Goal: Information Seeking & Learning: Learn about a topic

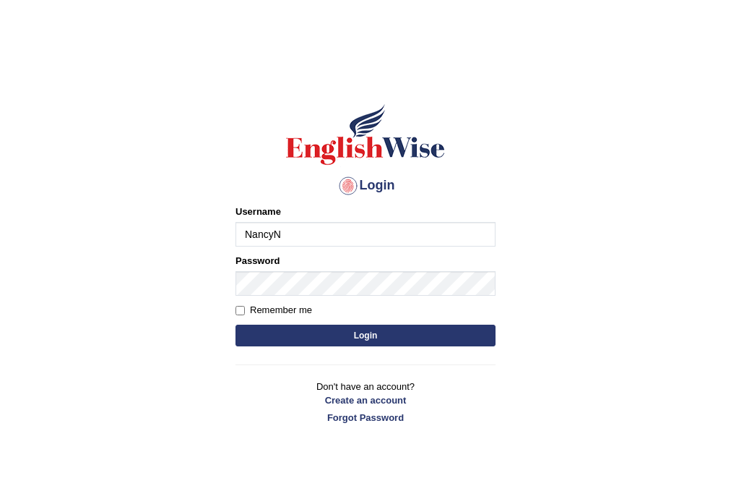
type input "NancyN"
click at [277, 337] on button "Login" at bounding box center [366, 335] width 260 height 22
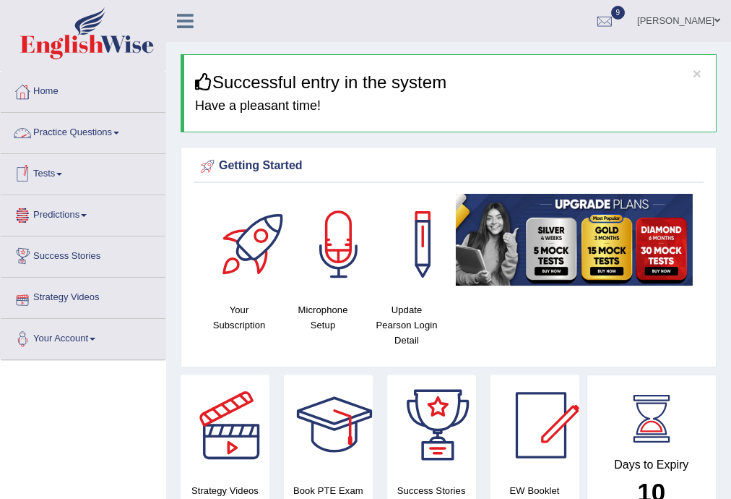
click at [104, 127] on link "Practice Questions" at bounding box center [83, 131] width 165 height 36
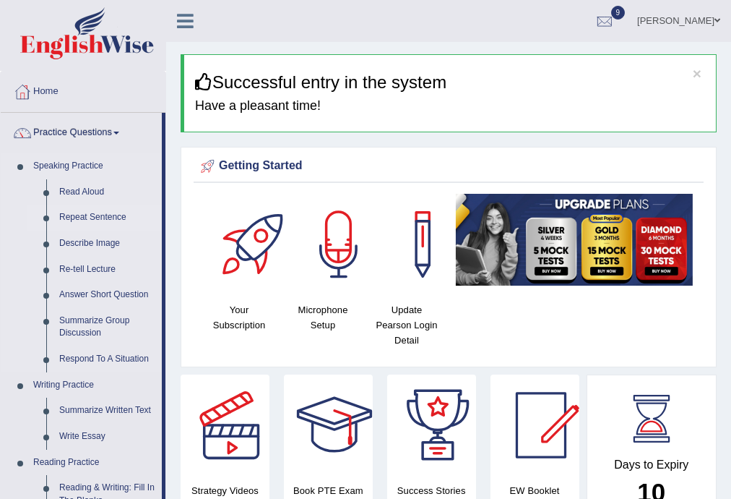
click at [98, 213] on link "Repeat Sentence" at bounding box center [107, 217] width 109 height 26
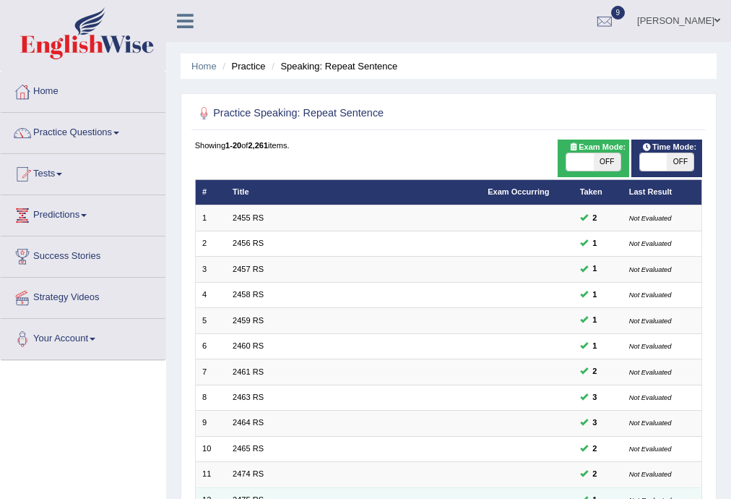
drag, startPoint x: 264, startPoint y: 400, endPoint x: 231, endPoint y: 488, distance: 94.2
drag, startPoint x: 231, startPoint y: 488, endPoint x: 188, endPoint y: 275, distance: 218.1
click at [188, 275] on div "Practice Speaking: Repeat Sentence Time Mode: ON OFF Exam Mode: ON OFF Showing …" at bounding box center [449, 440] width 536 height 695
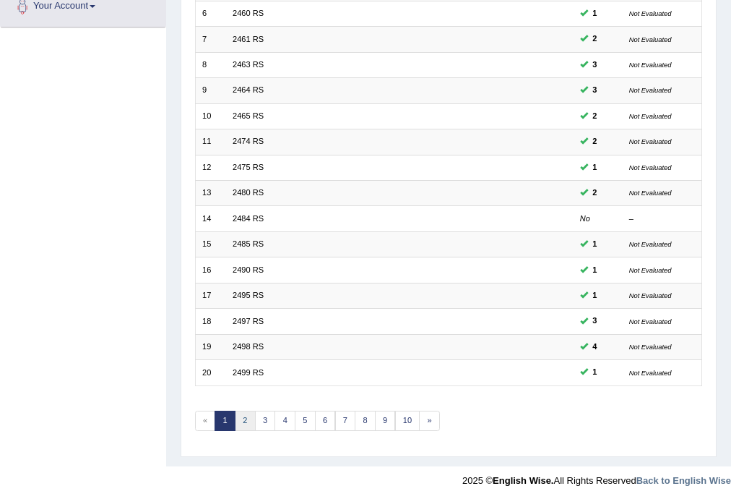
click at [240, 413] on link "2" at bounding box center [245, 420] width 21 height 20
click at [267, 418] on link "3" at bounding box center [265, 420] width 21 height 20
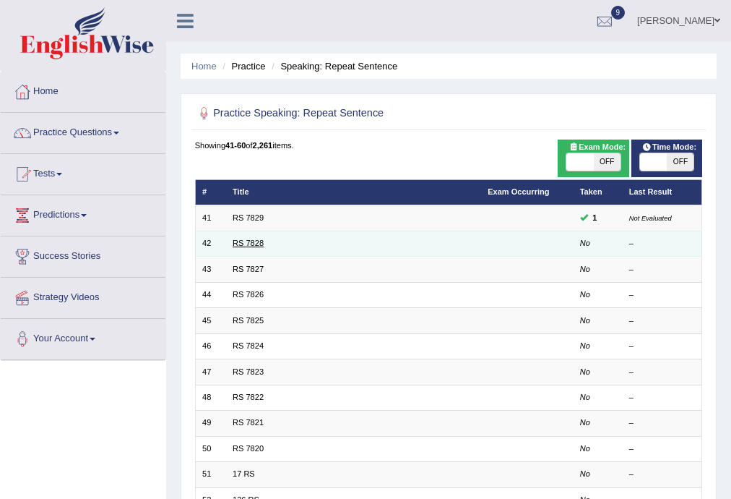
click at [252, 241] on link "RS 7828" at bounding box center [248, 242] width 31 height 9
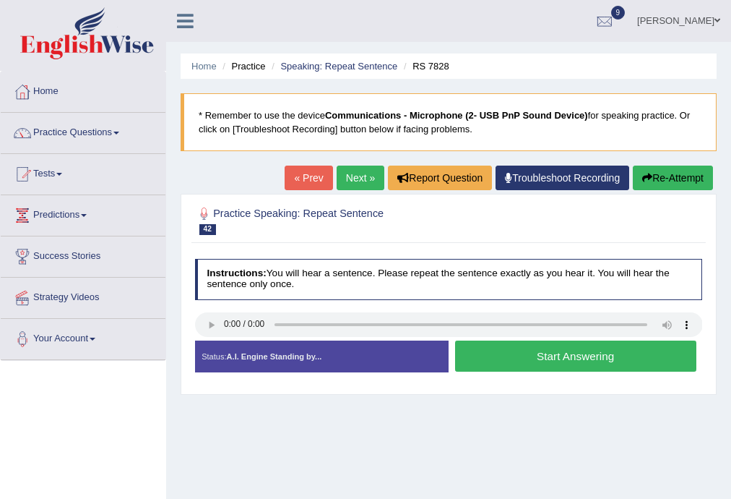
click at [521, 351] on button "Start Answering" at bounding box center [575, 355] width 241 height 31
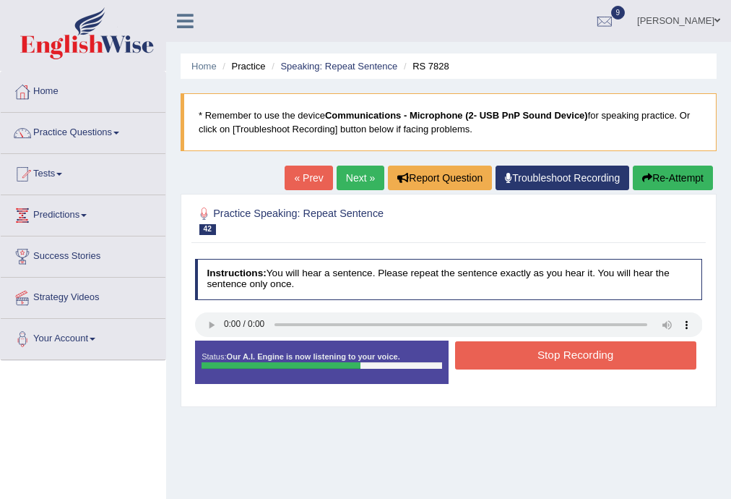
click at [537, 356] on button "Stop Recording" at bounding box center [575, 355] width 241 height 28
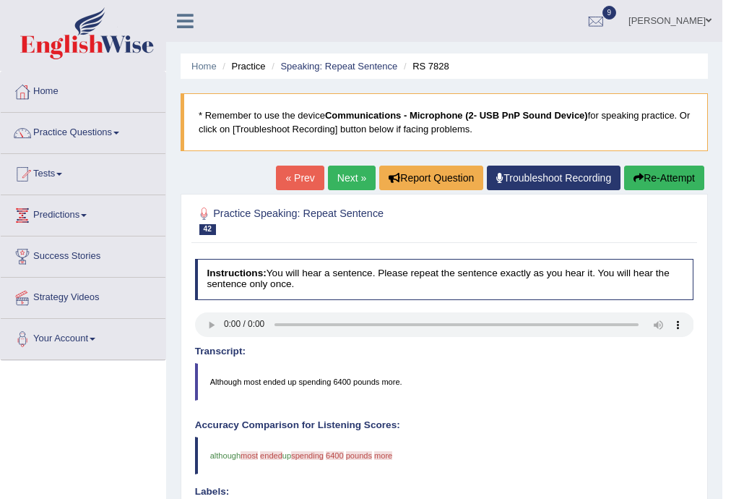
click at [647, 172] on button "Re-Attempt" at bounding box center [664, 177] width 80 height 25
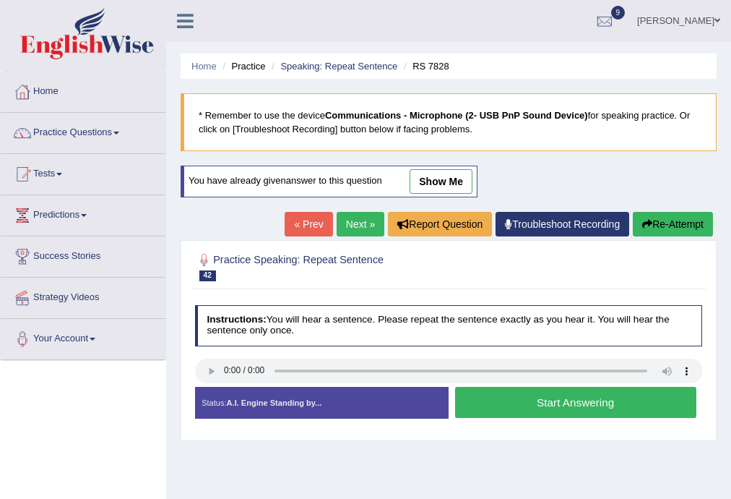
click at [522, 397] on button "Start Answering" at bounding box center [575, 402] width 241 height 31
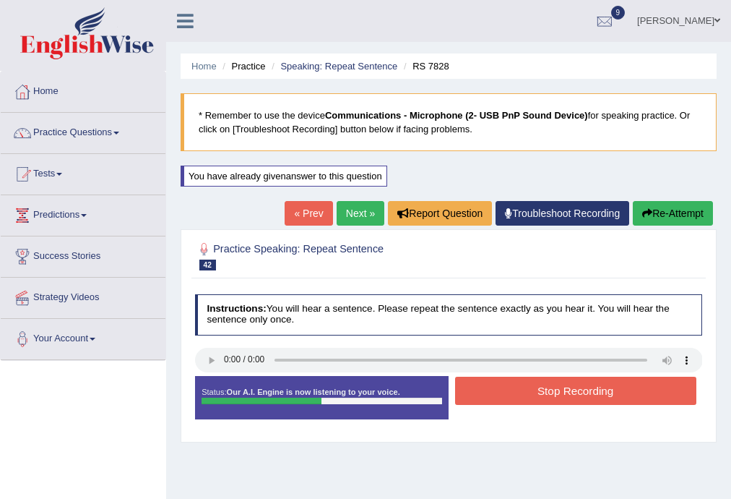
click at [555, 387] on button "Stop Recording" at bounding box center [575, 390] width 241 height 28
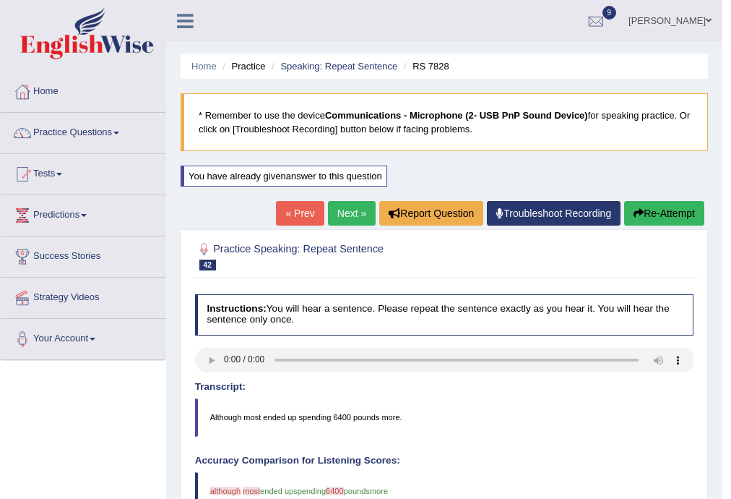
click at [642, 208] on button "Re-Attempt" at bounding box center [664, 213] width 80 height 25
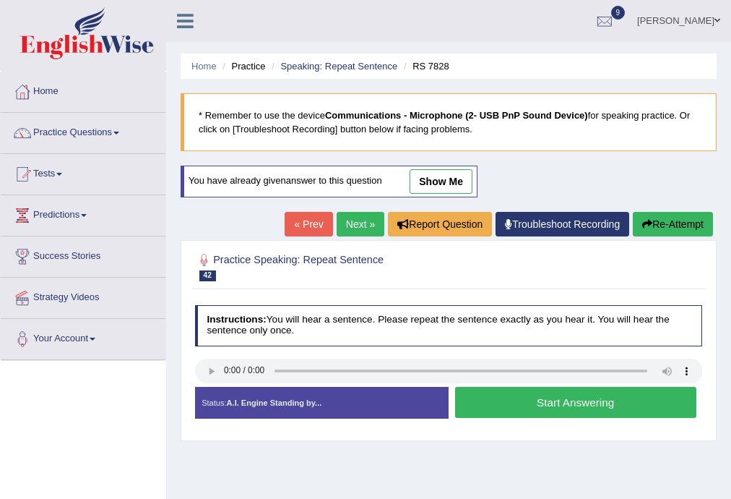
click at [539, 402] on button "Start Answering" at bounding box center [575, 402] width 241 height 31
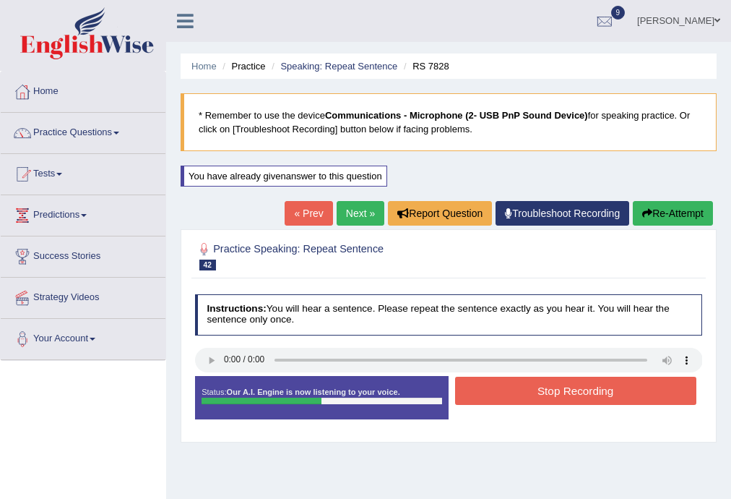
click at [536, 401] on button "Stop Recording" at bounding box center [575, 390] width 241 height 28
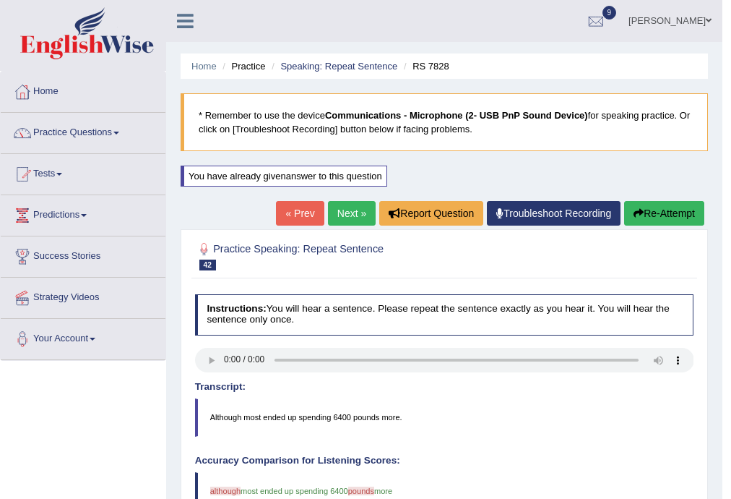
click at [353, 218] on link "Next »" at bounding box center [352, 213] width 48 height 25
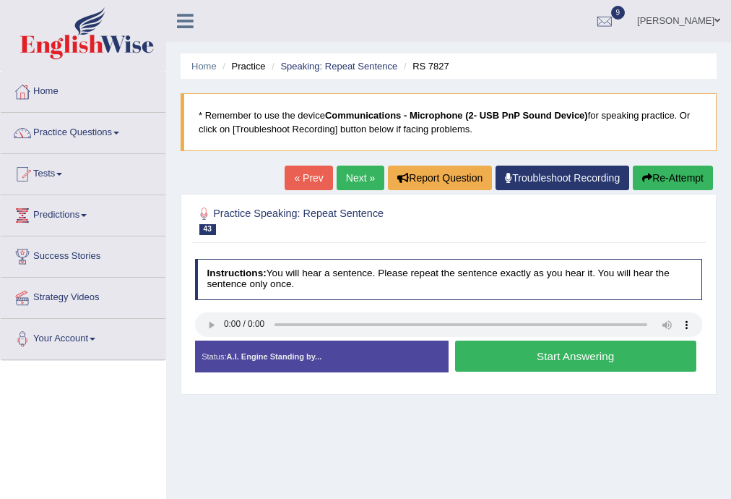
click at [495, 364] on button "Start Answering" at bounding box center [575, 355] width 241 height 31
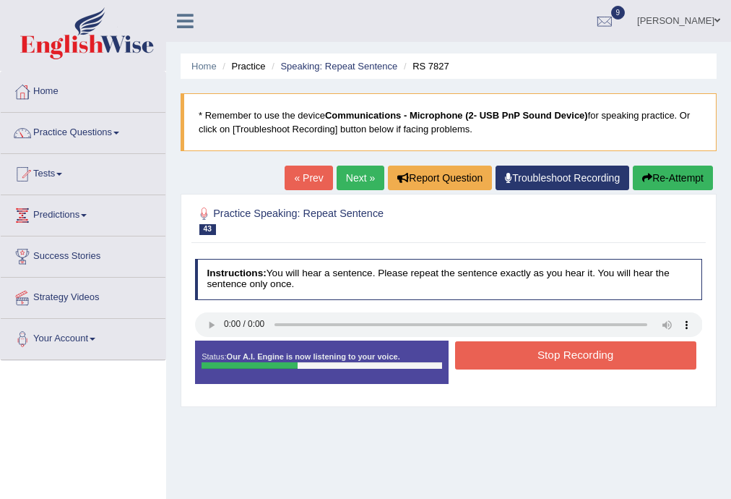
click at [483, 353] on button "Stop Recording" at bounding box center [575, 355] width 241 height 28
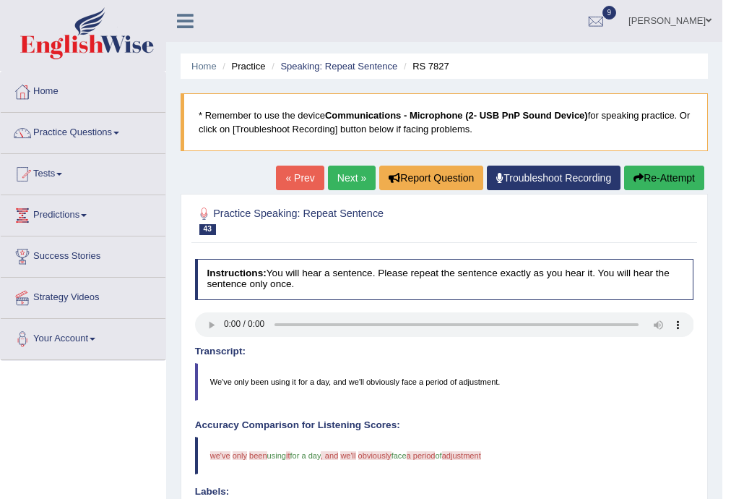
click at [641, 176] on button "Re-Attempt" at bounding box center [664, 177] width 80 height 25
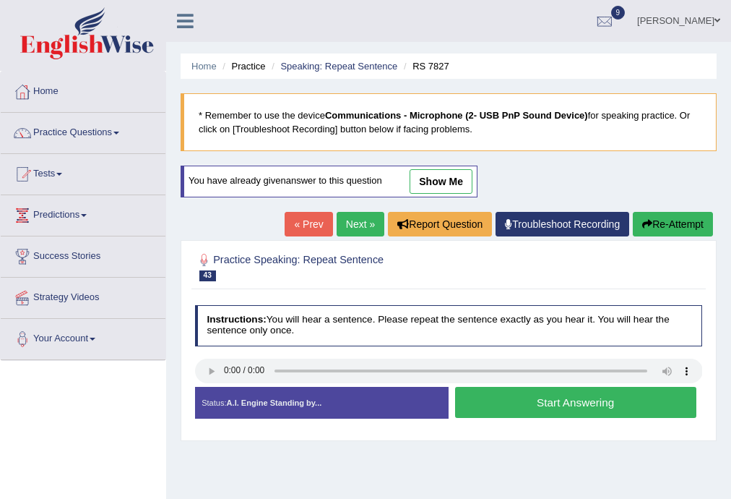
click at [555, 403] on button "Start Answering" at bounding box center [575, 402] width 241 height 31
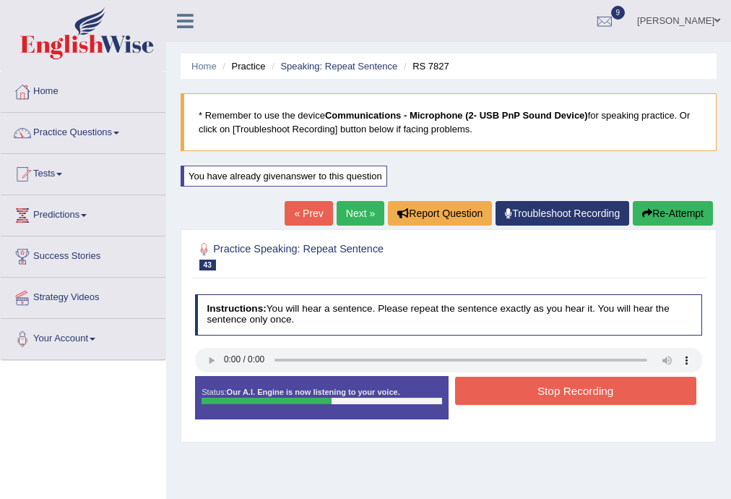
click at [579, 388] on button "Stop Recording" at bounding box center [575, 390] width 241 height 28
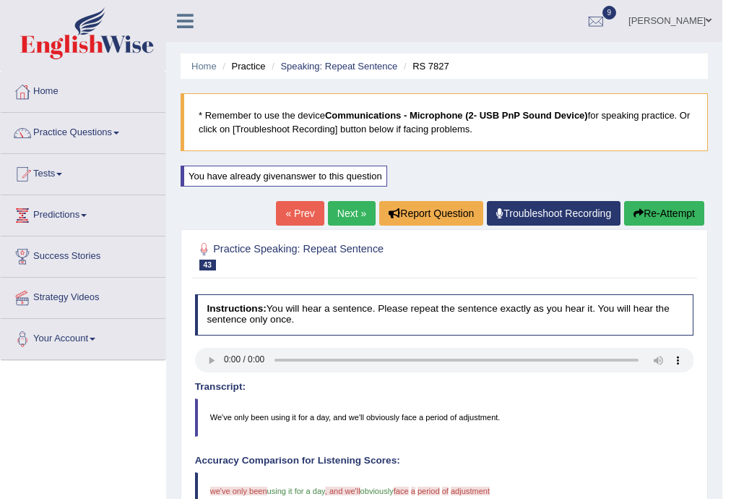
click at [345, 210] on link "Next »" at bounding box center [352, 213] width 48 height 25
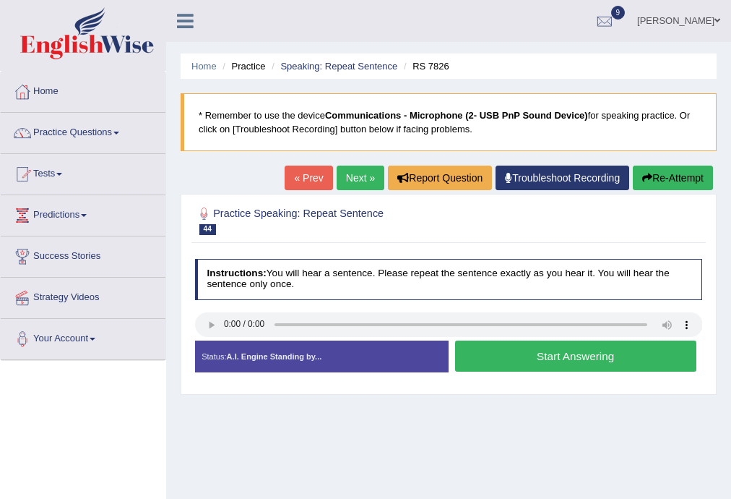
click at [524, 356] on button "Start Answering" at bounding box center [575, 355] width 241 height 31
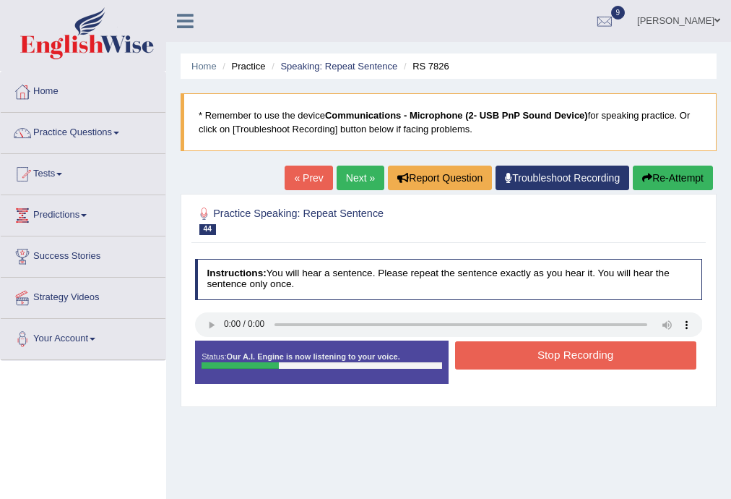
click at [545, 350] on button "Stop Recording" at bounding box center [575, 355] width 241 height 28
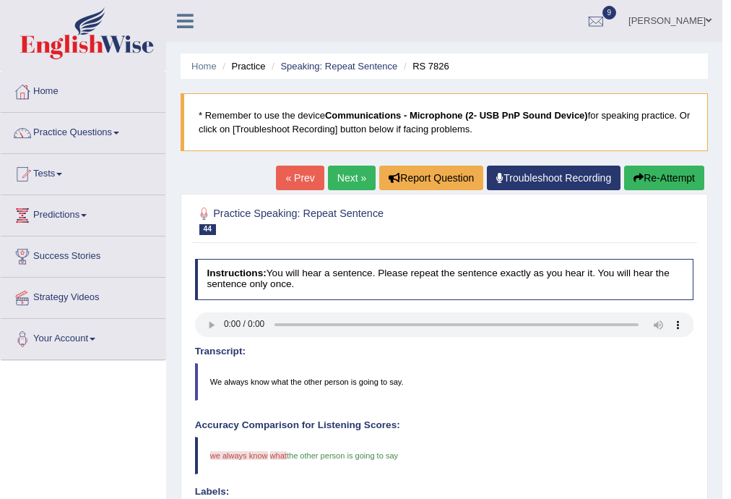
click at [636, 173] on icon "button" at bounding box center [639, 178] width 10 height 10
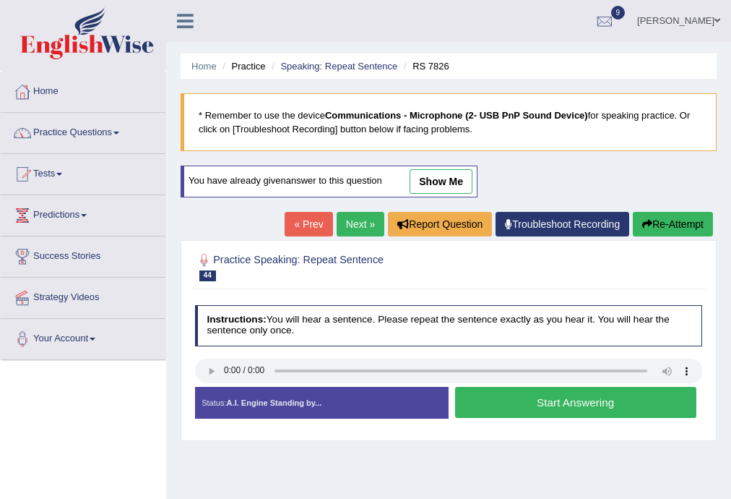
click at [610, 402] on button "Start Answering" at bounding box center [575, 402] width 241 height 31
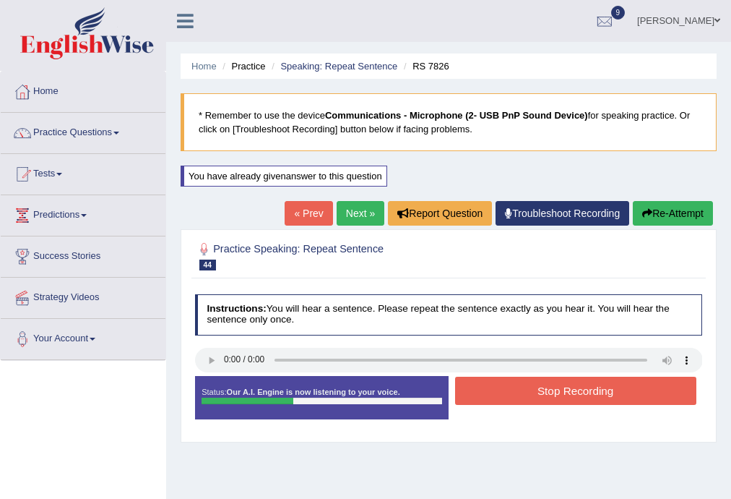
click at [627, 392] on button "Stop Recording" at bounding box center [575, 390] width 241 height 28
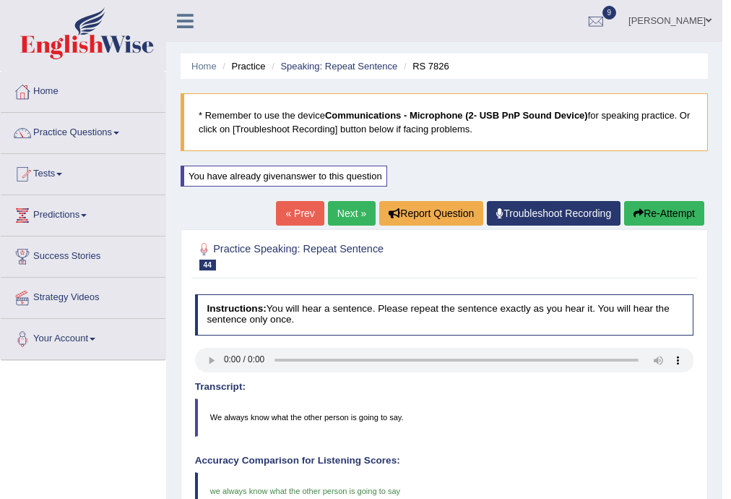
click at [340, 211] on link "Next »" at bounding box center [352, 213] width 48 height 25
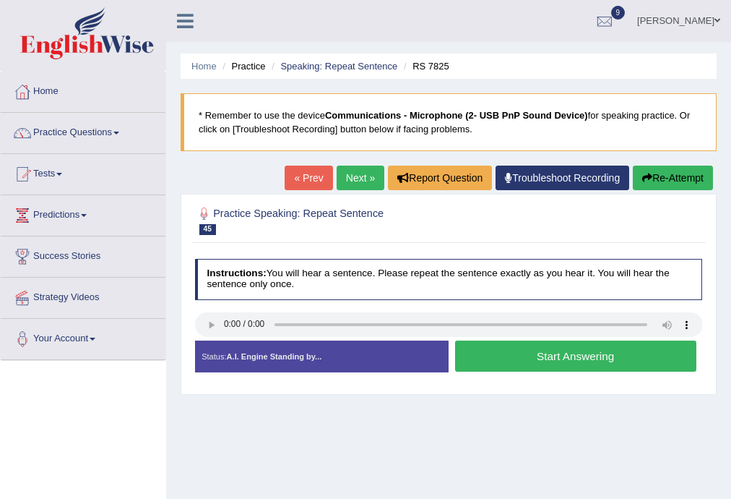
click at [538, 355] on button "Start Answering" at bounding box center [575, 355] width 241 height 31
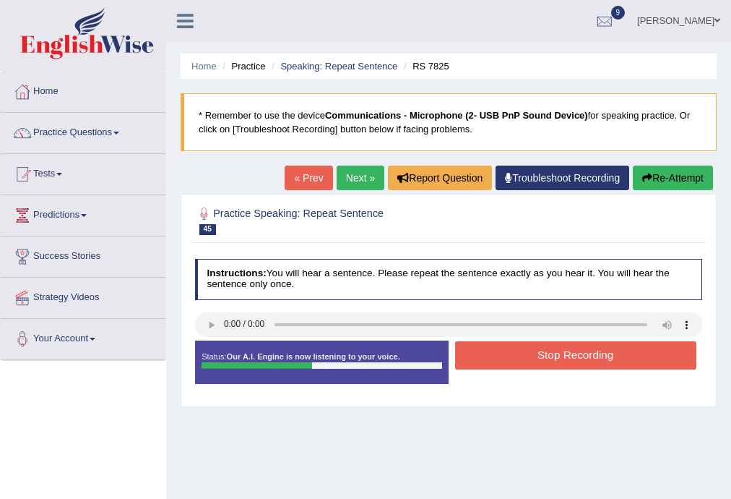
click at [543, 357] on button "Stop Recording" at bounding box center [575, 355] width 241 height 28
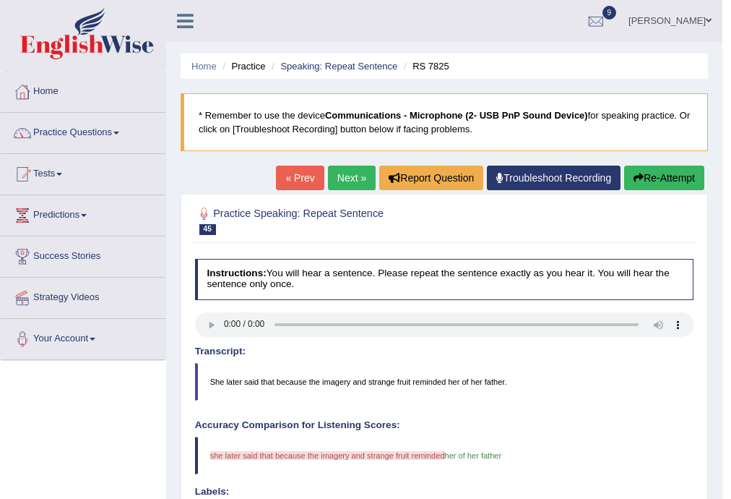
click at [642, 176] on button "Re-Attempt" at bounding box center [664, 177] width 80 height 25
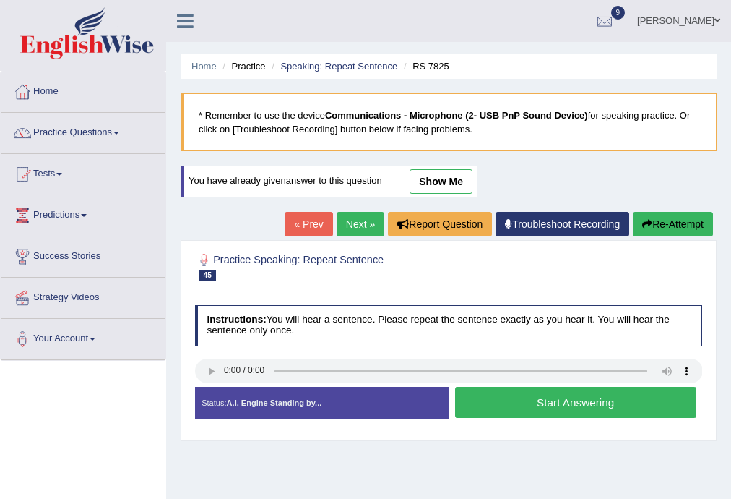
click at [537, 399] on button "Start Answering" at bounding box center [575, 402] width 241 height 31
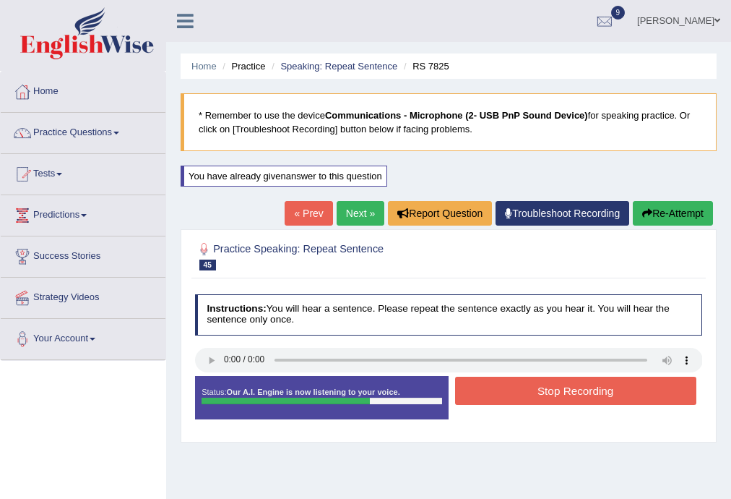
click at [660, 216] on button "Re-Attempt" at bounding box center [673, 213] width 80 height 25
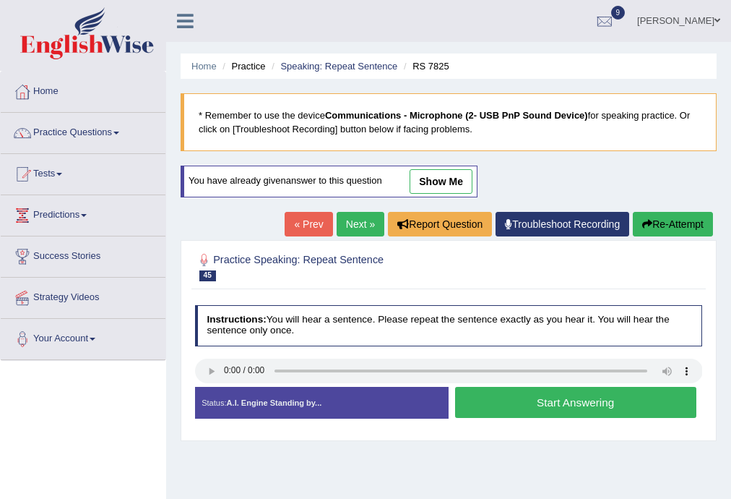
click at [579, 401] on button "Start Answering" at bounding box center [575, 402] width 241 height 31
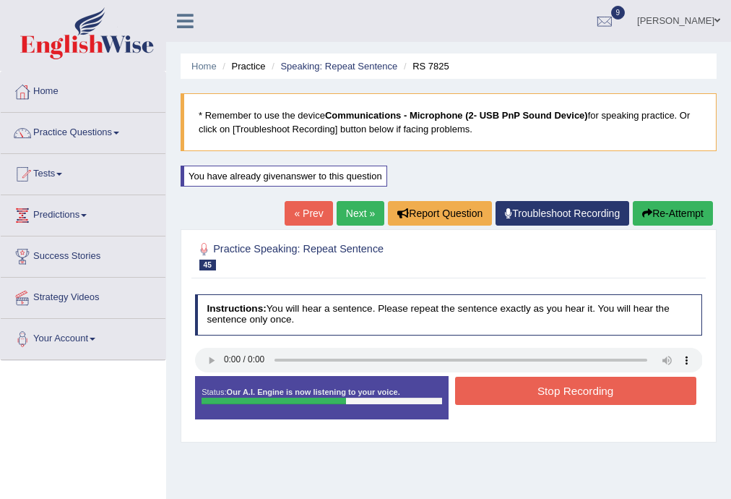
click at [587, 393] on button "Stop Recording" at bounding box center [575, 390] width 241 height 28
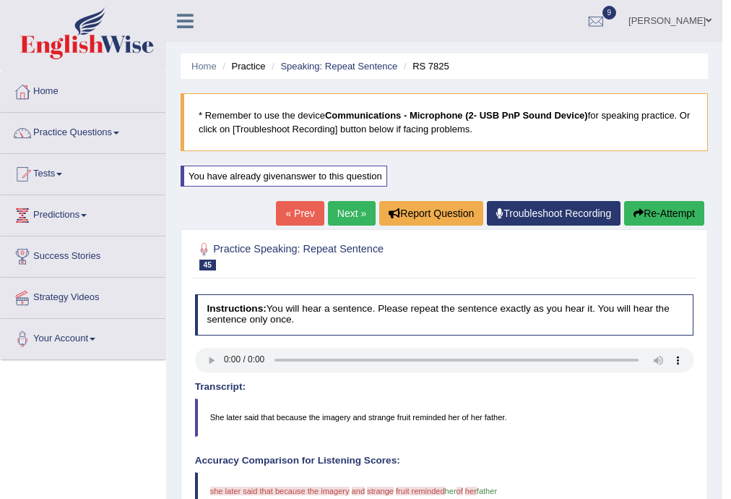
click at [350, 210] on link "Next »" at bounding box center [352, 213] width 48 height 25
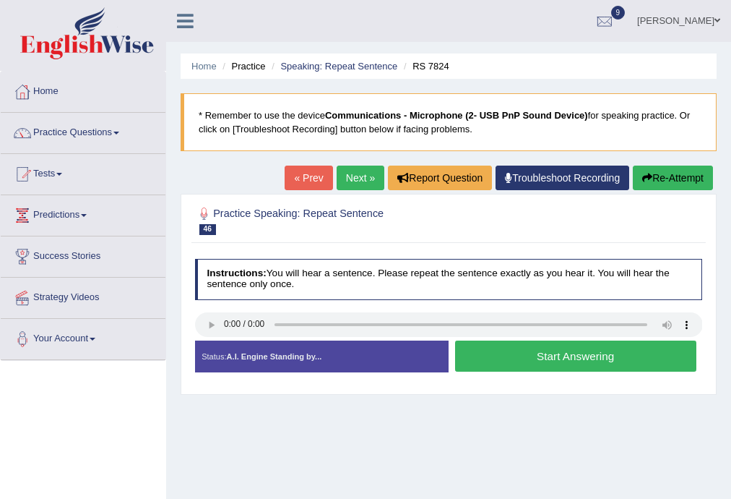
click at [361, 178] on link "Next »" at bounding box center [361, 177] width 48 height 25
click at [74, 130] on link "Practice Questions" at bounding box center [83, 131] width 165 height 36
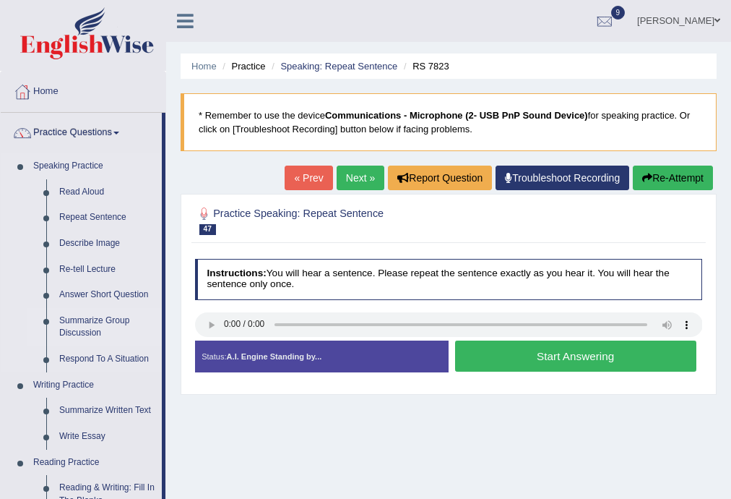
scroll to position [632, 0]
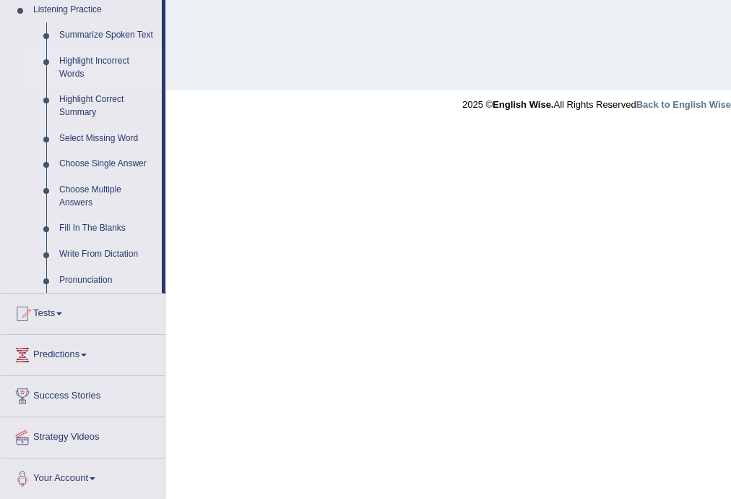
click at [98, 59] on link "Highlight Incorrect Words" at bounding box center [107, 67] width 109 height 38
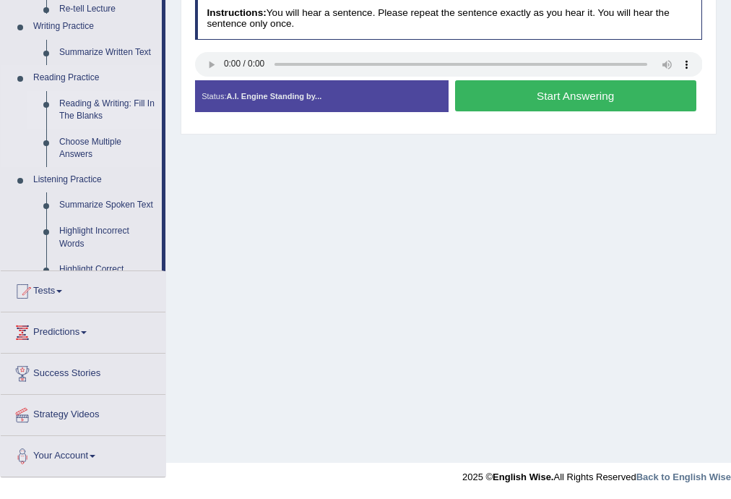
scroll to position [260, 0]
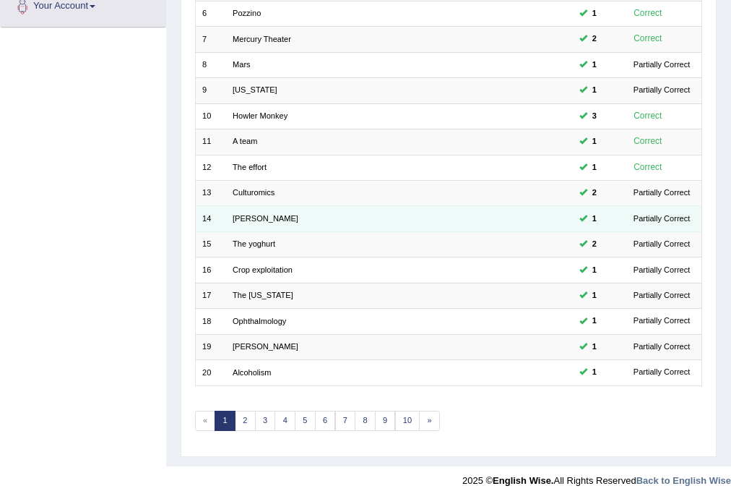
click at [248, 222] on td "McCarthy" at bounding box center [353, 218] width 255 height 25
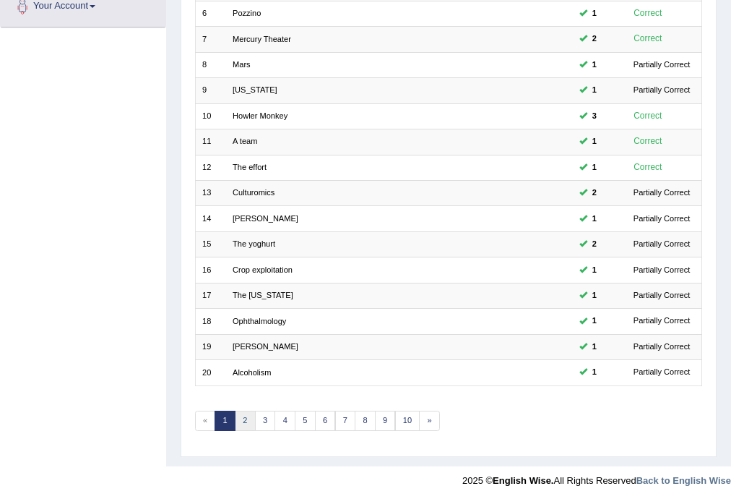
click at [246, 415] on link "2" at bounding box center [245, 420] width 21 height 20
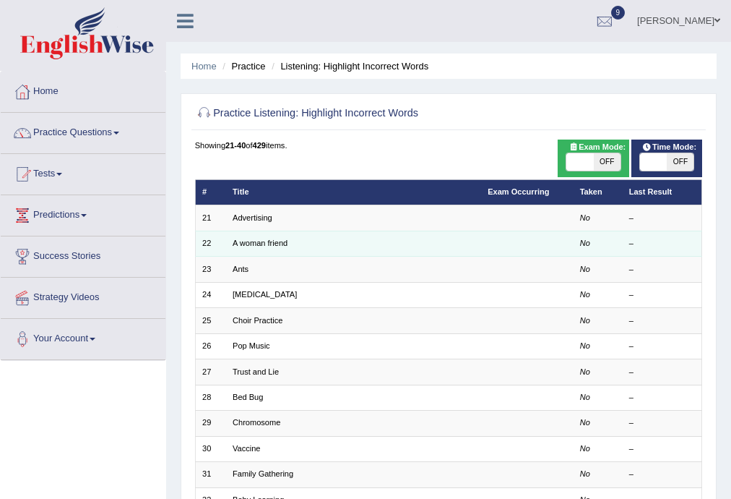
click at [246, 236] on td "A woman friend" at bounding box center [353, 243] width 255 height 25
click at [247, 246] on link "A woman friend" at bounding box center [260, 242] width 55 height 9
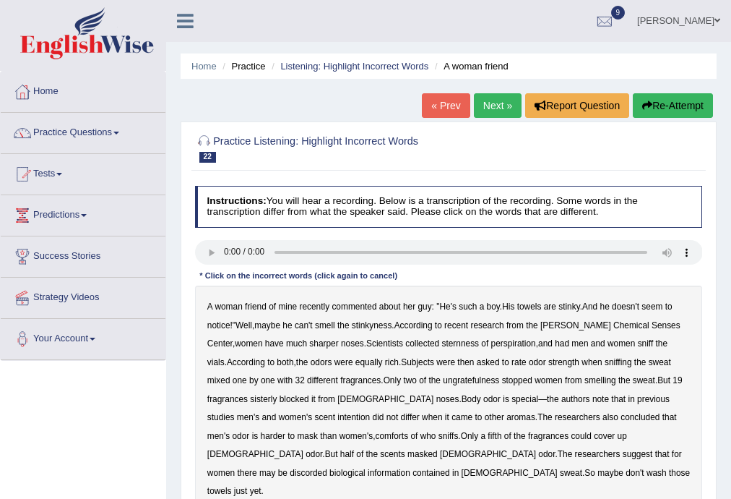
scroll to position [260, 0]
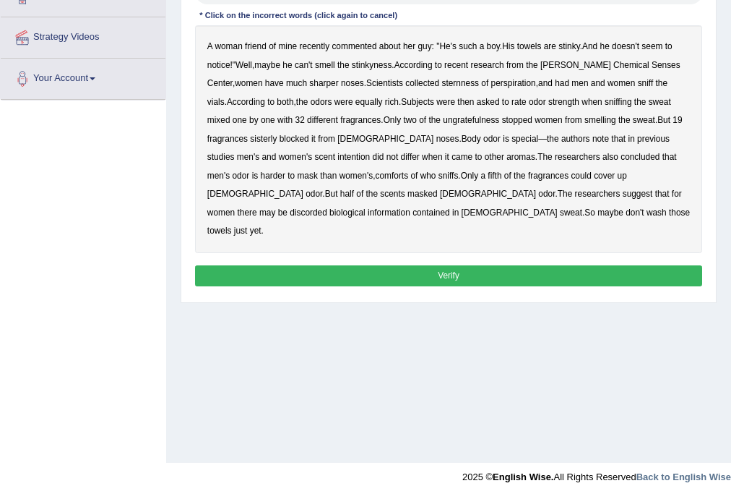
drag, startPoint x: 392, startPoint y: 24, endPoint x: 408, endPoint y: -18, distance: 44.6
click at [442, 82] on b "sternness" at bounding box center [461, 83] width 38 height 10
click at [457, 121] on b "ungratefulness" at bounding box center [471, 120] width 56 height 10
click at [376, 176] on b "comforts" at bounding box center [392, 176] width 33 height 10
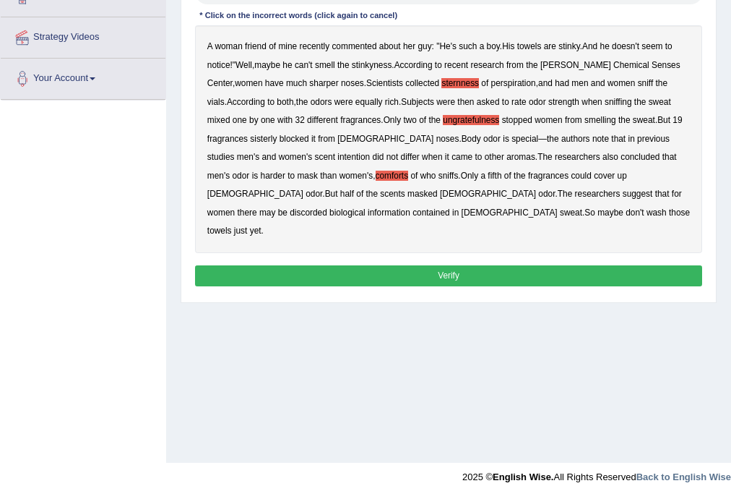
click at [327, 207] on b "discorded" at bounding box center [309, 212] width 38 height 10
click at [402, 265] on button "Verify" at bounding box center [449, 275] width 508 height 21
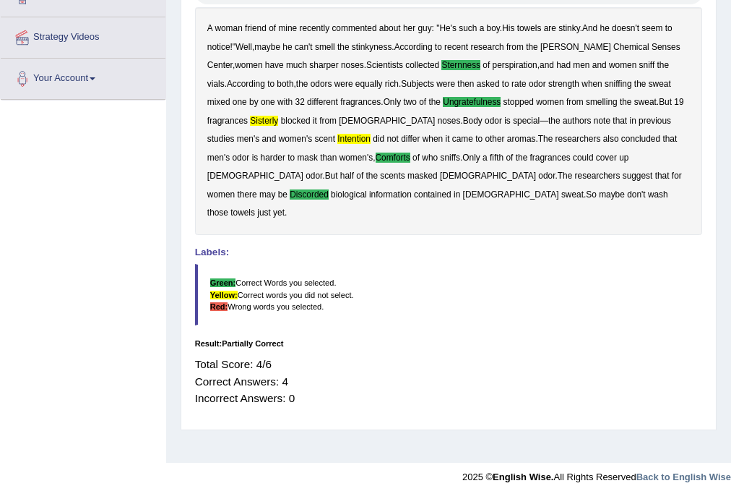
scroll to position [0, 0]
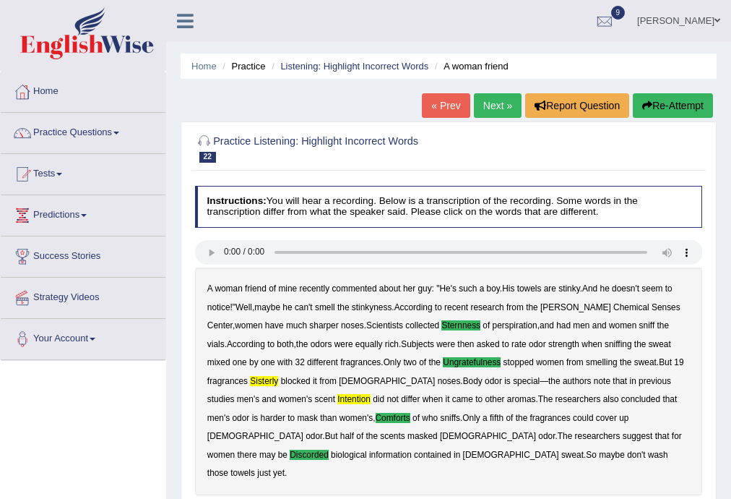
click at [487, 99] on link "Next »" at bounding box center [498, 105] width 48 height 25
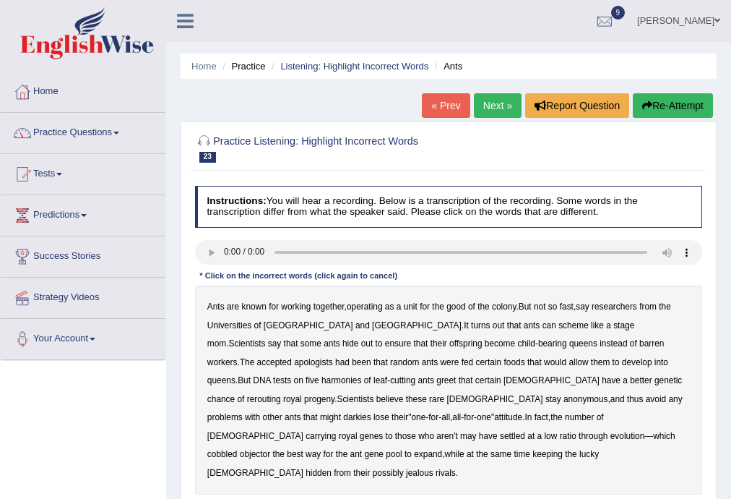
click at [362, 375] on b "harmonies" at bounding box center [342, 380] width 40 height 10
click at [436, 380] on b "greet" at bounding box center [446, 380] width 20 height 10
click at [281, 394] on b "rerouting" at bounding box center [264, 399] width 34 height 10
click at [371, 412] on b "darkies" at bounding box center [356, 417] width 27 height 10
click at [304, 434] on div "Ants are known for working together , operating as a unit for the good of the c…" at bounding box center [449, 389] width 508 height 209
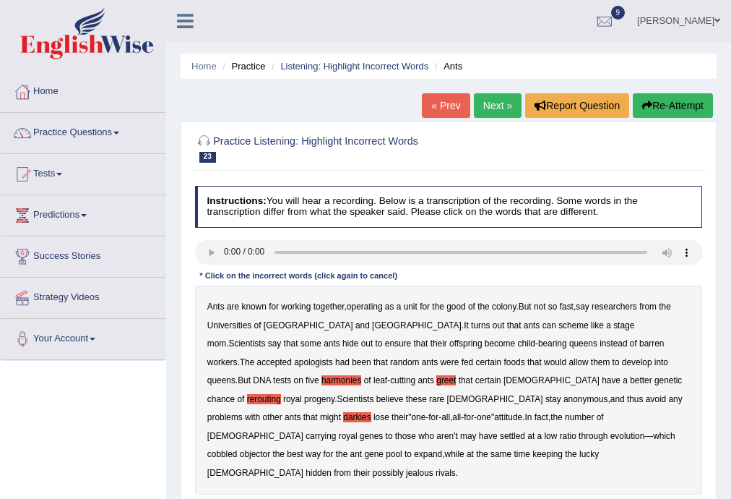
click at [270, 449] on b "objector" at bounding box center [255, 454] width 30 height 10
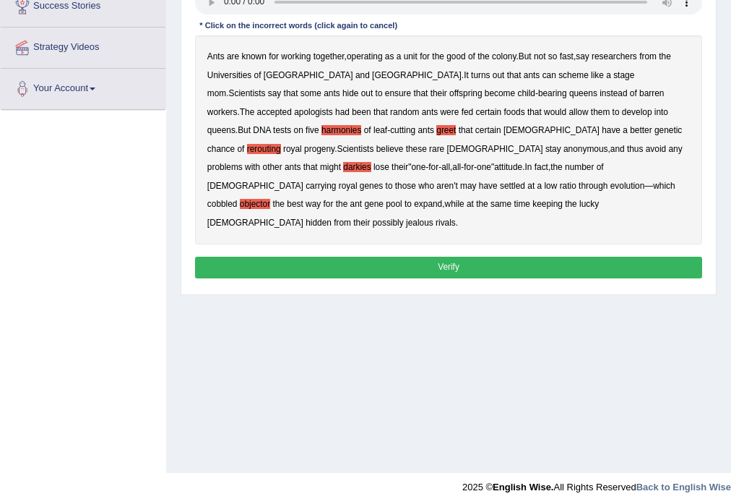
scroll to position [260, 0]
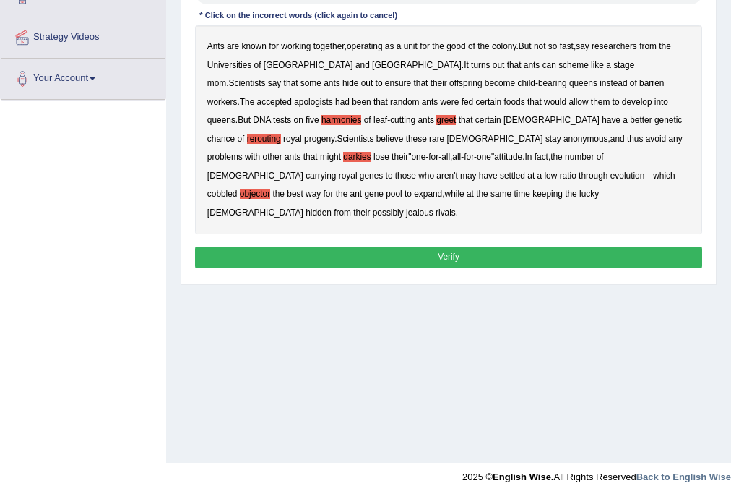
click at [389, 246] on button "Verify" at bounding box center [449, 256] width 508 height 21
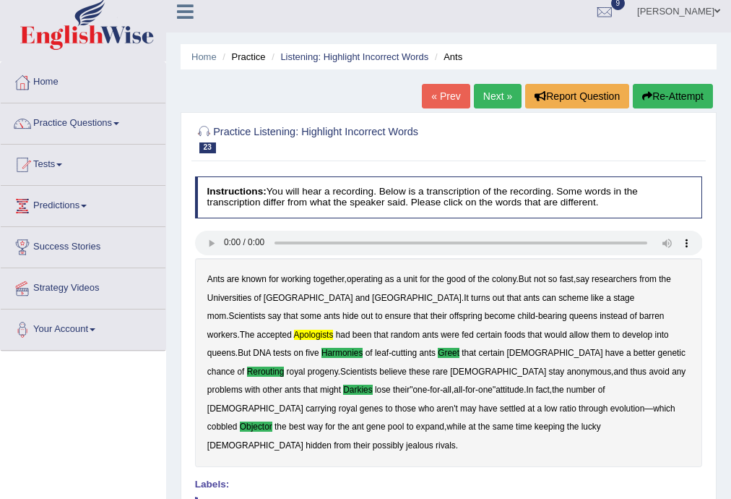
scroll to position [0, 0]
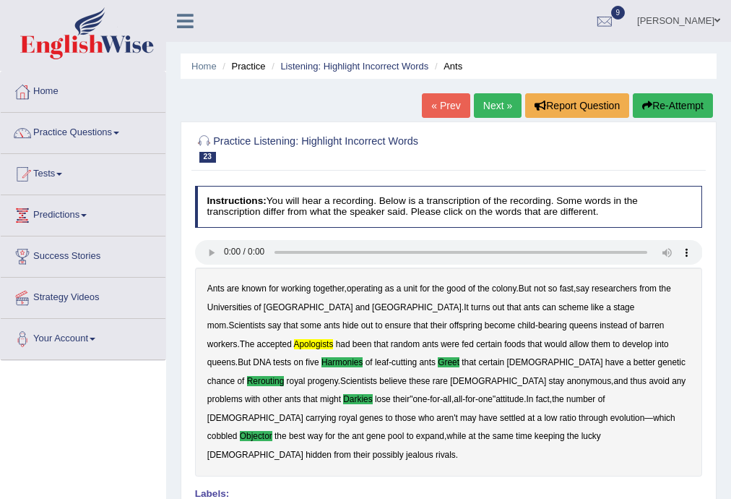
click at [482, 93] on link "Next »" at bounding box center [498, 105] width 48 height 25
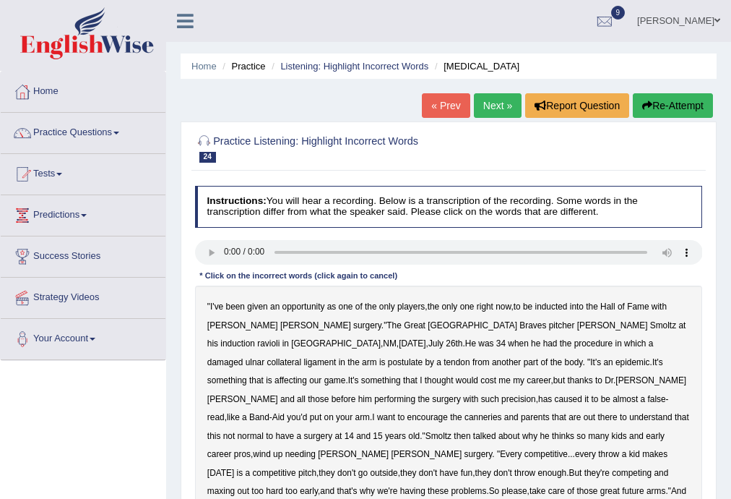
click at [280, 338] on b "ravioli" at bounding box center [268, 343] width 22 height 10
click at [423, 357] on b "postulate" at bounding box center [405, 362] width 35 height 10
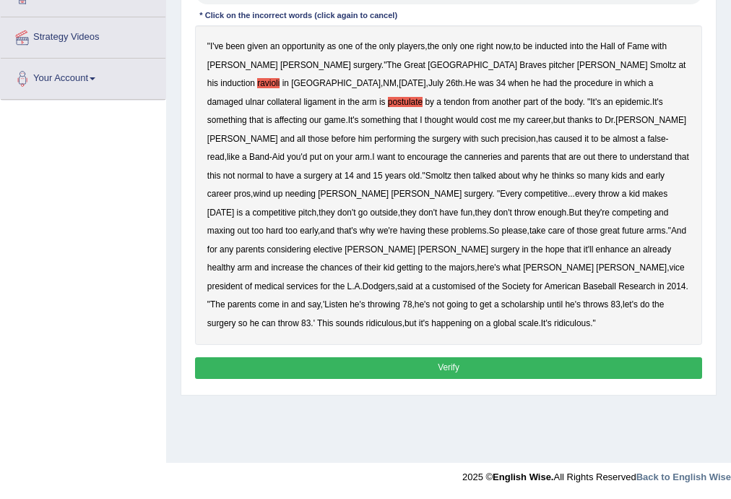
click at [502, 152] on b "canneries" at bounding box center [484, 157] width 38 height 10
click at [432, 281] on b "customised" at bounding box center [453, 286] width 43 height 10
click at [445, 357] on button "Verify" at bounding box center [449, 367] width 508 height 21
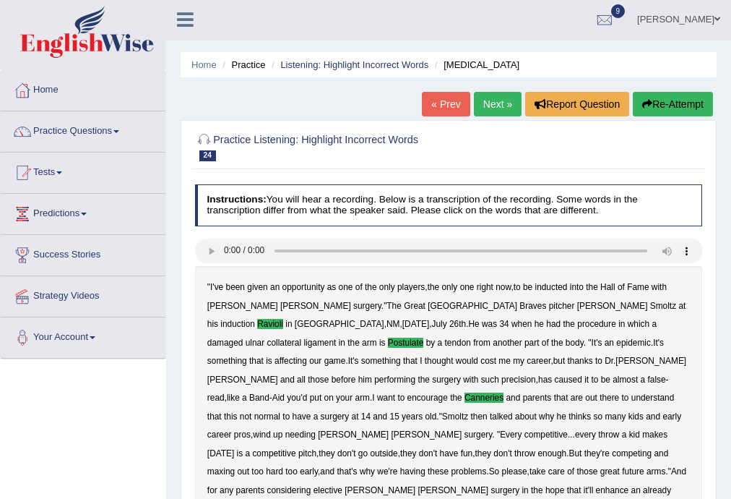
scroll to position [0, 0]
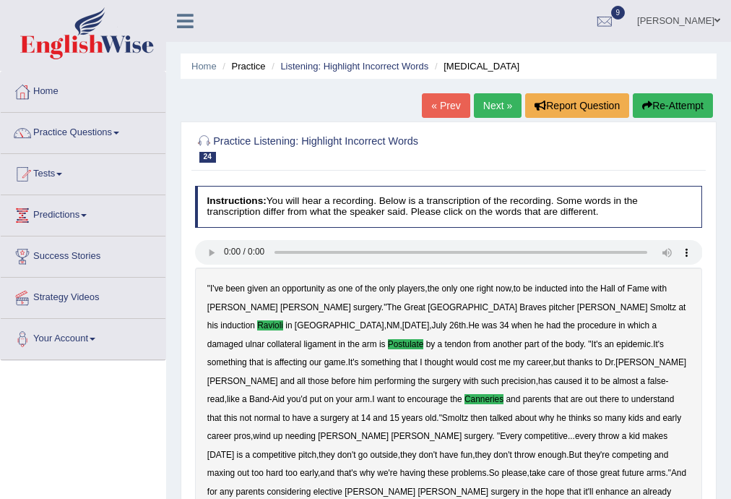
click at [493, 104] on link "Next »" at bounding box center [498, 105] width 48 height 25
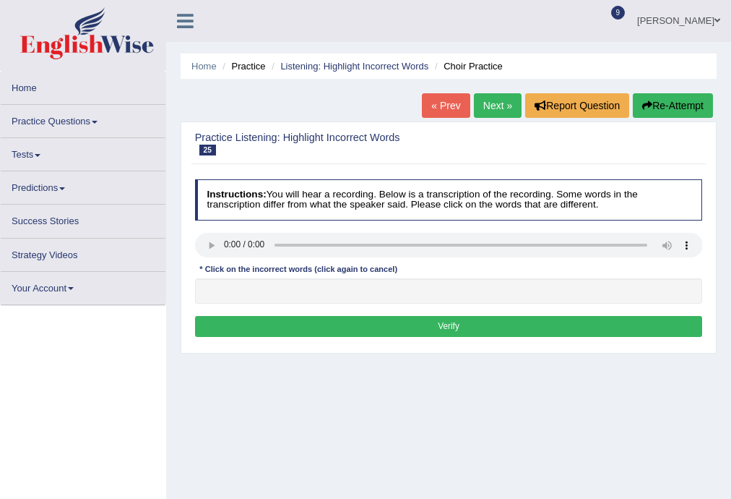
click at [426, 272] on div "Instructions: You will hear a recording. Below is a transcription of the record…" at bounding box center [448, 259] width 514 height 173
click at [458, 103] on link "« Prev" at bounding box center [446, 105] width 48 height 25
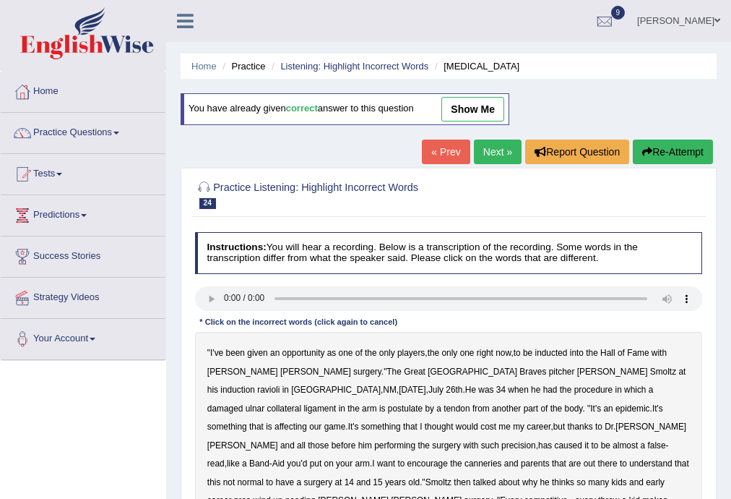
click at [494, 148] on link "Next »" at bounding box center [498, 151] width 48 height 25
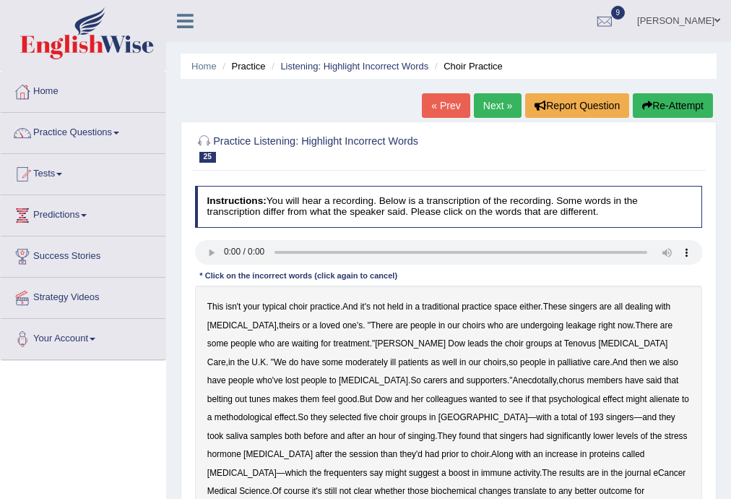
scroll to position [260, 0]
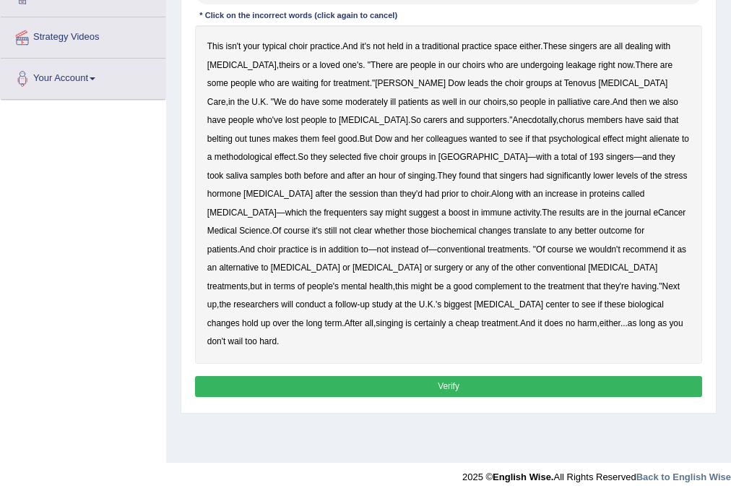
click at [567, 65] on b "leakage" at bounding box center [582, 65] width 30 height 10
click at [650, 140] on b "alienate" at bounding box center [665, 139] width 30 height 10
click at [272, 152] on b "methodological" at bounding box center [244, 157] width 58 height 10
click at [367, 207] on b "frequenters" at bounding box center [345, 212] width 43 height 10
click at [351, 376] on button "Verify" at bounding box center [449, 386] width 508 height 21
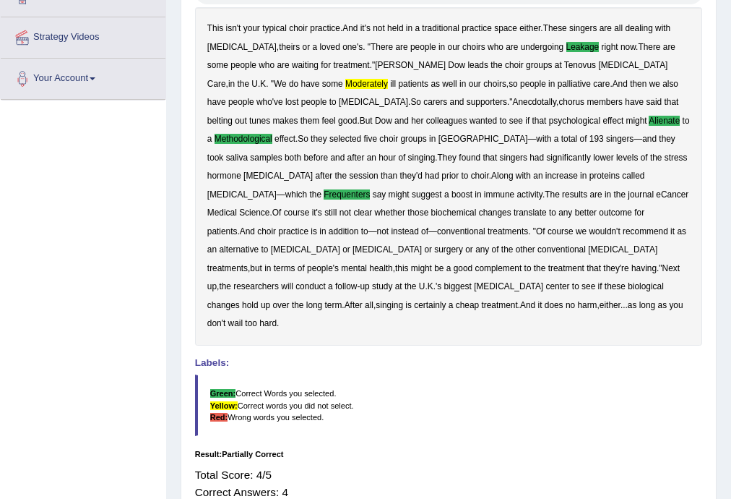
scroll to position [0, 0]
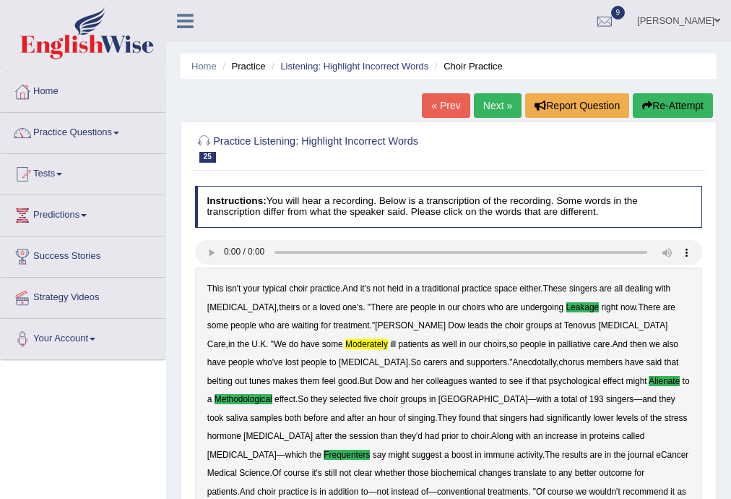
click at [491, 107] on link "Next »" at bounding box center [498, 105] width 48 height 25
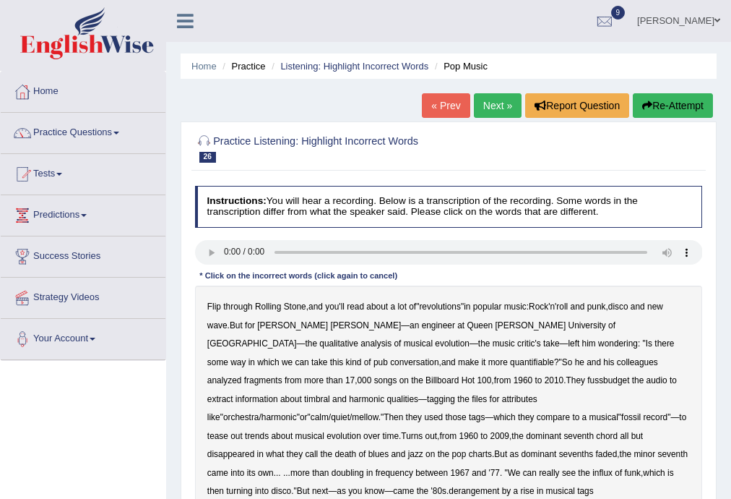
scroll to position [260, 0]
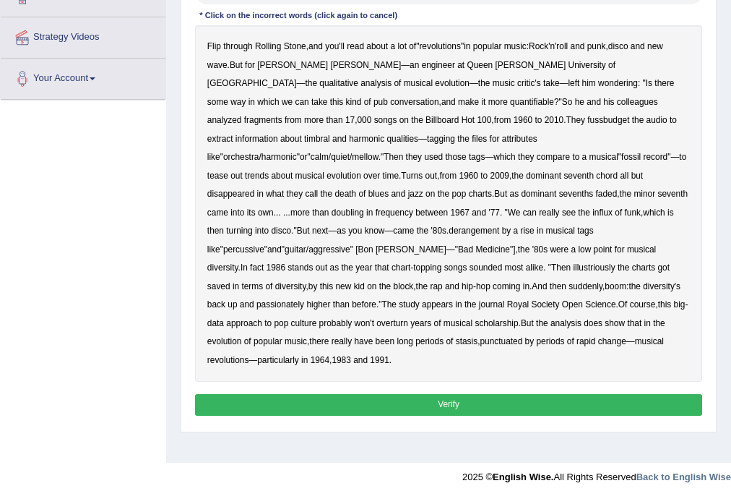
click at [587, 121] on b "fussbudget" at bounding box center [608, 120] width 42 height 10
drag, startPoint x: 392, startPoint y: 156, endPoint x: 406, endPoint y: 165, distance: 16.9
click at [403, 163] on div "Flip through Rolling Stone , and you'll read about a lot of " revolutions " in …" at bounding box center [449, 203] width 508 height 356
click at [499, 225] on b "derangement" at bounding box center [474, 230] width 51 height 10
click at [573, 262] on b "illustriously" at bounding box center [594, 267] width 42 height 10
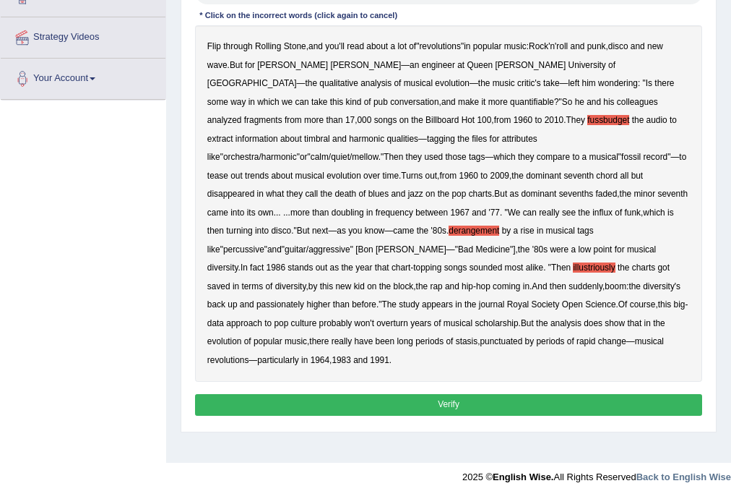
click at [257, 299] on b "passionately" at bounding box center [281, 304] width 48 height 10
click at [238, 394] on button "Verify" at bounding box center [449, 404] width 508 height 21
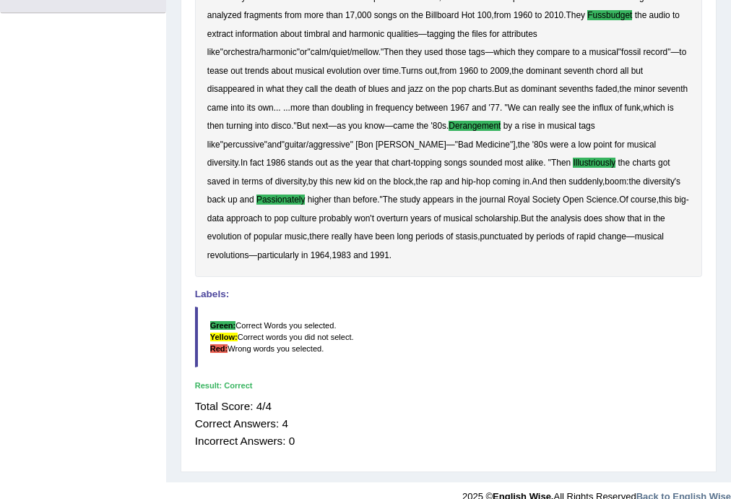
scroll to position [0, 0]
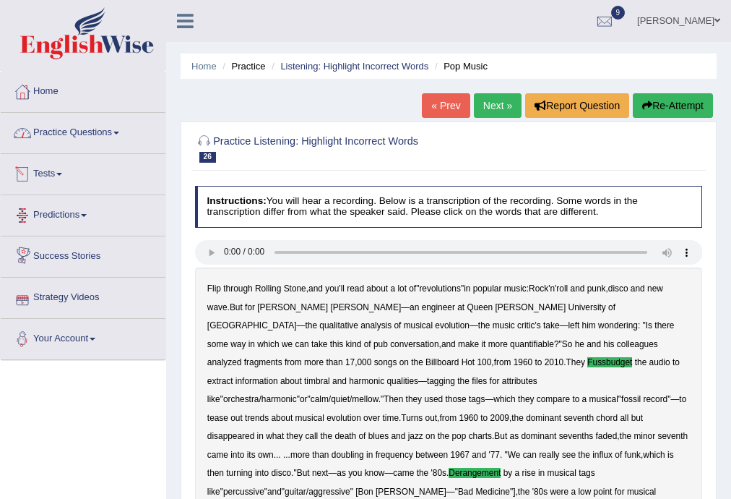
click at [83, 134] on link "Practice Questions" at bounding box center [83, 131] width 165 height 36
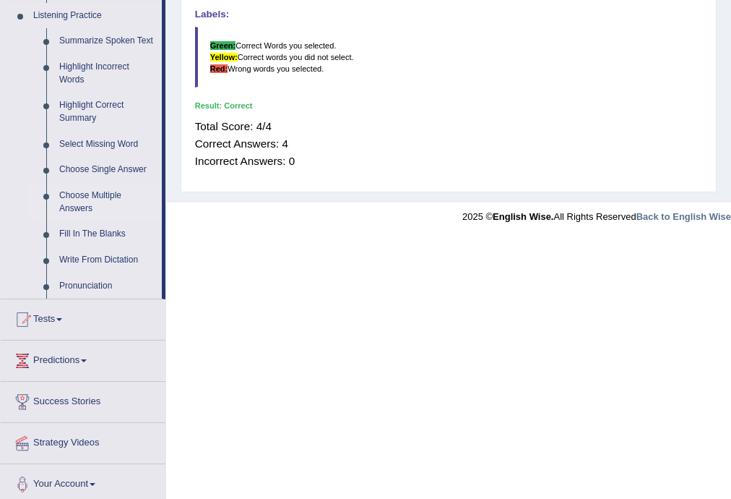
scroll to position [632, 0]
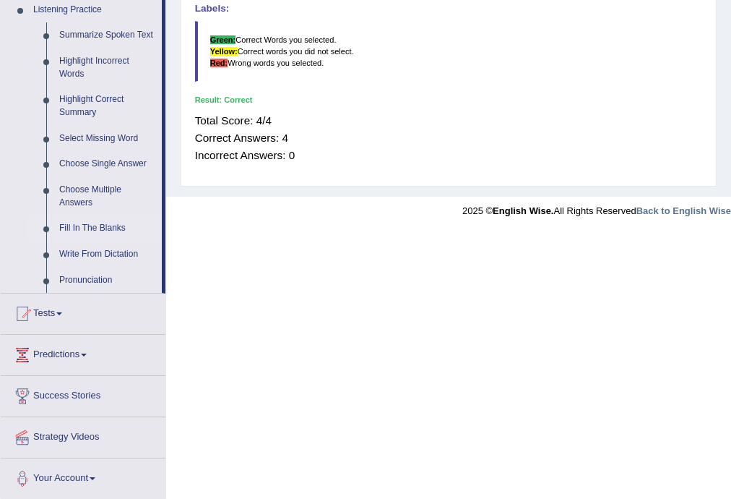
click at [113, 230] on link "Fill In The Blanks" at bounding box center [107, 228] width 109 height 26
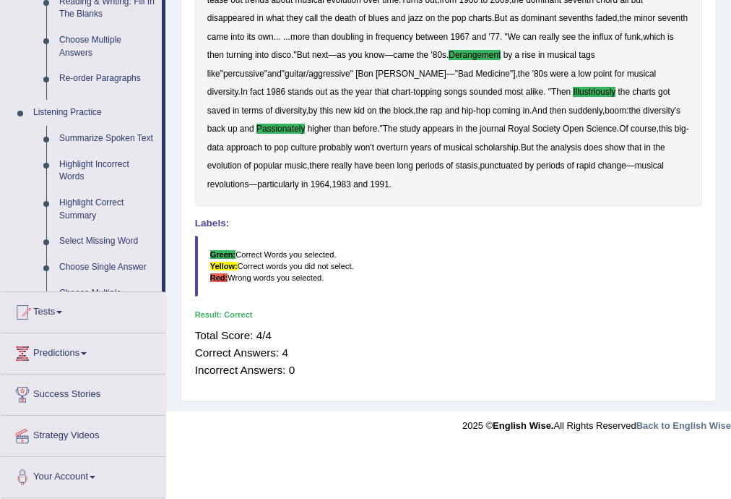
scroll to position [347, 0]
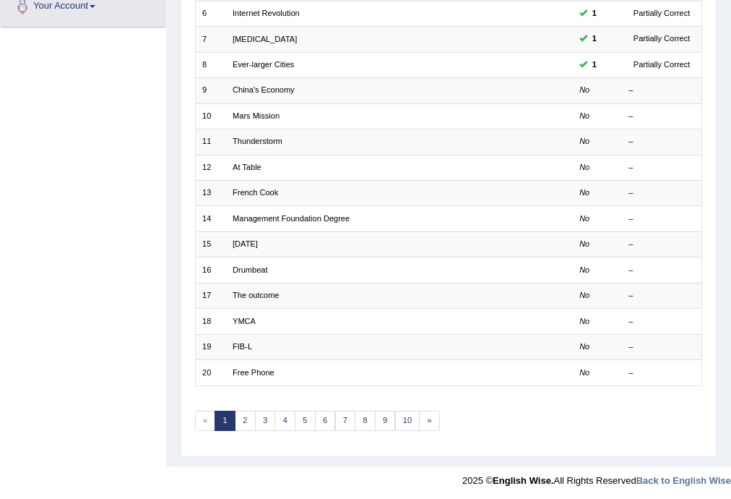
scroll to position [332, 0]
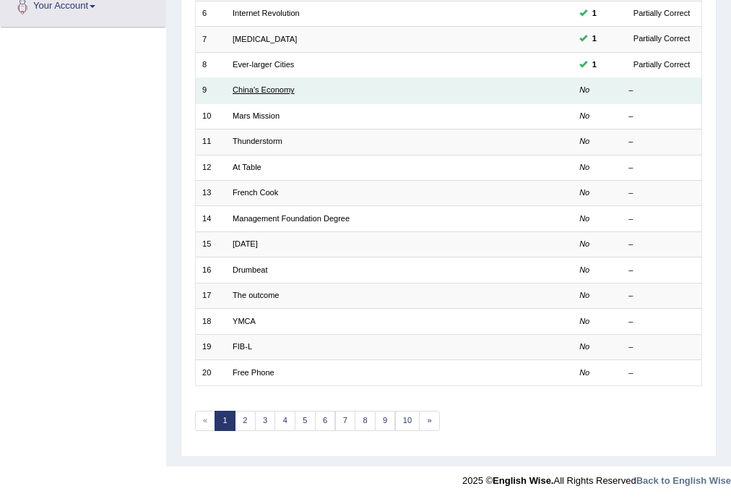
click at [253, 90] on link "China's Economy" at bounding box center [264, 89] width 62 height 9
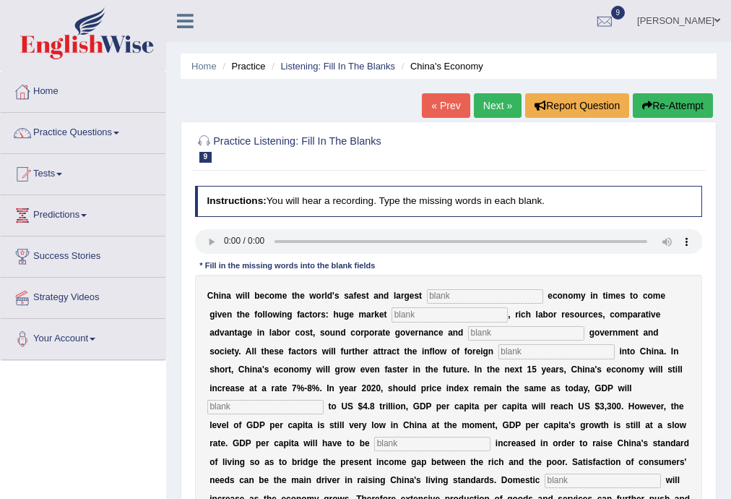
click at [456, 295] on input "text" at bounding box center [485, 296] width 116 height 14
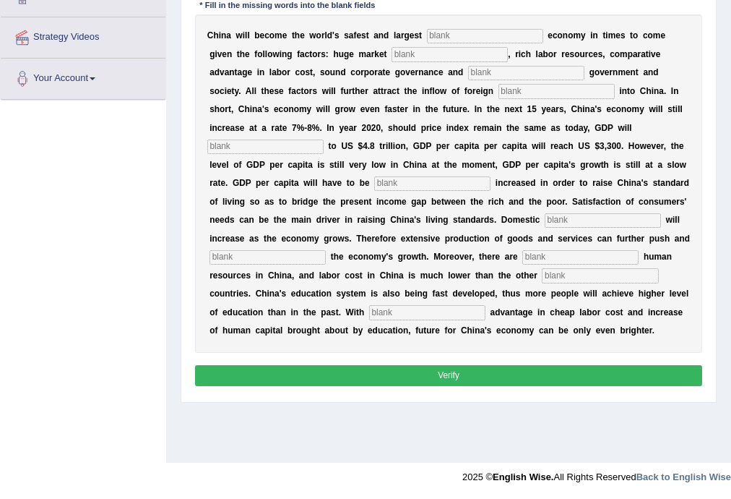
click at [444, 33] on input "text" at bounding box center [485, 36] width 116 height 14
type input "I"
type input "investment"
click at [425, 49] on input "text" at bounding box center [450, 54] width 116 height 14
type input "potential"
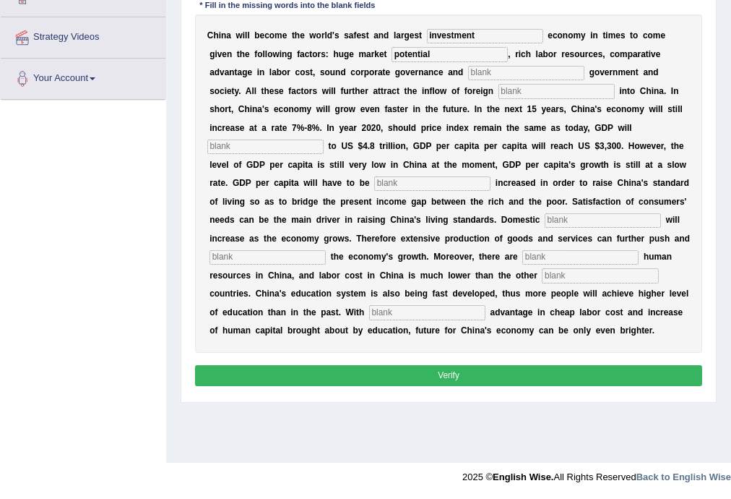
click at [488, 73] on input "text" at bounding box center [526, 73] width 116 height 14
type input "stable"
click at [522, 90] on input "text" at bounding box center [557, 91] width 116 height 14
type input "capital"
click at [294, 145] on input "text" at bounding box center [265, 146] width 116 height 14
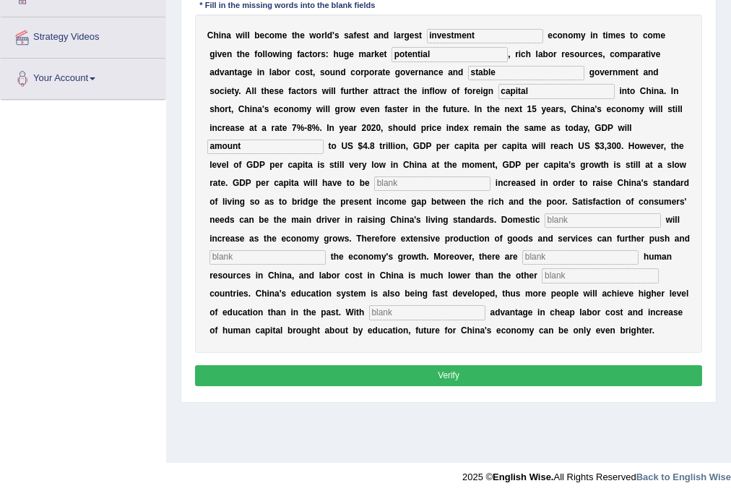
type input "amount"
click at [390, 181] on input "text" at bounding box center [432, 183] width 116 height 14
type input "further"
click at [545, 228] on input "text" at bounding box center [603, 220] width 116 height 14
type input "demand"
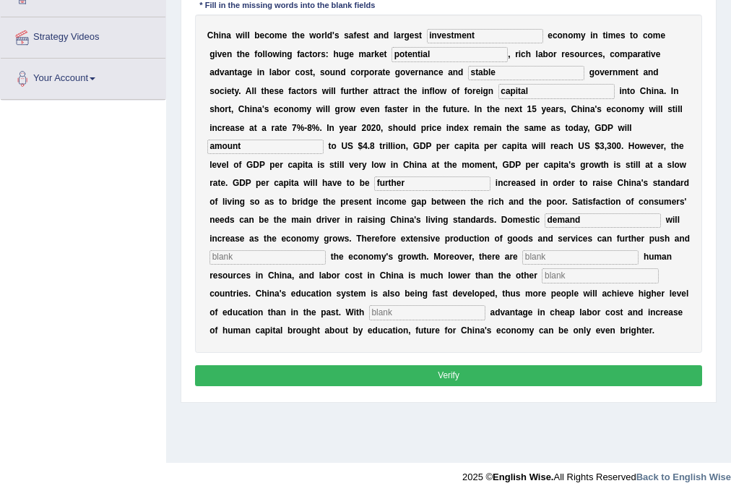
click at [326, 257] on input "text" at bounding box center [268, 257] width 116 height 14
type input "sustain"
click at [522, 264] on input "text" at bounding box center [580, 257] width 116 height 14
type input "abundant"
click at [542, 283] on input "text" at bounding box center [600, 275] width 116 height 14
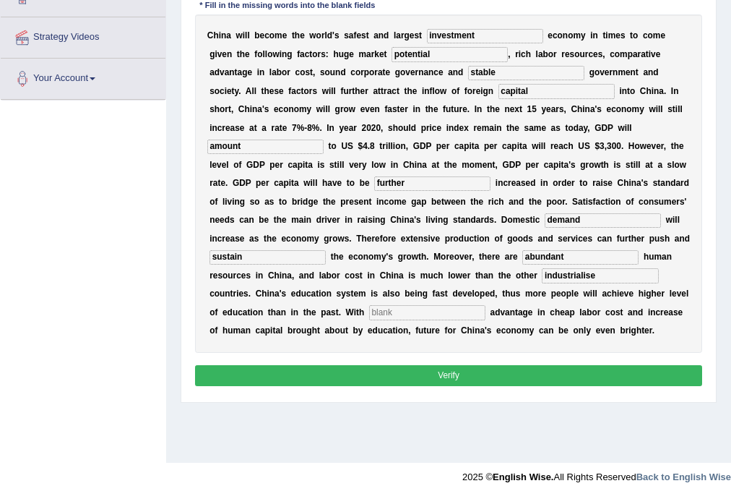
type input "industrialise"
click at [486, 314] on input "text" at bounding box center [427, 312] width 116 height 14
type input "comparative"
click at [301, 386] on button "Verify" at bounding box center [449, 375] width 508 height 21
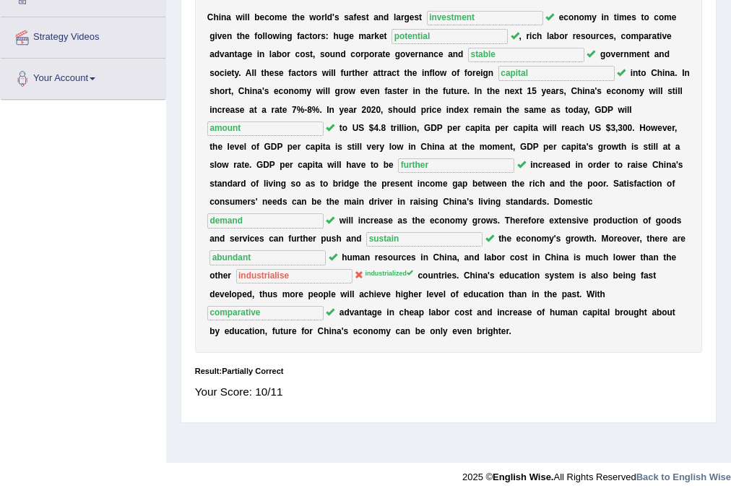
scroll to position [0, 0]
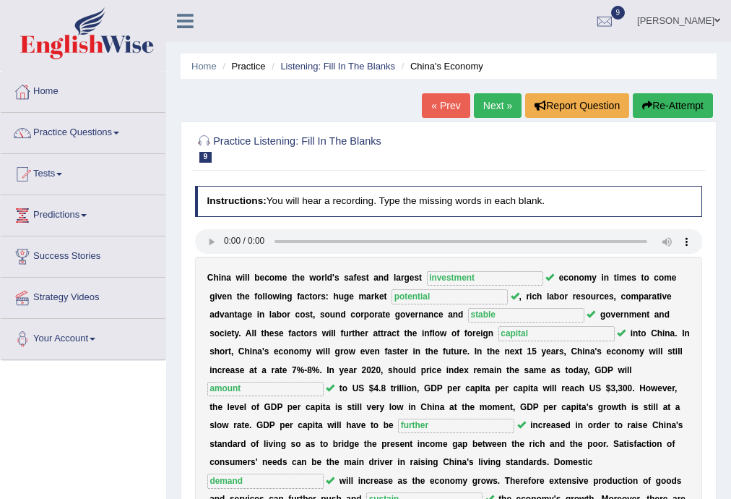
click at [654, 105] on button "Re-Attempt" at bounding box center [673, 105] width 80 height 25
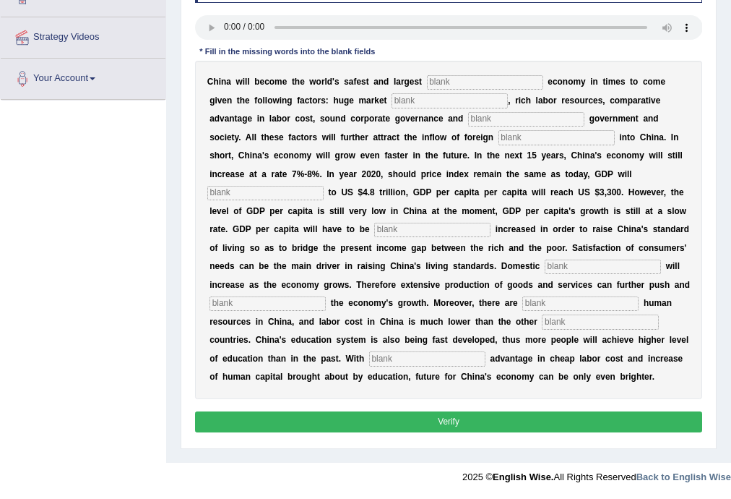
click at [542, 324] on input "text" at bounding box center [600, 321] width 116 height 14
type input "industrialised"
click at [283, 426] on button "Verify" at bounding box center [449, 421] width 508 height 21
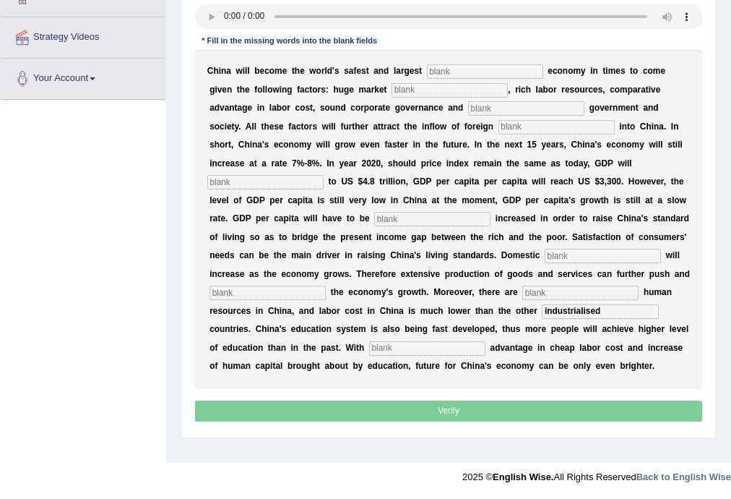
scroll to position [263, 0]
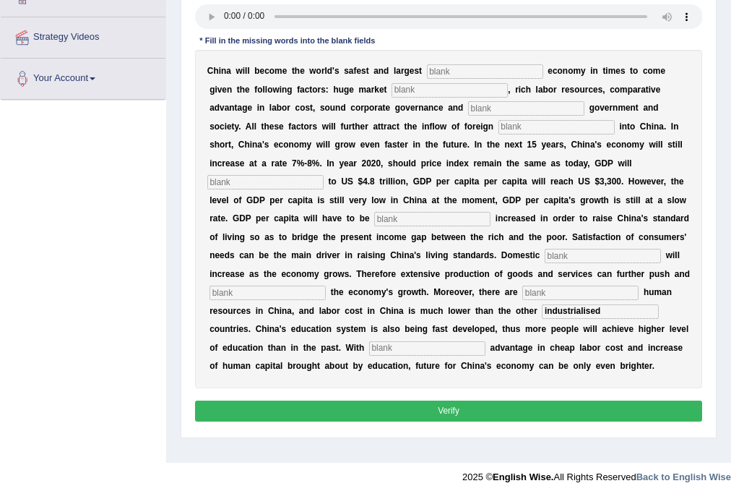
click at [294, 421] on button "Verify" at bounding box center [449, 410] width 508 height 21
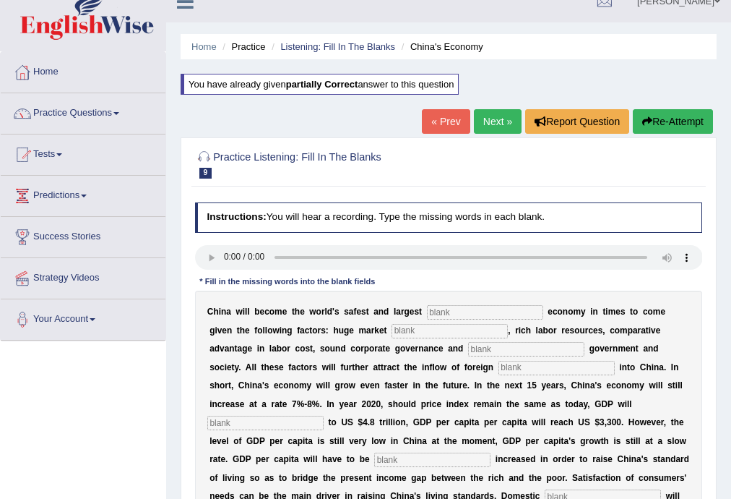
scroll to position [0, 0]
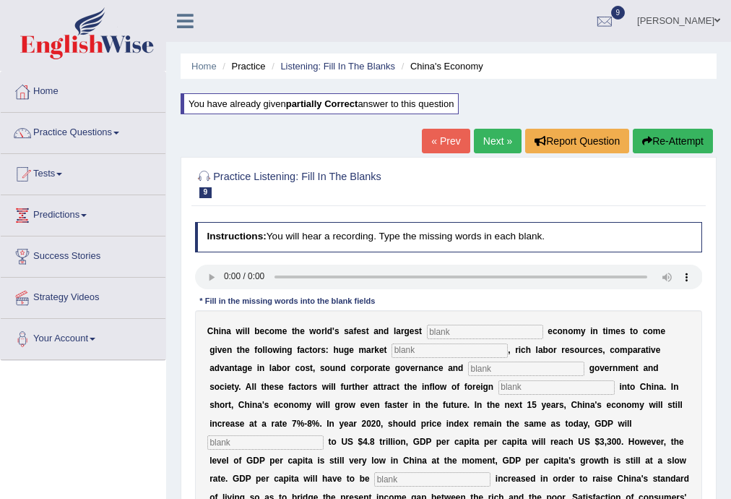
click at [494, 139] on link "Next »" at bounding box center [498, 141] width 48 height 25
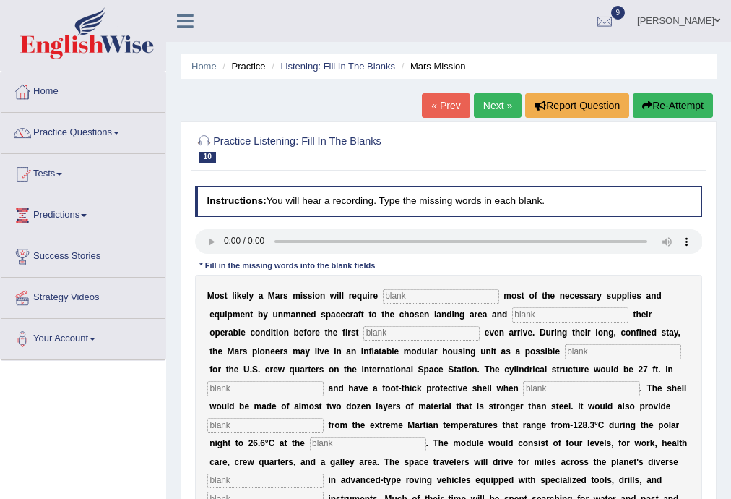
click at [409, 293] on input "text" at bounding box center [441, 296] width 116 height 14
type input "transpoprting"
click at [539, 315] on input "text" at bounding box center [570, 314] width 116 height 14
type input "confirmuing"
click at [434, 333] on input "text" at bounding box center [421, 333] width 116 height 14
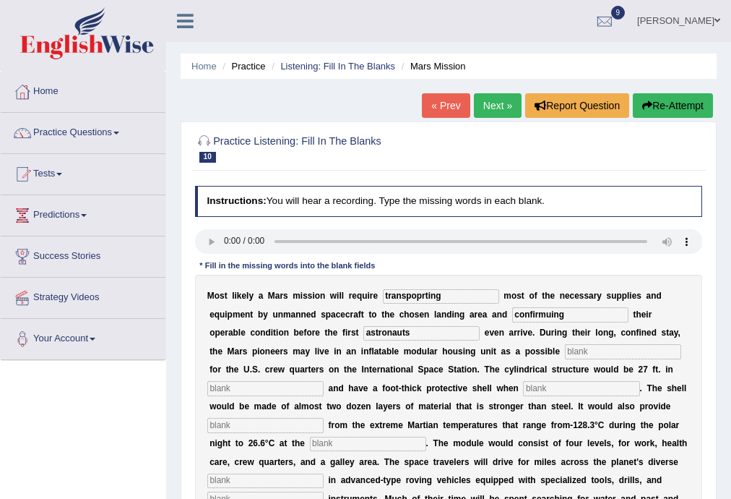
type input "astronauts"
click at [598, 350] on input "text" at bounding box center [623, 351] width 116 height 14
type input "replacement"
click at [285, 387] on input "text" at bounding box center [265, 388] width 116 height 14
click at [445, 297] on input "transpoprting" at bounding box center [441, 296] width 116 height 14
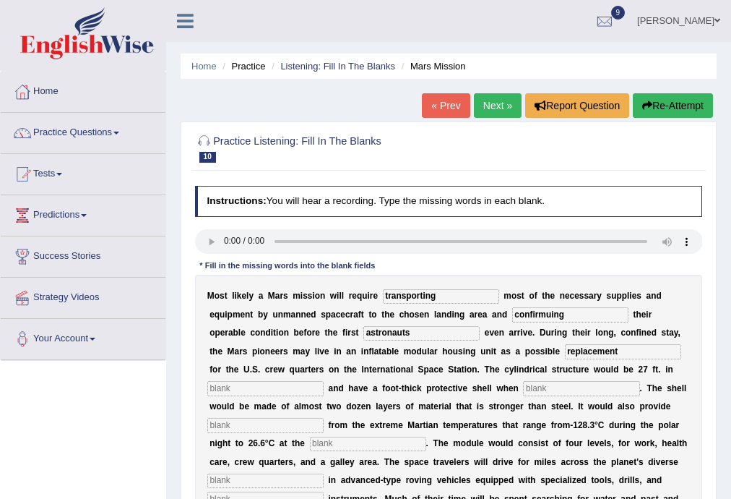
type input "transporting"
click at [581, 315] on input "confirmuing" at bounding box center [570, 314] width 116 height 14
type input "confirming"
click at [431, 336] on input "astronauts" at bounding box center [421, 333] width 116 height 14
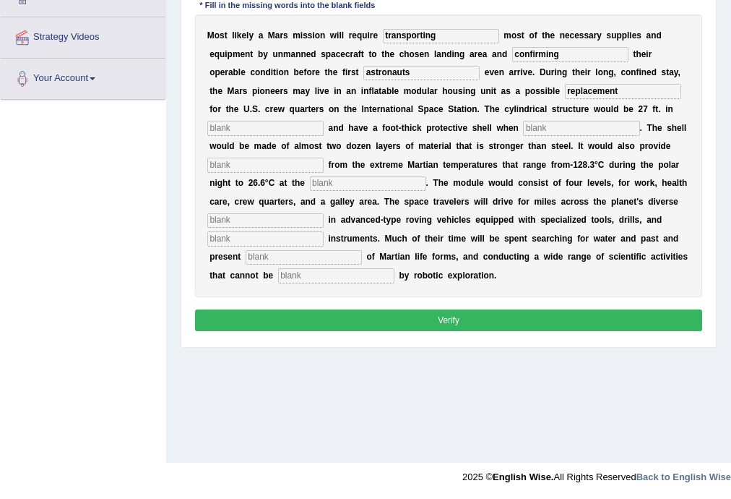
click at [259, 122] on input "text" at bounding box center [265, 128] width 116 height 14
type input "diameter"
click at [563, 127] on input "text" at bounding box center [581, 128] width 116 height 14
type input "infladed"
drag, startPoint x: 322, startPoint y: 158, endPoint x: 314, endPoint y: 162, distance: 9.7
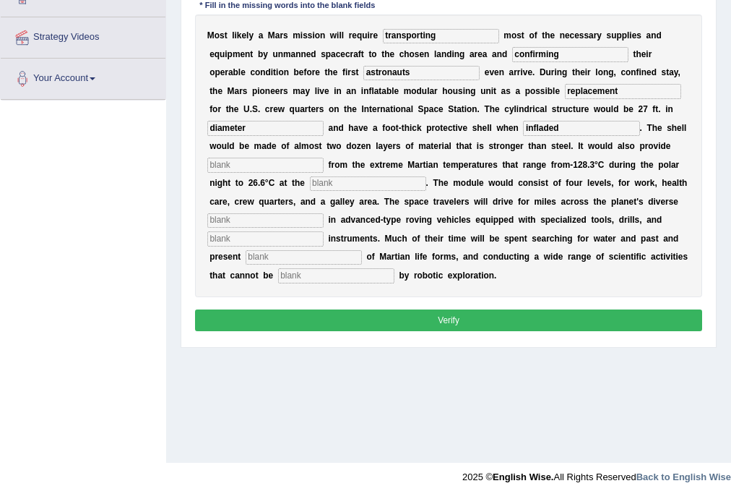
click at [316, 160] on input "text" at bounding box center [265, 165] width 116 height 14
type input "insulation"
click at [414, 185] on input "text" at bounding box center [368, 183] width 116 height 14
type input "equator"
click at [324, 218] on input "text" at bounding box center [265, 220] width 116 height 14
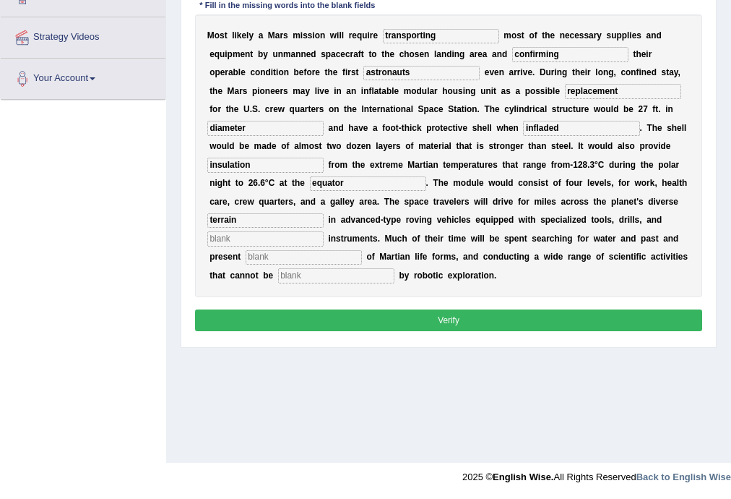
type input "terrain"
click at [324, 236] on input "text" at bounding box center [265, 238] width 116 height 14
type input "analytical"
click at [362, 259] on input "text" at bounding box center [304, 257] width 116 height 14
type input "evidence"
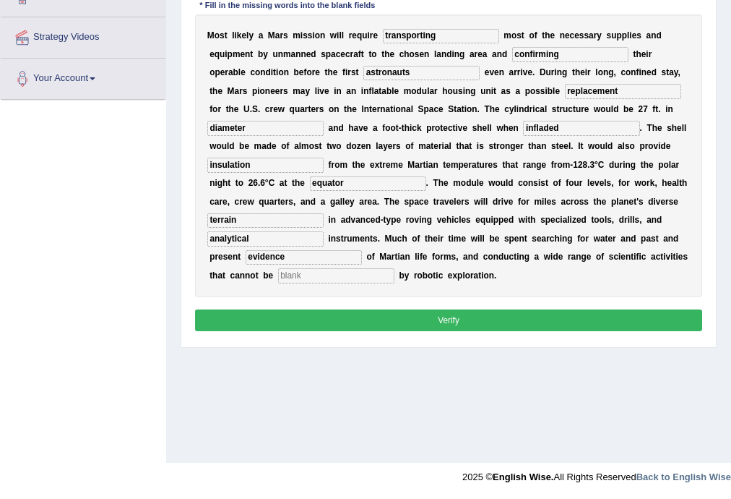
click at [395, 280] on input "text" at bounding box center [336, 275] width 116 height 14
type input "accomplished"
click at [353, 315] on button "Verify" at bounding box center [449, 319] width 508 height 21
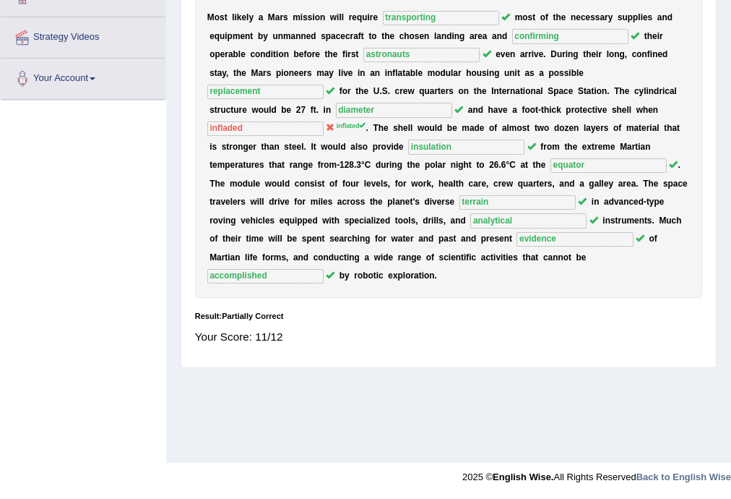
scroll to position [0, 0]
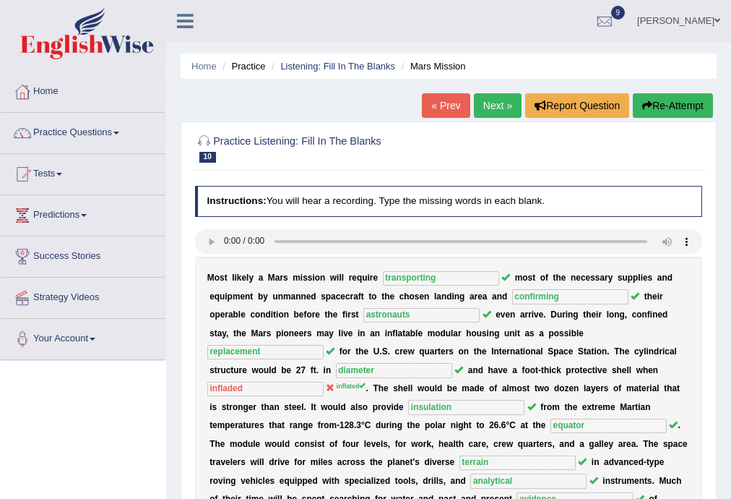
click at [497, 104] on link "Next »" at bounding box center [498, 105] width 48 height 25
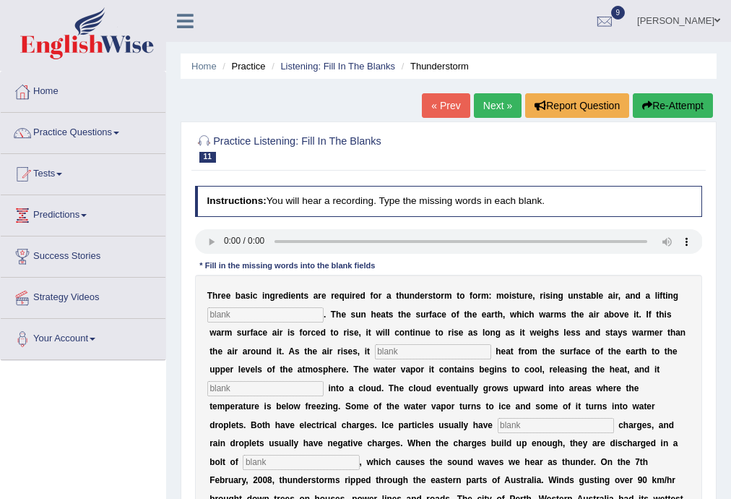
click at [258, 316] on input "text" at bounding box center [265, 314] width 116 height 14
type input "mechanism"
click at [397, 350] on input "text" at bounding box center [433, 351] width 116 height 14
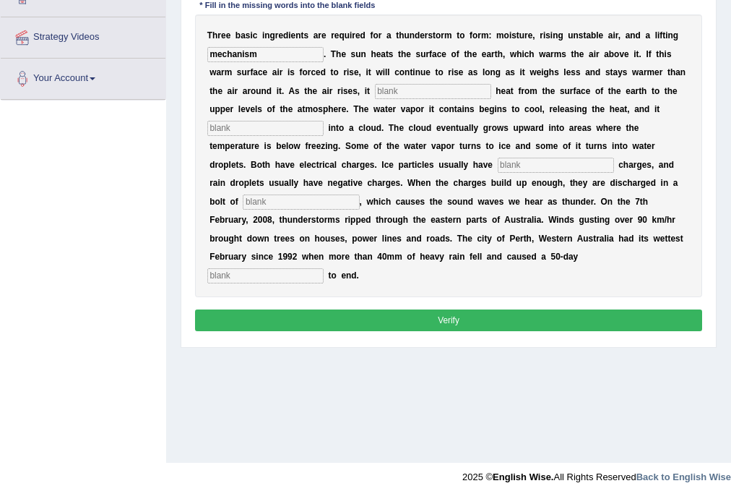
click at [409, 93] on input "text" at bounding box center [433, 91] width 116 height 14
type input "transfers"
click at [300, 133] on input "text" at bounding box center [265, 128] width 116 height 14
type input "condenses"
click at [516, 165] on input "text" at bounding box center [556, 165] width 116 height 14
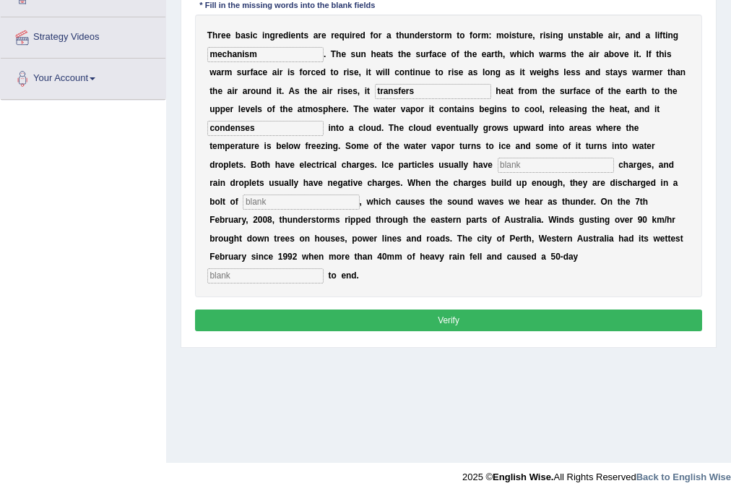
click at [540, 165] on input "text" at bounding box center [556, 165] width 116 height 14
type input "positive"
click at [285, 206] on input "text" at bounding box center [301, 201] width 116 height 14
type input "liganing"
drag, startPoint x: 283, startPoint y: 260, endPoint x: 291, endPoint y: 283, distance: 24.0
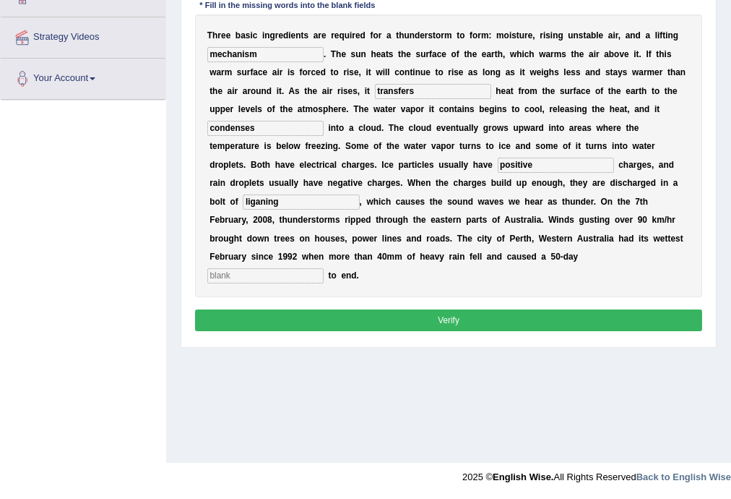
click at [294, 283] on div "T h r e e b a s i c i n g r e d i e n t s a r e r e q u i r e d f o r a t h u n…" at bounding box center [449, 155] width 508 height 283
click at [293, 279] on input "text" at bounding box center [265, 275] width 116 height 14
type input "draught"
click at [301, 310] on button "Verify" at bounding box center [449, 319] width 508 height 21
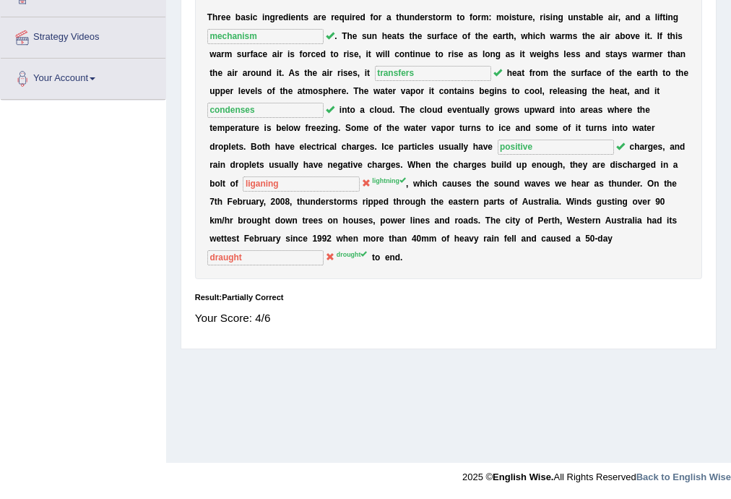
scroll to position [0, 0]
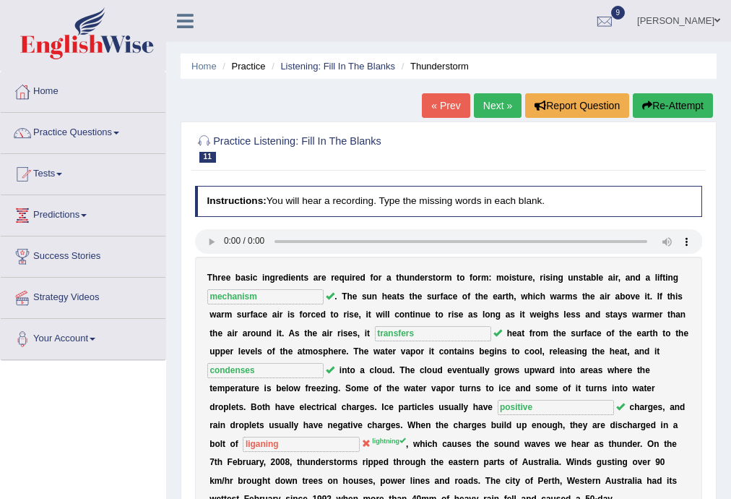
click at [494, 98] on link "Next »" at bounding box center [498, 105] width 48 height 25
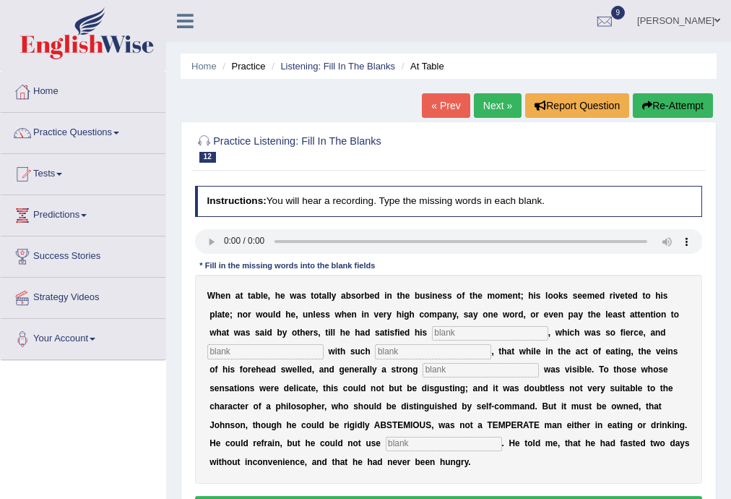
click at [483, 332] on input "text" at bounding box center [490, 333] width 116 height 14
click at [478, 330] on input "text" at bounding box center [490, 333] width 116 height 14
type input "appetite"
click at [299, 354] on input "text" at bounding box center [265, 351] width 116 height 14
click at [408, 350] on input "text" at bounding box center [433, 351] width 116 height 14
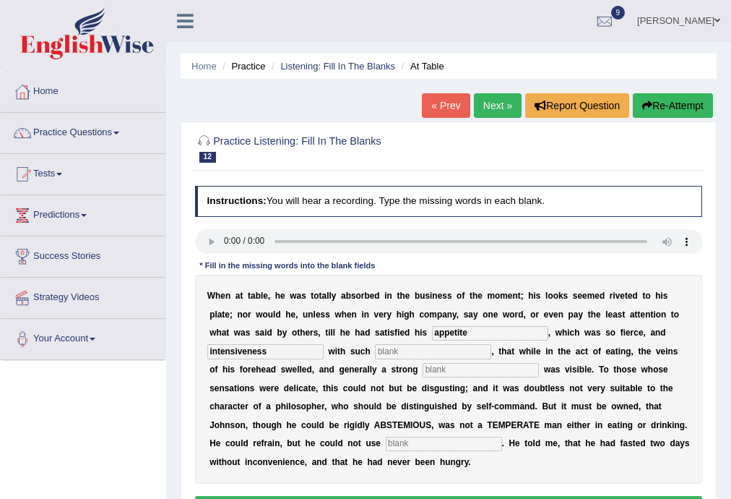
click at [291, 350] on input "intensiveness" at bounding box center [265, 351] width 116 height 14
type input "involved"
click at [385, 348] on input "text" at bounding box center [433, 351] width 116 height 14
type input "intense"
click at [451, 374] on input "text" at bounding box center [481, 370] width 116 height 14
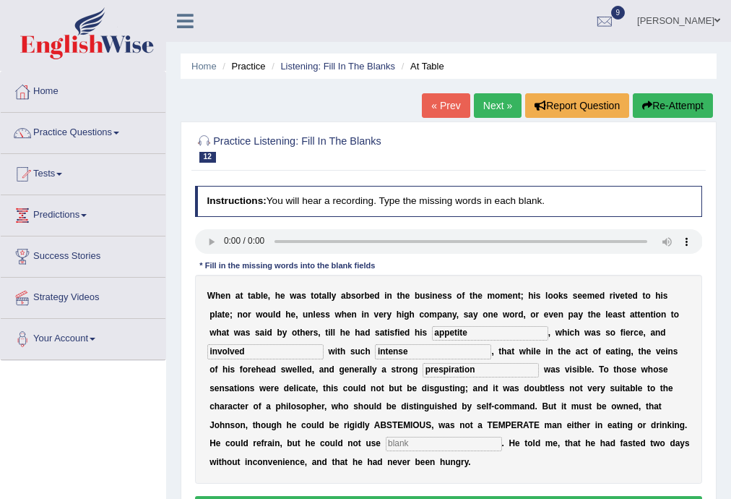
scroll to position [260, 0]
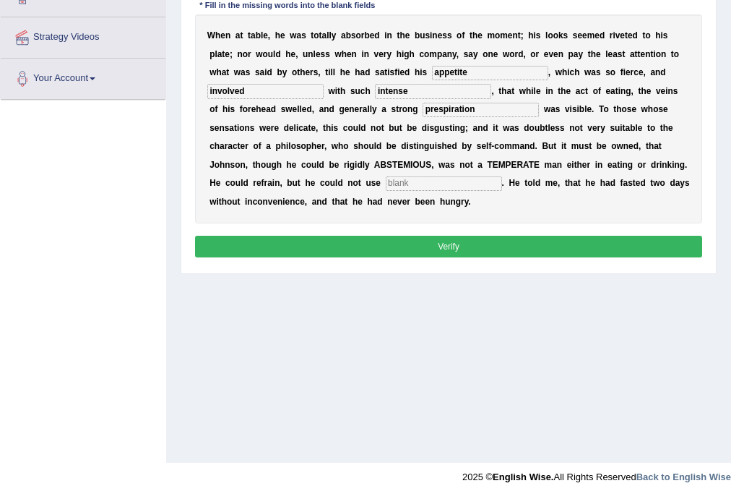
type input "prespiration"
click at [469, 237] on button "Verify" at bounding box center [449, 246] width 508 height 21
click at [451, 254] on button "Verify" at bounding box center [449, 246] width 508 height 21
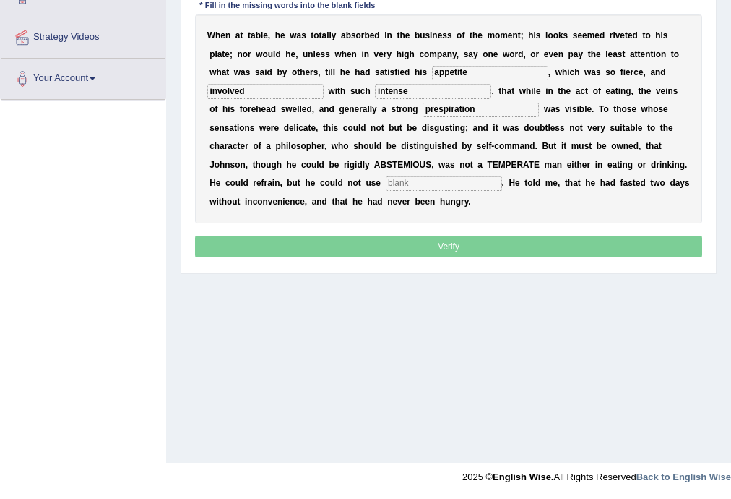
click at [413, 189] on input "text" at bounding box center [444, 183] width 116 height 14
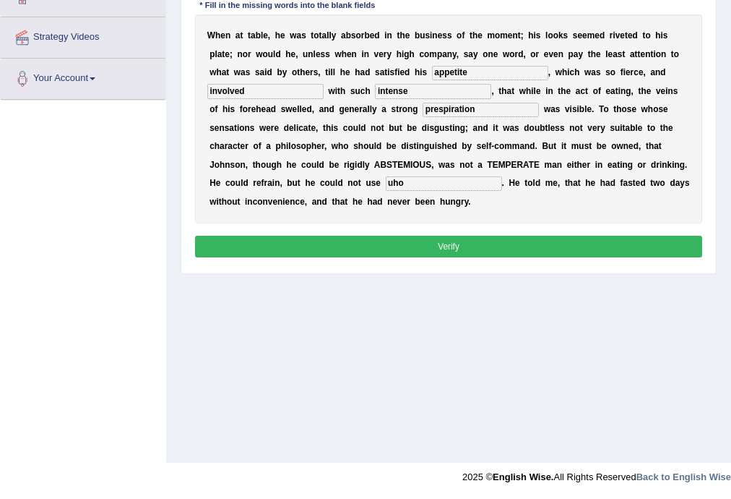
type input "uho"
click at [426, 250] on button "Verify" at bounding box center [449, 246] width 508 height 21
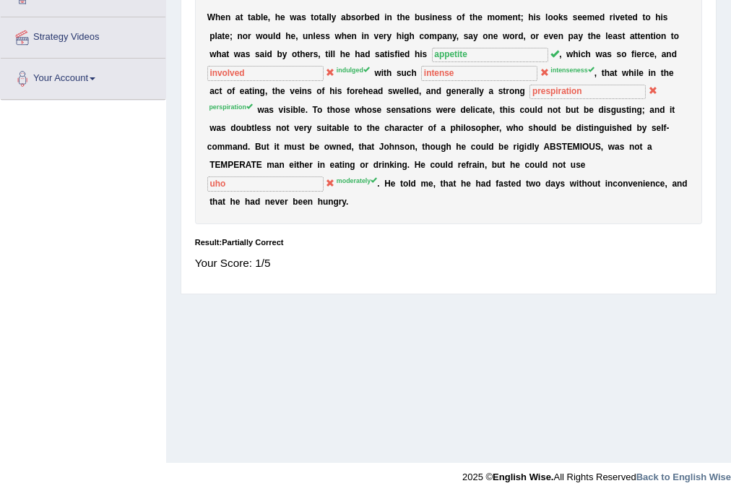
scroll to position [0, 0]
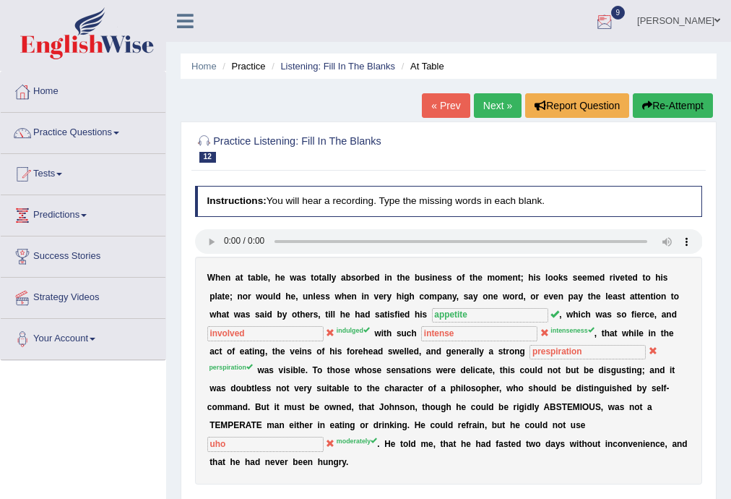
click at [497, 98] on link "Next »" at bounding box center [498, 105] width 48 height 25
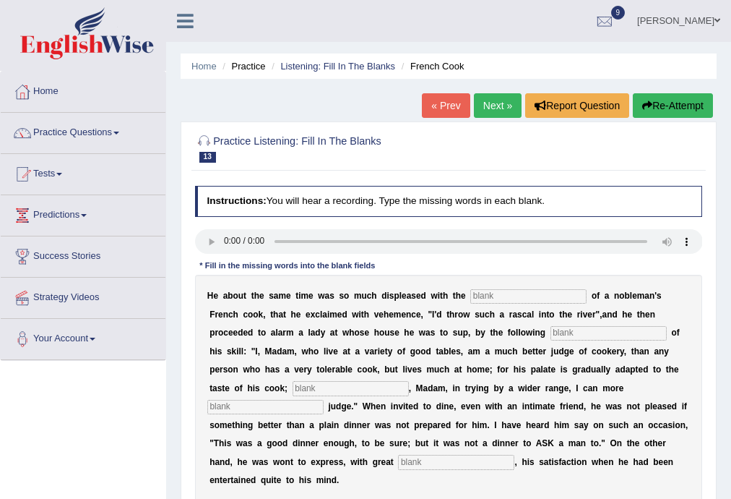
click at [523, 295] on input "text" at bounding box center [528, 296] width 116 height 14
type input "performances"
click at [590, 332] on input "text" at bounding box center [609, 333] width 116 height 14
type input "manifest"
click at [337, 384] on input "text" at bounding box center [351, 388] width 116 height 14
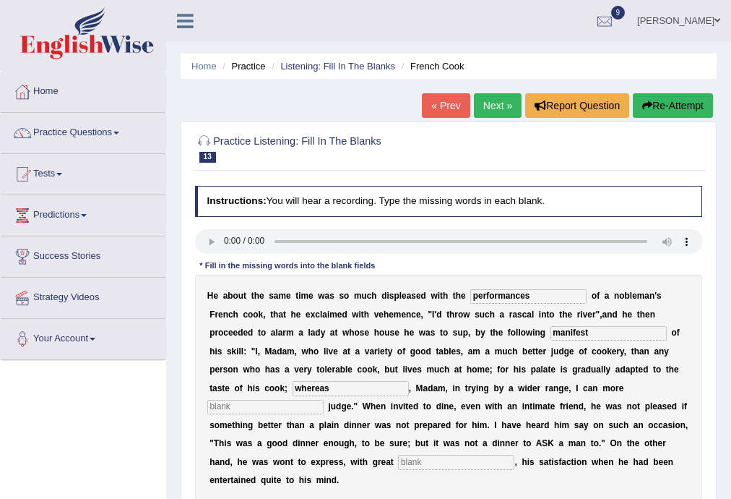
type input "whereas"
click at [270, 405] on input "text" at bounding box center [265, 407] width 116 height 14
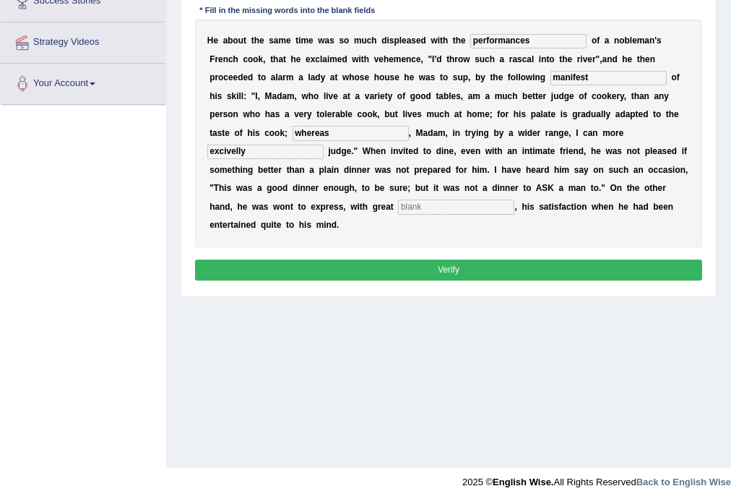
scroll to position [260, 0]
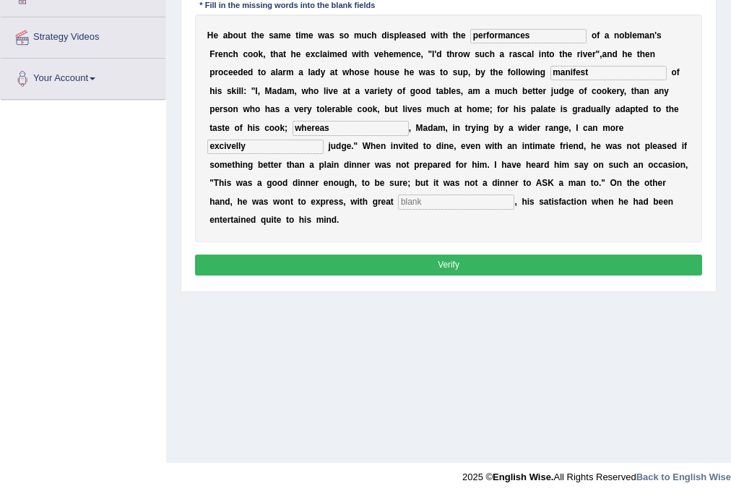
click at [257, 147] on input "excivelly" at bounding box center [265, 146] width 116 height 14
type input "excessivelly"
click at [426, 202] on input "text" at bounding box center [456, 201] width 116 height 14
type input "d"
click at [408, 263] on button "Verify" at bounding box center [449, 264] width 508 height 21
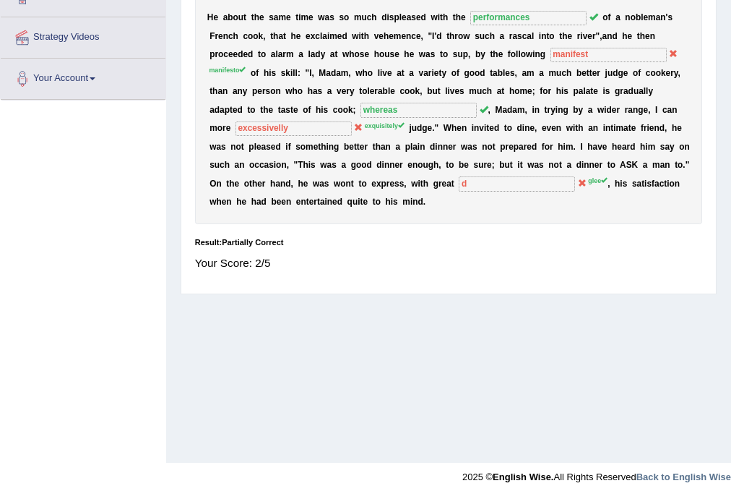
scroll to position [0, 0]
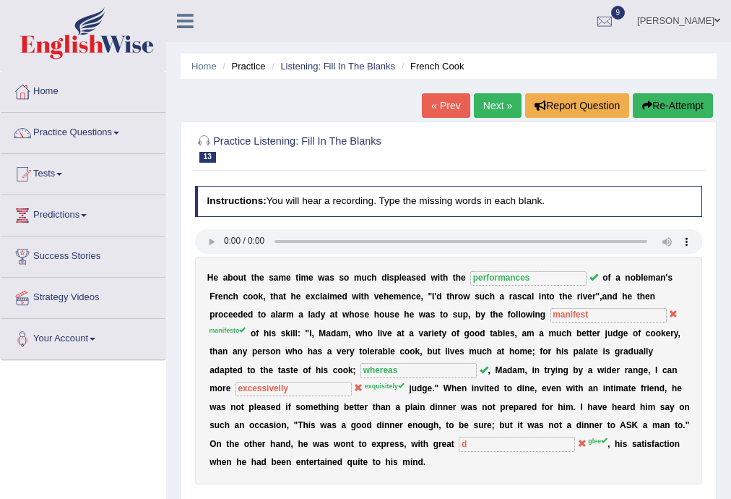
click at [478, 103] on link "Next »" at bounding box center [498, 105] width 48 height 25
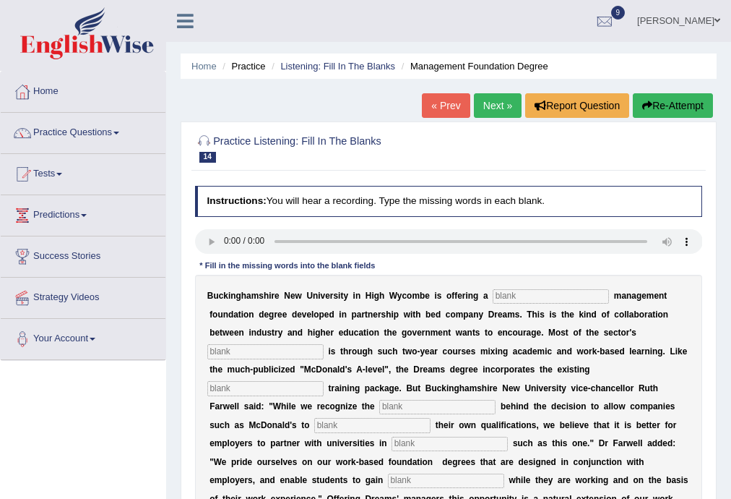
click at [520, 296] on input "text" at bounding box center [551, 296] width 116 height 14
type input "retail"
click at [298, 350] on input "text" at bounding box center [265, 351] width 116 height 14
click at [295, 347] on input "text" at bounding box center [265, 351] width 116 height 14
type input "expansion"
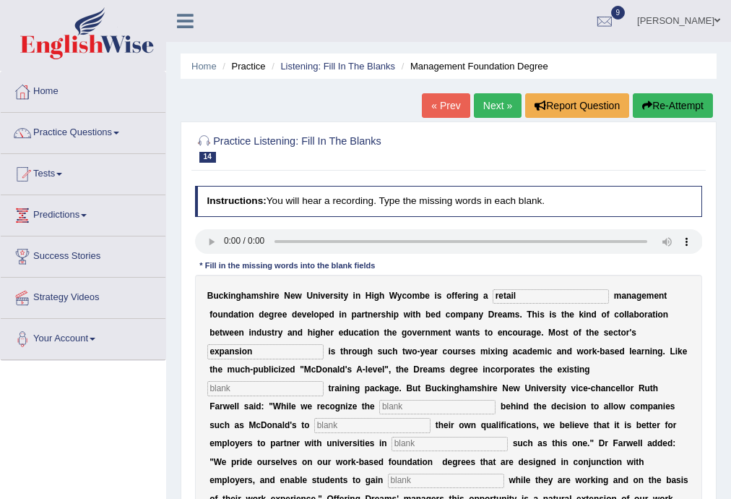
click at [253, 394] on input "text" at bounding box center [265, 388] width 116 height 14
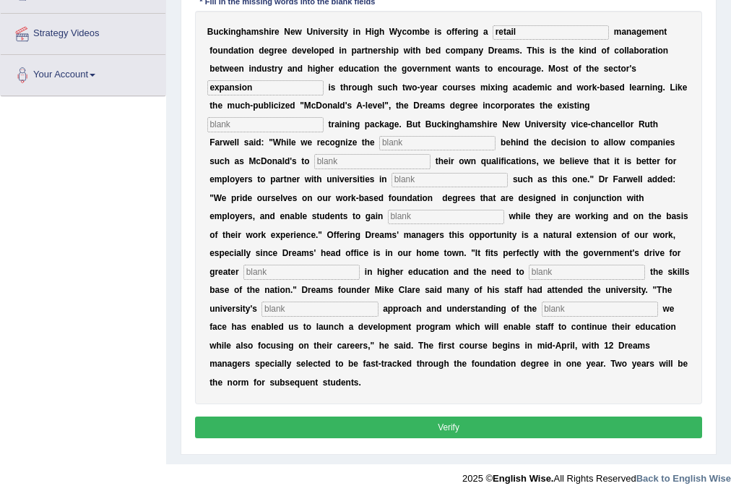
click at [251, 124] on input "text" at bounding box center [265, 124] width 116 height 14
type input "company"
click at [429, 143] on input "text" at bounding box center [437, 143] width 116 height 14
type input "imgnfth"
click at [350, 162] on input "text" at bounding box center [372, 161] width 116 height 14
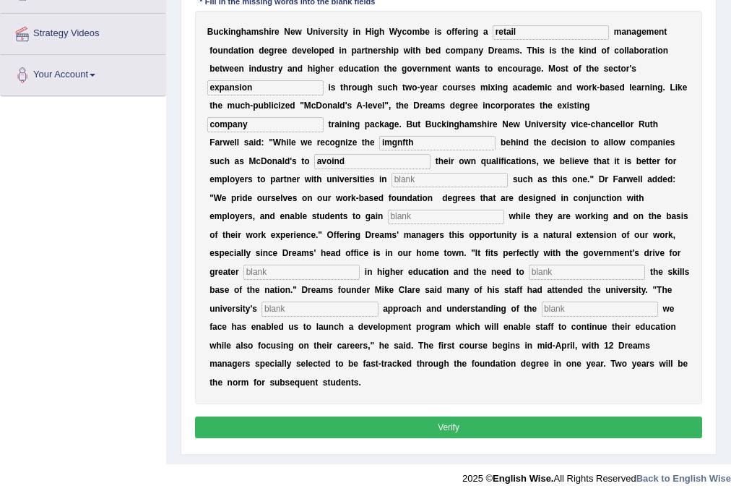
type input "avoind"
click at [443, 181] on input "text" at bounding box center [450, 180] width 116 height 14
type input "initiativdes"
click at [445, 218] on input "text" at bounding box center [446, 217] width 116 height 14
type input "qualifications"
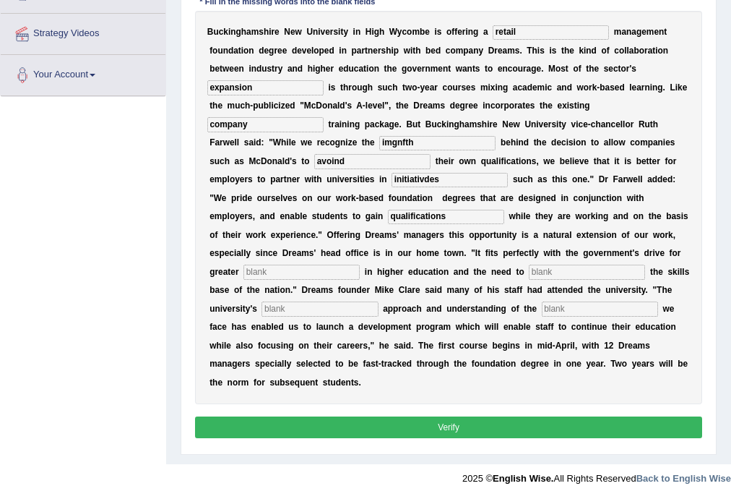
click at [323, 277] on input "text" at bounding box center [302, 271] width 116 height 14
click at [338, 272] on input "text" at bounding box center [302, 271] width 116 height 14
type input "parrt"
click at [529, 279] on input "text" at bounding box center [587, 271] width 116 height 14
type input "enhance"
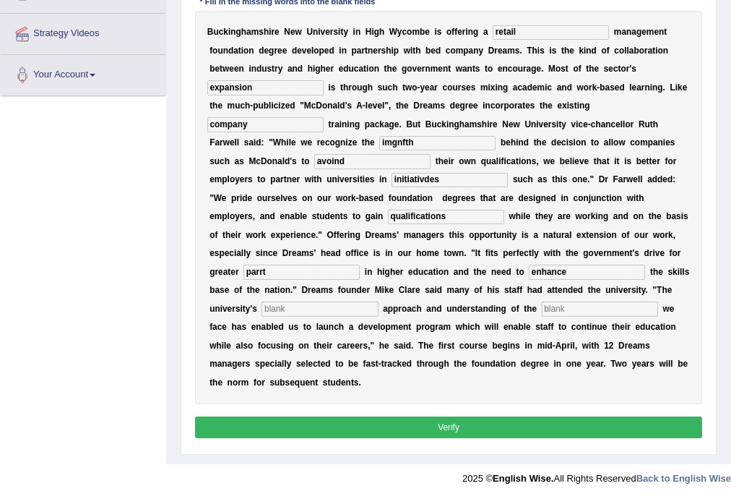
click at [378, 307] on input "text" at bounding box center [320, 308] width 116 height 14
type input "pagmatic"
click at [287, 318] on div "B u c k i n g h a m s h i r e N e w U n i v e r s i t y i n H i g h W y c o m b…" at bounding box center [449, 207] width 508 height 393
click at [542, 316] on input "text" at bounding box center [600, 308] width 116 height 14
type input "challenges"
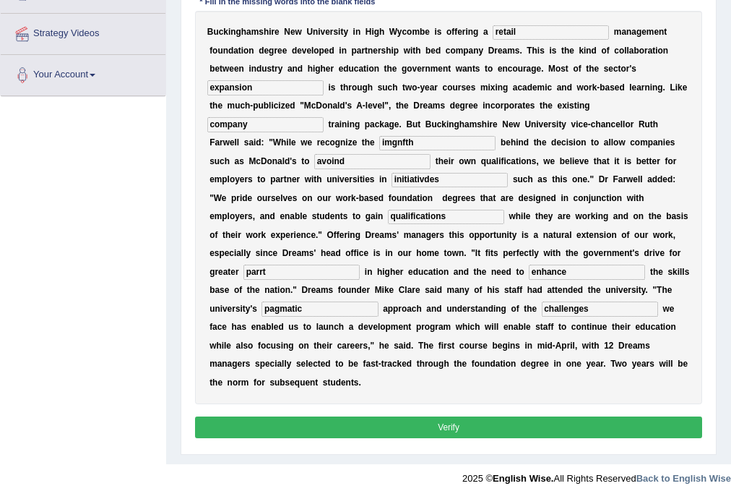
click at [327, 273] on input "parrt" at bounding box center [302, 271] width 116 height 14
type input "participation"
click at [459, 173] on input "initiativdes" at bounding box center [450, 180] width 116 height 14
type input "initiatives"
click at [353, 162] on input "avoind" at bounding box center [372, 161] width 116 height 14
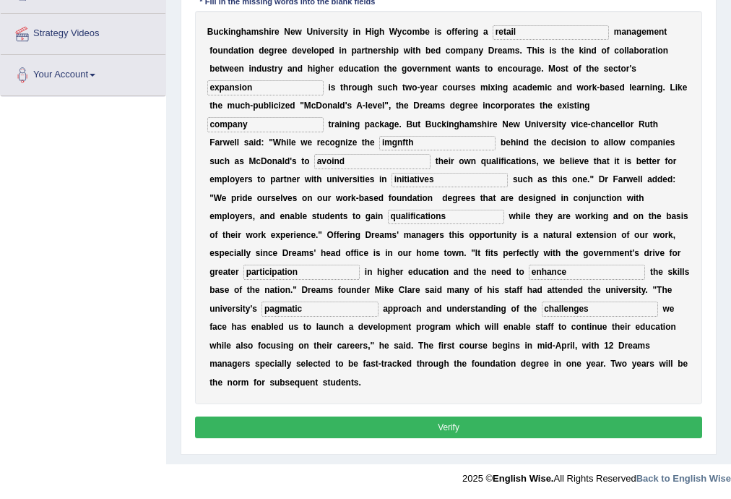
click at [357, 163] on input "avoind" at bounding box center [372, 161] width 116 height 14
type input "a"
type input "void"
click at [429, 145] on input "imgnfth" at bounding box center [437, 143] width 116 height 14
type input "imgination"
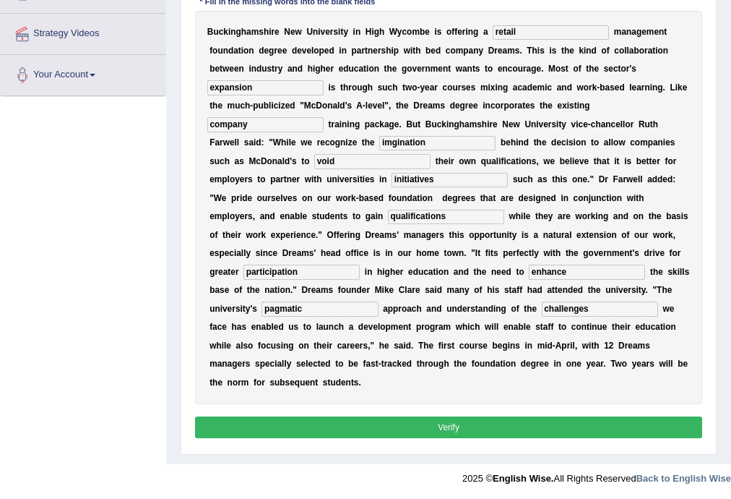
click at [373, 425] on button "Verify" at bounding box center [449, 426] width 508 height 21
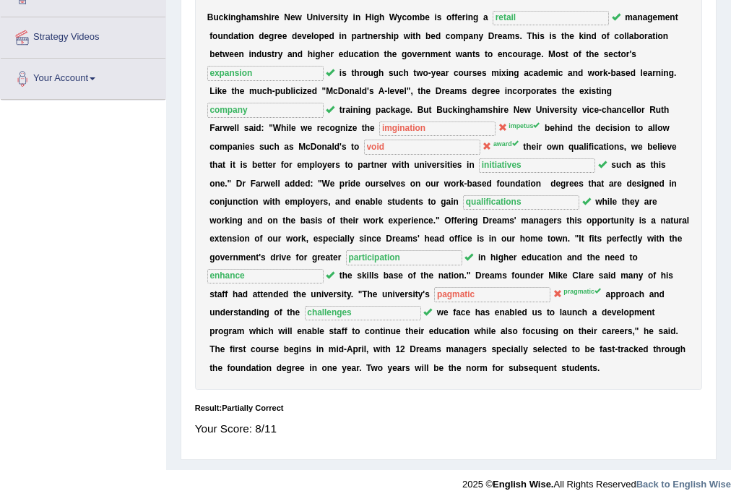
scroll to position [0, 0]
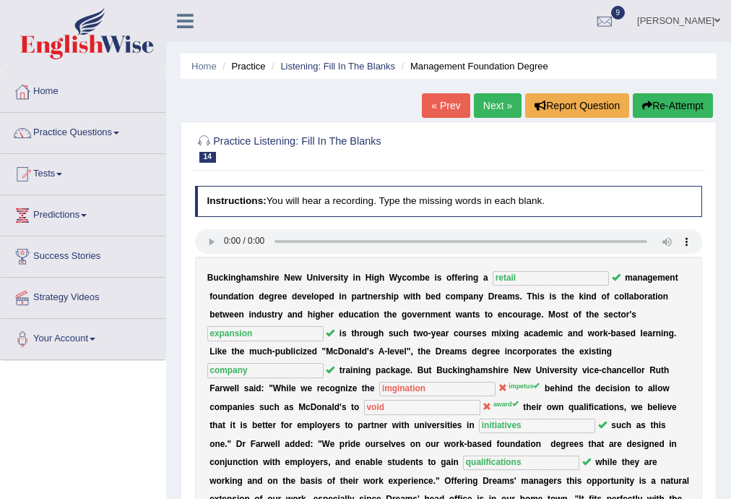
click at [501, 98] on link "Next »" at bounding box center [498, 105] width 48 height 25
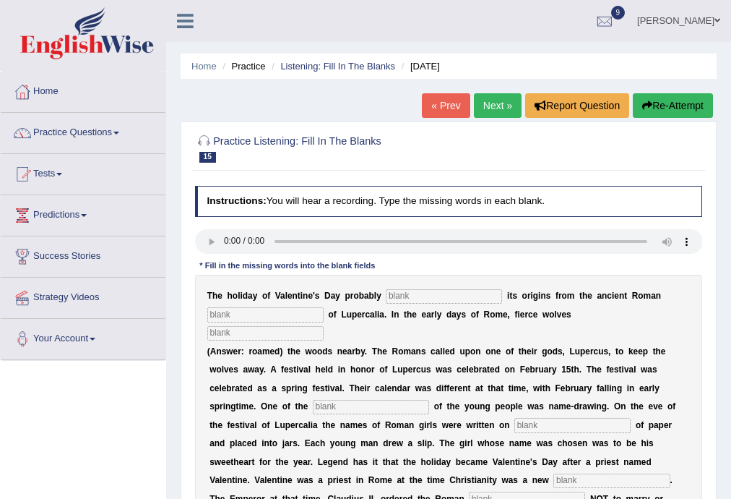
scroll to position [260, 0]
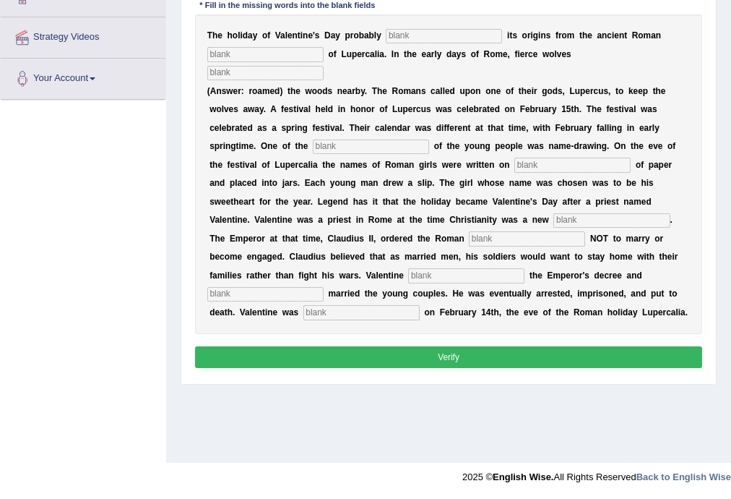
drag, startPoint x: 418, startPoint y: 24, endPoint x: 415, endPoint y: 34, distance: 10.3
click at [416, 29] on div "T h e h o l i d a y o f V a l e n t i n e ' s D a y p r o b a b l y i t s o r i…" at bounding box center [449, 173] width 508 height 319
click at [415, 35] on input "text" at bounding box center [444, 36] width 116 height 14
type input "derive"
click at [322, 55] on input "text" at bounding box center [265, 54] width 116 height 14
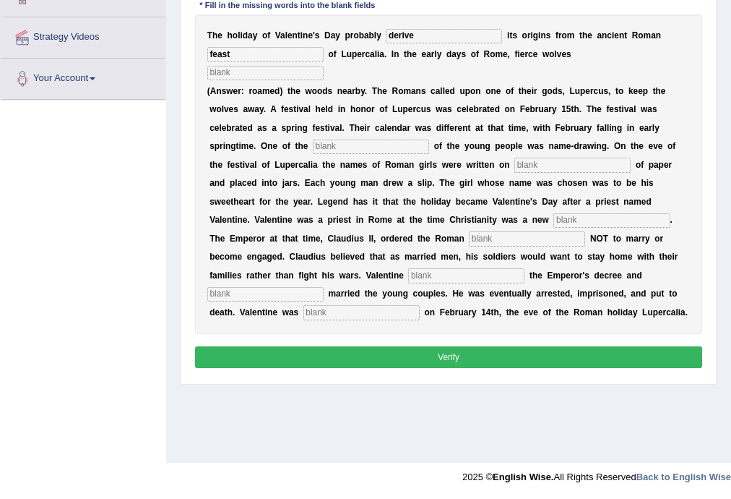
type input "feast"
click at [250, 75] on input "text" at bounding box center [265, 73] width 116 height 14
type input "roaned"
click at [327, 147] on input "text" at bounding box center [371, 146] width 116 height 14
type input "customs"
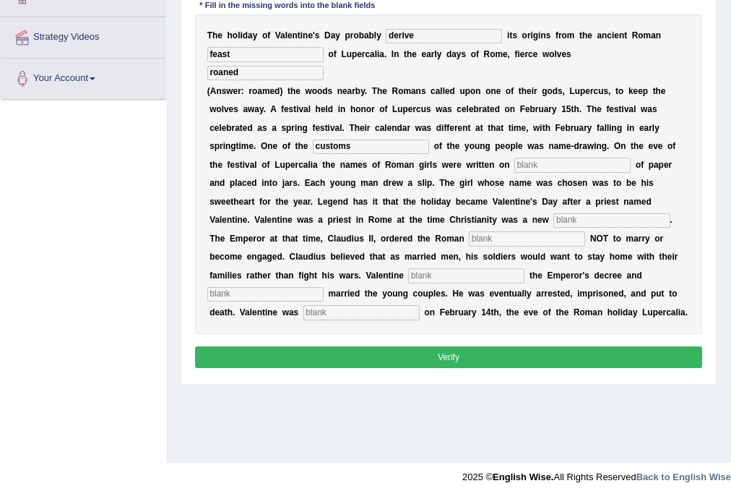
click at [548, 163] on input "text" at bounding box center [572, 165] width 116 height 14
type input "sort"
click at [573, 220] on input "text" at bounding box center [612, 220] width 116 height 14
type input "religion"
click at [513, 243] on input "text" at bounding box center [527, 238] width 116 height 14
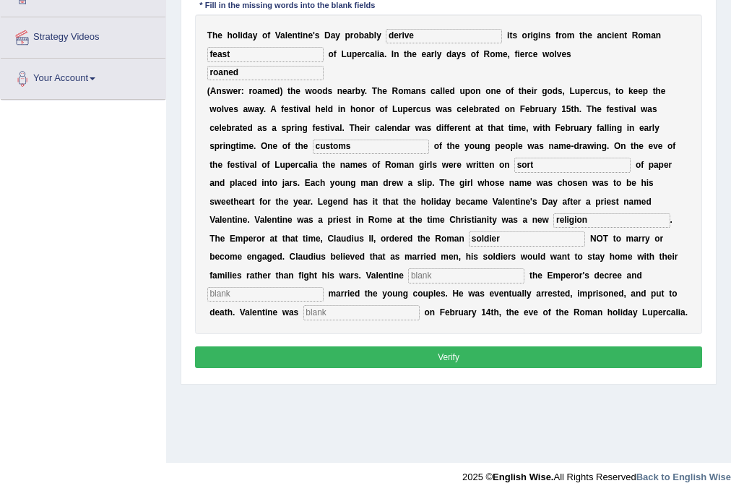
type input "soldier"
click at [439, 273] on input "text" at bounding box center [466, 275] width 116 height 14
type input "fly"
click at [273, 292] on input "text" at bounding box center [265, 294] width 116 height 14
type input "secretly"
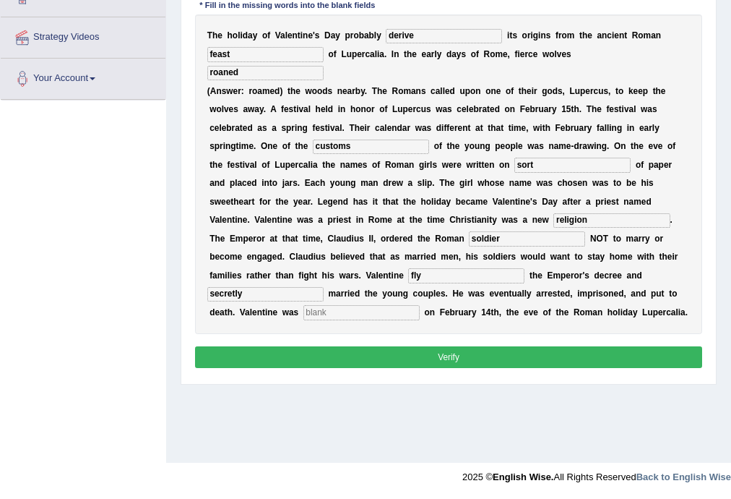
click at [370, 312] on input "text" at bounding box center [361, 312] width 116 height 14
type input "beheaded"
click at [347, 353] on button "Verify" at bounding box center [449, 356] width 508 height 21
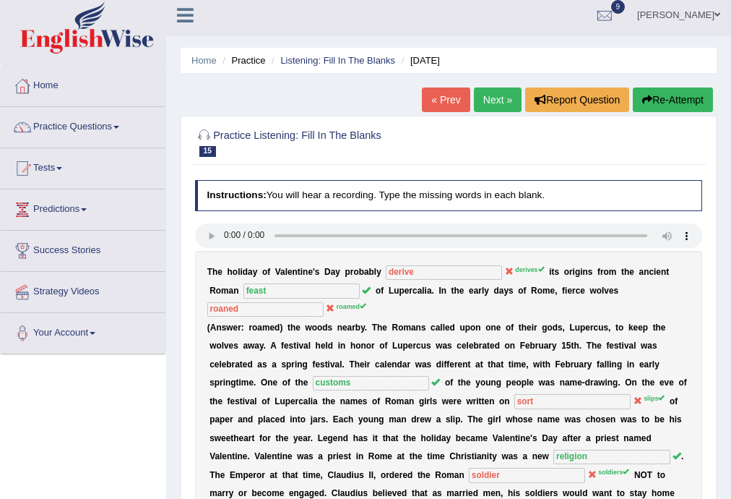
scroll to position [0, 0]
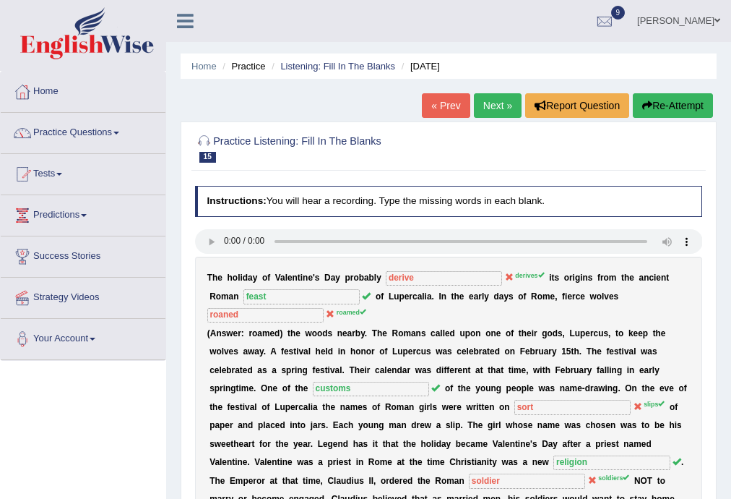
click at [493, 99] on link "Next »" at bounding box center [498, 105] width 48 height 25
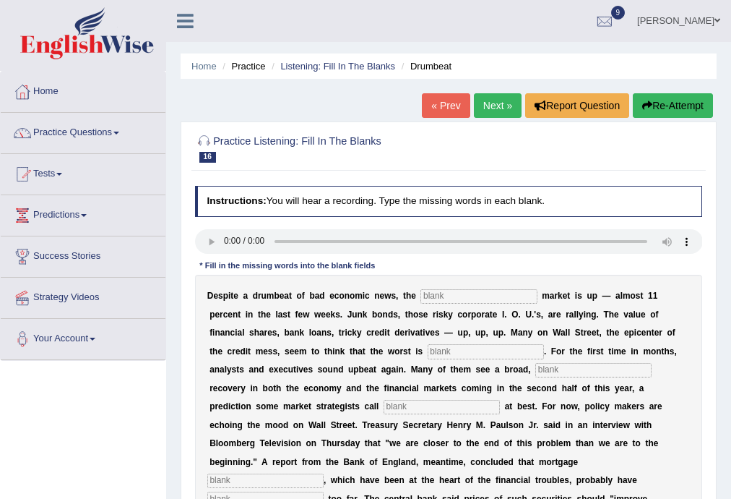
click at [457, 293] on input "text" at bounding box center [479, 296] width 116 height 14
type input "stock"
click at [454, 350] on input "text" at bounding box center [486, 351] width 116 height 14
type input "over"
click at [559, 365] on input "text" at bounding box center [593, 370] width 116 height 14
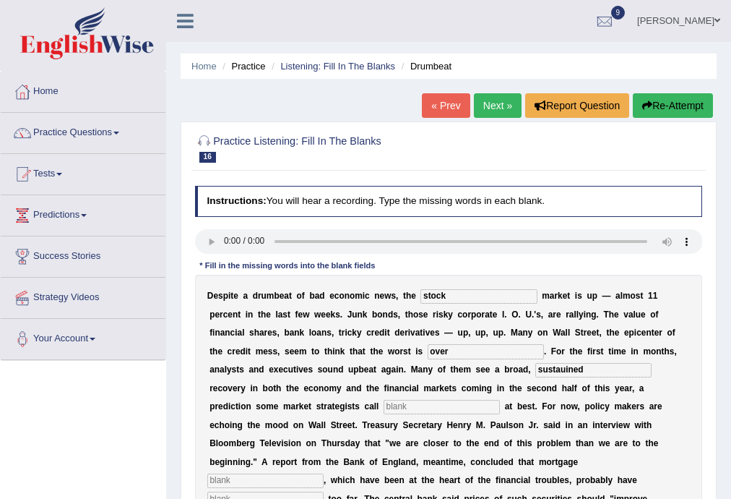
type input "sustauined"
click at [410, 405] on input "text" at bounding box center [442, 407] width 116 height 14
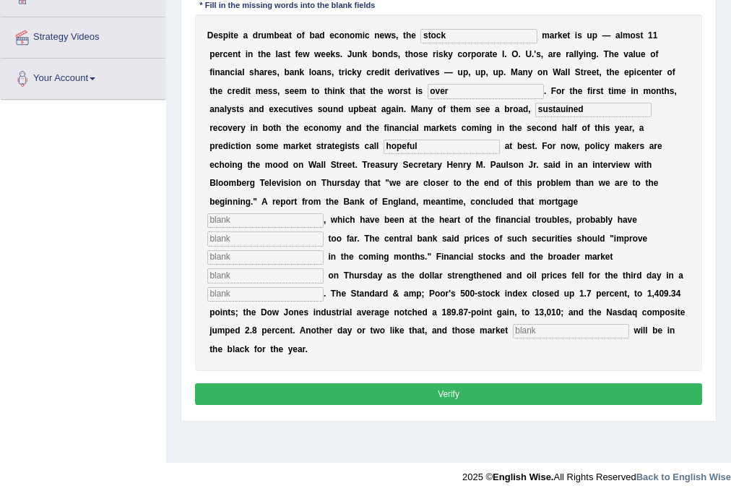
type input "hopeful"
click at [629, 110] on input "sustauined" at bounding box center [593, 110] width 116 height 14
type input "sustained"
click at [324, 213] on input "text" at bounding box center [265, 220] width 116 height 14
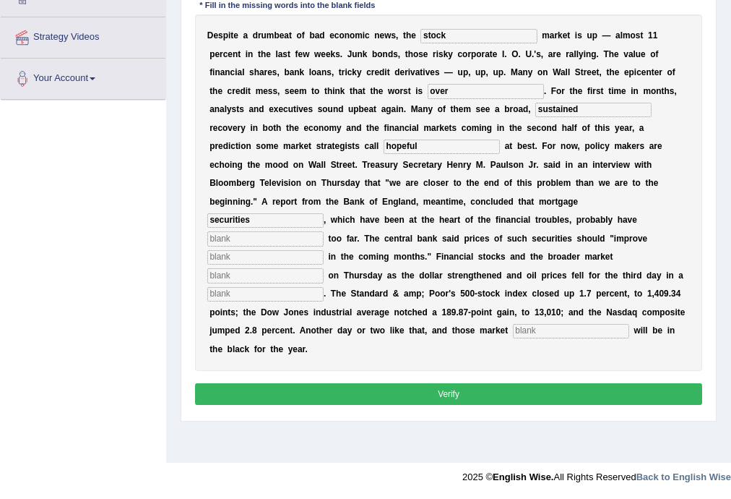
type input "securities"
click at [324, 231] on input "text" at bounding box center [265, 238] width 116 height 14
type input "fsllen"
click at [324, 250] on input "text" at bounding box center [265, 257] width 116 height 14
type input "gradually"
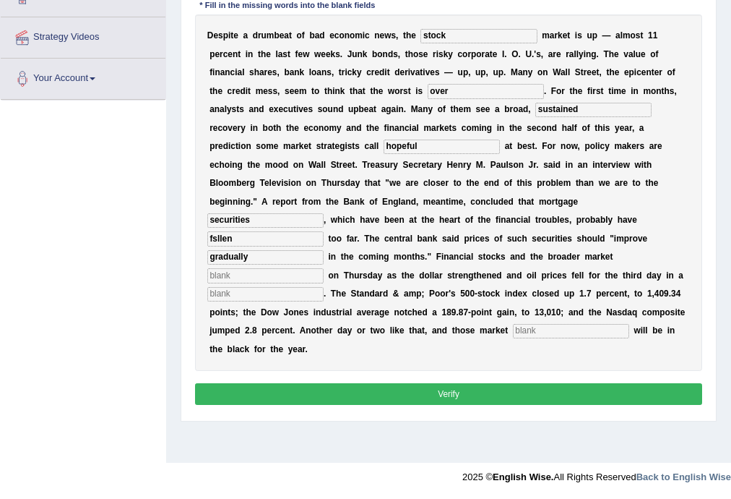
click at [324, 268] on input "text" at bounding box center [265, 275] width 116 height 14
click at [324, 287] on input "text" at bounding box center [265, 294] width 116 height 14
click at [324, 268] on input "searched" at bounding box center [265, 275] width 116 height 14
type input "surged"
click at [513, 335] on input "text" at bounding box center [571, 331] width 116 height 14
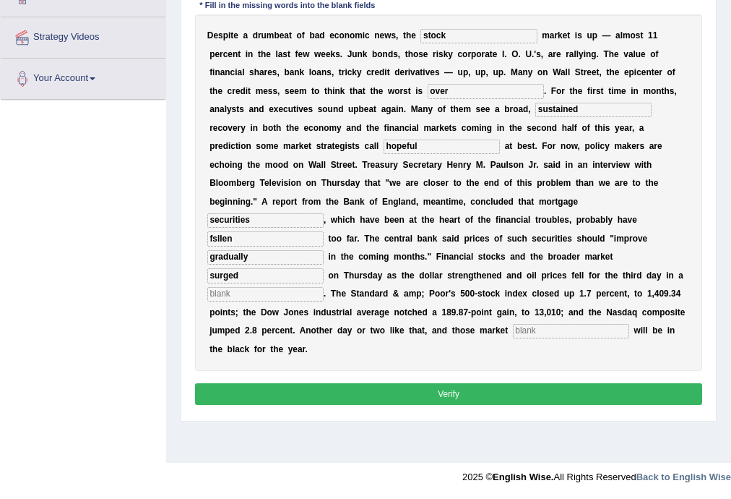
click at [513, 330] on input "text" at bounding box center [571, 331] width 116 height 14
type input "benchmarks"
click at [324, 231] on input "fsllen" at bounding box center [265, 238] width 116 height 14
type input "fallen"
click at [379, 383] on button "Verify" at bounding box center [449, 393] width 508 height 21
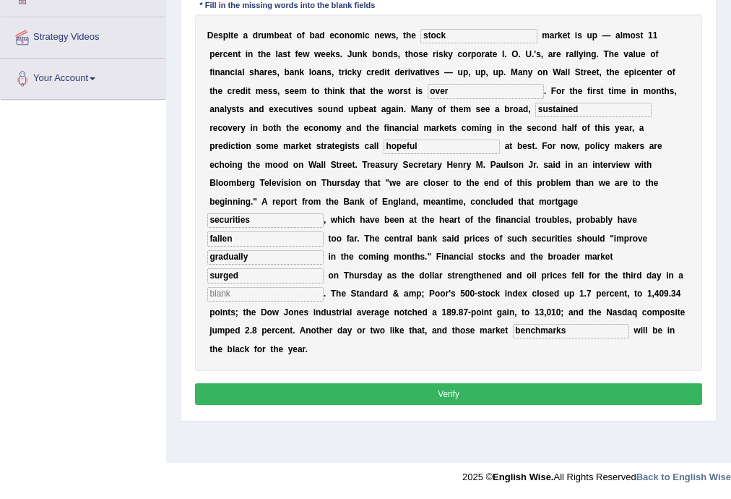
click at [487, 284] on div "D e s p i t e a d r u m b e a t o f b a d e c o n o m i c n e w s , t h e stock…" at bounding box center [449, 192] width 508 height 356
drag, startPoint x: 494, startPoint y: 275, endPoint x: 476, endPoint y: 353, distance: 79.2
click at [478, 350] on div "D e s p i t e a d r u m b e a t o f b a d e c o n o m i c n e w s , t h e stock…" at bounding box center [449, 192] width 508 height 356
type input "ger"
click at [440, 383] on button "Verify" at bounding box center [449, 393] width 508 height 21
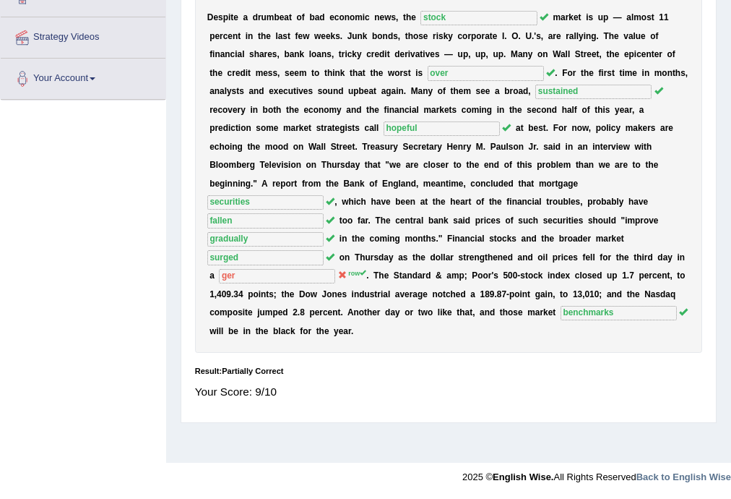
scroll to position [0, 0]
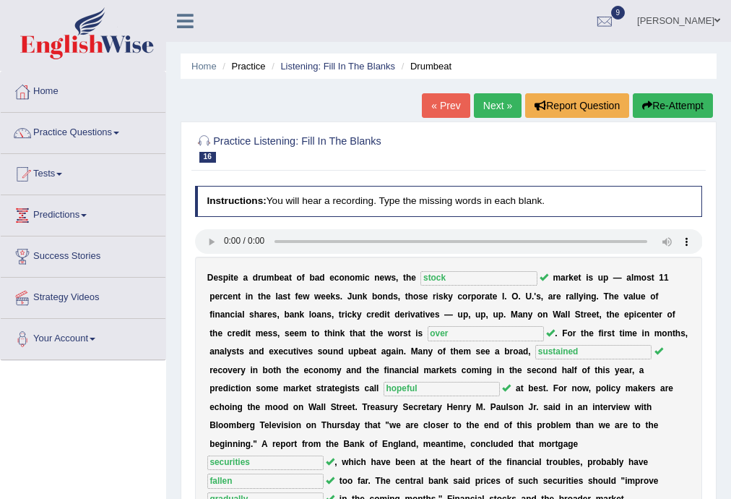
click at [509, 107] on link "Next »" at bounding box center [498, 105] width 48 height 25
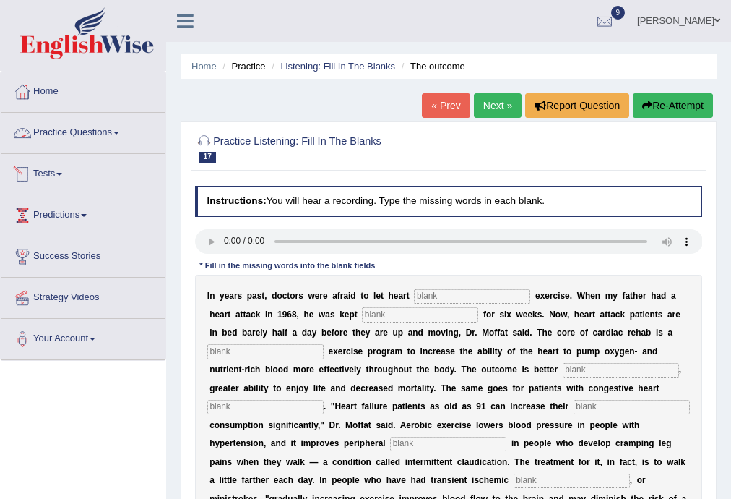
click at [76, 130] on link "Practice Questions" at bounding box center [83, 131] width 165 height 36
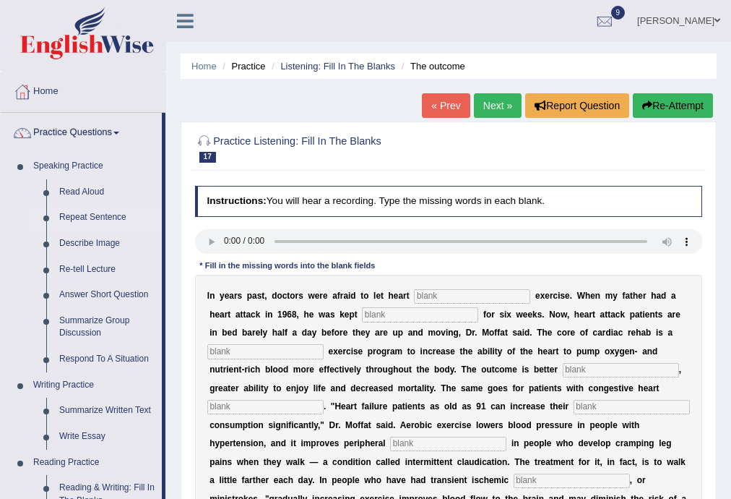
click at [94, 215] on link "Repeat Sentence" at bounding box center [107, 217] width 109 height 26
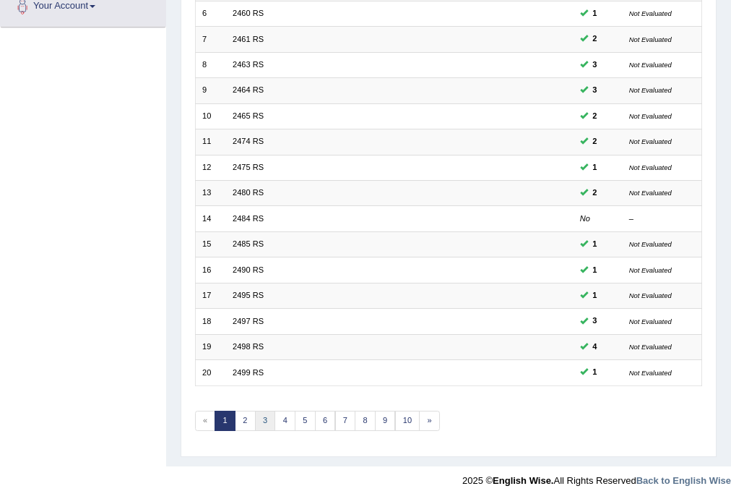
click at [257, 413] on link "3" at bounding box center [265, 420] width 21 height 20
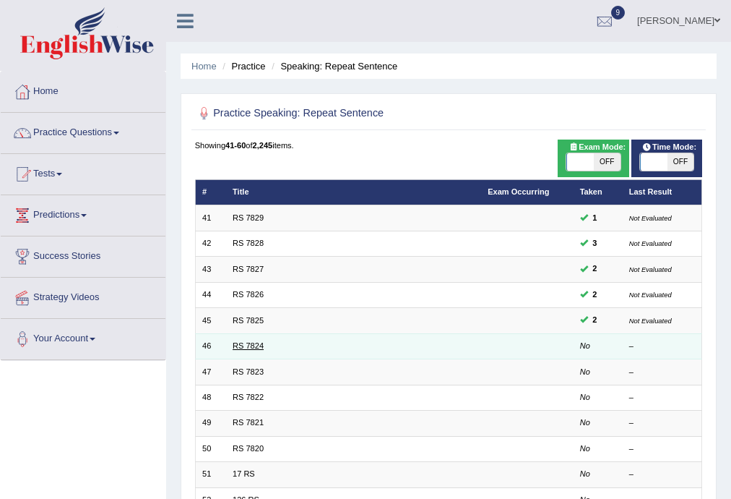
click at [251, 343] on link "RS 7824" at bounding box center [248, 345] width 31 height 9
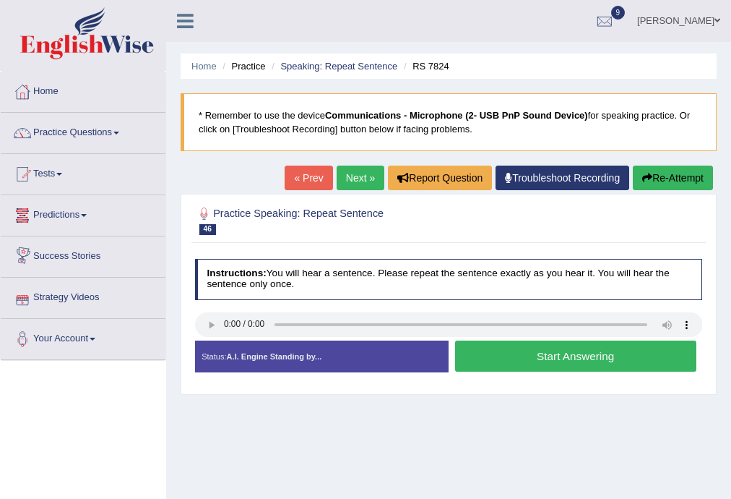
click at [74, 211] on link "Predictions" at bounding box center [83, 213] width 165 height 36
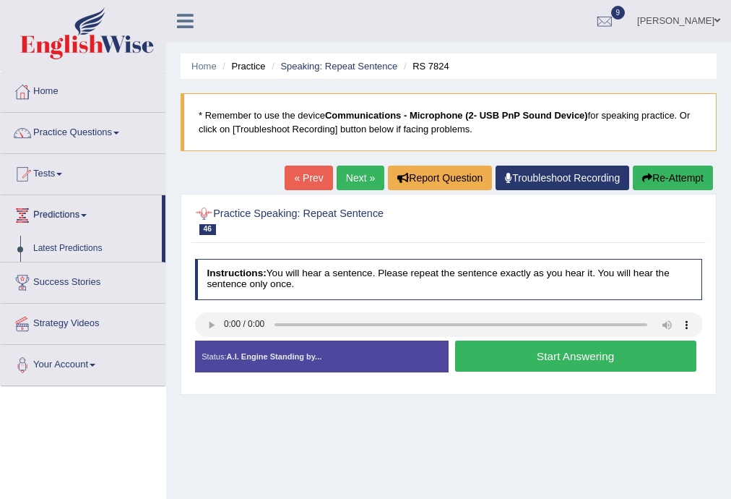
click at [95, 246] on link "Latest Predictions" at bounding box center [94, 249] width 135 height 26
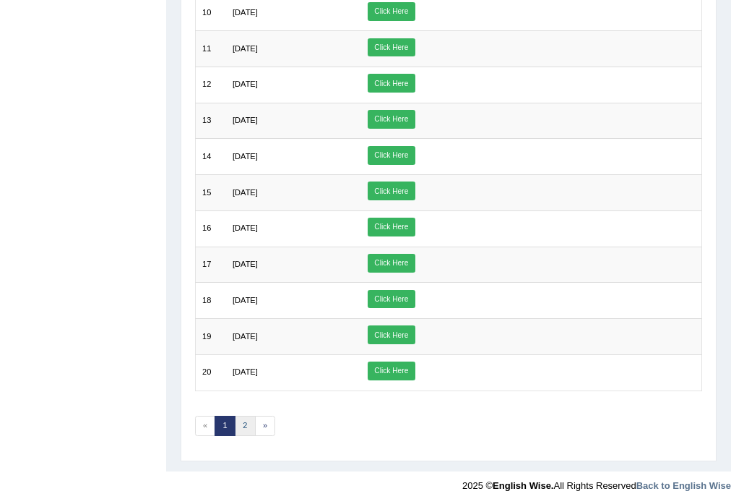
click at [245, 415] on link "2" at bounding box center [245, 425] width 21 height 20
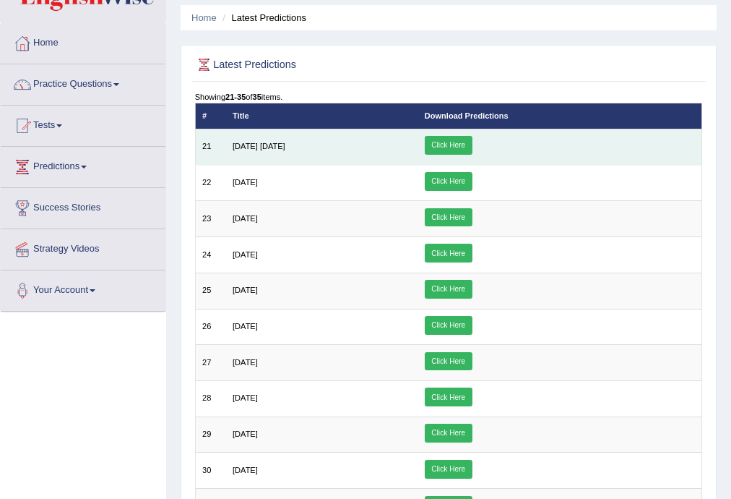
scroll to position [328, 0]
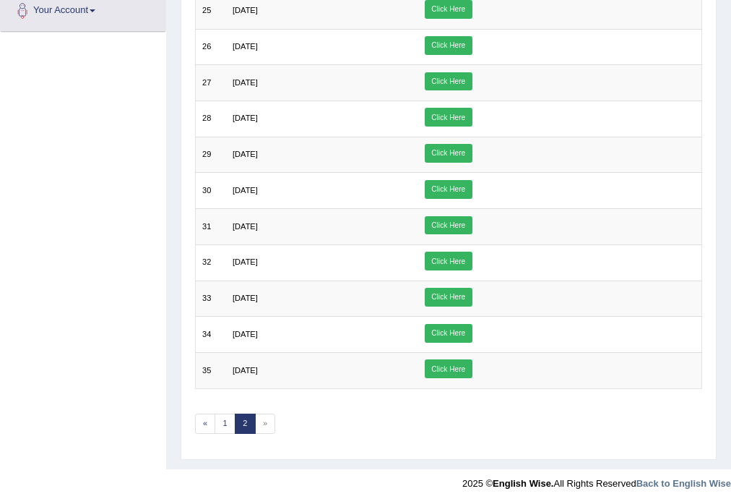
click at [262, 413] on span "»" at bounding box center [265, 423] width 21 height 20
click at [262, 419] on span "»" at bounding box center [265, 423] width 21 height 20
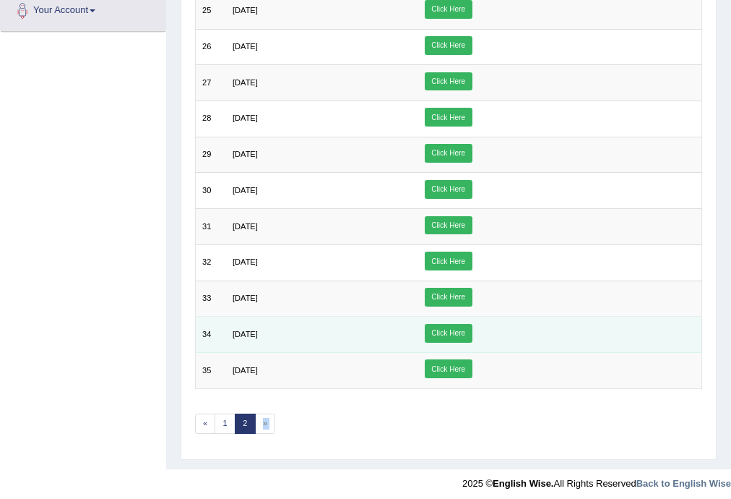
scroll to position [0, 0]
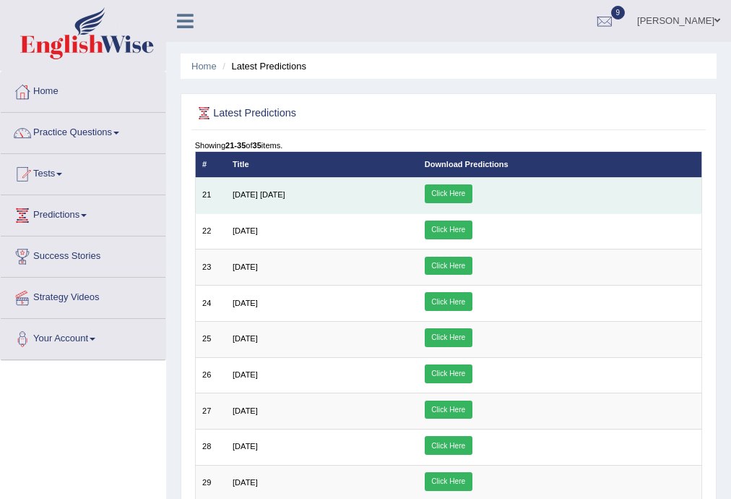
click at [473, 190] on link "Click Here" at bounding box center [449, 193] width 48 height 19
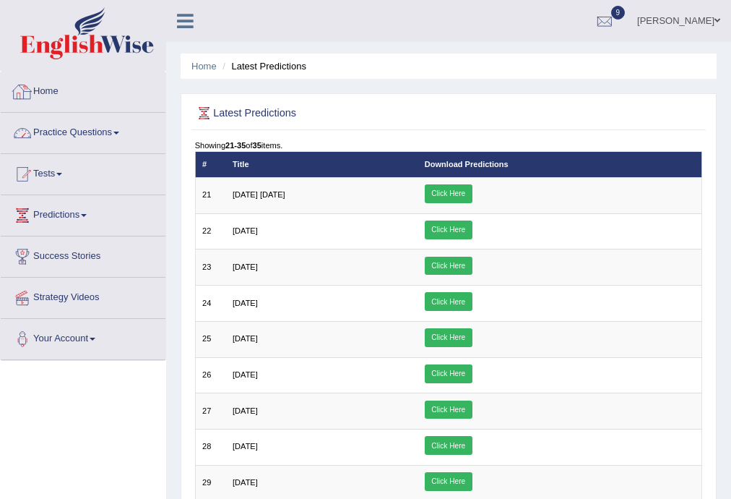
click at [92, 133] on link "Practice Questions" at bounding box center [83, 131] width 165 height 36
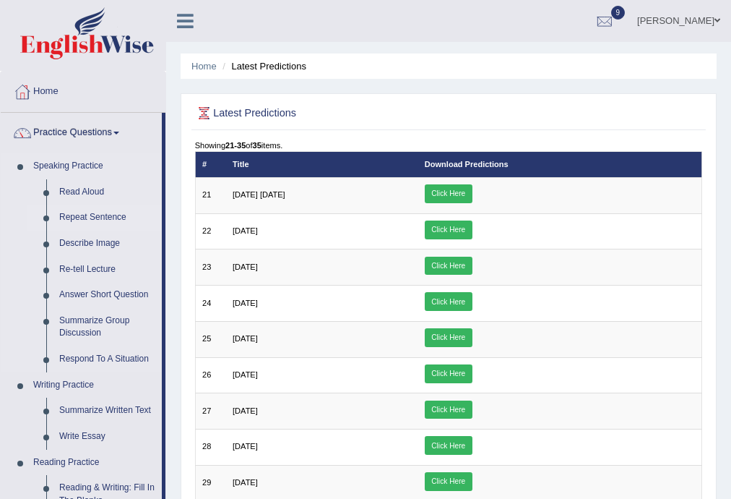
click at [84, 212] on link "Repeat Sentence" at bounding box center [107, 217] width 109 height 26
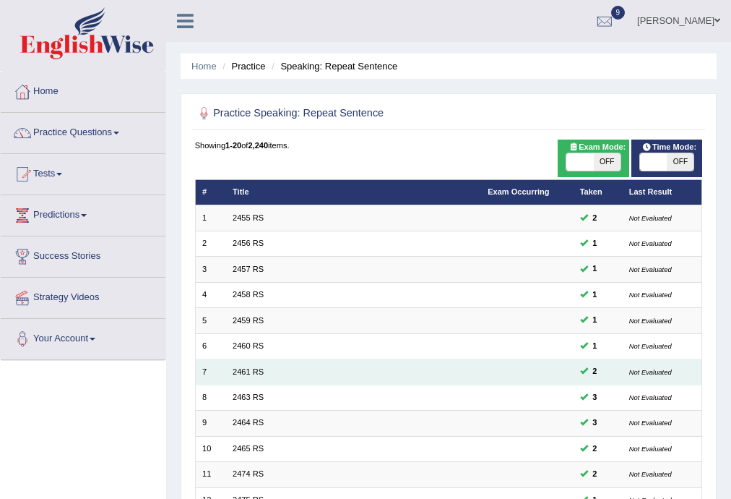
scroll to position [332, 0]
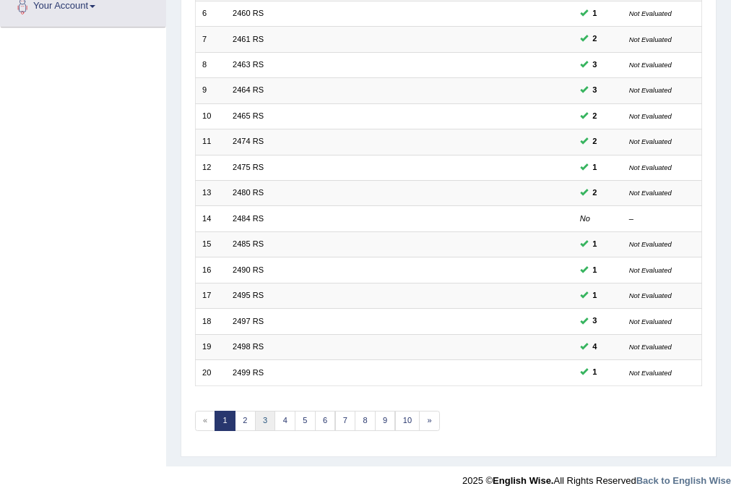
click at [263, 419] on link "3" at bounding box center [265, 420] width 21 height 20
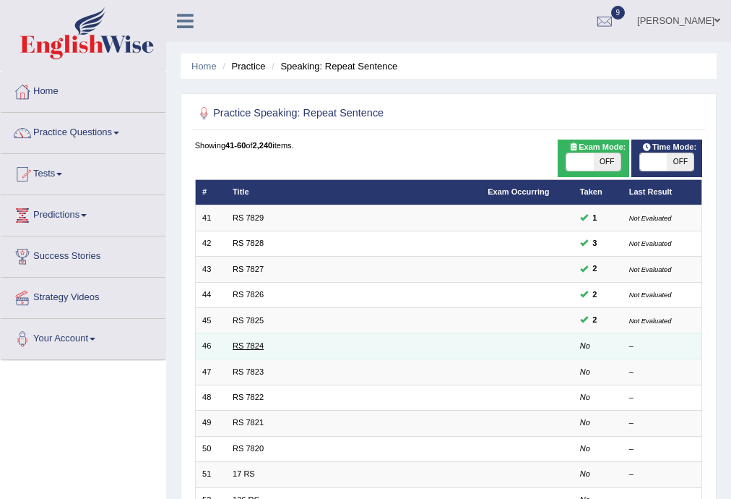
click at [240, 342] on link "RS 7824" at bounding box center [248, 345] width 31 height 9
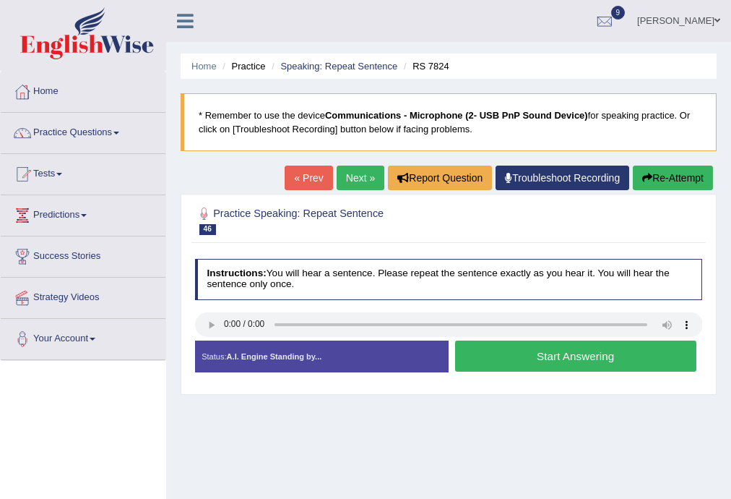
click at [548, 351] on button "Start Answering" at bounding box center [575, 355] width 241 height 31
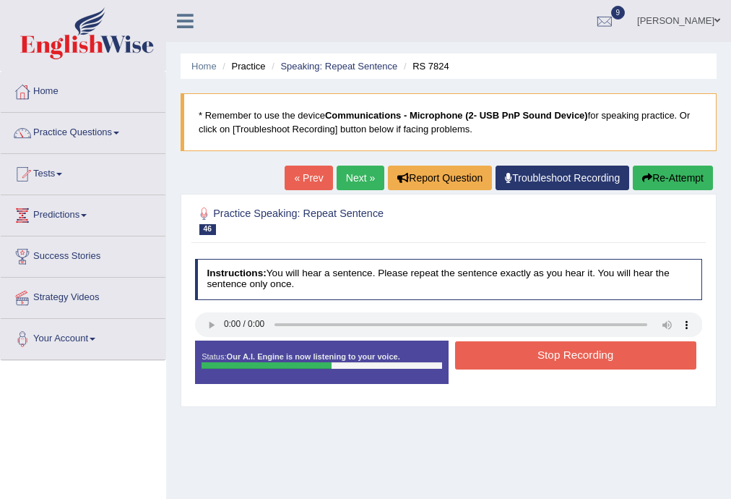
click at [508, 356] on button "Stop Recording" at bounding box center [575, 355] width 241 height 28
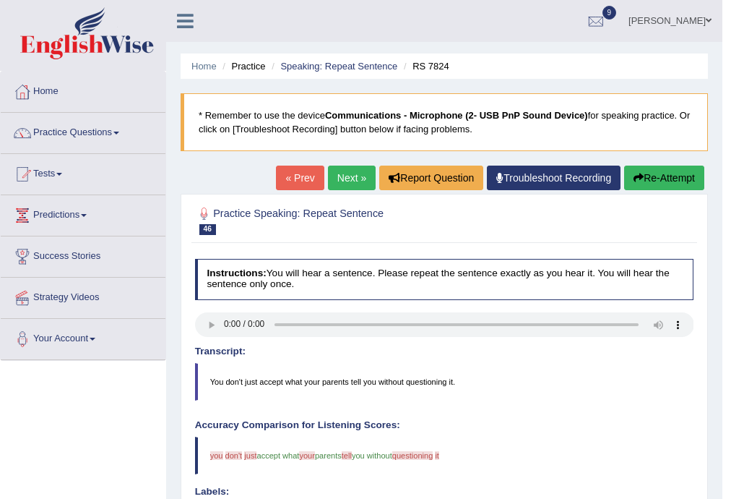
click at [334, 171] on link "Next »" at bounding box center [352, 177] width 48 height 25
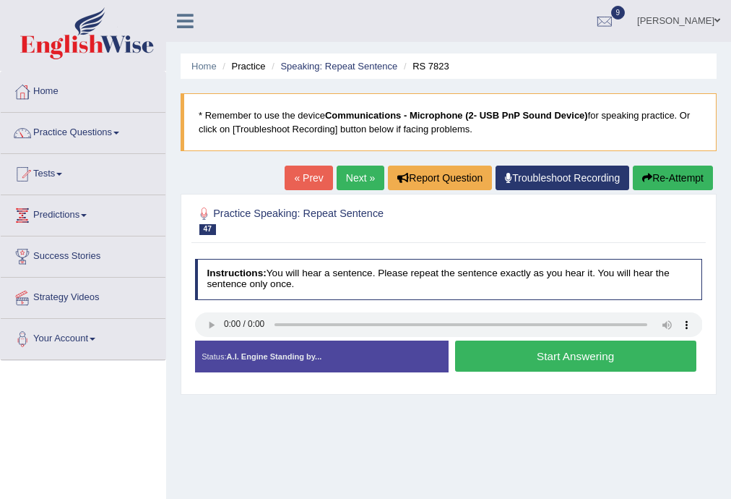
click at [507, 356] on button "Start Answering" at bounding box center [575, 355] width 241 height 31
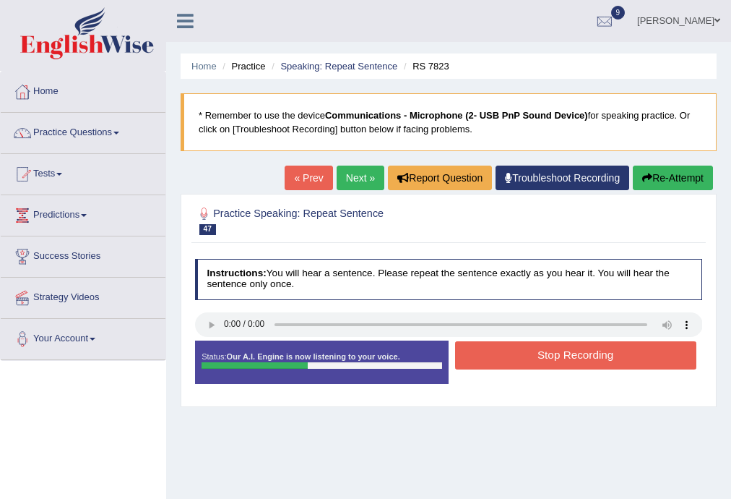
click at [554, 353] on button "Stop Recording" at bounding box center [575, 355] width 241 height 28
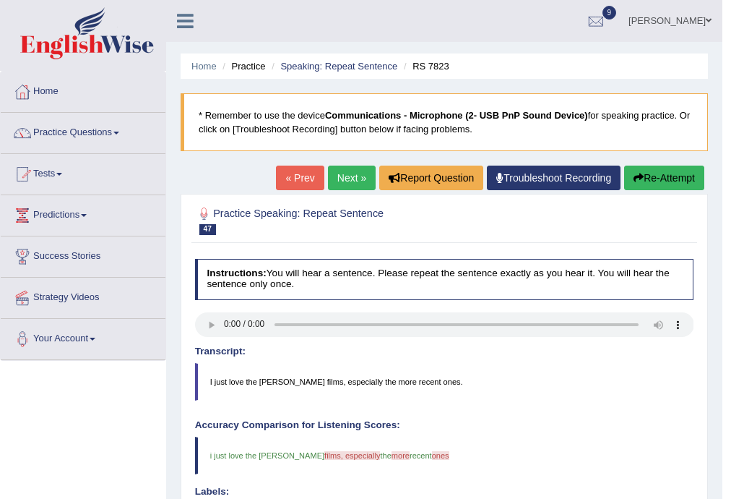
click at [348, 180] on link "Next »" at bounding box center [352, 177] width 48 height 25
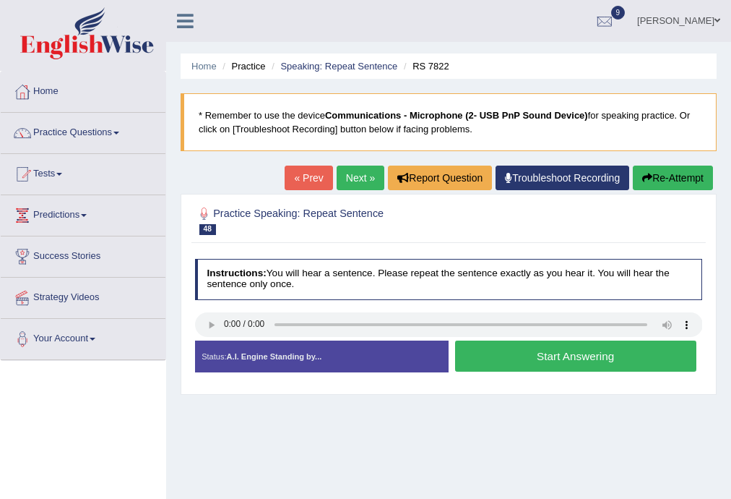
click at [495, 353] on button "Start Answering" at bounding box center [575, 355] width 241 height 31
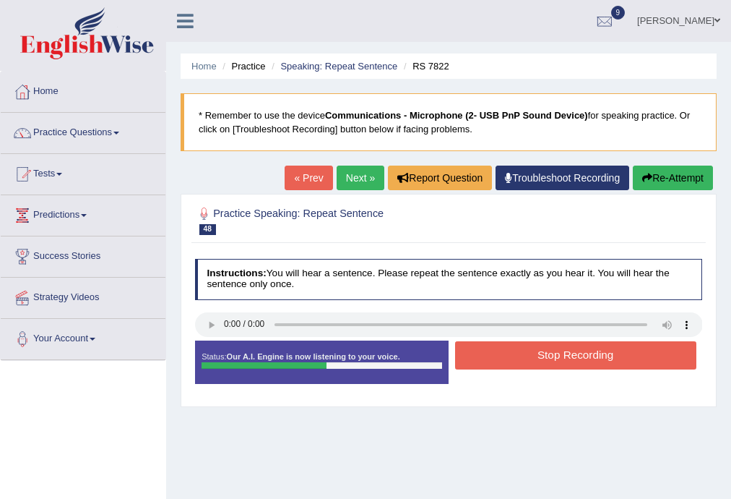
click at [492, 353] on button "Stop Recording" at bounding box center [575, 355] width 241 height 28
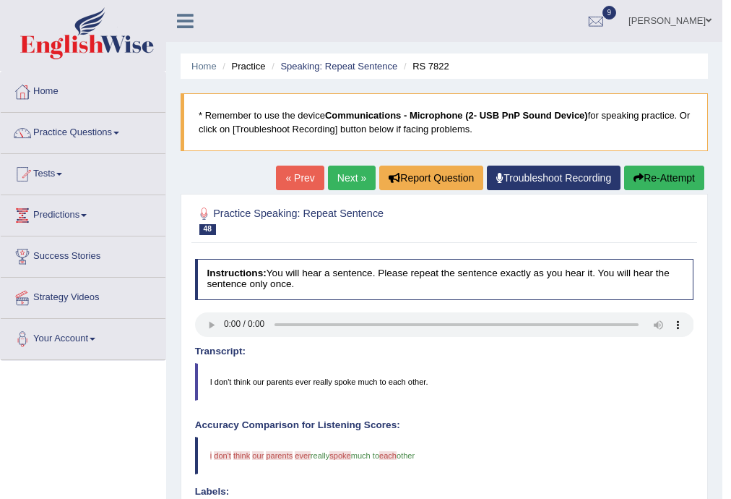
click at [645, 171] on button "Re-Attempt" at bounding box center [664, 177] width 80 height 25
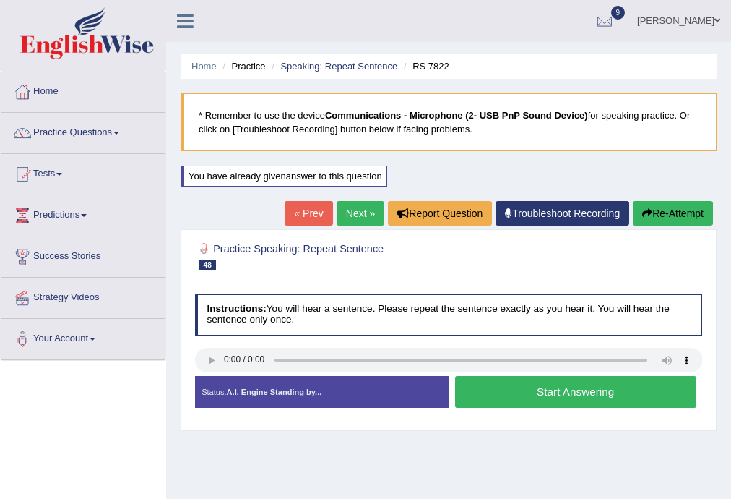
click at [501, 387] on button "Start Answering" at bounding box center [575, 391] width 241 height 31
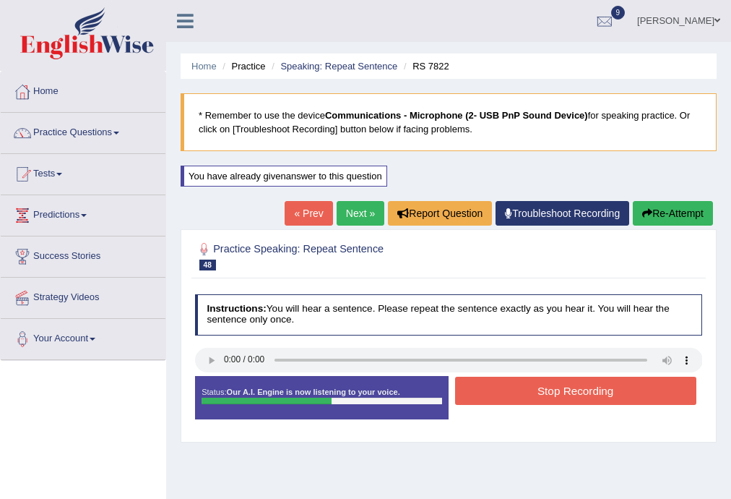
click at [506, 390] on button "Stop Recording" at bounding box center [575, 390] width 241 height 28
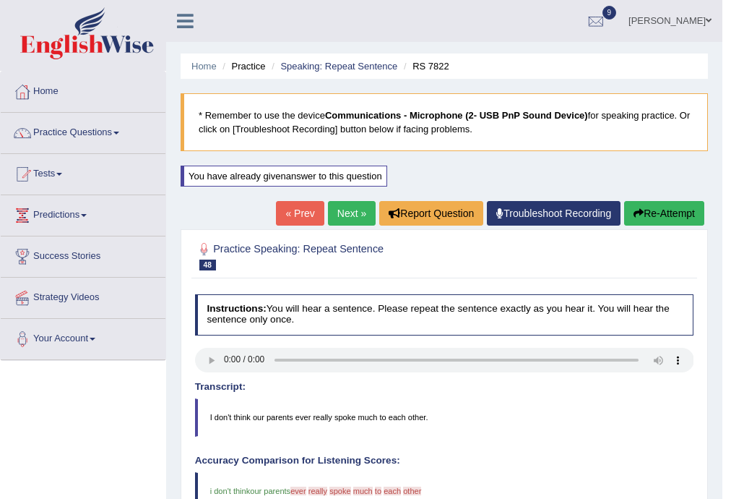
click at [659, 207] on button "Re-Attempt" at bounding box center [664, 213] width 80 height 25
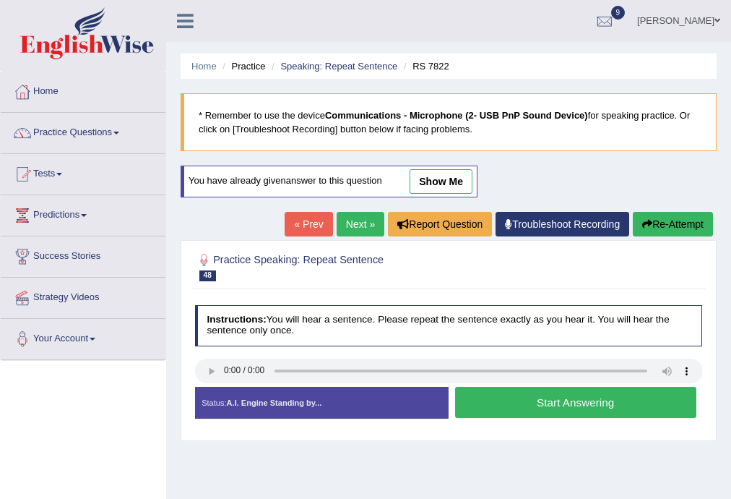
click at [498, 397] on button "Start Answering" at bounding box center [575, 402] width 241 height 31
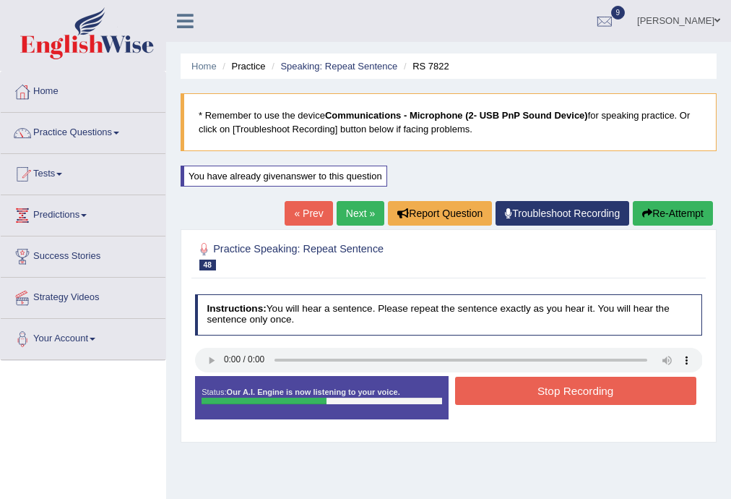
click at [501, 397] on button "Stop Recording" at bounding box center [575, 390] width 241 height 28
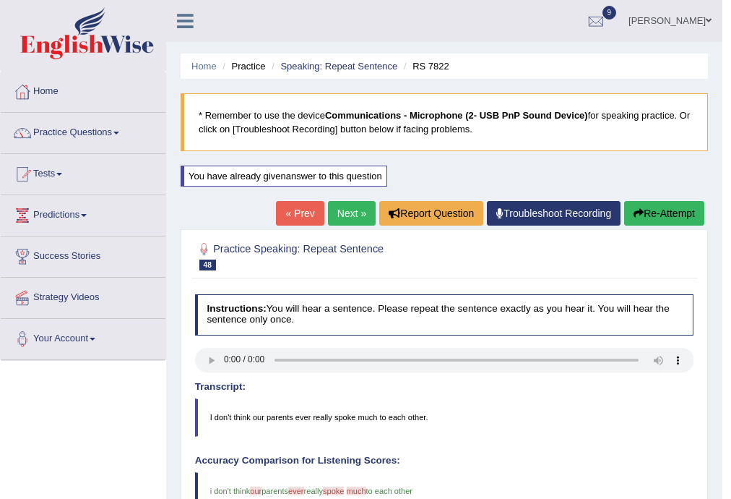
click at [650, 210] on button "Re-Attempt" at bounding box center [664, 213] width 80 height 25
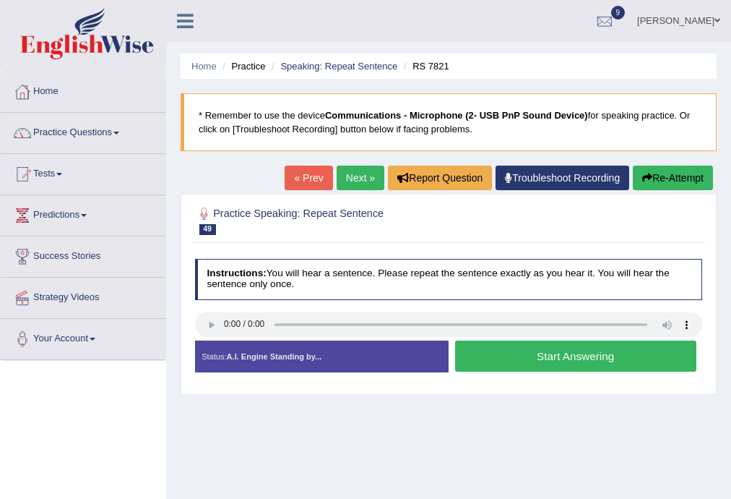
click at [496, 350] on button "Start Answering" at bounding box center [575, 355] width 241 height 31
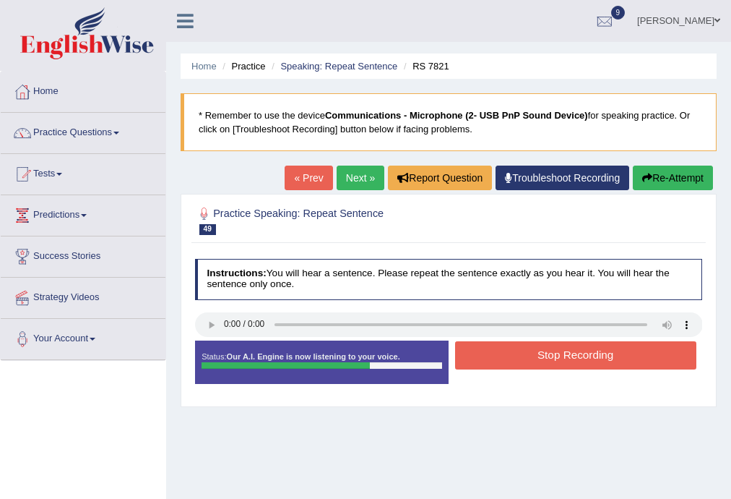
click at [528, 350] on button "Stop Recording" at bounding box center [575, 355] width 241 height 28
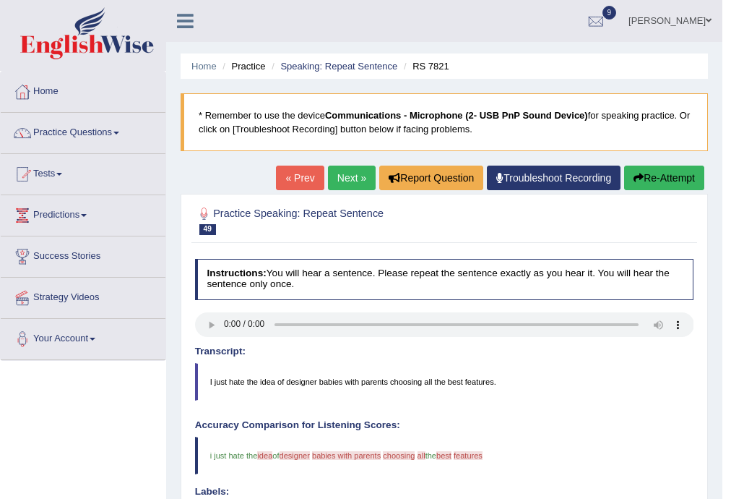
click at [347, 175] on link "Next »" at bounding box center [352, 177] width 48 height 25
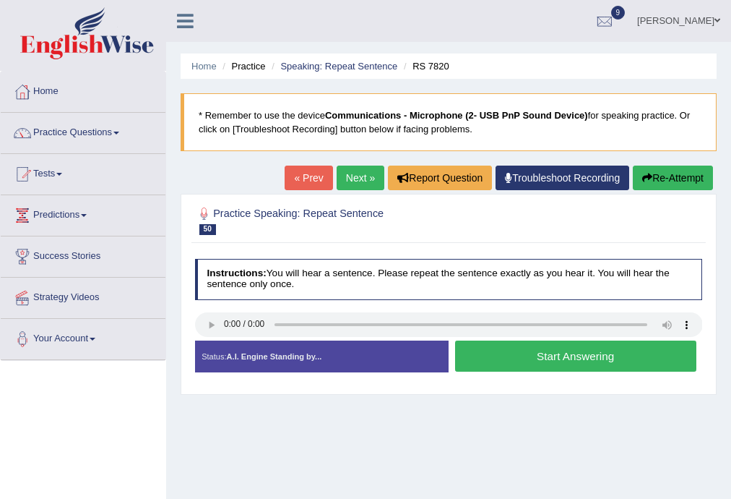
click at [486, 349] on button "Start Answering" at bounding box center [575, 355] width 241 height 31
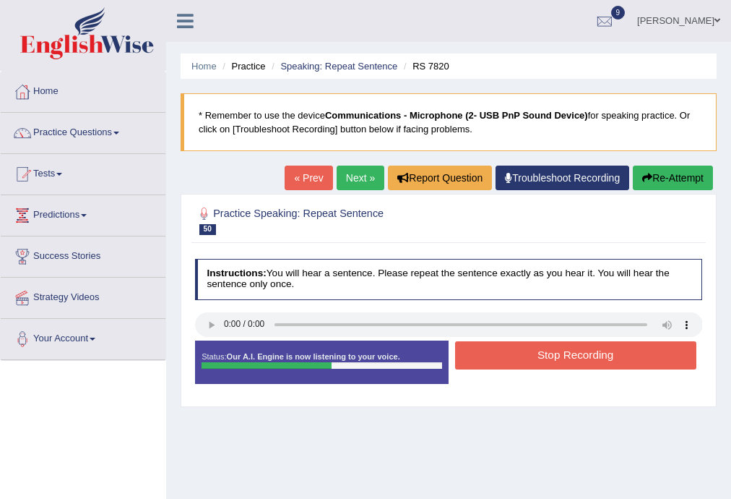
click at [486, 349] on button "Stop Recording" at bounding box center [575, 355] width 241 height 28
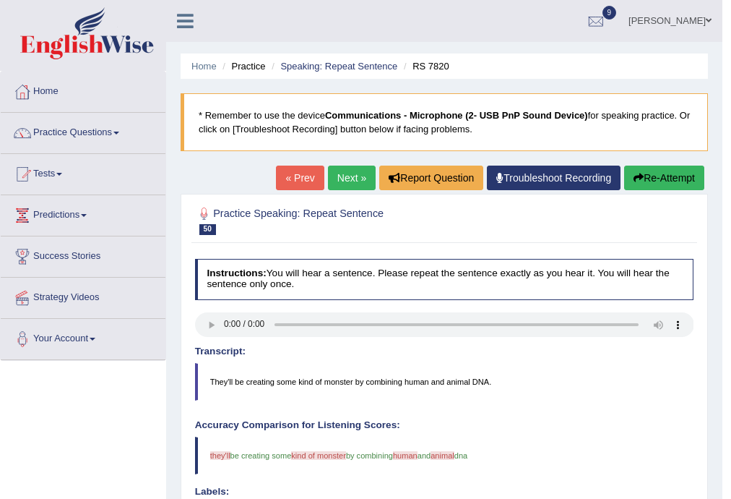
click at [347, 175] on link "Next »" at bounding box center [352, 177] width 48 height 25
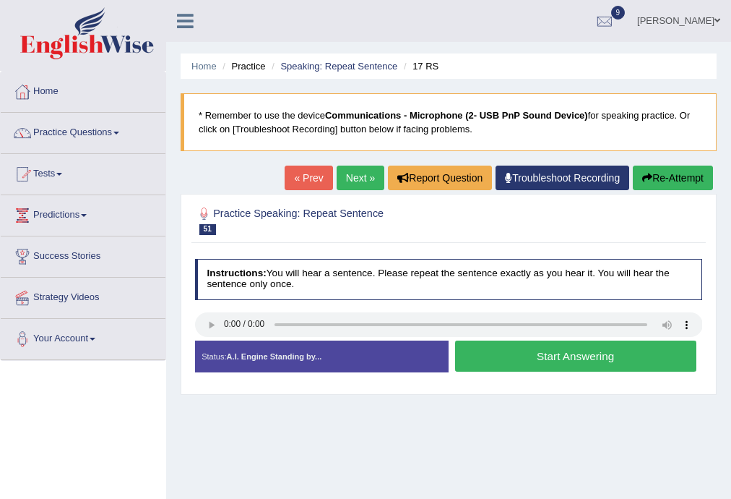
click at [473, 353] on button "Start Answering" at bounding box center [575, 355] width 241 height 31
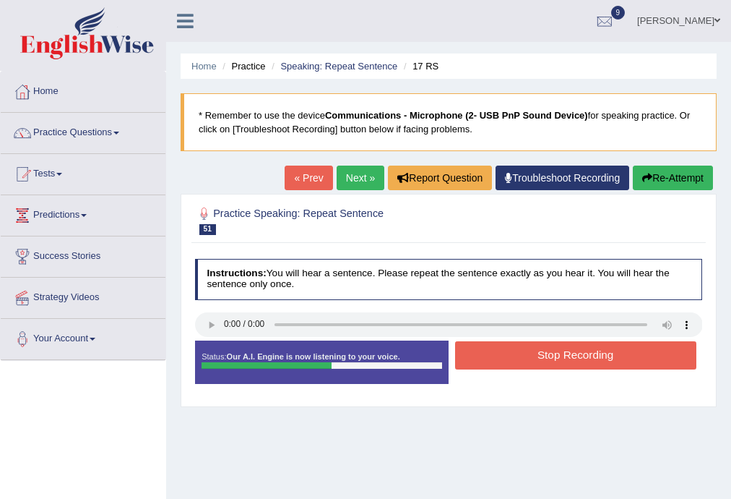
click at [474, 352] on button "Stop Recording" at bounding box center [575, 355] width 241 height 28
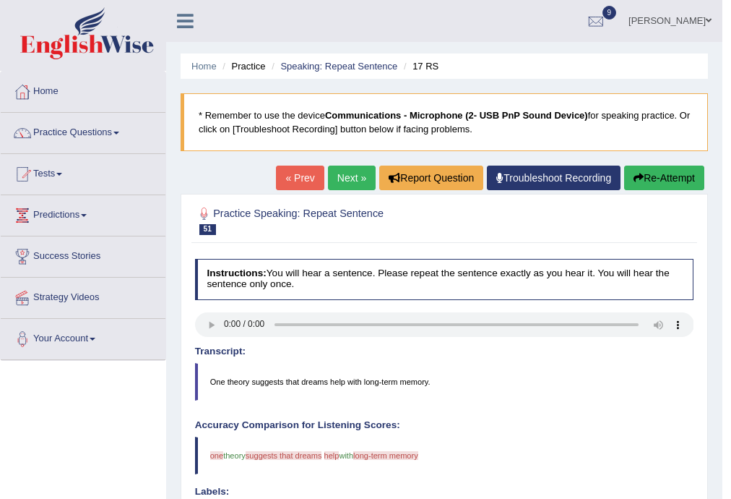
click at [638, 167] on button "Re-Attempt" at bounding box center [664, 177] width 80 height 25
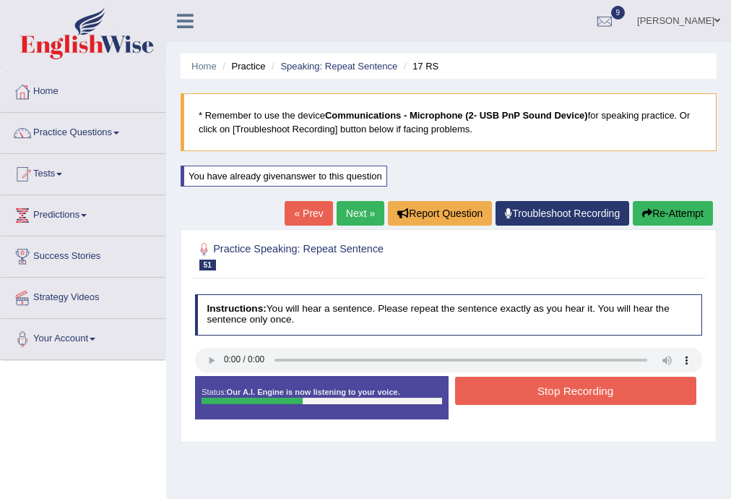
click at [533, 393] on button "Stop Recording" at bounding box center [575, 390] width 241 height 28
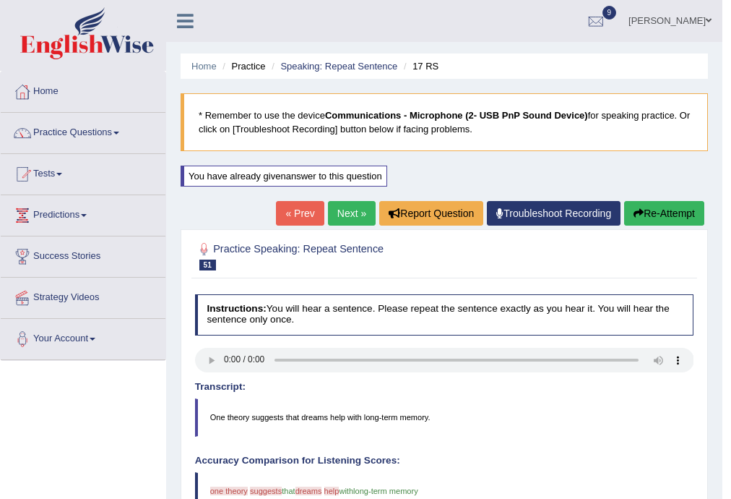
click at [657, 215] on button "Re-Attempt" at bounding box center [664, 213] width 80 height 25
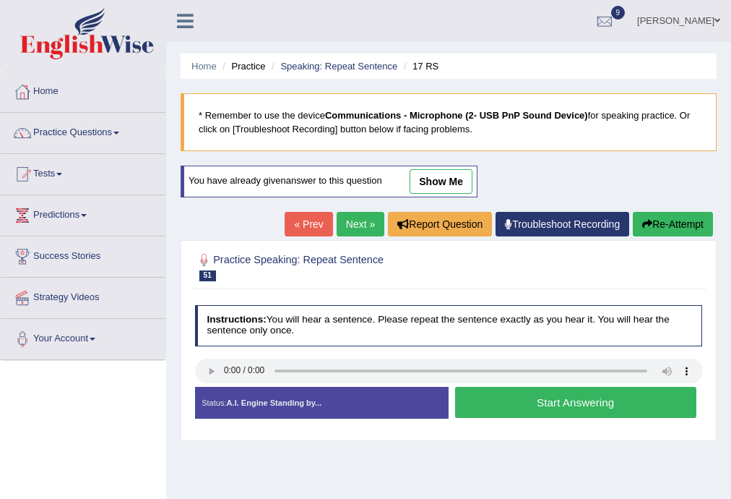
click at [582, 397] on button "Start Answering" at bounding box center [575, 402] width 241 height 31
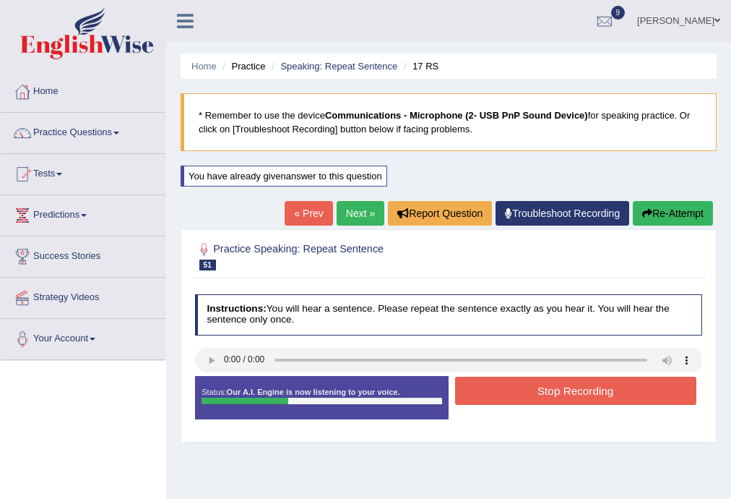
click at [585, 394] on button "Stop Recording" at bounding box center [575, 390] width 241 height 28
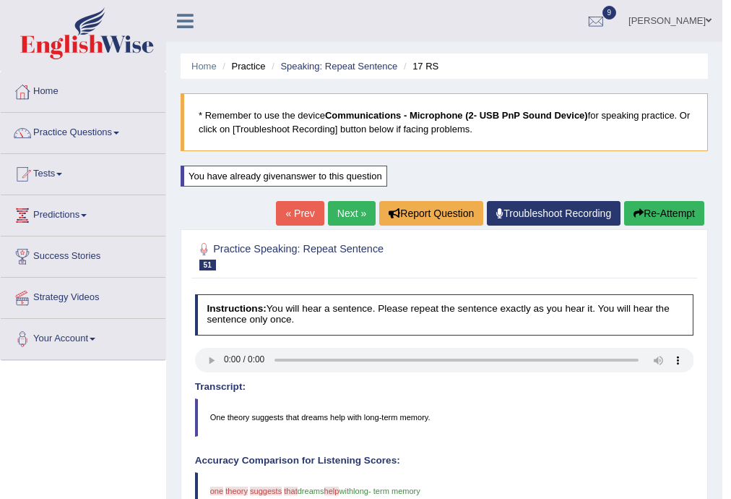
click at [343, 210] on link "Next »" at bounding box center [352, 213] width 48 height 25
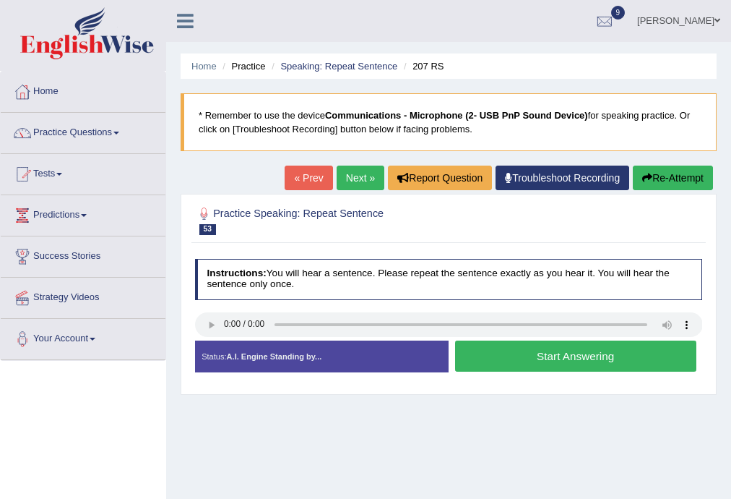
click at [496, 353] on button "Start Answering" at bounding box center [575, 355] width 241 height 31
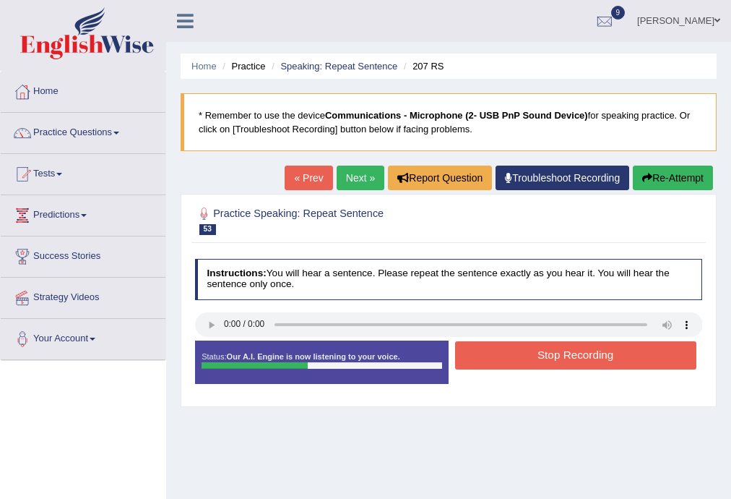
click at [496, 377] on div "Status: Our A.I. Engine is now listening to your voice. Start Answering Stop Re…" at bounding box center [449, 368] width 508 height 56
click at [523, 358] on button "Stop Recording" at bounding box center [575, 355] width 241 height 28
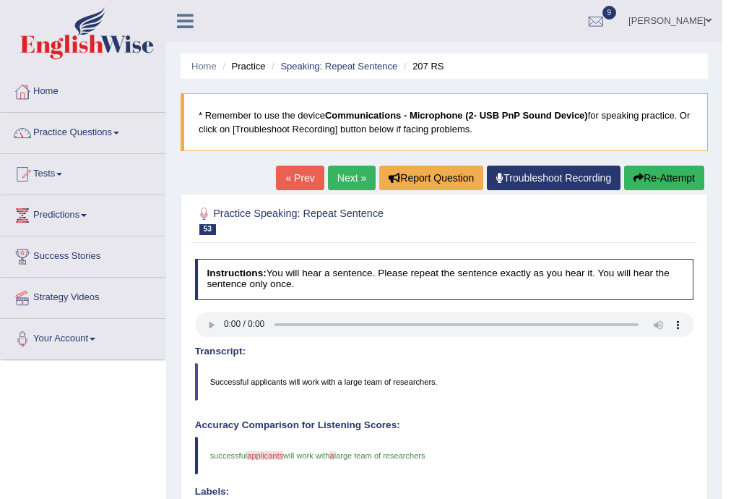
click at [342, 178] on link "Next »" at bounding box center [352, 177] width 48 height 25
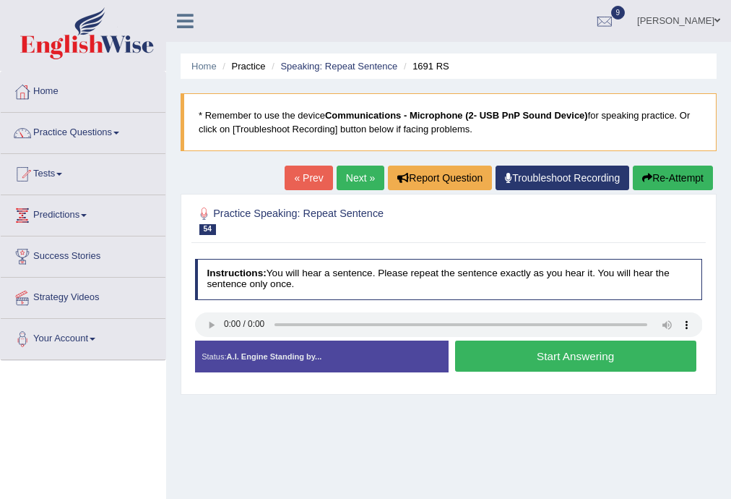
click at [513, 364] on button "Start Answering" at bounding box center [575, 355] width 241 height 31
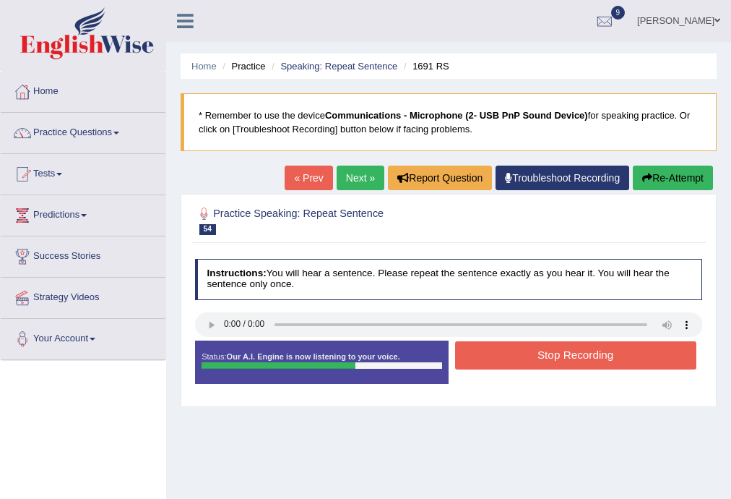
click at [523, 353] on button "Stop Recording" at bounding box center [575, 355] width 241 height 28
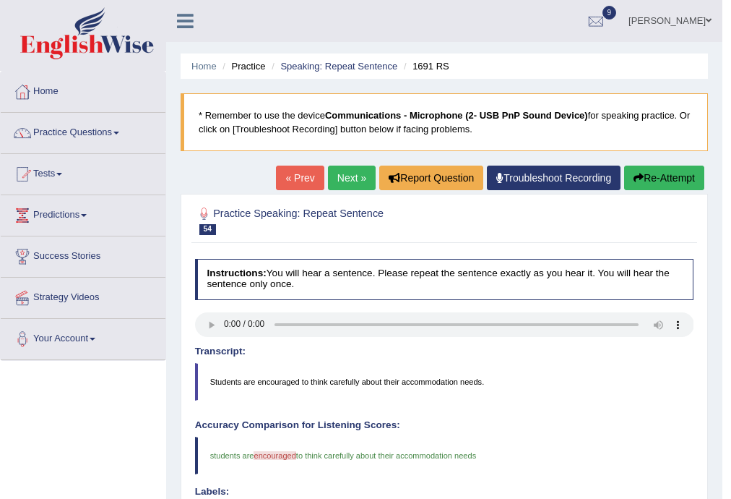
click at [342, 178] on link "Next »" at bounding box center [352, 177] width 48 height 25
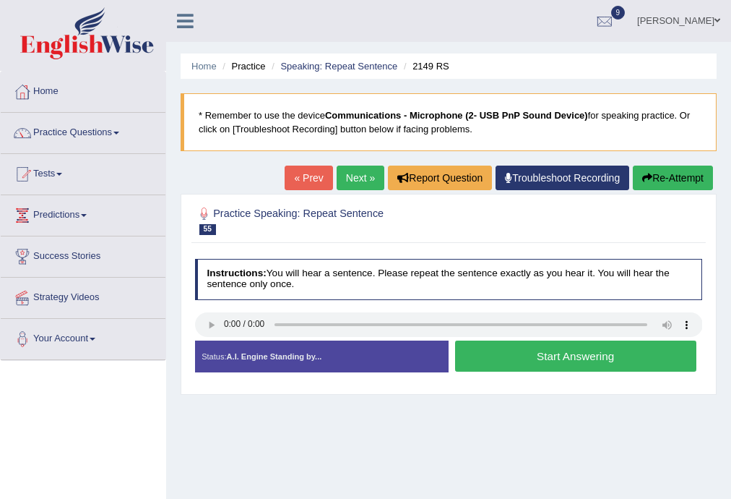
click at [567, 357] on button "Start Answering" at bounding box center [575, 355] width 241 height 31
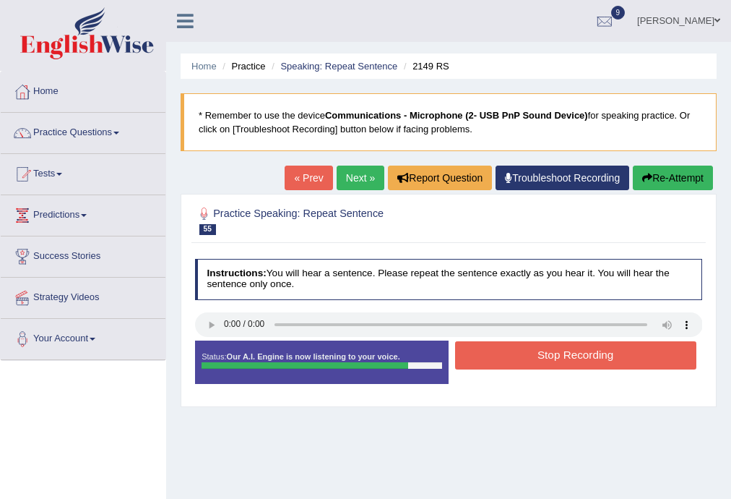
click at [576, 343] on button "Stop Recording" at bounding box center [575, 355] width 241 height 28
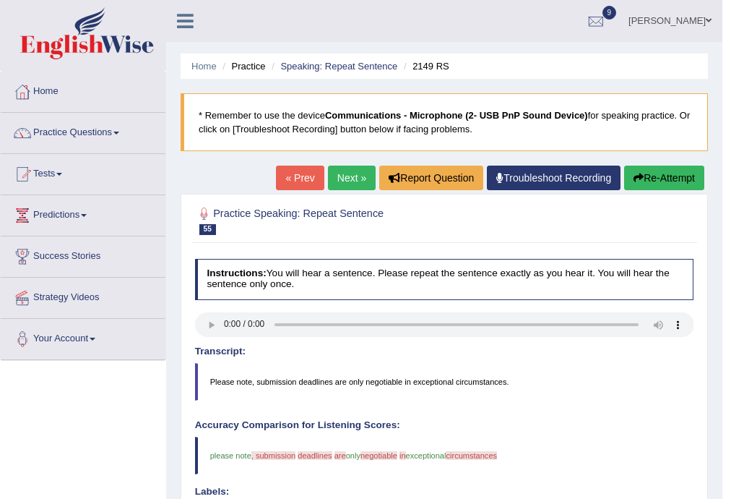
click at [341, 168] on link "Next »" at bounding box center [352, 177] width 48 height 25
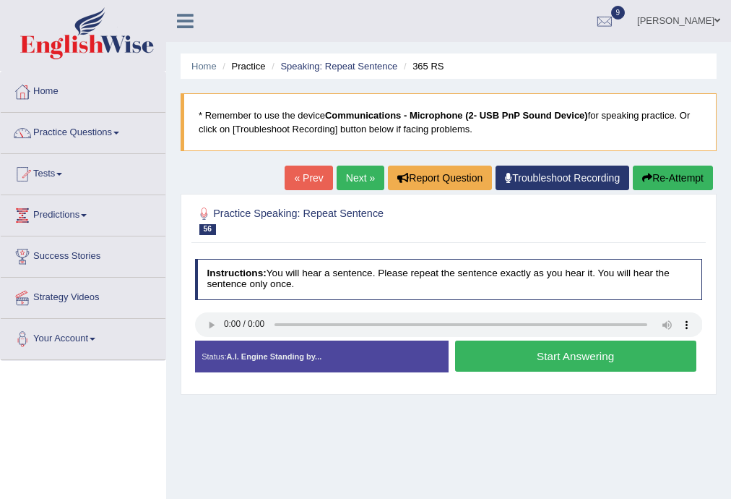
click at [590, 358] on button "Start Answering" at bounding box center [575, 355] width 241 height 31
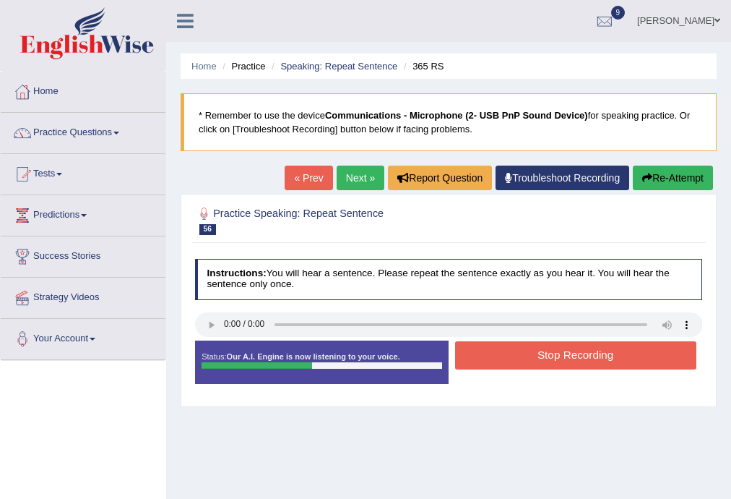
click at [590, 357] on button "Stop Recording" at bounding box center [575, 355] width 241 height 28
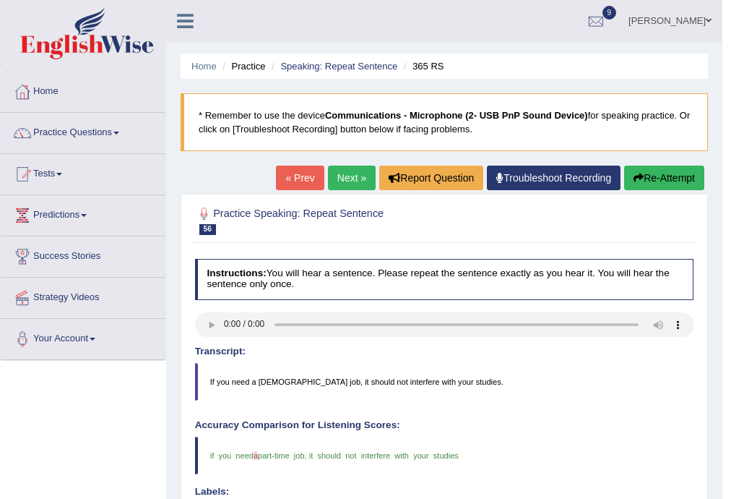
click at [343, 171] on link "Next »" at bounding box center [352, 177] width 48 height 25
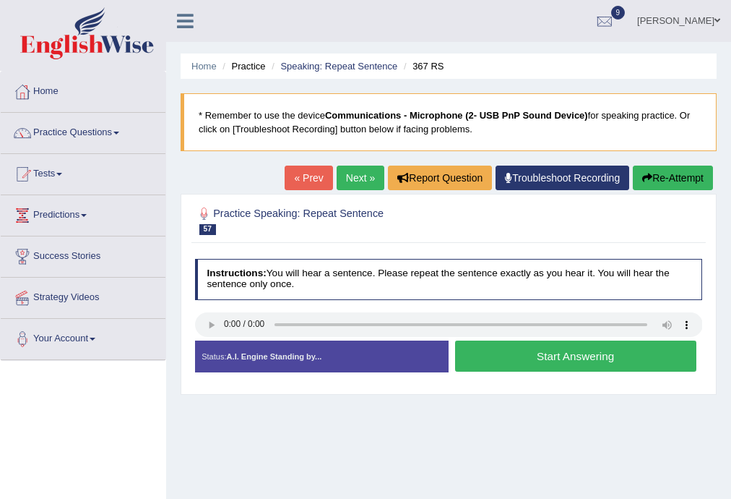
click at [534, 351] on button "Start Answering" at bounding box center [575, 355] width 241 height 31
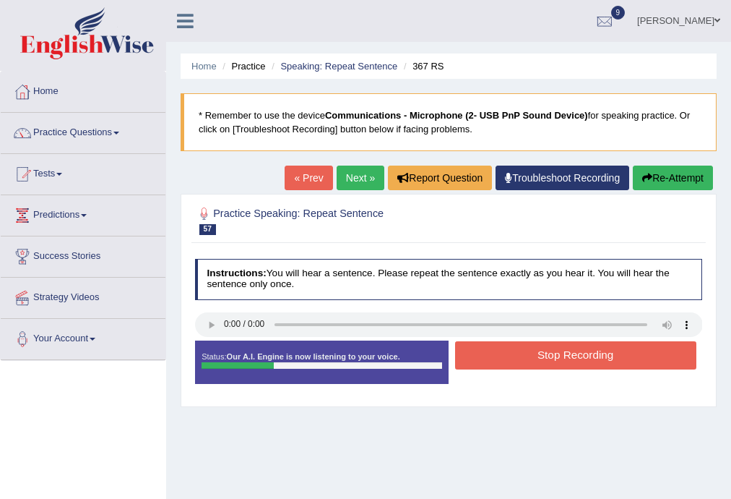
click at [535, 350] on button "Stop Recording" at bounding box center [575, 355] width 241 height 28
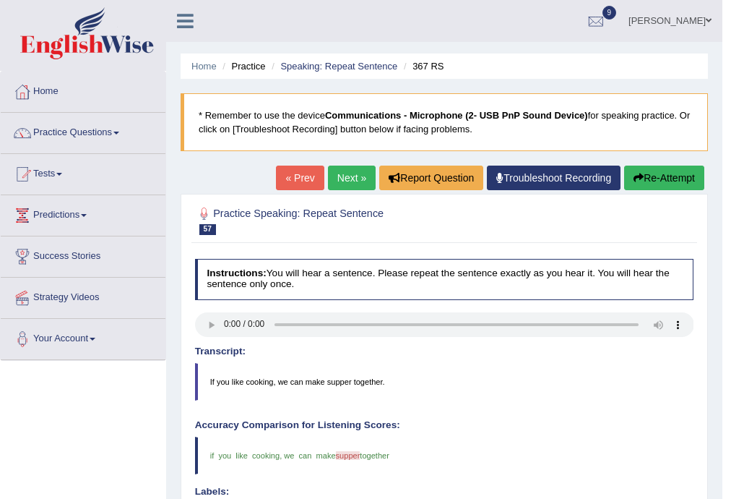
click at [353, 176] on link "Next »" at bounding box center [352, 177] width 48 height 25
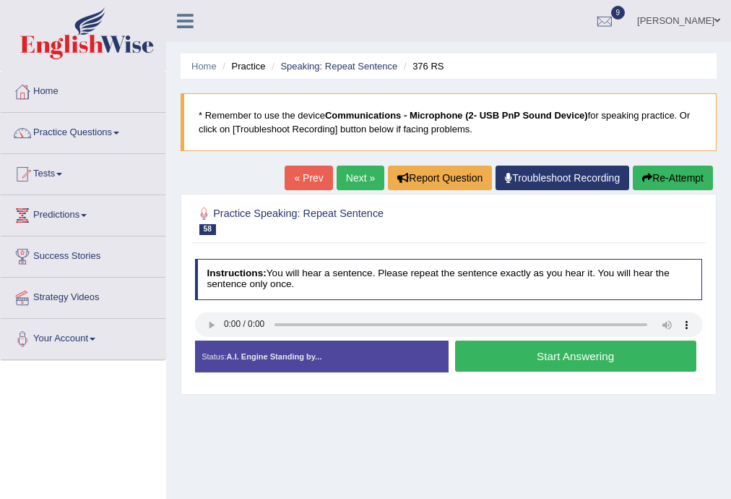
click at [554, 353] on button "Start Answering" at bounding box center [575, 355] width 241 height 31
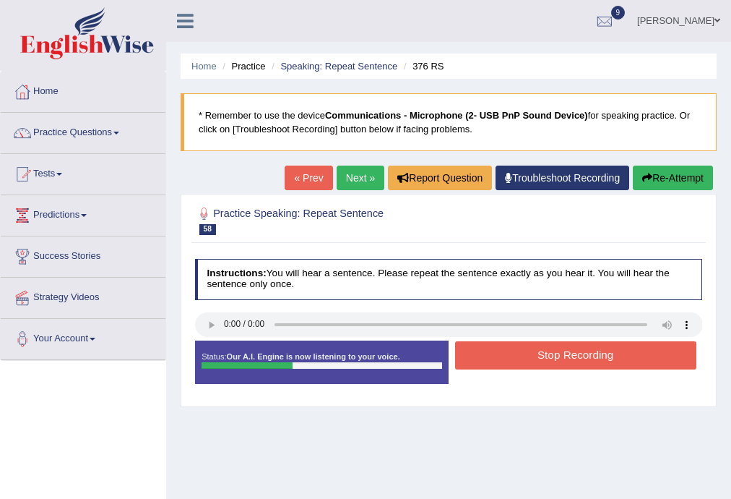
click at [554, 353] on button "Stop Recording" at bounding box center [575, 355] width 241 height 28
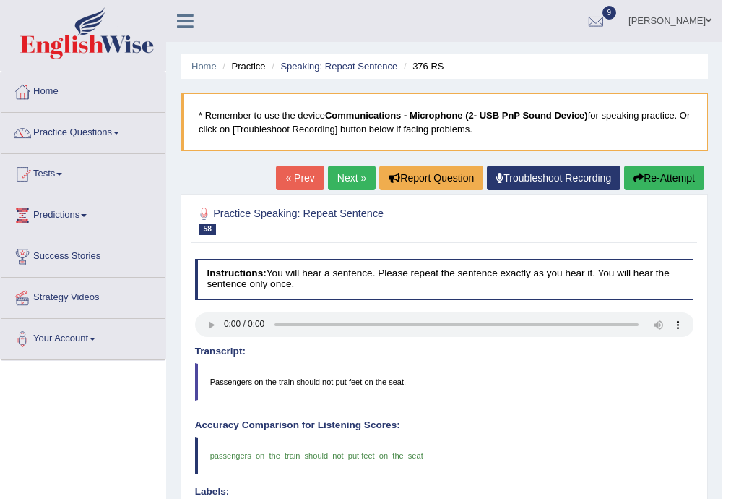
click at [350, 172] on link "Next »" at bounding box center [352, 177] width 48 height 25
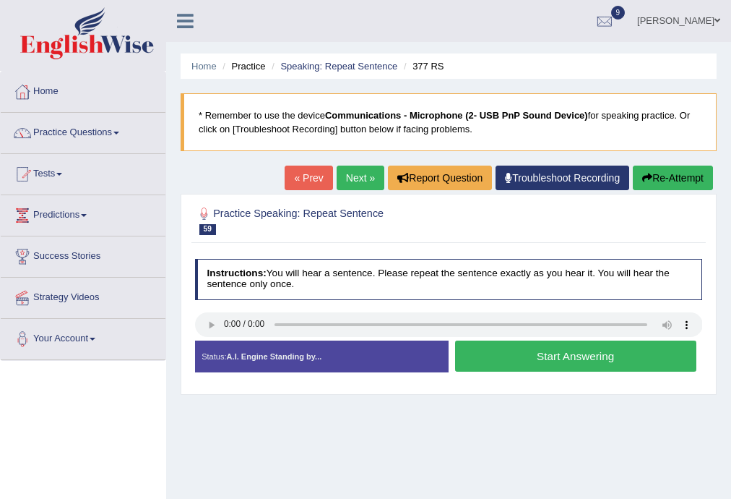
click at [513, 350] on button "Start Answering" at bounding box center [575, 355] width 241 height 31
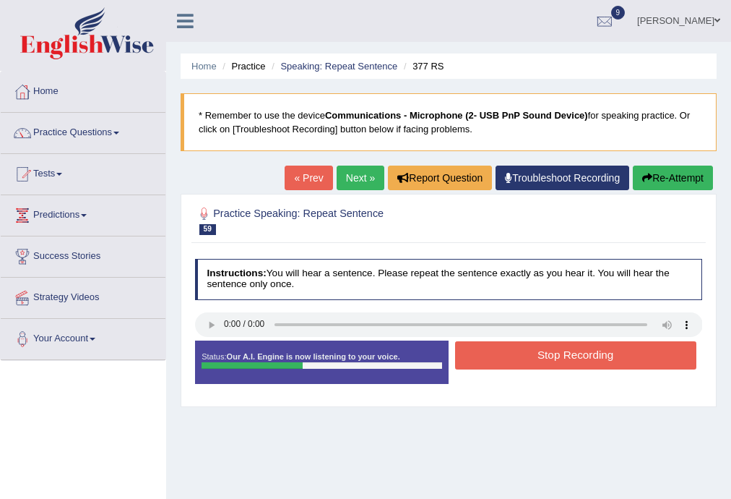
click at [529, 350] on button "Stop Recording" at bounding box center [575, 355] width 241 height 28
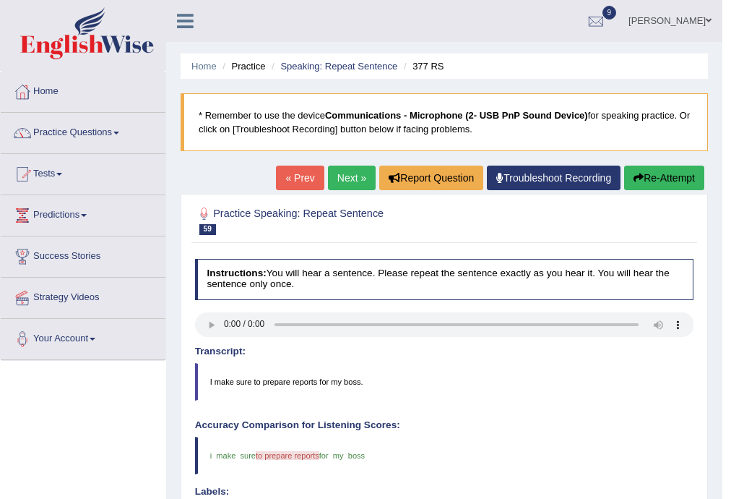
click at [348, 179] on link "Next »" at bounding box center [352, 177] width 48 height 25
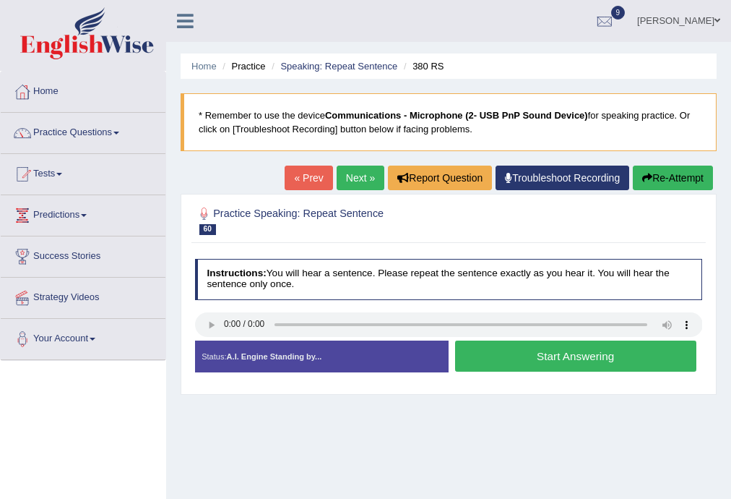
click at [596, 356] on button "Start Answering" at bounding box center [575, 355] width 241 height 31
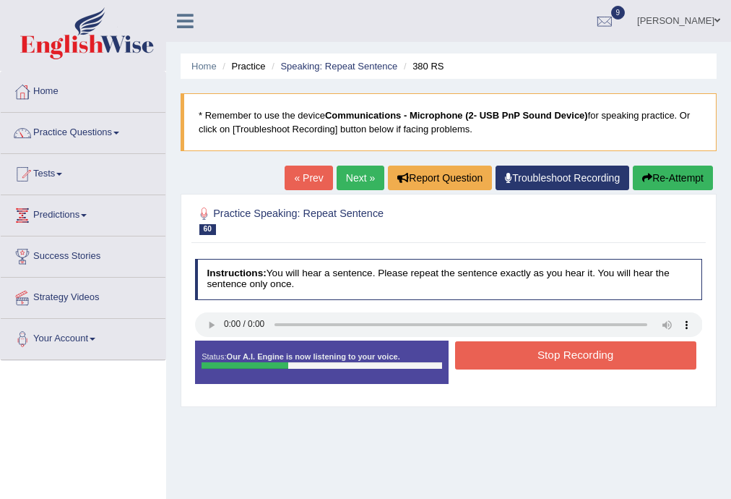
click at [488, 348] on button "Stop Recording" at bounding box center [575, 355] width 241 height 28
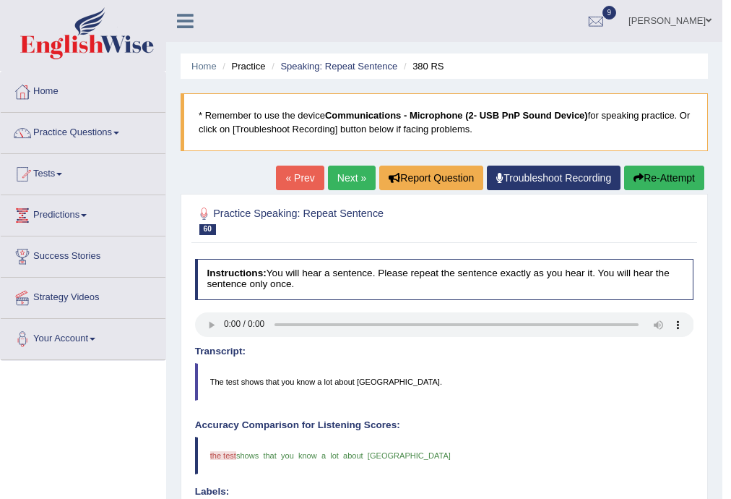
click at [353, 173] on link "Next »" at bounding box center [352, 177] width 48 height 25
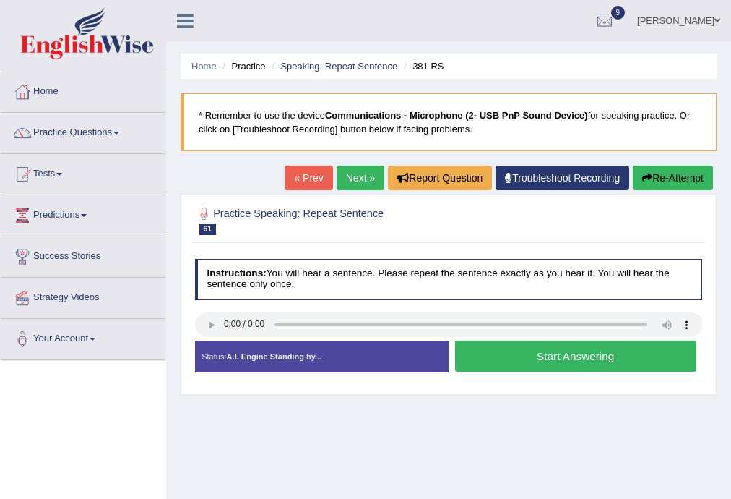
click at [557, 344] on button "Start Answering" at bounding box center [575, 355] width 241 height 31
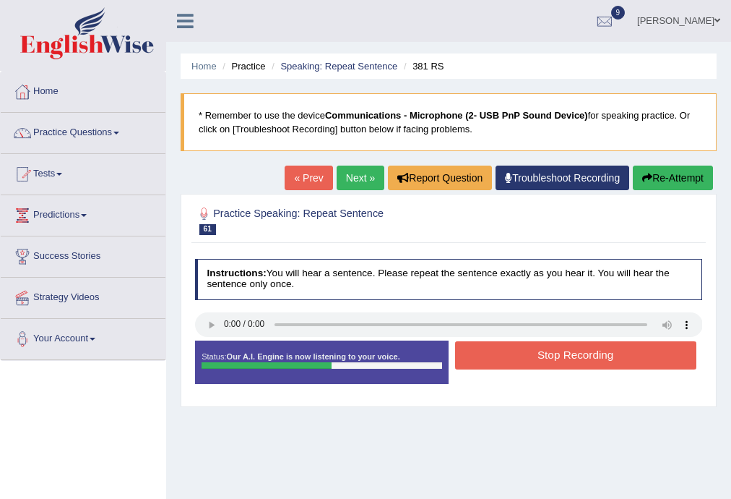
click at [548, 344] on button "Stop Recording" at bounding box center [575, 355] width 241 height 28
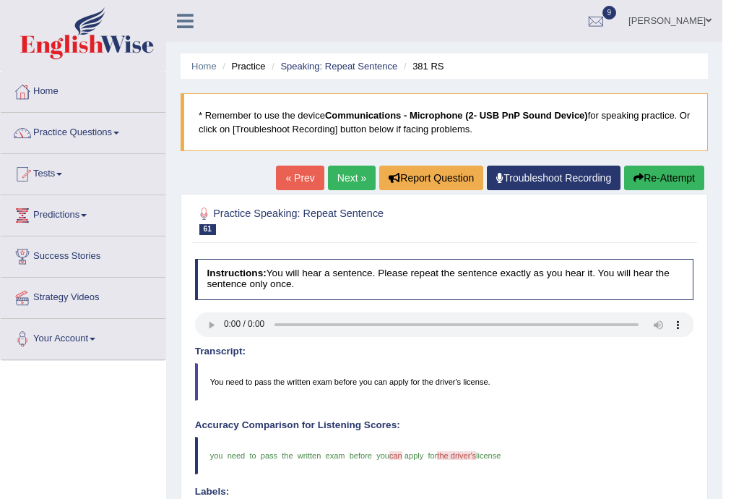
click at [353, 180] on link "Next »" at bounding box center [352, 177] width 48 height 25
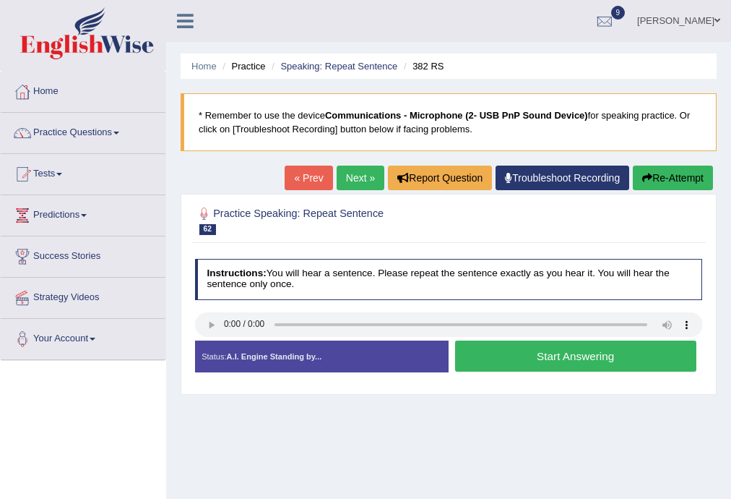
click at [507, 356] on button "Start Answering" at bounding box center [575, 355] width 241 height 31
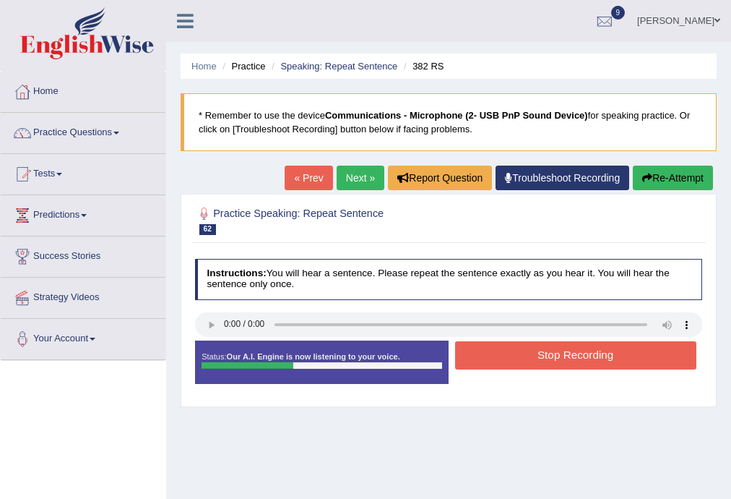
click at [506, 356] on button "Stop Recording" at bounding box center [575, 355] width 241 height 28
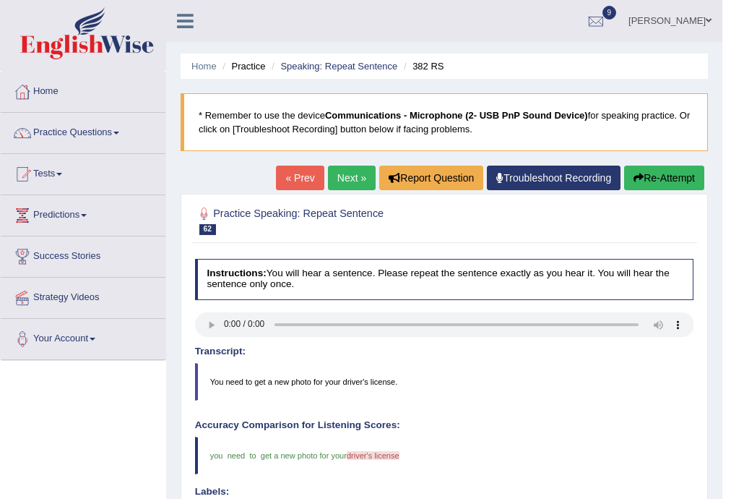
click at [645, 176] on button "Re-Attempt" at bounding box center [664, 177] width 80 height 25
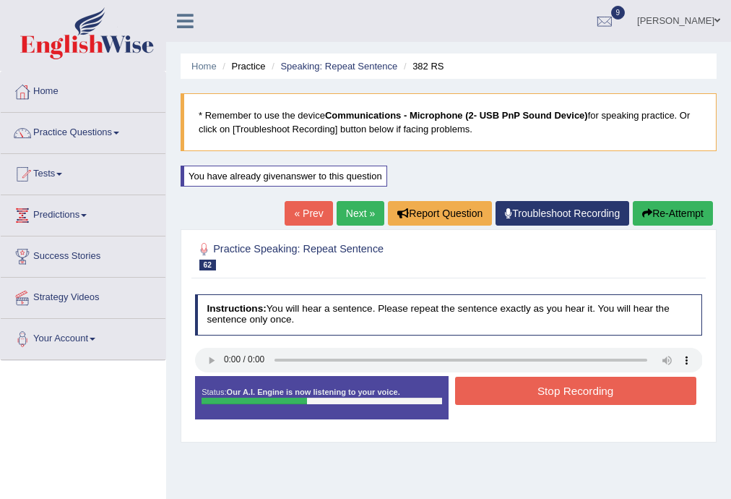
click at [502, 394] on button "Stop Recording" at bounding box center [575, 390] width 241 height 28
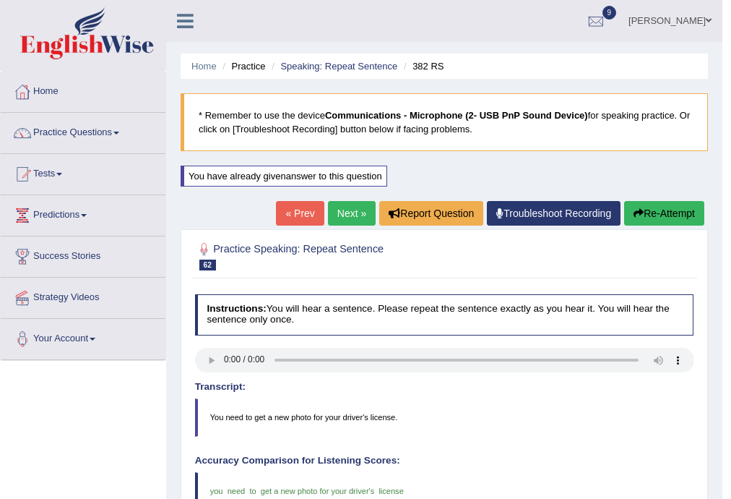
click at [347, 212] on link "Next »" at bounding box center [352, 213] width 48 height 25
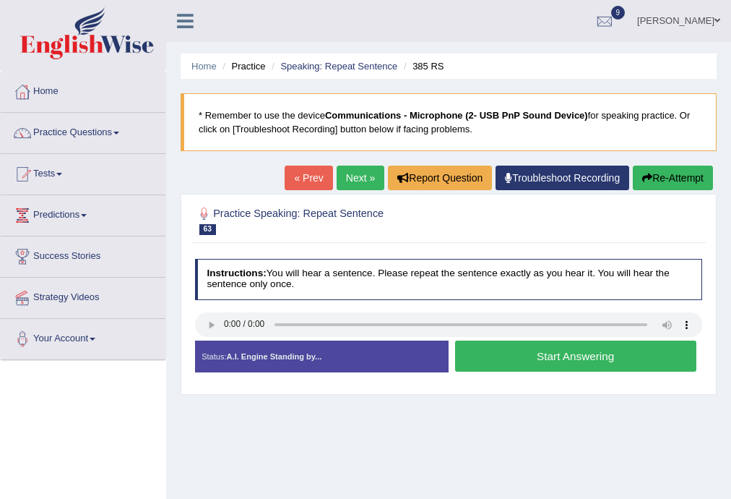
click at [516, 347] on button "Start Answering" at bounding box center [575, 355] width 241 height 31
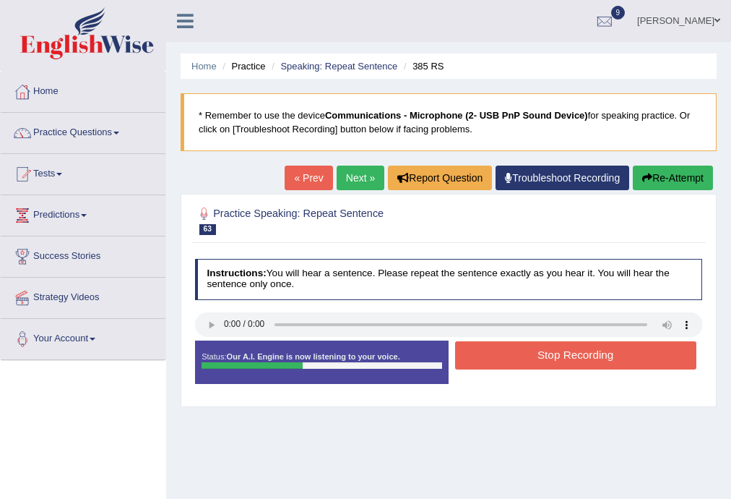
click at [516, 347] on button "Stop Recording" at bounding box center [575, 355] width 241 height 28
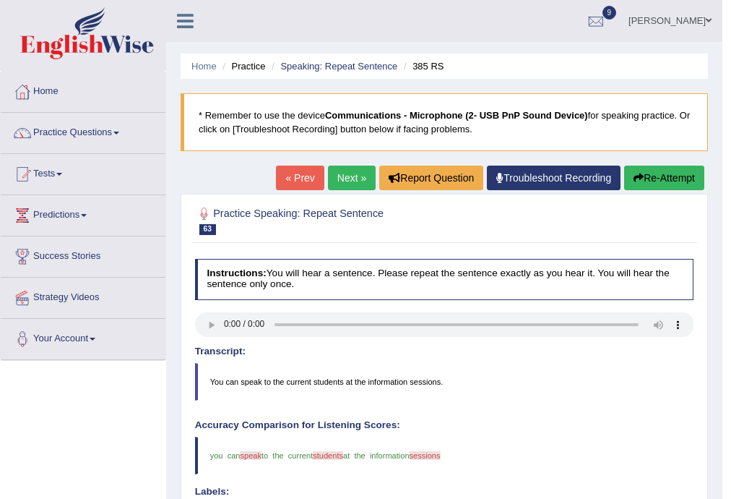
click at [353, 184] on link "Next »" at bounding box center [352, 177] width 48 height 25
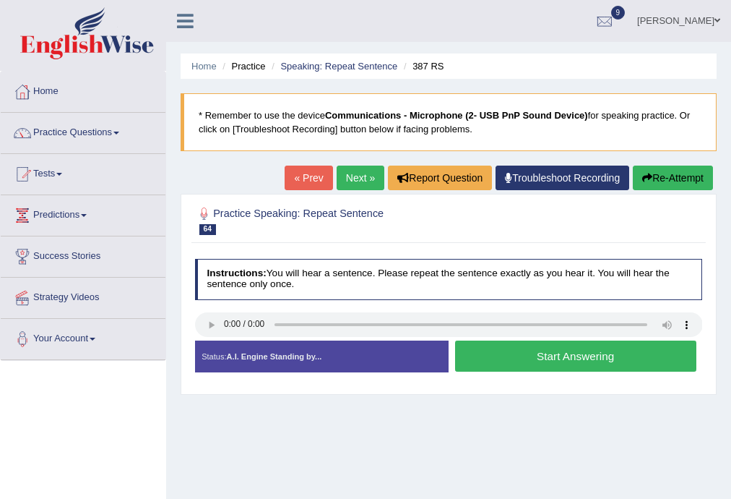
click at [572, 353] on button "Start Answering" at bounding box center [575, 355] width 241 height 31
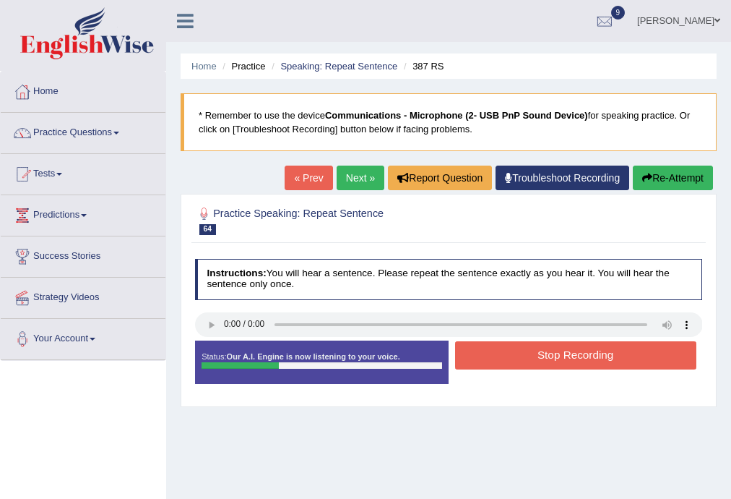
click at [581, 352] on button "Stop Recording" at bounding box center [575, 355] width 241 height 28
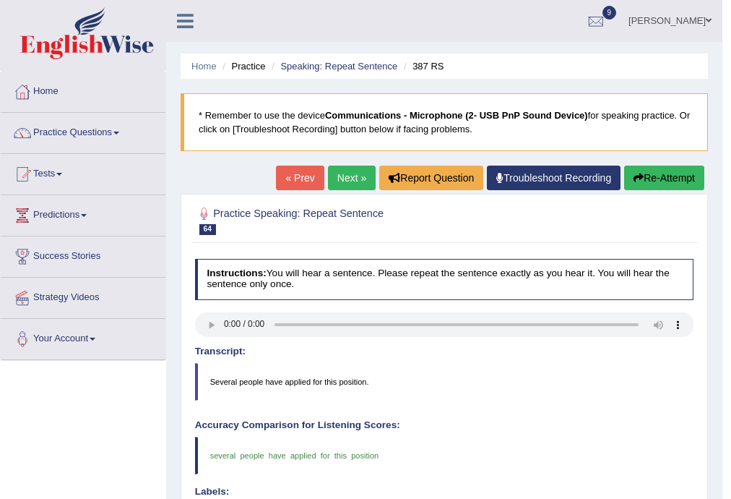
click at [354, 173] on link "Next »" at bounding box center [352, 177] width 48 height 25
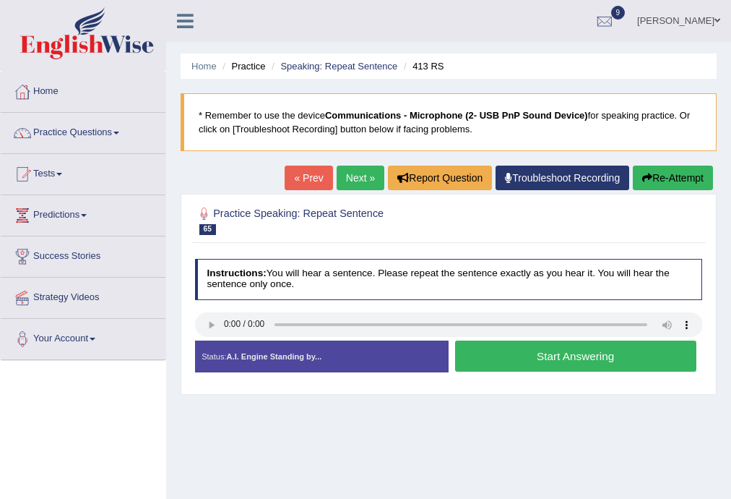
click at [546, 353] on button "Start Answering" at bounding box center [575, 355] width 241 height 31
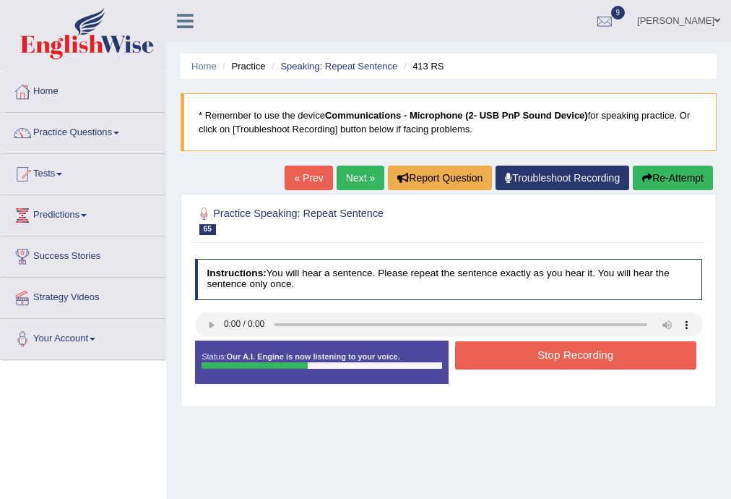
click at [576, 355] on button "Stop Recording" at bounding box center [575, 355] width 241 height 28
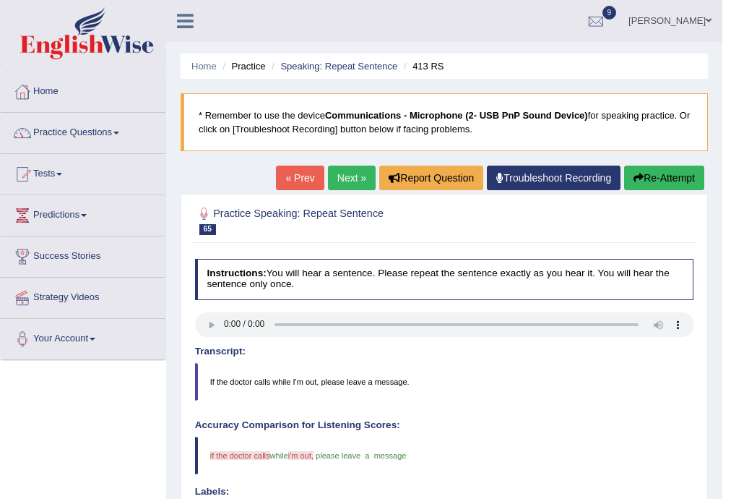
click at [354, 173] on link "Next »" at bounding box center [352, 177] width 48 height 25
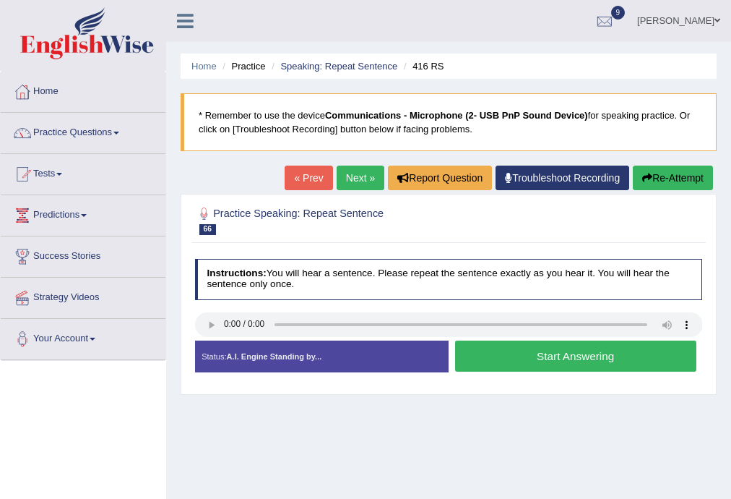
click at [533, 353] on button "Start Answering" at bounding box center [575, 355] width 241 height 31
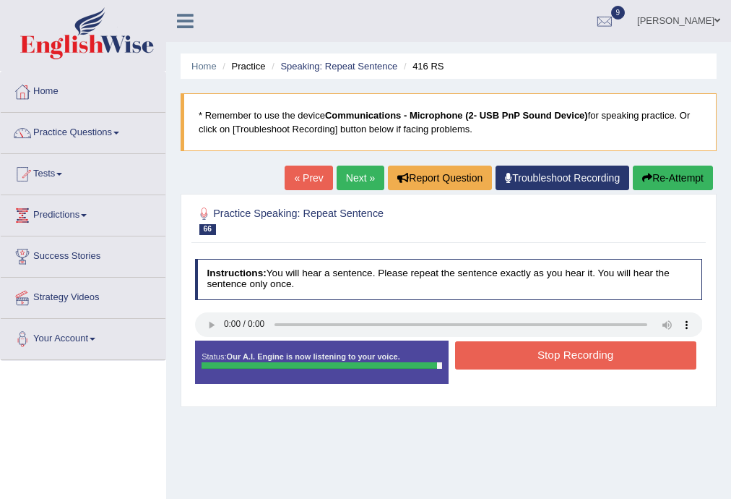
click at [533, 353] on button "Stop Recording" at bounding box center [575, 355] width 241 height 28
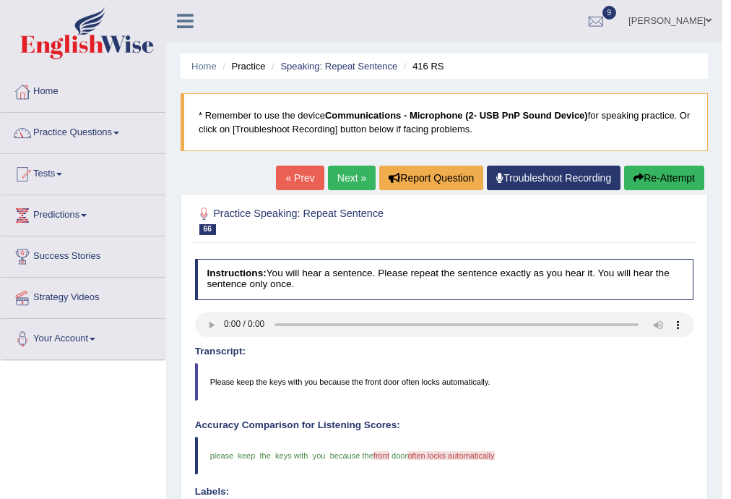
click at [641, 176] on button "Re-Attempt" at bounding box center [664, 177] width 80 height 25
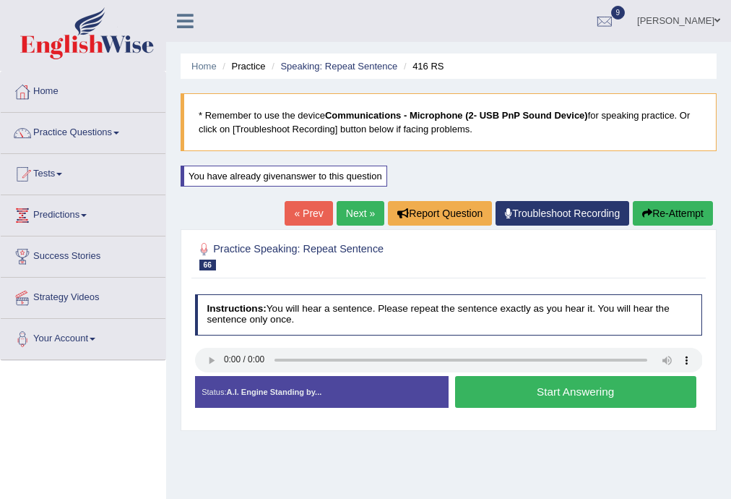
click at [525, 391] on button "Start Answering" at bounding box center [575, 391] width 241 height 31
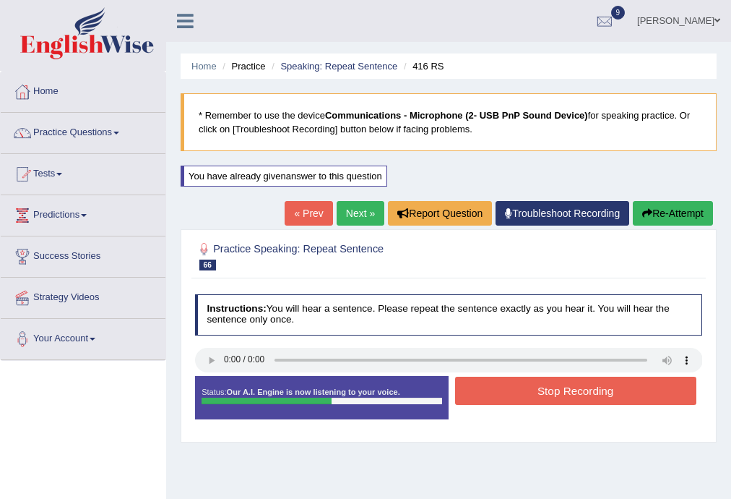
click at [566, 395] on button "Stop Recording" at bounding box center [575, 390] width 241 height 28
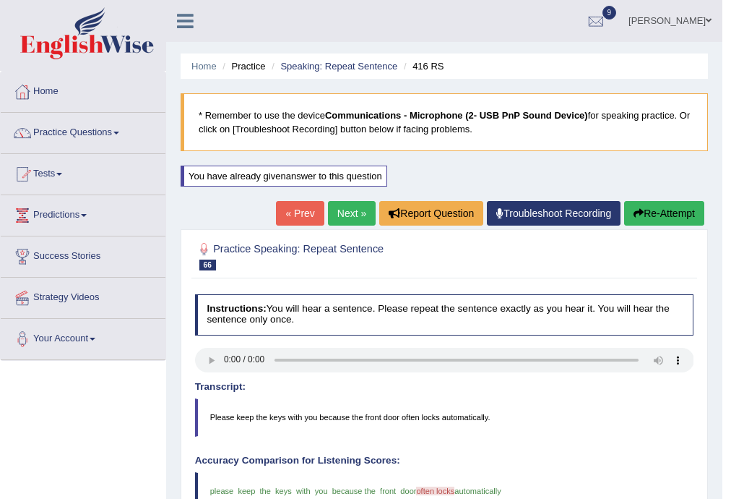
click at [349, 213] on link "Next »" at bounding box center [352, 213] width 48 height 25
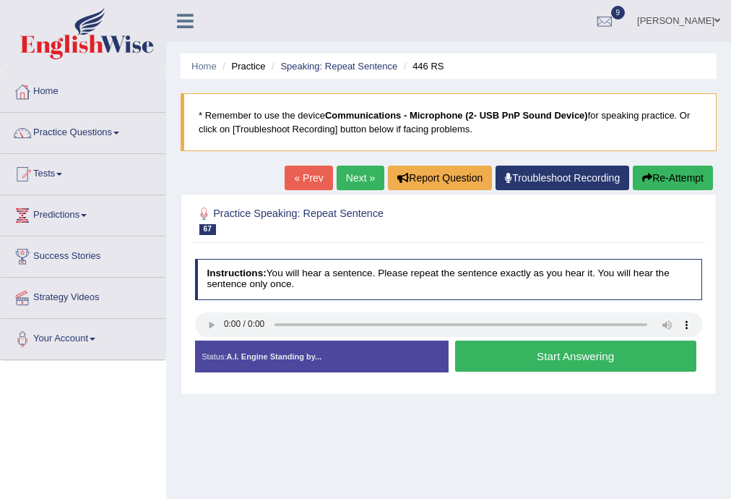
click at [601, 349] on button "Start Answering" at bounding box center [575, 355] width 241 height 31
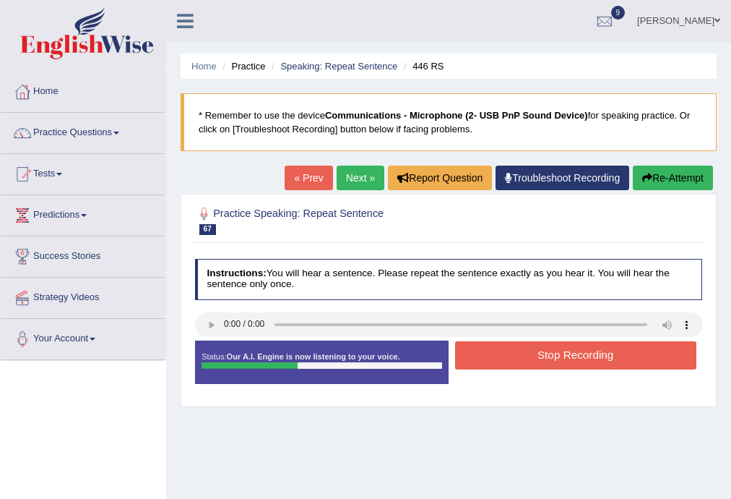
click at [598, 356] on button "Stop Recording" at bounding box center [575, 355] width 241 height 28
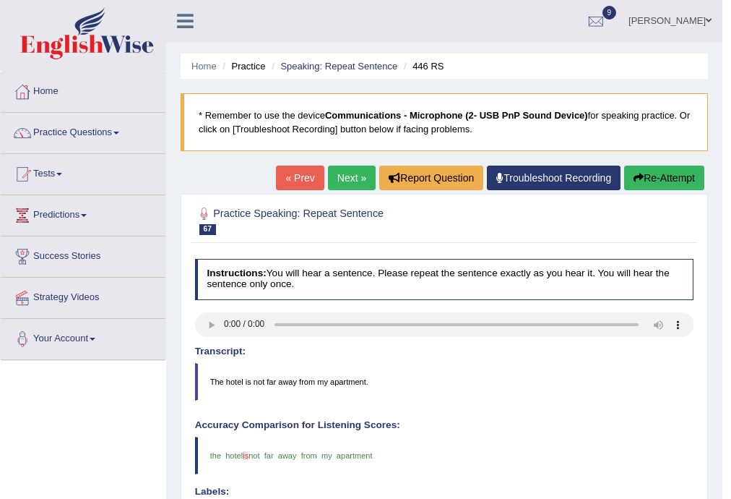
click at [338, 180] on link "Next »" at bounding box center [352, 177] width 48 height 25
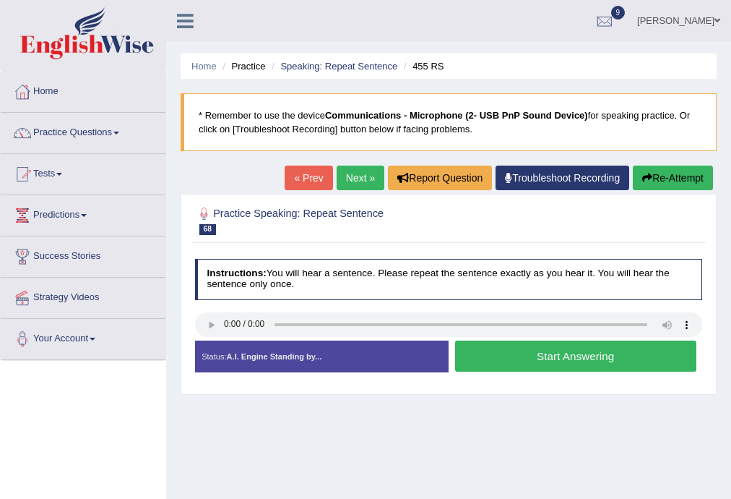
click at [576, 344] on button "Start Answering" at bounding box center [575, 355] width 241 height 31
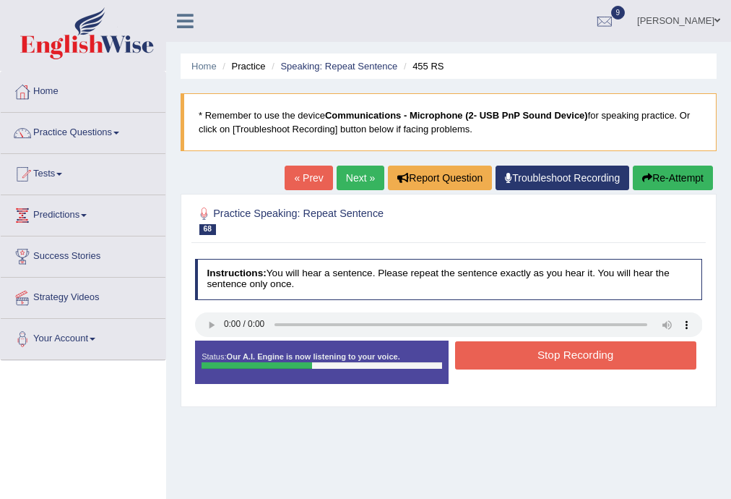
click at [565, 353] on button "Stop Recording" at bounding box center [575, 355] width 241 height 28
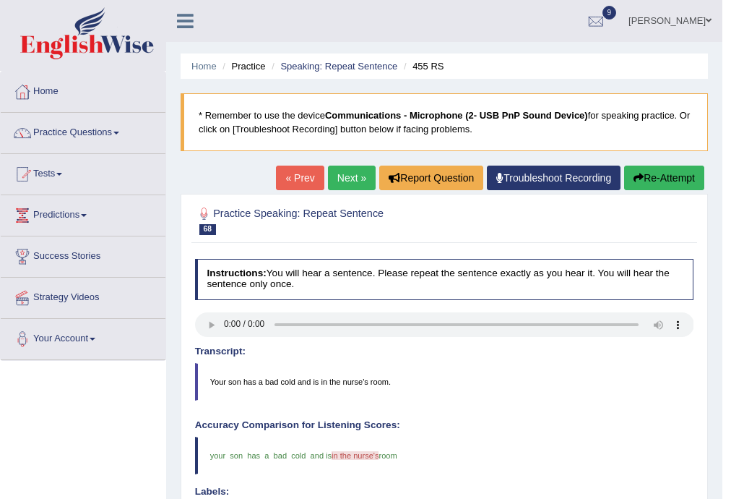
click at [358, 178] on link "Next »" at bounding box center [352, 177] width 48 height 25
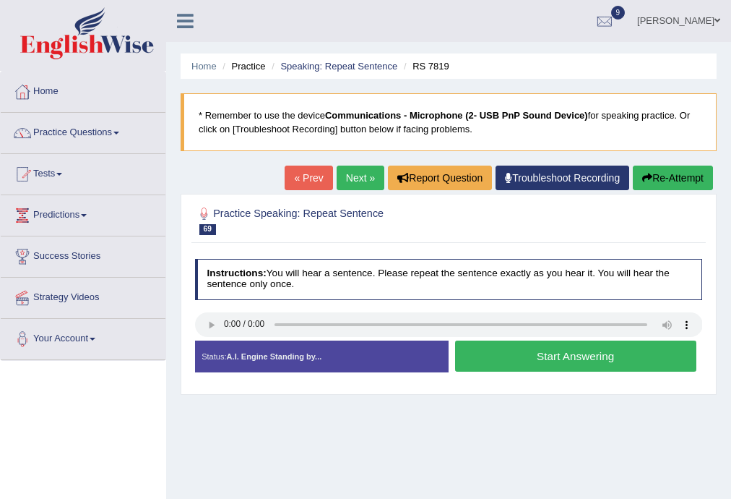
click at [528, 358] on button "Start Answering" at bounding box center [575, 355] width 241 height 31
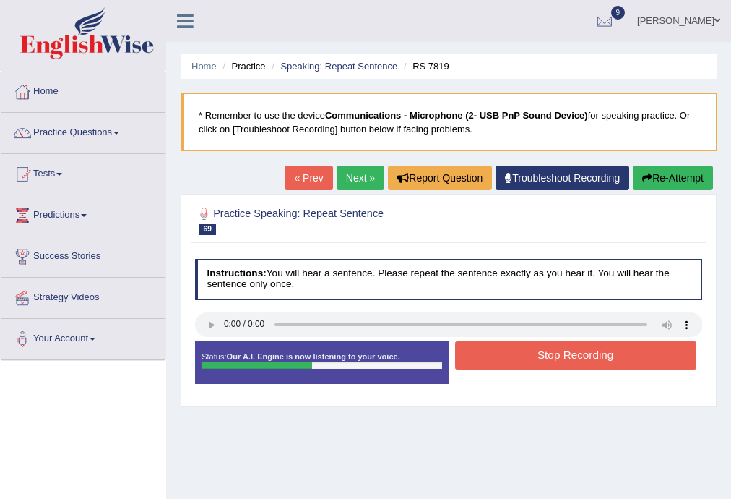
click at [528, 358] on button "Stop Recording" at bounding box center [575, 355] width 241 height 28
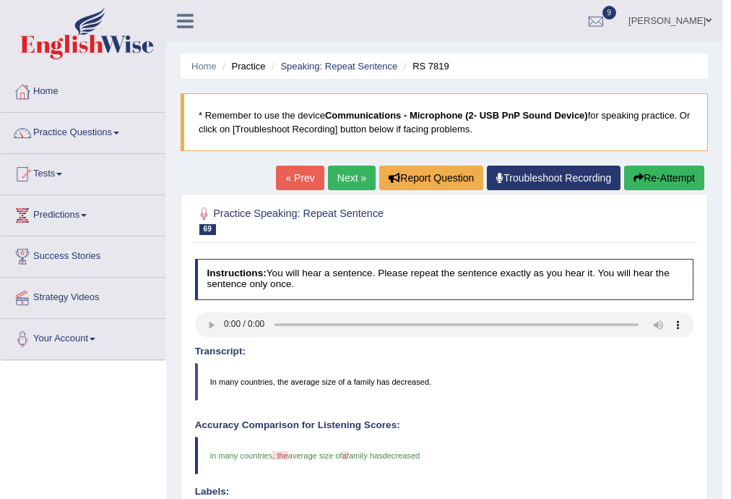
click at [356, 176] on link "Next »" at bounding box center [352, 177] width 48 height 25
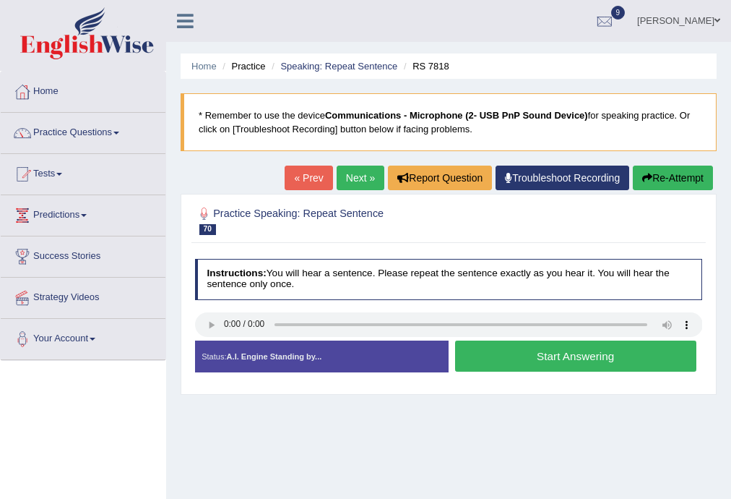
click at [559, 348] on button "Start Answering" at bounding box center [575, 355] width 241 height 31
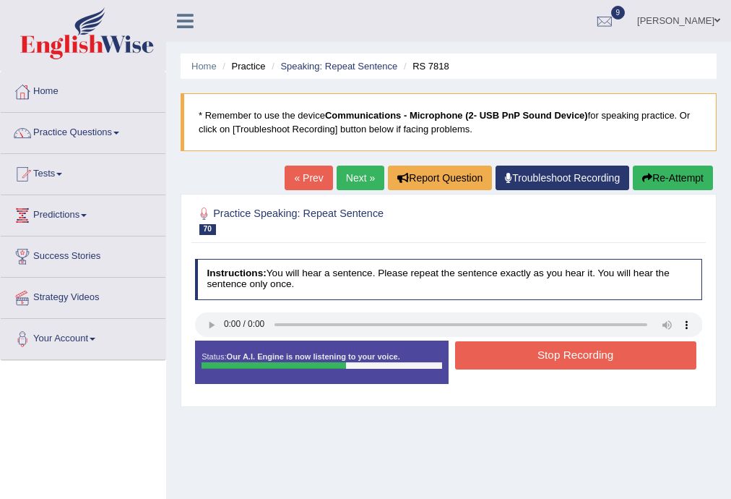
click at [541, 358] on button "Stop Recording" at bounding box center [575, 355] width 241 height 28
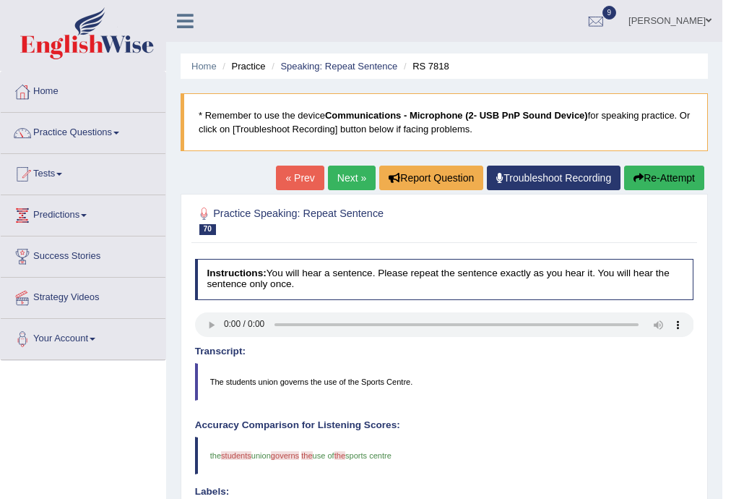
click at [335, 172] on link "Next »" at bounding box center [352, 177] width 48 height 25
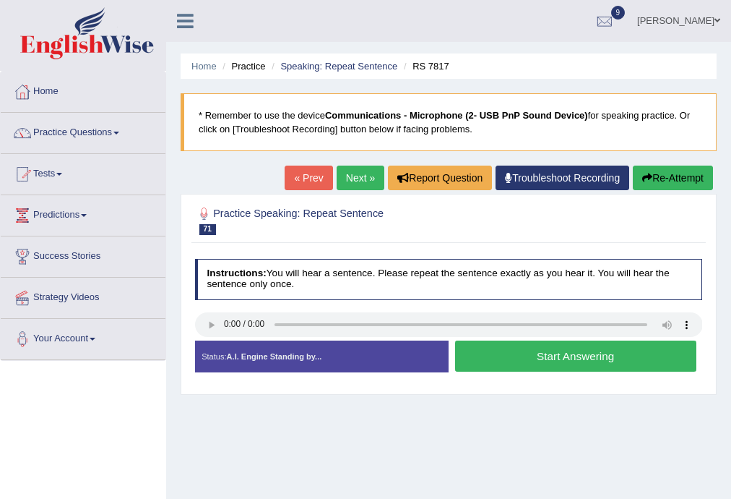
click at [542, 348] on button "Start Answering" at bounding box center [575, 355] width 241 height 31
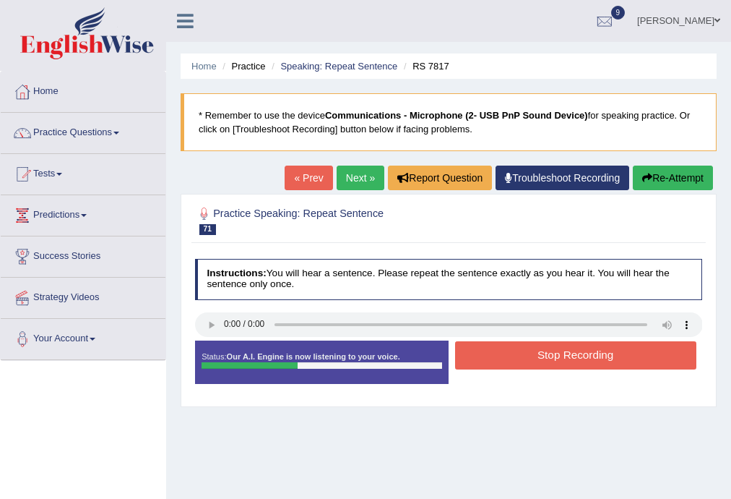
click at [525, 355] on button "Stop Recording" at bounding box center [575, 355] width 241 height 28
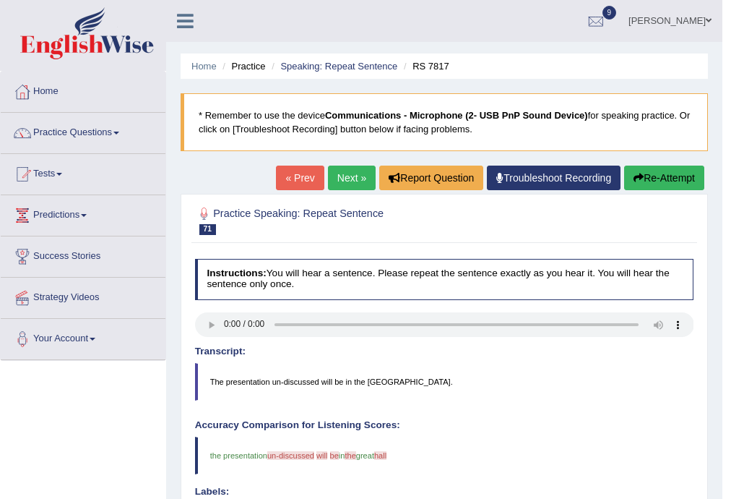
click at [352, 176] on link "Next »" at bounding box center [352, 177] width 48 height 25
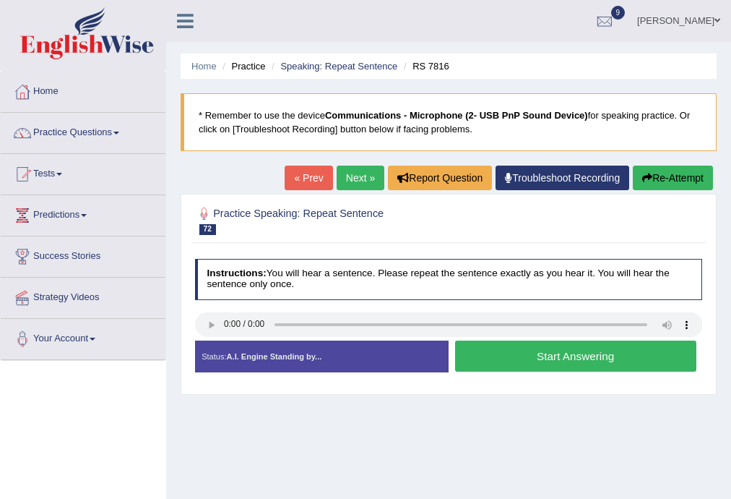
click at [530, 353] on button "Start Answering" at bounding box center [575, 355] width 241 height 31
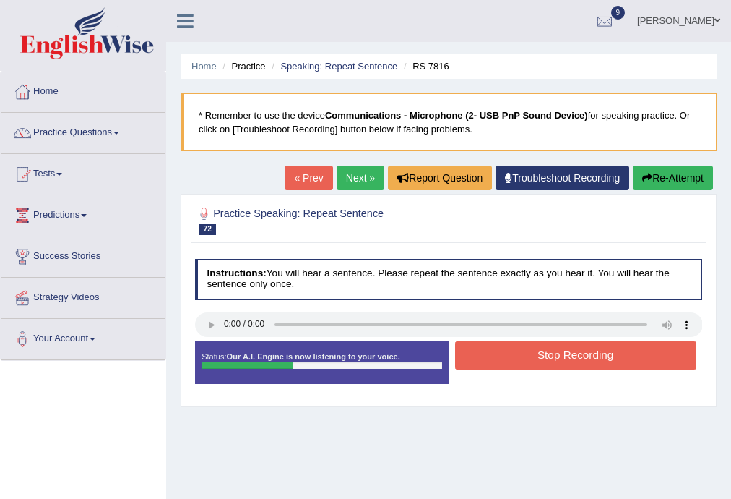
click at [548, 357] on button "Stop Recording" at bounding box center [575, 355] width 241 height 28
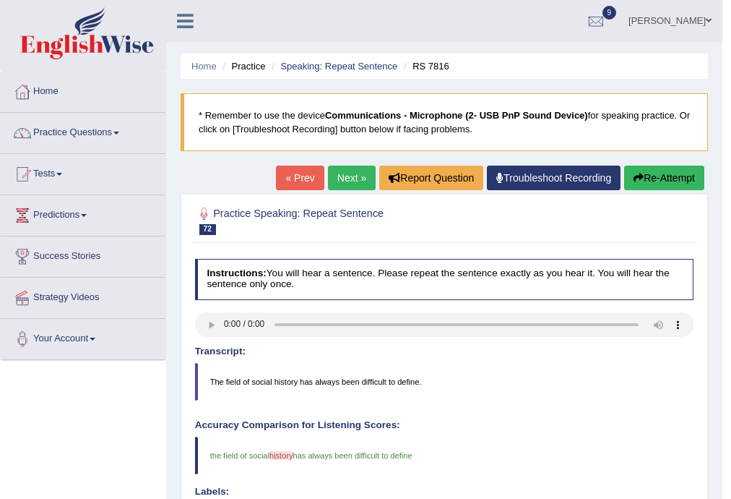
click at [334, 182] on link "Next »" at bounding box center [352, 177] width 48 height 25
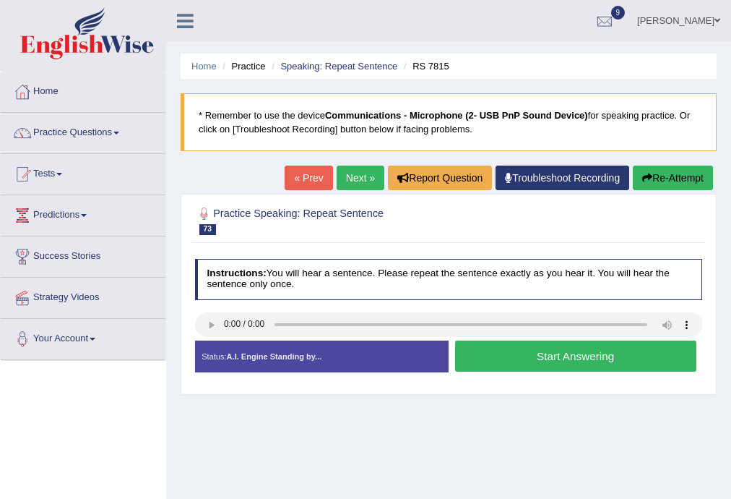
drag, startPoint x: 488, startPoint y: 361, endPoint x: 504, endPoint y: 349, distance: 20.1
click at [488, 361] on button "Start Answering" at bounding box center [575, 355] width 241 height 31
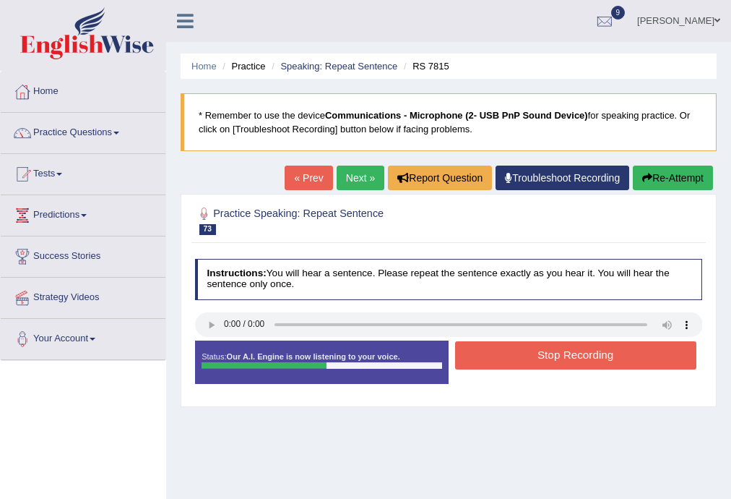
click at [546, 350] on button "Stop Recording" at bounding box center [575, 355] width 241 height 28
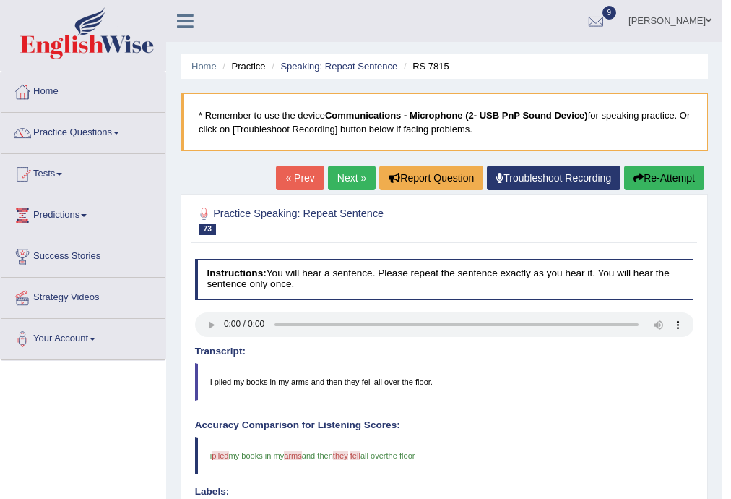
click at [358, 176] on link "Next »" at bounding box center [352, 177] width 48 height 25
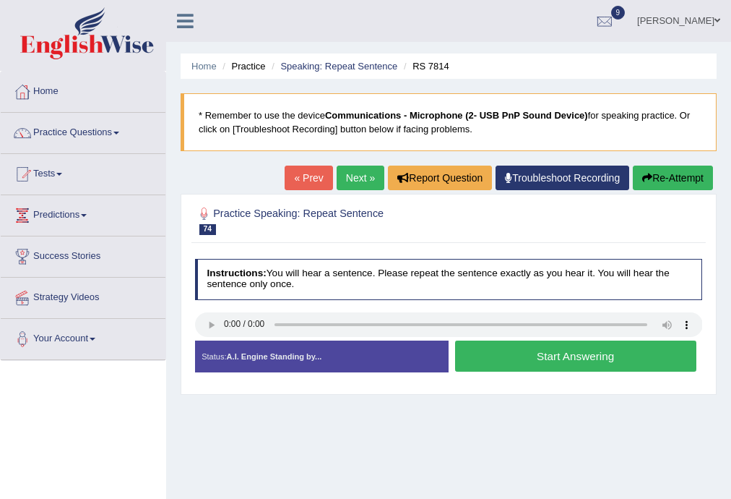
click at [567, 352] on button "Start Answering" at bounding box center [575, 355] width 241 height 31
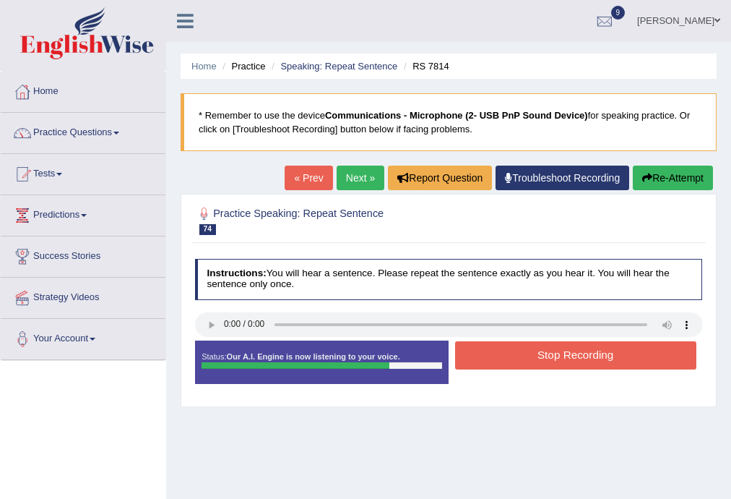
click at [524, 354] on button "Stop Recording" at bounding box center [575, 355] width 241 height 28
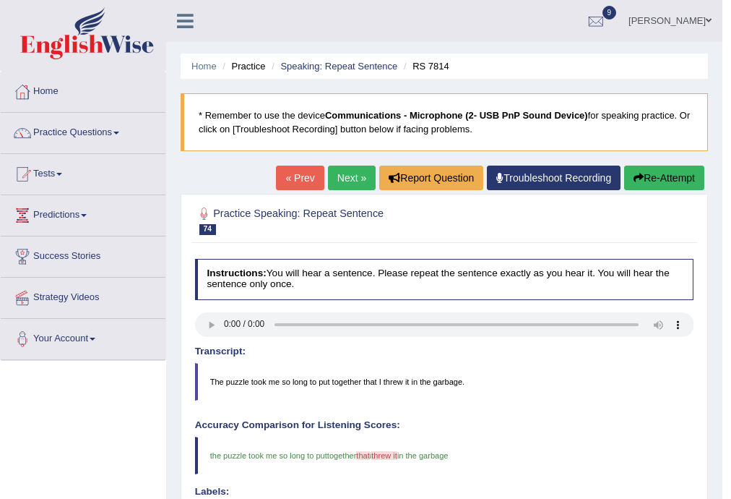
click at [335, 176] on link "Next »" at bounding box center [352, 177] width 48 height 25
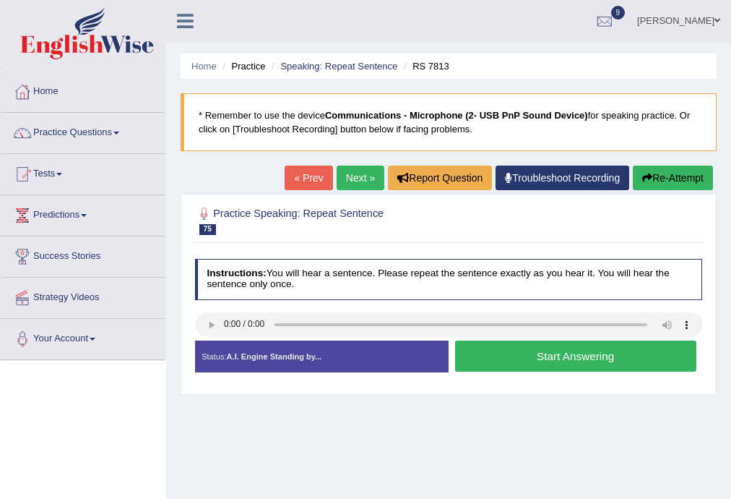
click at [482, 347] on button "Start Answering" at bounding box center [575, 355] width 241 height 31
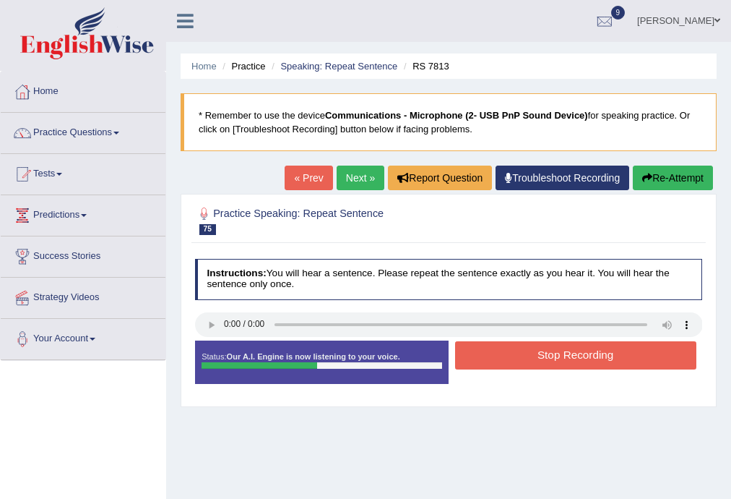
click at [488, 349] on button "Stop Recording" at bounding box center [575, 355] width 241 height 28
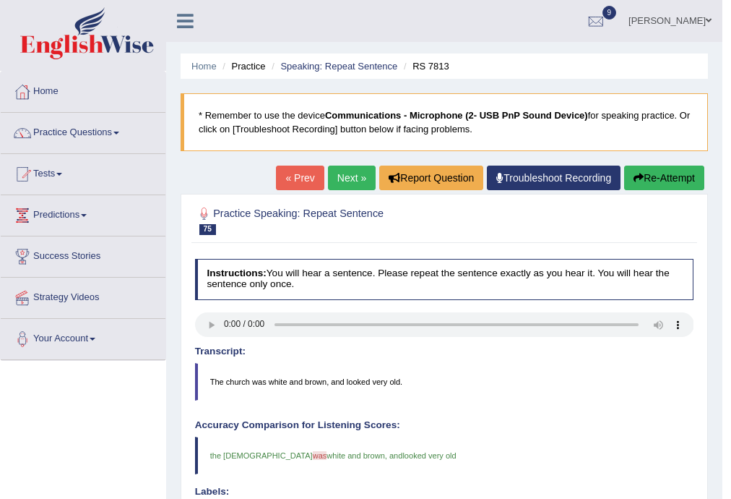
click at [343, 178] on link "Next »" at bounding box center [352, 177] width 48 height 25
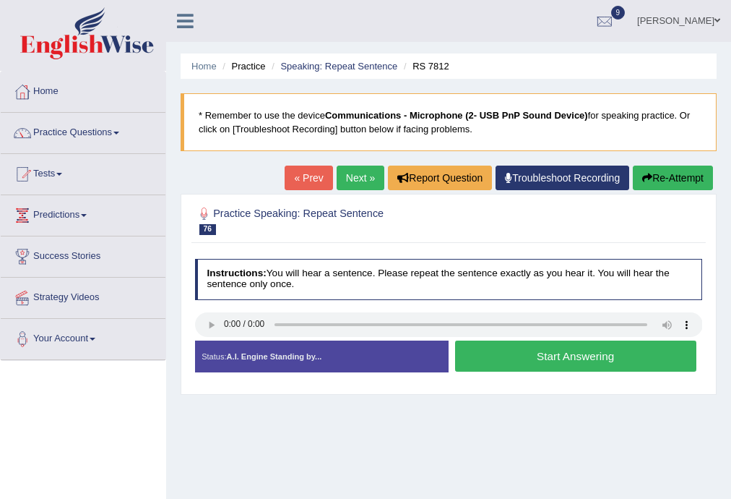
click at [523, 356] on button "Start Answering" at bounding box center [575, 355] width 241 height 31
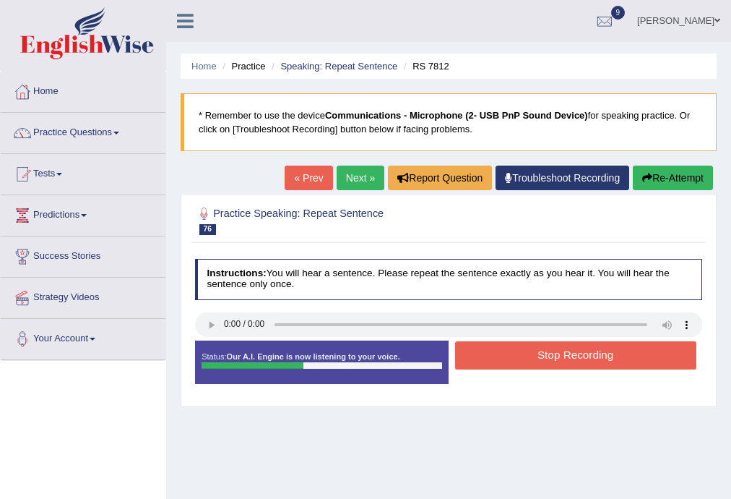
click at [581, 355] on button "Stop Recording" at bounding box center [575, 355] width 241 height 28
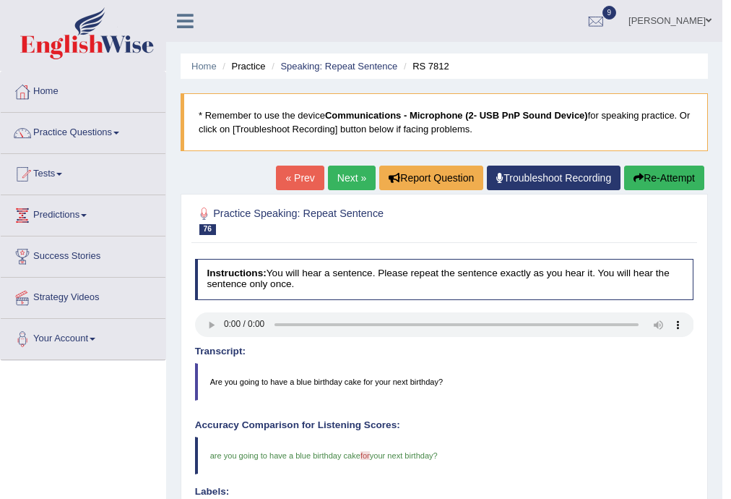
click at [359, 179] on link "Next »" at bounding box center [352, 177] width 48 height 25
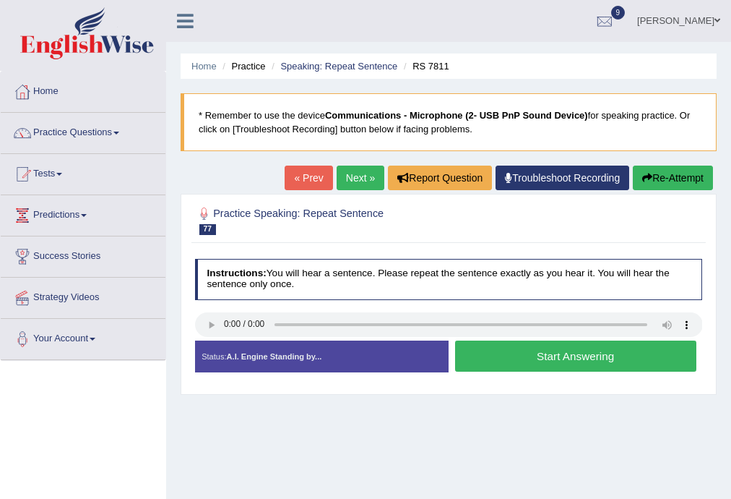
click at [499, 349] on button "Start Answering" at bounding box center [575, 355] width 241 height 31
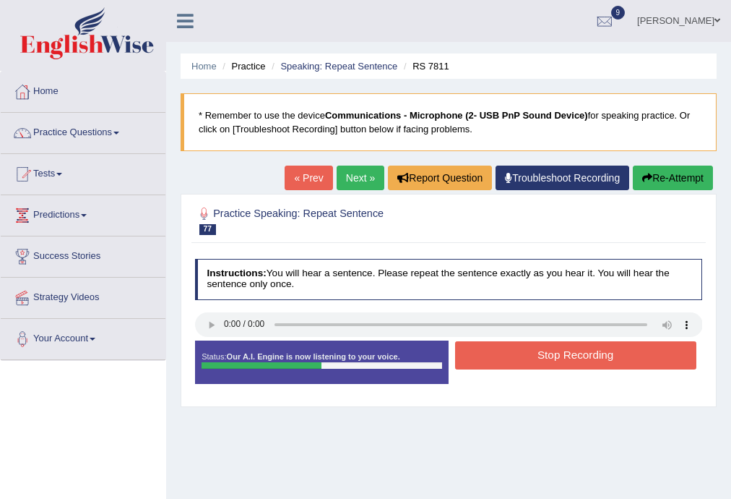
click at [520, 352] on button "Stop Recording" at bounding box center [575, 355] width 241 height 28
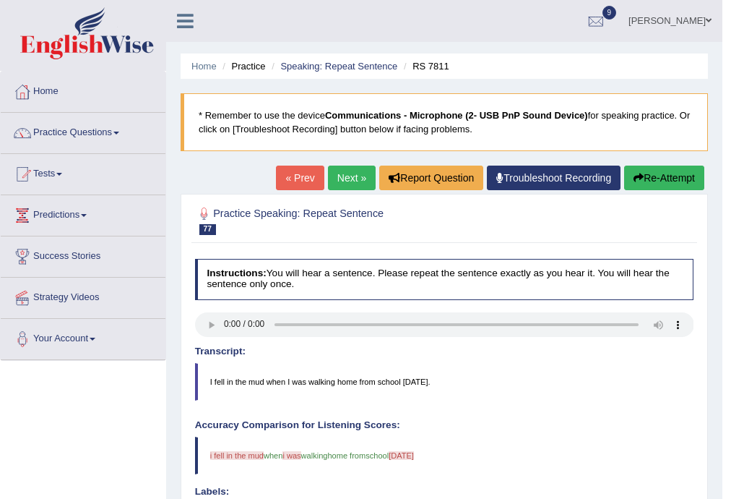
click at [337, 168] on link "Next »" at bounding box center [352, 177] width 48 height 25
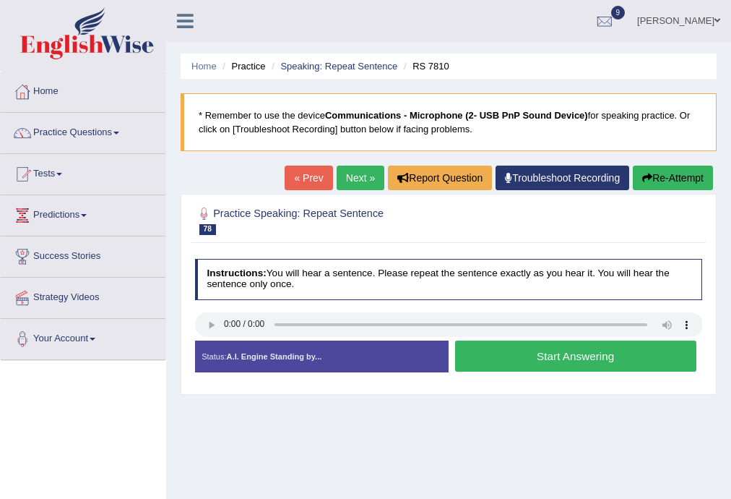
click at [360, 177] on link "Next »" at bounding box center [361, 177] width 48 height 25
click at [554, 353] on button "Start Answering" at bounding box center [575, 355] width 241 height 31
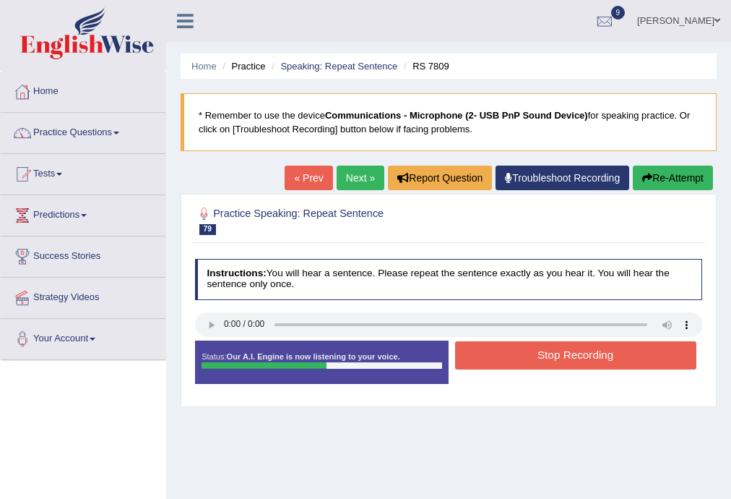
click at [553, 355] on button "Stop Recording" at bounding box center [575, 355] width 241 height 28
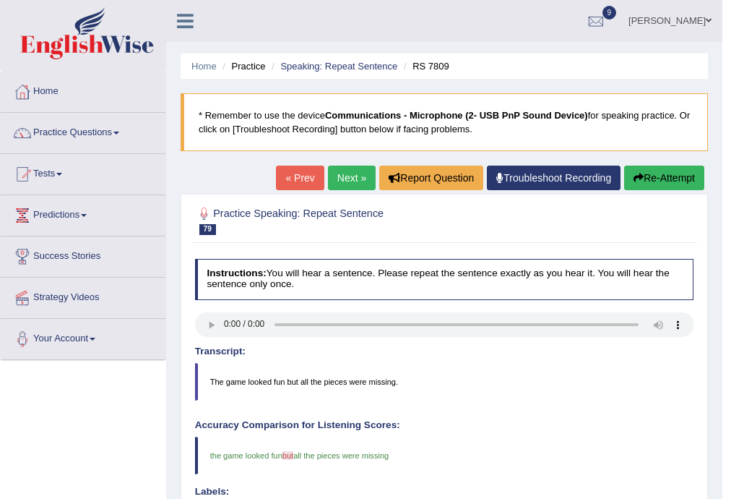
click at [332, 180] on link "Next »" at bounding box center [352, 177] width 48 height 25
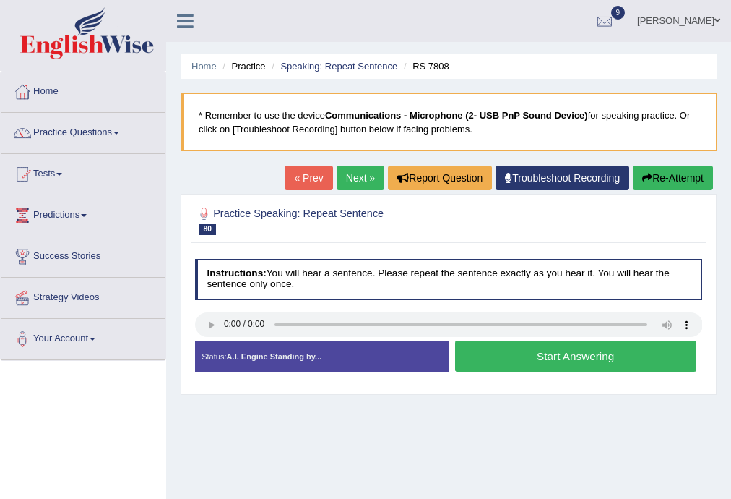
click at [559, 353] on button "Start Answering" at bounding box center [575, 355] width 241 height 31
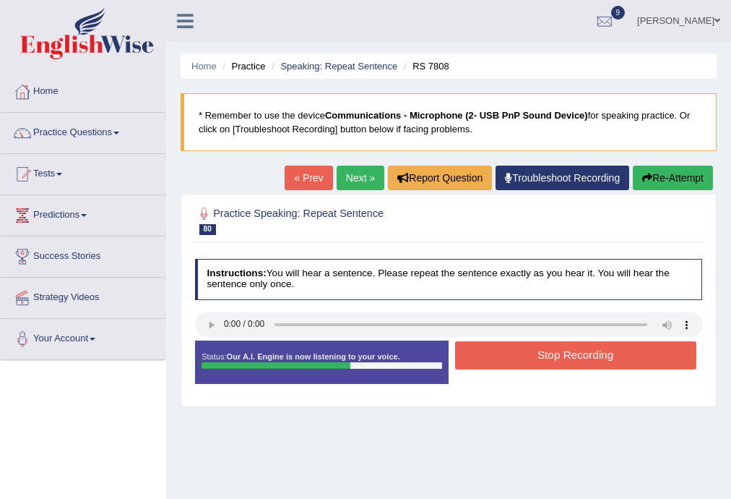
click at [632, 361] on button "Stop Recording" at bounding box center [575, 355] width 241 height 28
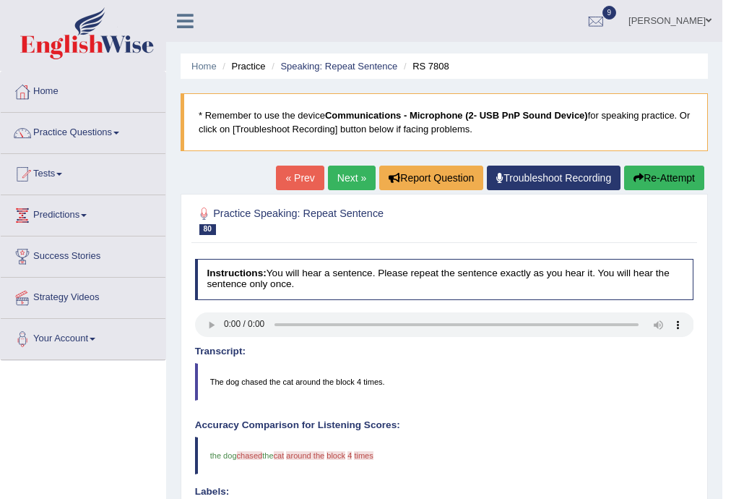
click at [359, 175] on link "Next »" at bounding box center [352, 177] width 48 height 25
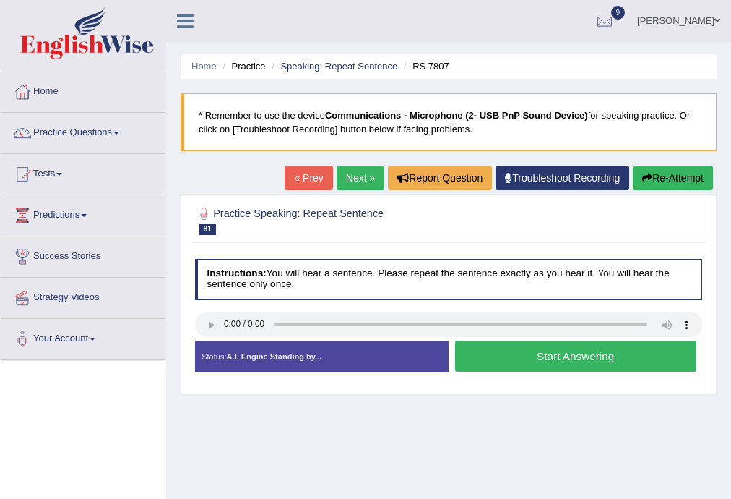
click at [554, 353] on button "Start Answering" at bounding box center [575, 355] width 241 height 31
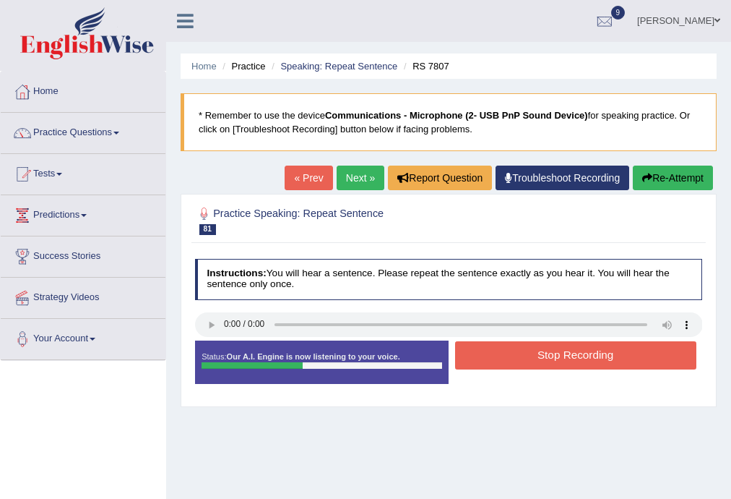
click at [617, 353] on button "Stop Recording" at bounding box center [575, 355] width 241 height 28
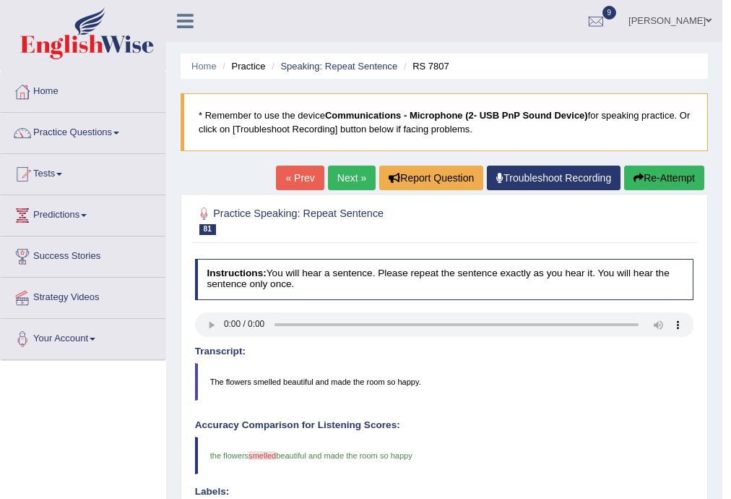
click at [352, 173] on link "Next »" at bounding box center [352, 177] width 48 height 25
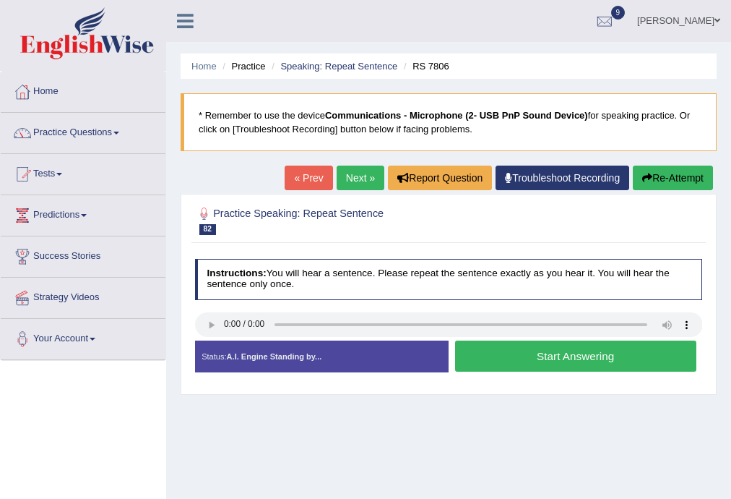
click at [590, 356] on button "Start Answering" at bounding box center [575, 355] width 241 height 31
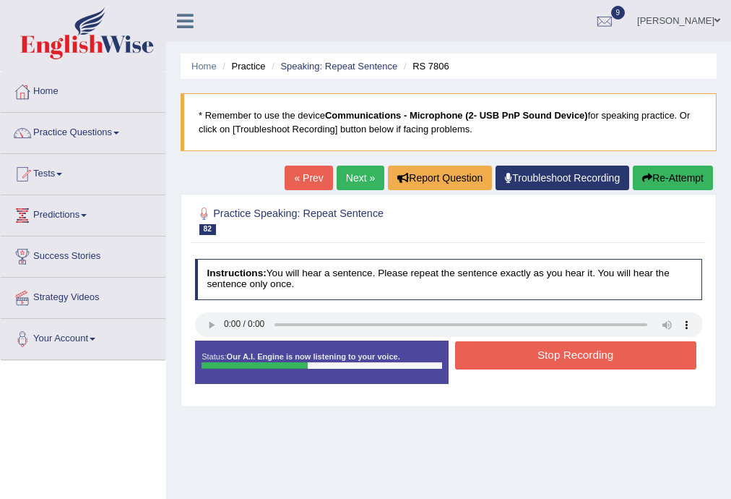
click at [613, 353] on button "Stop Recording" at bounding box center [575, 355] width 241 height 28
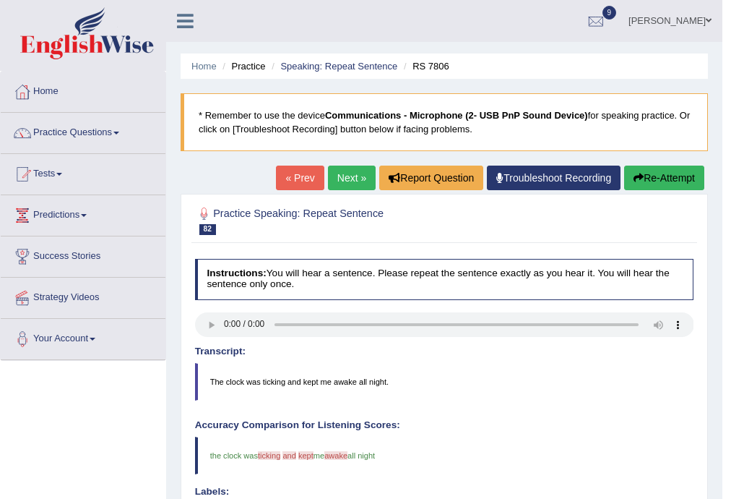
click at [350, 182] on link "Next »" at bounding box center [352, 177] width 48 height 25
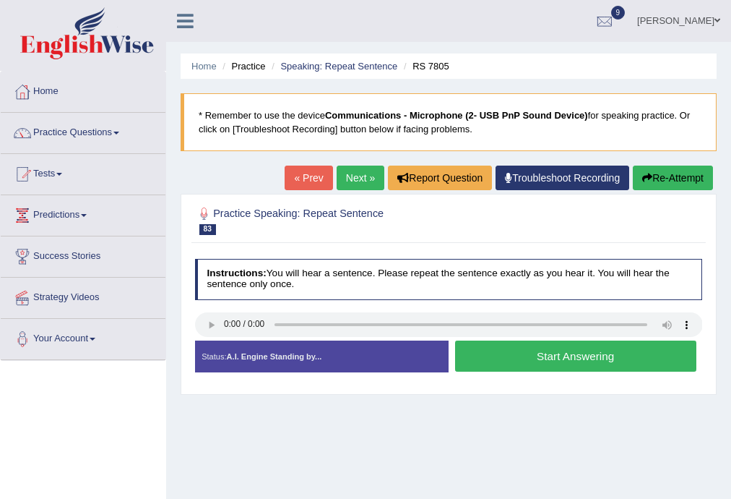
click at [532, 353] on button "Start Answering" at bounding box center [575, 355] width 241 height 31
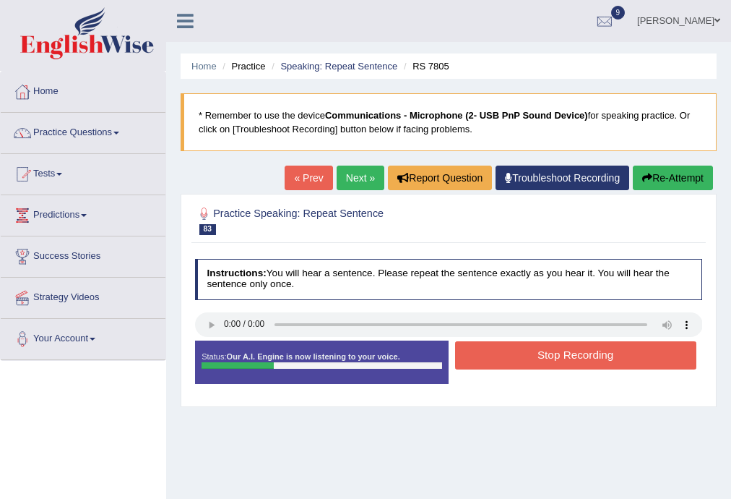
click at [536, 344] on button "Stop Recording" at bounding box center [575, 355] width 241 height 28
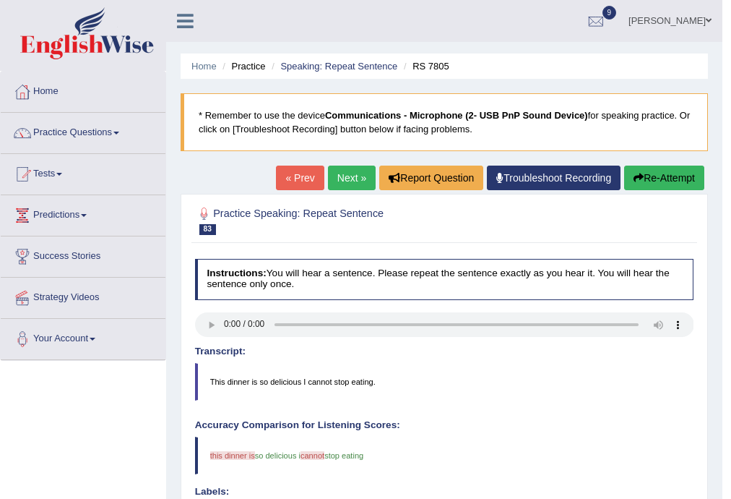
click at [354, 174] on link "Next »" at bounding box center [352, 177] width 48 height 25
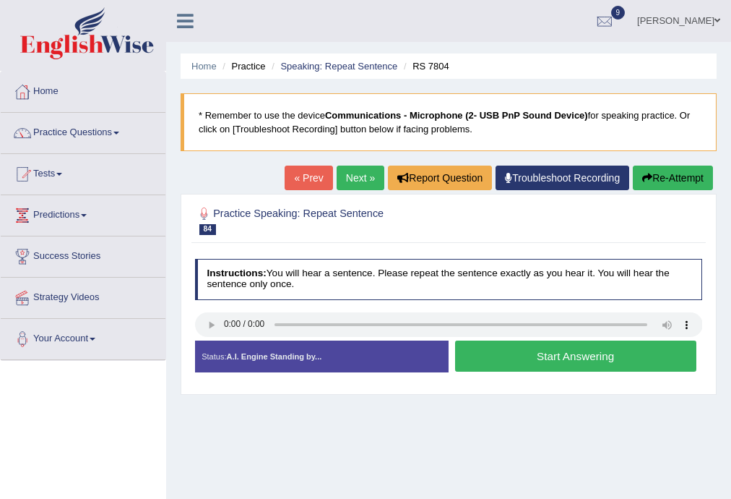
click at [487, 362] on button "Start Answering" at bounding box center [575, 355] width 241 height 31
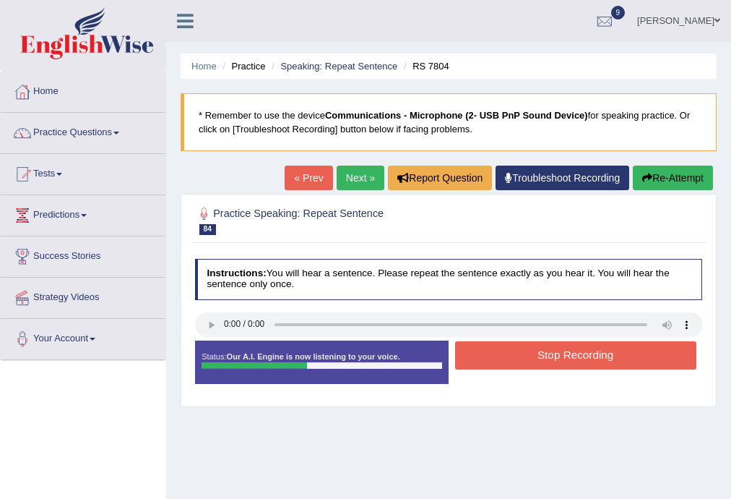
click at [501, 361] on button "Stop Recording" at bounding box center [575, 355] width 241 height 28
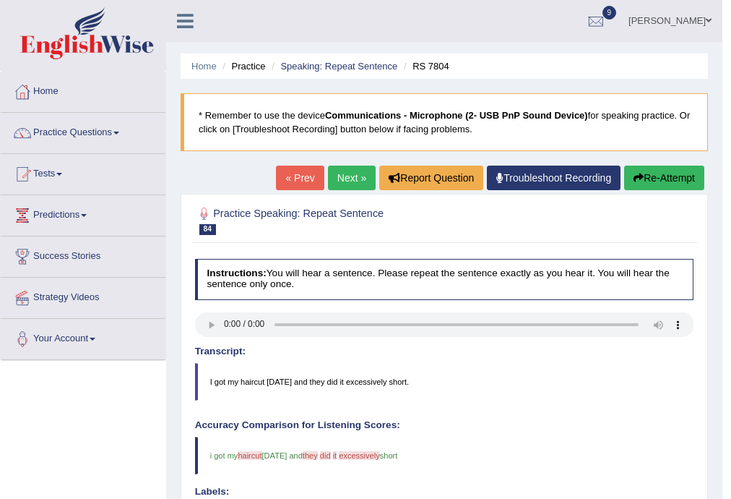
click at [361, 159] on div "Home Practice Speaking: Repeat Sentence RS 7804 * Remember to use the device Co…" at bounding box center [444, 426] width 556 height 852
click at [353, 173] on link "Next »" at bounding box center [352, 177] width 48 height 25
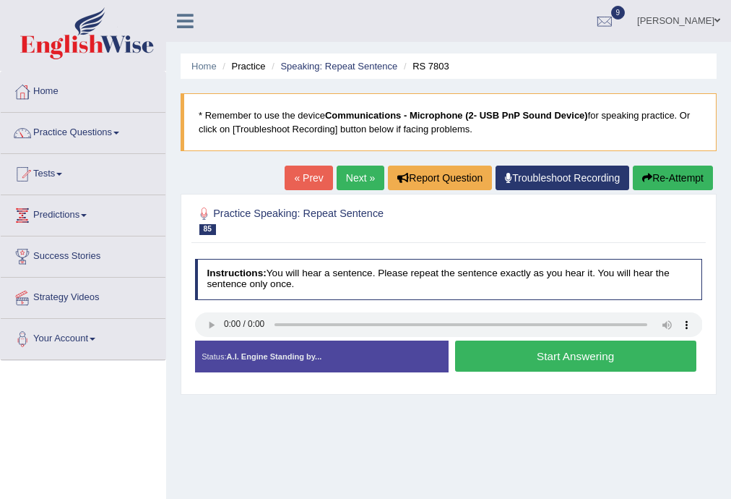
click at [538, 349] on button "Start Answering" at bounding box center [575, 355] width 241 height 31
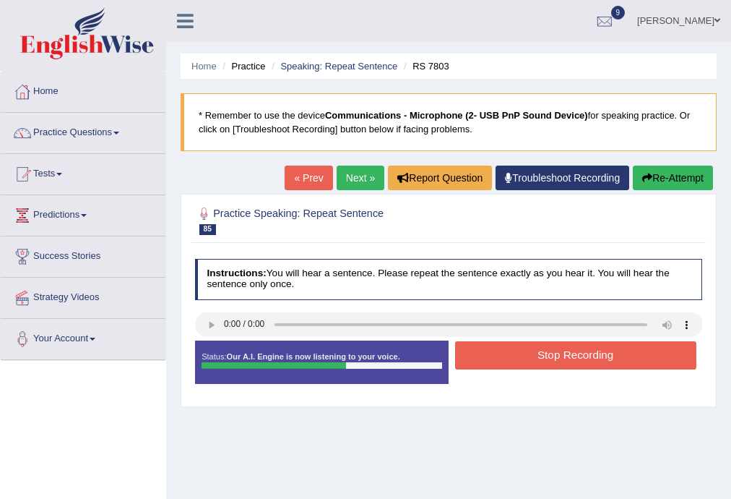
click at [503, 340] on div "Created with Highcharts 7.1.2 Great Too slow Too fast Time Speech pace meter: 0…" at bounding box center [579, 340] width 260 height 1
click at [501, 351] on button "Stop Recording" at bounding box center [575, 355] width 241 height 28
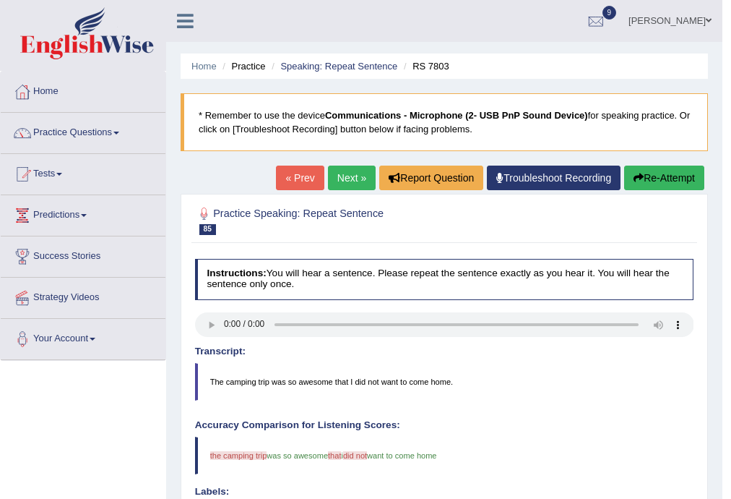
click at [352, 186] on link "Next »" at bounding box center [352, 177] width 48 height 25
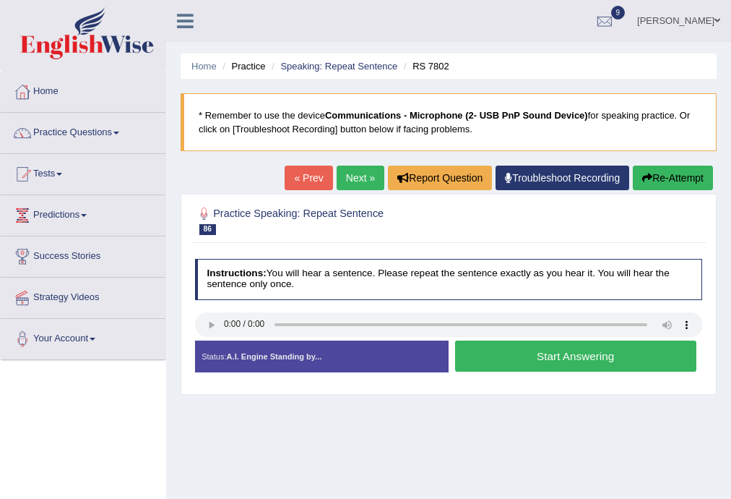
click at [550, 351] on button "Start Answering" at bounding box center [575, 355] width 241 height 31
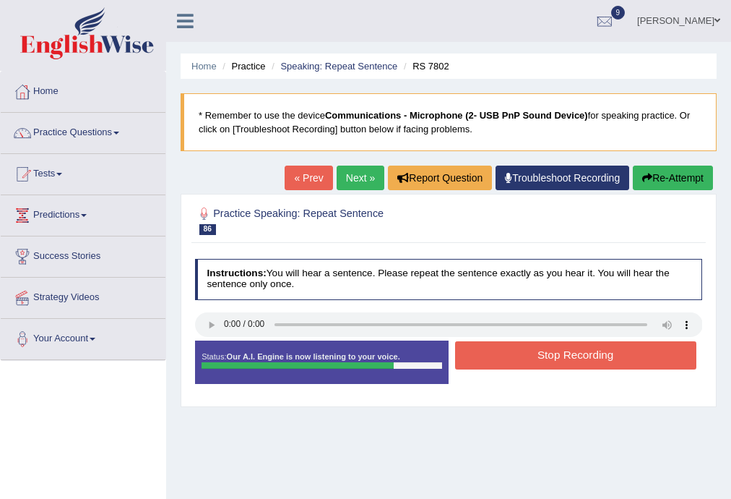
click at [538, 349] on button "Stop Recording" at bounding box center [575, 355] width 241 height 28
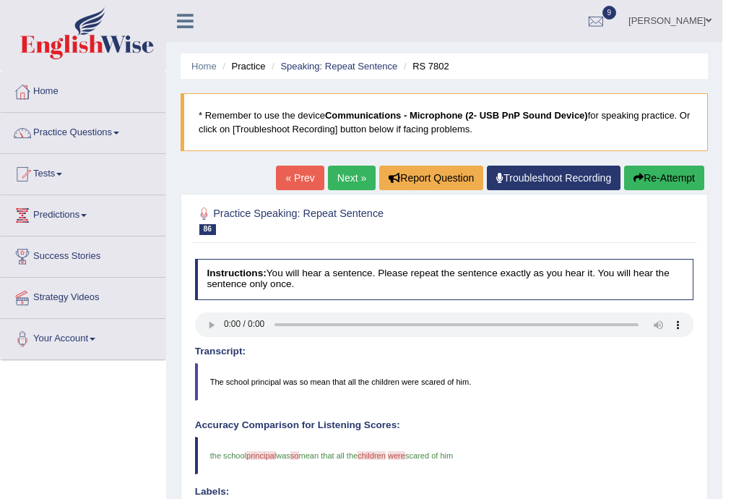
click at [335, 173] on link "Next »" at bounding box center [352, 177] width 48 height 25
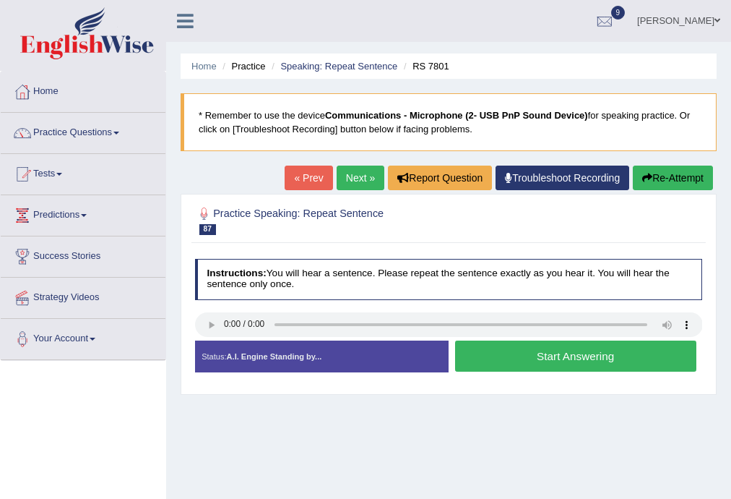
click at [508, 355] on button "Start Answering" at bounding box center [575, 355] width 241 height 31
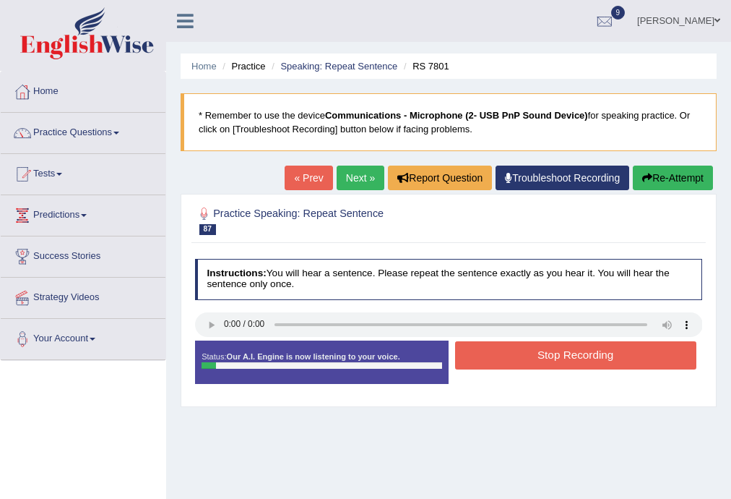
click at [517, 361] on button "Stop Recording" at bounding box center [575, 355] width 241 height 28
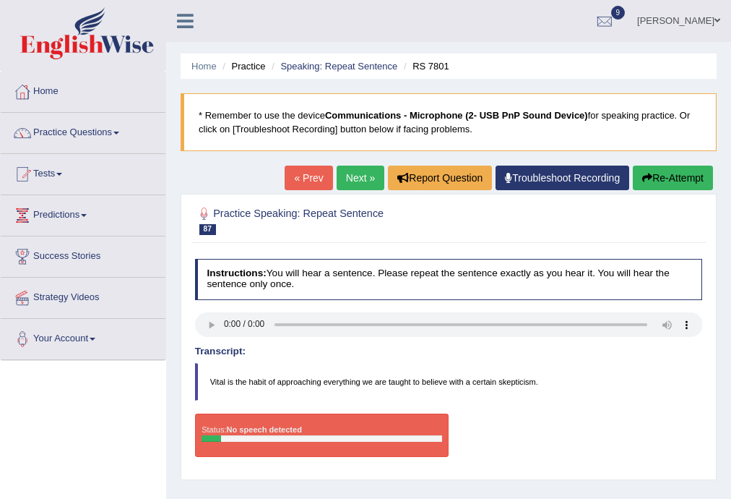
click at [649, 178] on icon "button" at bounding box center [647, 178] width 10 height 10
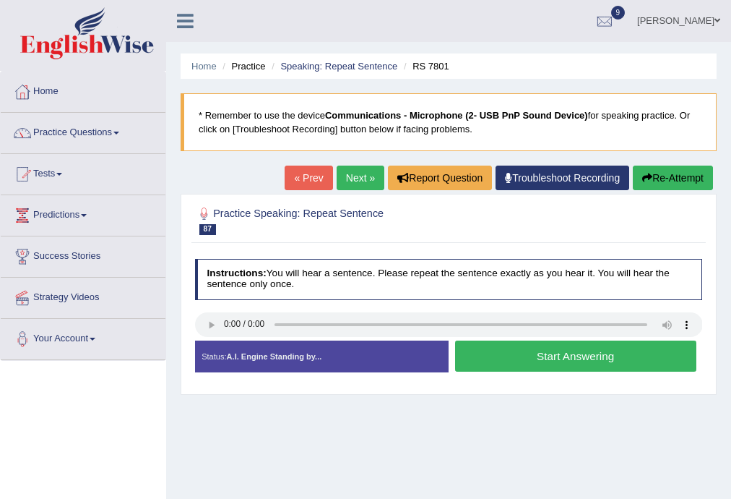
click at [506, 344] on button "Start Answering" at bounding box center [575, 355] width 241 height 31
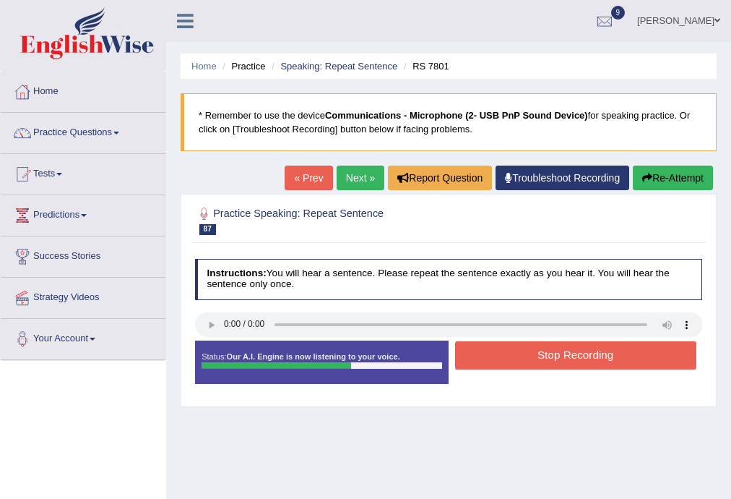
click at [604, 348] on button "Stop Recording" at bounding box center [575, 355] width 241 height 28
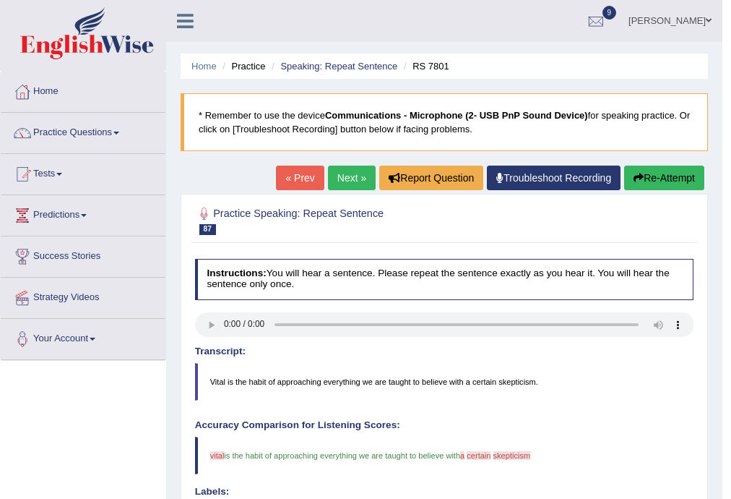
click at [343, 181] on link "Next »" at bounding box center [352, 177] width 48 height 25
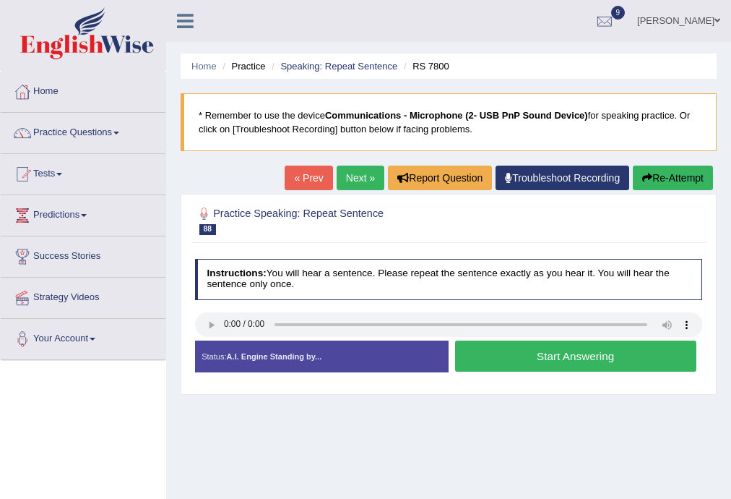
click at [512, 354] on button "Start Answering" at bounding box center [575, 355] width 241 height 31
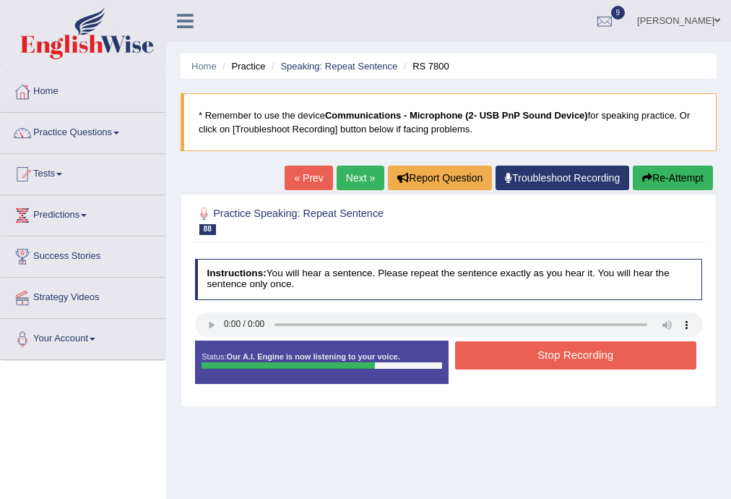
click at [513, 370] on div "Stop Recording" at bounding box center [576, 357] width 254 height 32
click at [514, 348] on button "Stop Recording" at bounding box center [575, 355] width 241 height 28
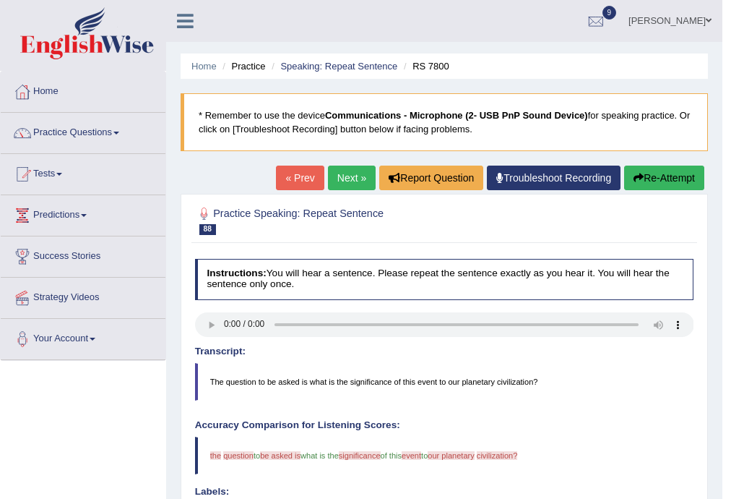
click at [352, 173] on link "Next »" at bounding box center [352, 177] width 48 height 25
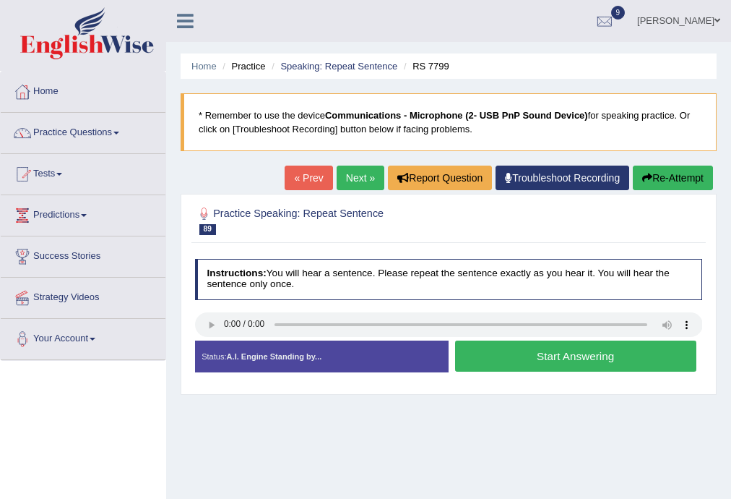
click at [506, 348] on button "Start Answering" at bounding box center [575, 355] width 241 height 31
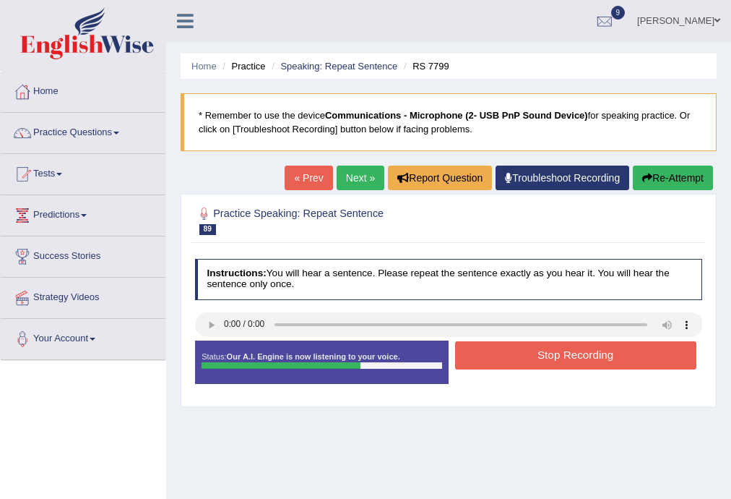
click at [508, 353] on button "Stop Recording" at bounding box center [575, 355] width 241 height 28
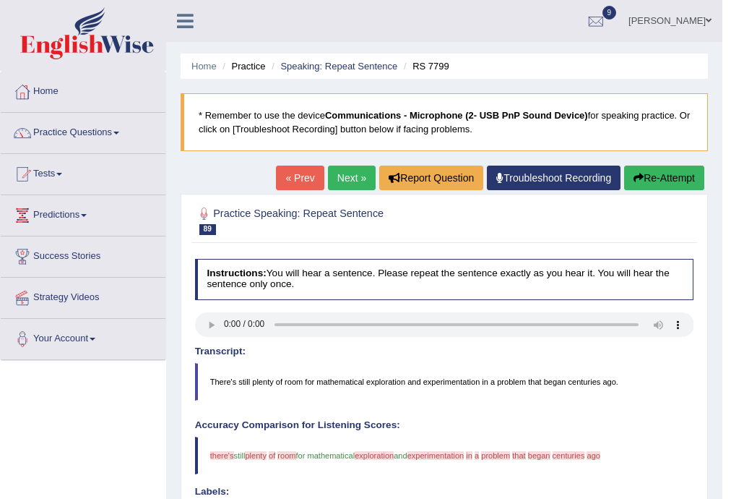
click at [656, 178] on button "Re-Attempt" at bounding box center [664, 177] width 80 height 25
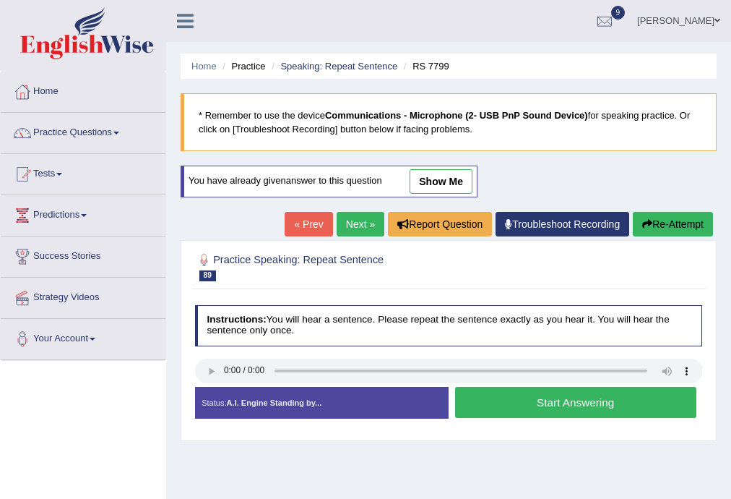
click at [355, 224] on link "Next »" at bounding box center [361, 224] width 48 height 25
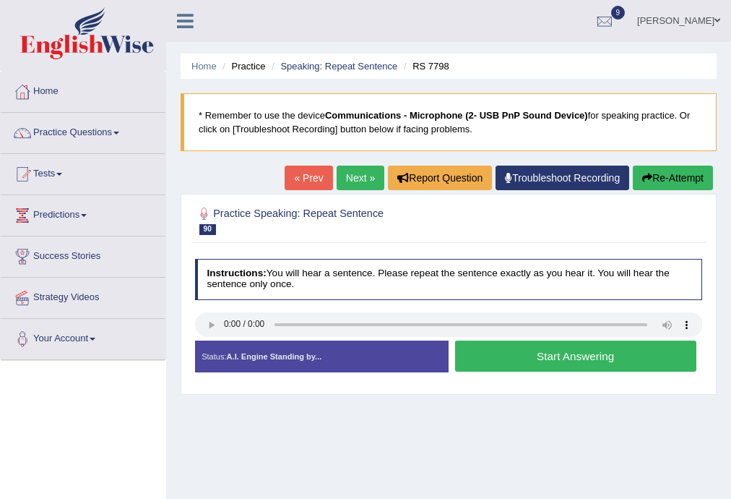
click at [572, 356] on button "Start Answering" at bounding box center [575, 355] width 241 height 31
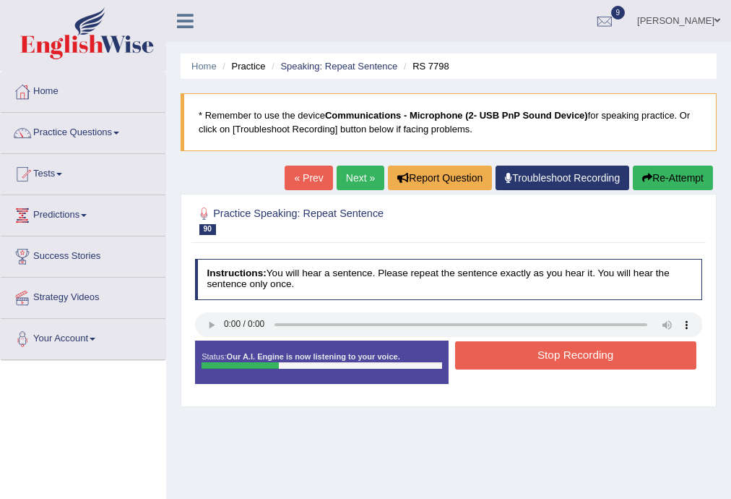
click at [569, 359] on button "Stop Recording" at bounding box center [575, 355] width 241 height 28
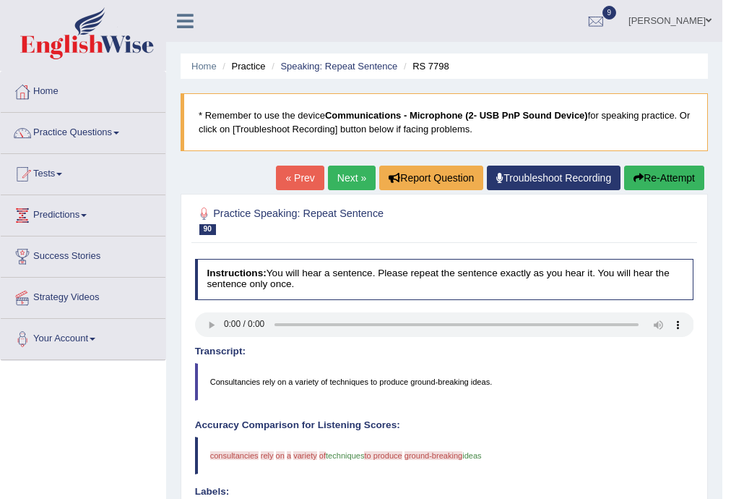
click at [656, 176] on button "Re-Attempt" at bounding box center [664, 177] width 80 height 25
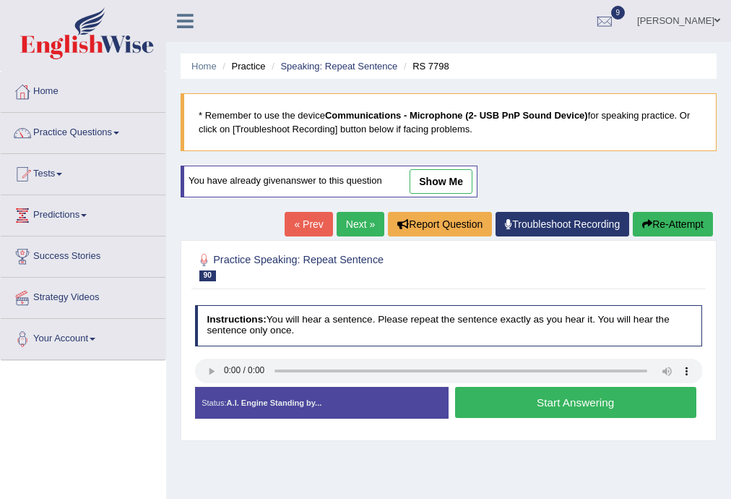
click at [509, 402] on button "Start Answering" at bounding box center [575, 402] width 241 height 31
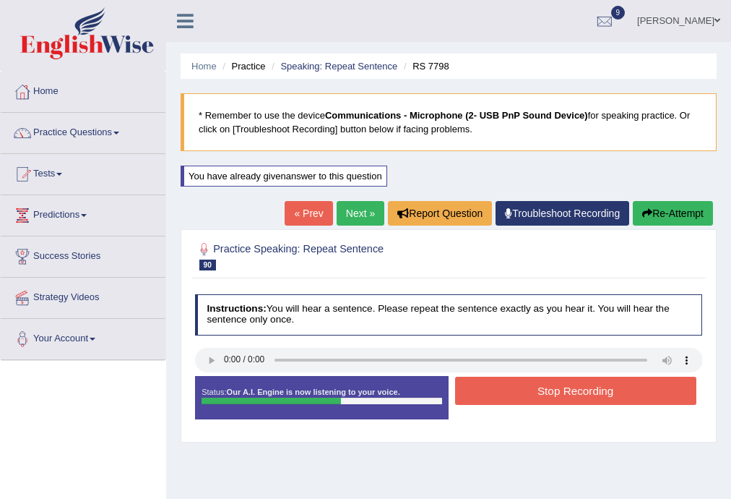
click at [545, 392] on button "Stop Recording" at bounding box center [575, 390] width 241 height 28
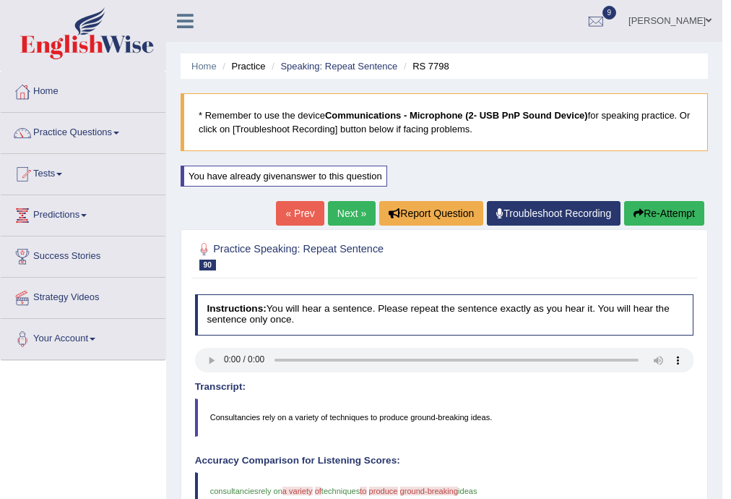
click at [341, 214] on link "Next »" at bounding box center [352, 213] width 48 height 25
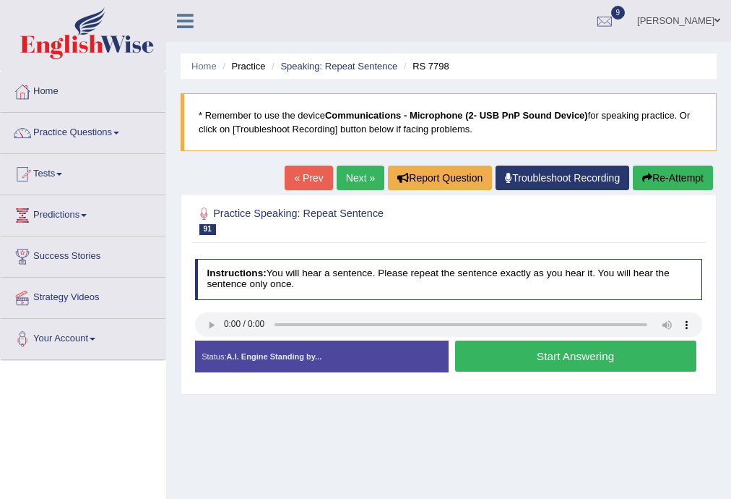
click at [525, 356] on button "Start Answering" at bounding box center [575, 355] width 241 height 31
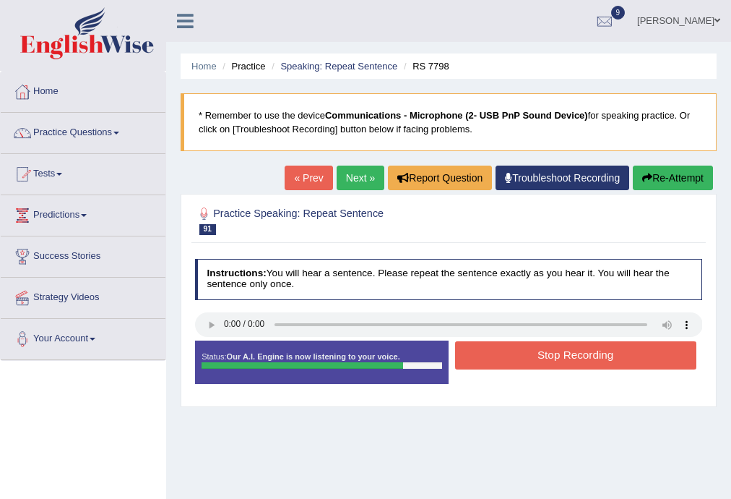
click at [548, 359] on button "Stop Recording" at bounding box center [575, 355] width 241 height 28
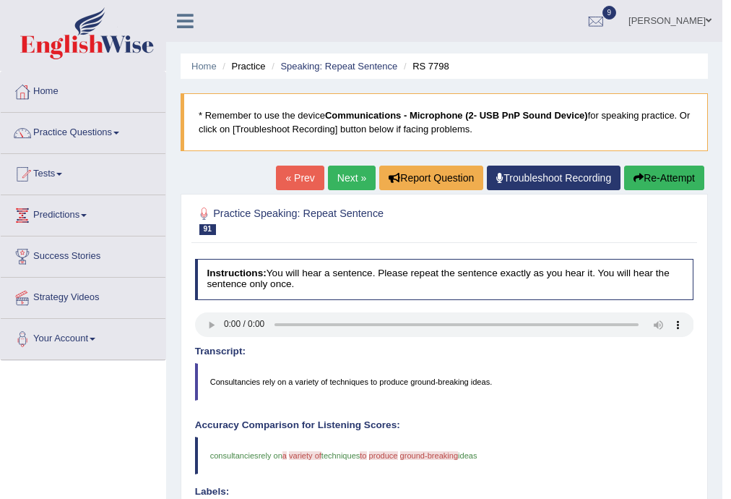
click at [356, 173] on link "Next »" at bounding box center [352, 177] width 48 height 25
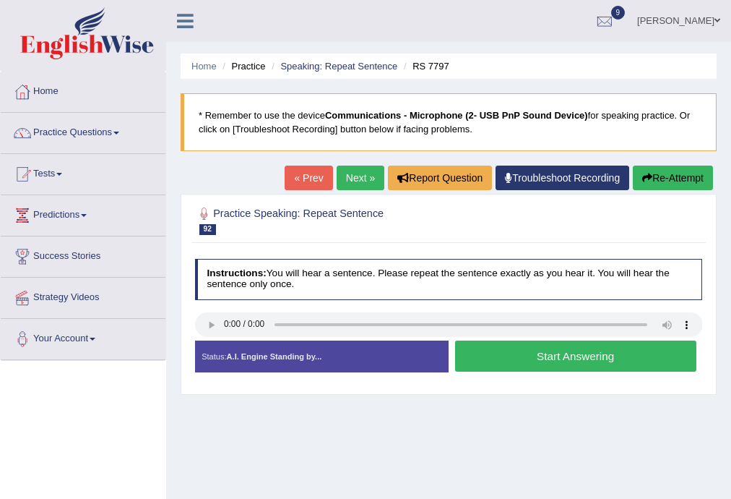
click at [486, 340] on button "Start Answering" at bounding box center [575, 355] width 241 height 31
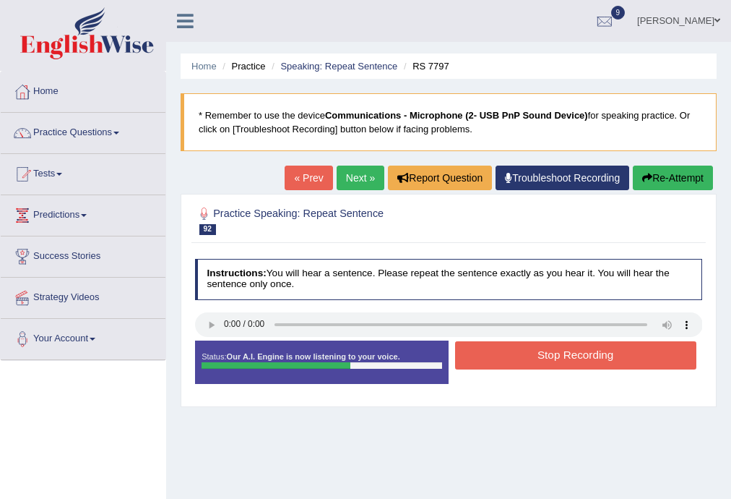
click at [488, 351] on button "Stop Recording" at bounding box center [575, 355] width 241 height 28
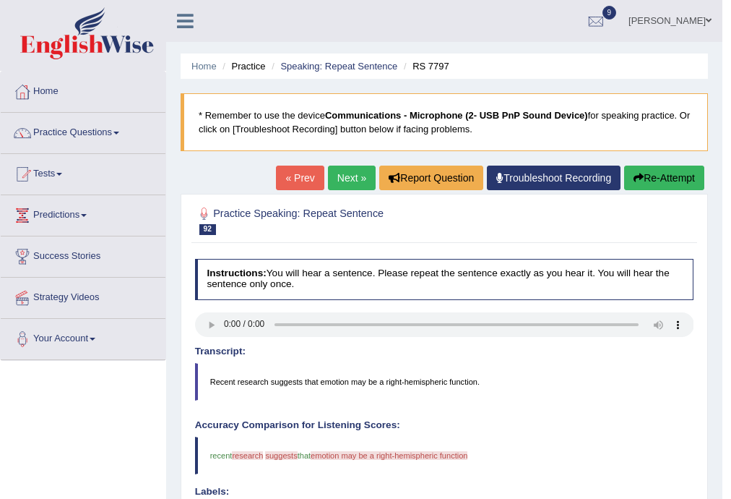
click at [352, 173] on link "Next »" at bounding box center [352, 177] width 48 height 25
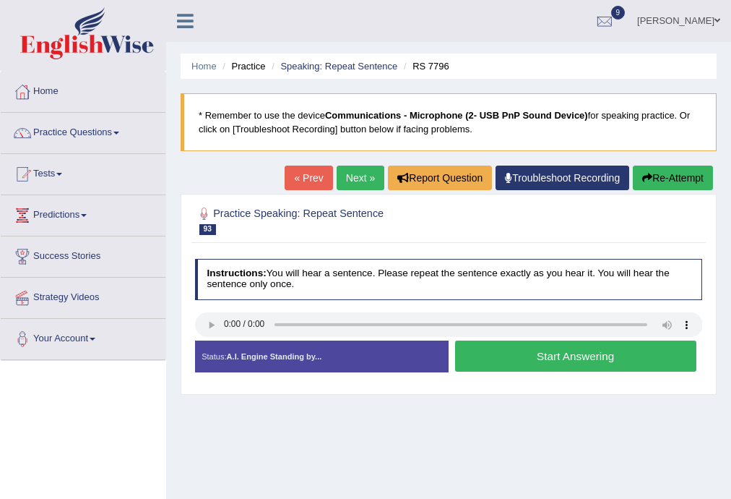
click at [535, 353] on button "Start Answering" at bounding box center [575, 355] width 241 height 31
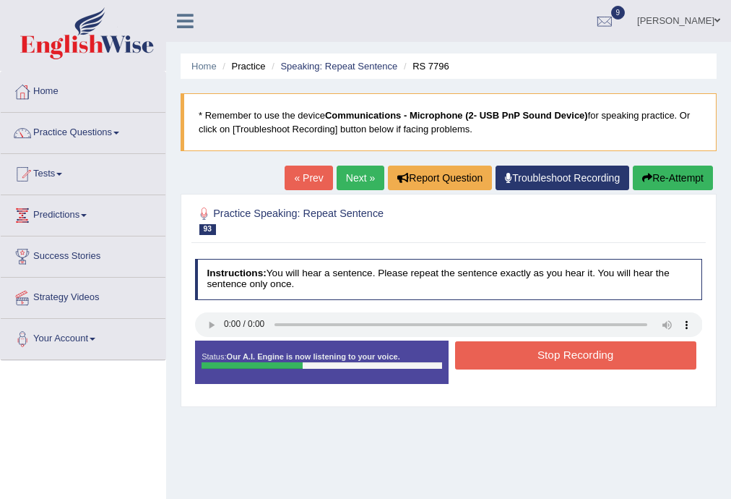
drag, startPoint x: 534, startPoint y: 349, endPoint x: 600, endPoint y: 376, distance: 71.7
click at [574, 368] on button "Stop Recording" at bounding box center [575, 355] width 241 height 28
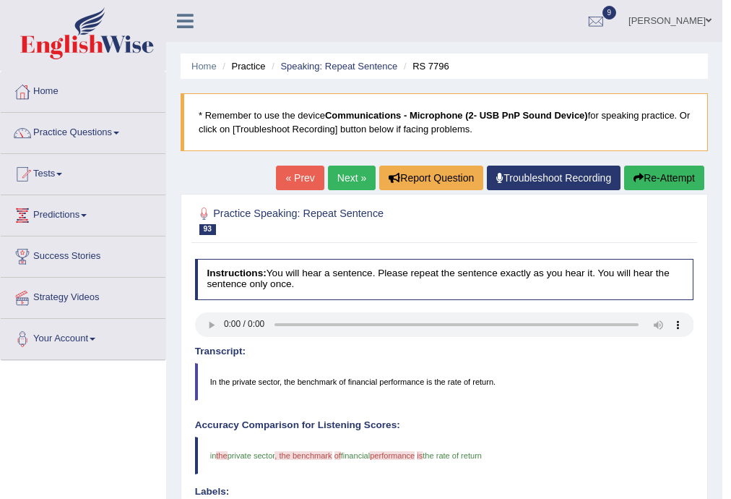
click at [337, 178] on link "Next »" at bounding box center [352, 177] width 48 height 25
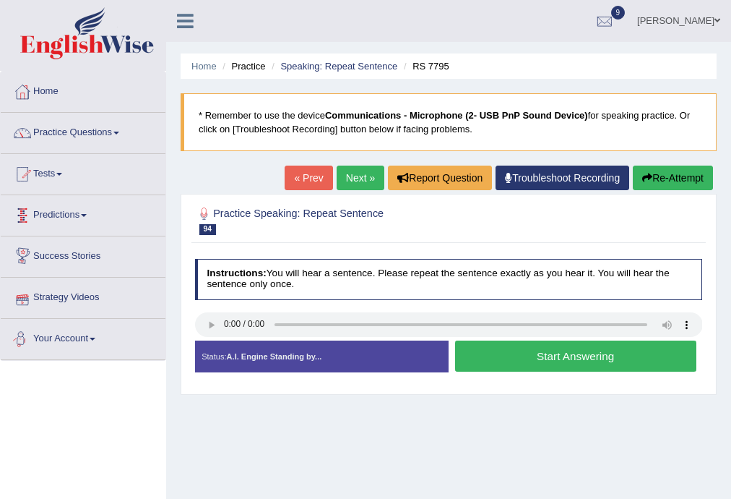
click at [478, 356] on button "Start Answering" at bounding box center [575, 355] width 241 height 31
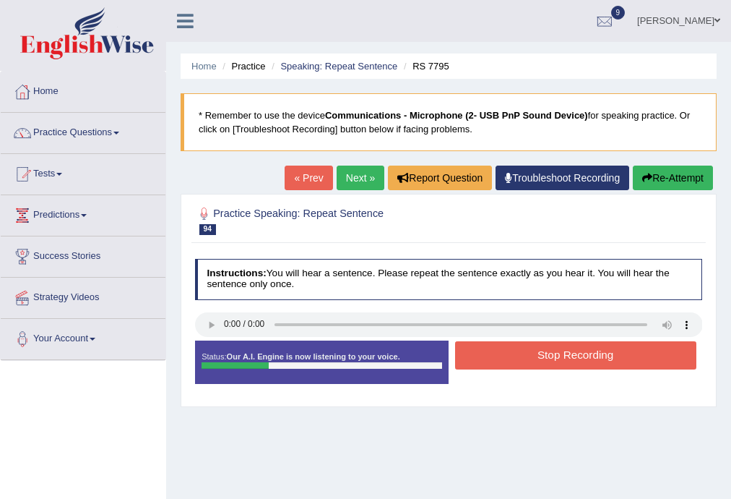
drag, startPoint x: 551, startPoint y: 363, endPoint x: 554, endPoint y: 356, distance: 8.1
click at [552, 360] on button "Stop Recording" at bounding box center [575, 355] width 241 height 28
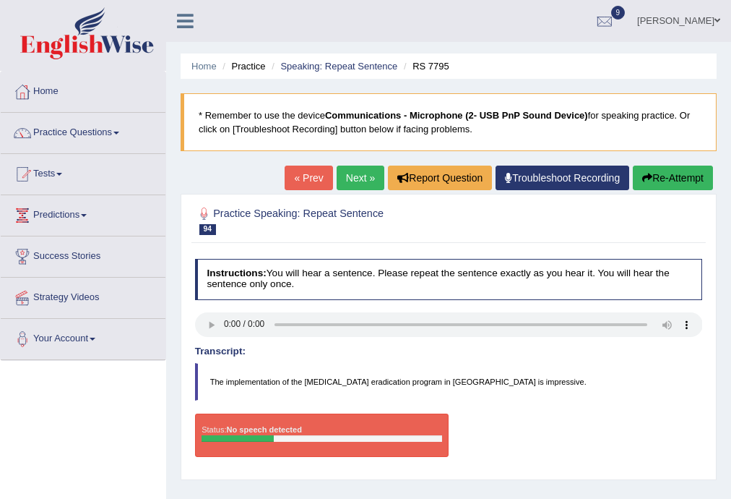
click at [696, 173] on button "Re-Attempt" at bounding box center [673, 177] width 80 height 25
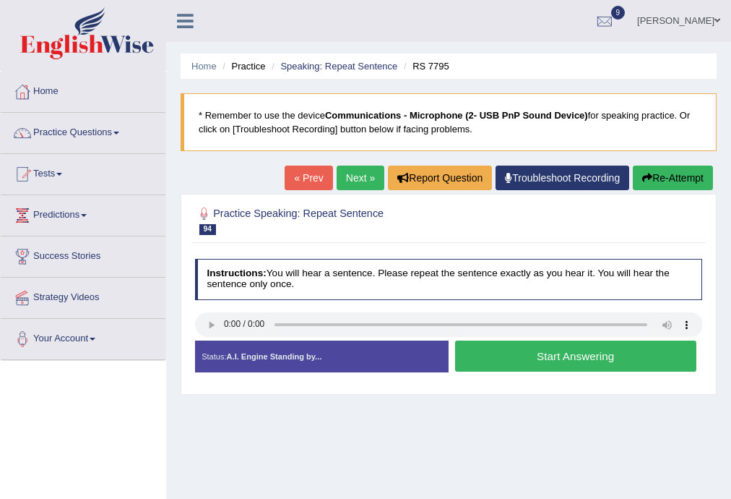
click at [546, 356] on button "Start Answering" at bounding box center [575, 355] width 241 height 31
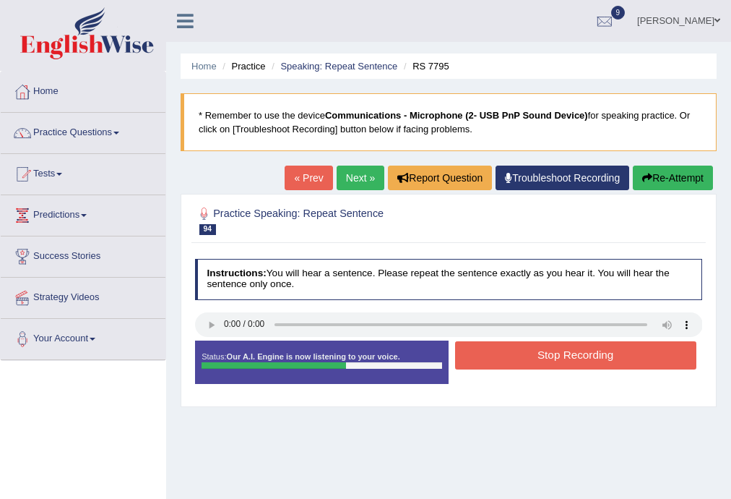
click at [586, 358] on button "Stop Recording" at bounding box center [575, 355] width 241 height 28
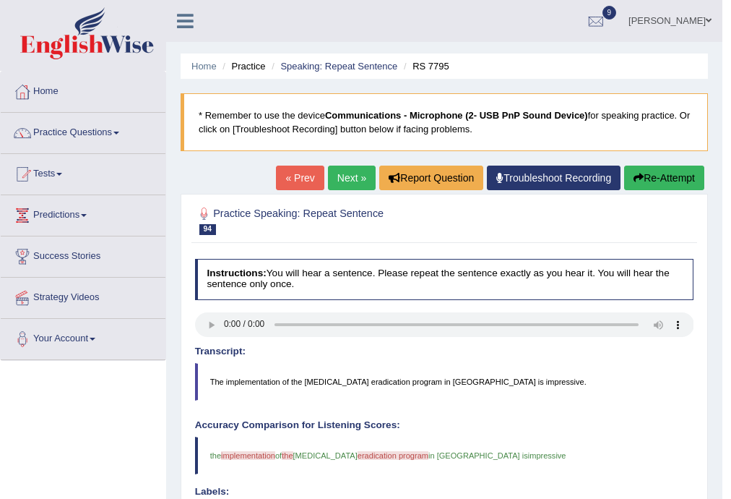
click at [330, 176] on link "Next »" at bounding box center [352, 177] width 48 height 25
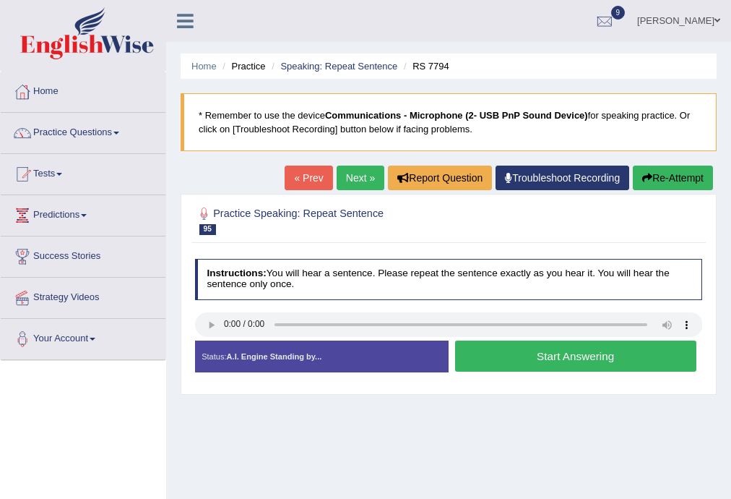
click at [354, 178] on link "Next »" at bounding box center [361, 177] width 48 height 25
click at [601, 355] on button "Start Answering" at bounding box center [575, 355] width 241 height 31
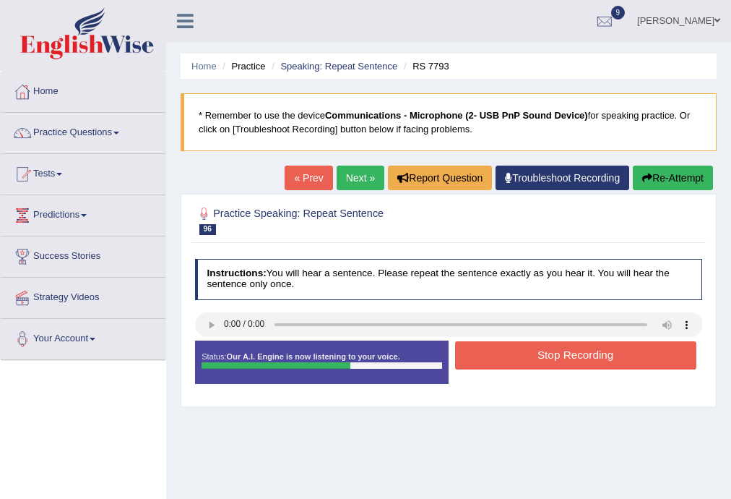
click at [560, 361] on button "Stop Recording" at bounding box center [575, 355] width 241 height 28
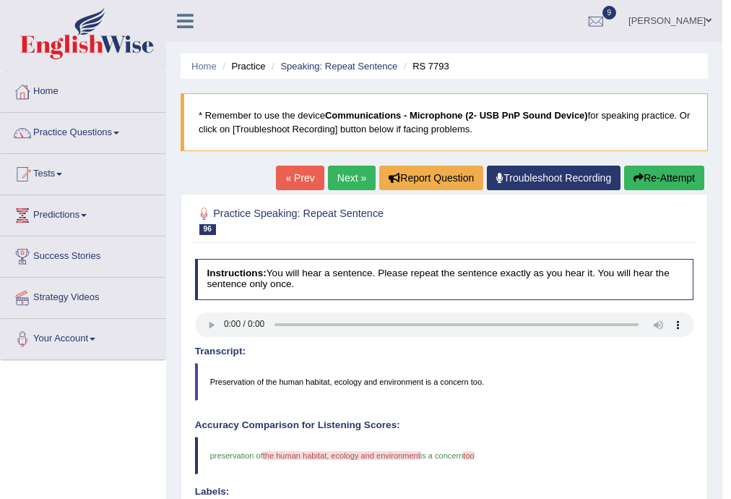
click at [346, 178] on link "Next »" at bounding box center [352, 177] width 48 height 25
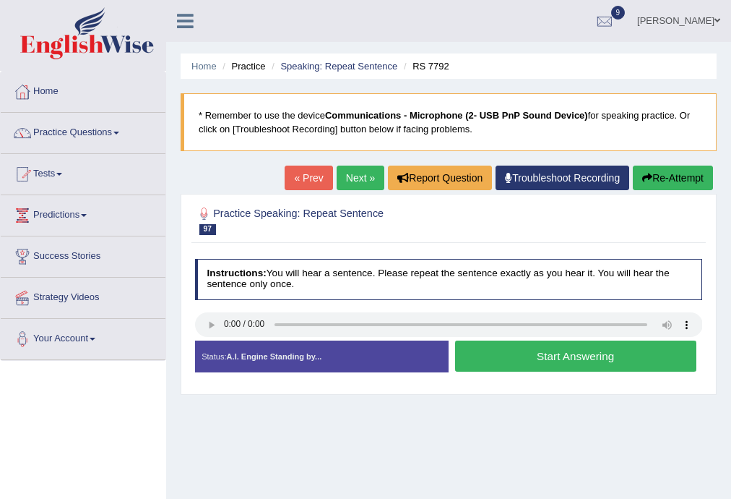
click at [574, 353] on button "Start Answering" at bounding box center [575, 355] width 241 height 31
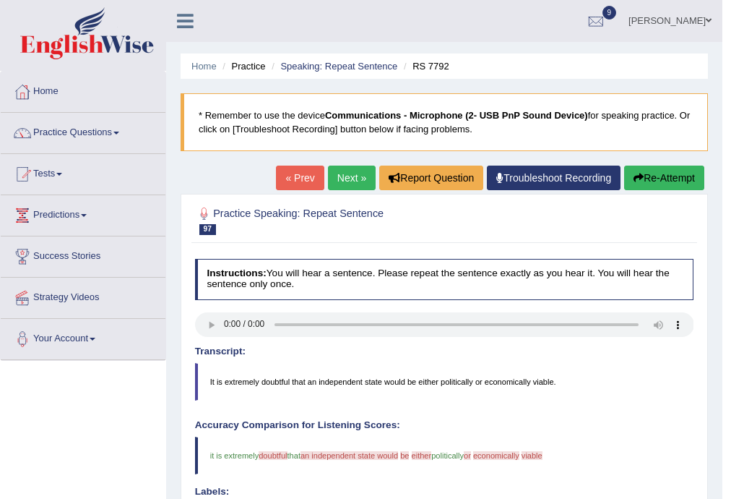
click at [355, 170] on link "Next »" at bounding box center [352, 177] width 48 height 25
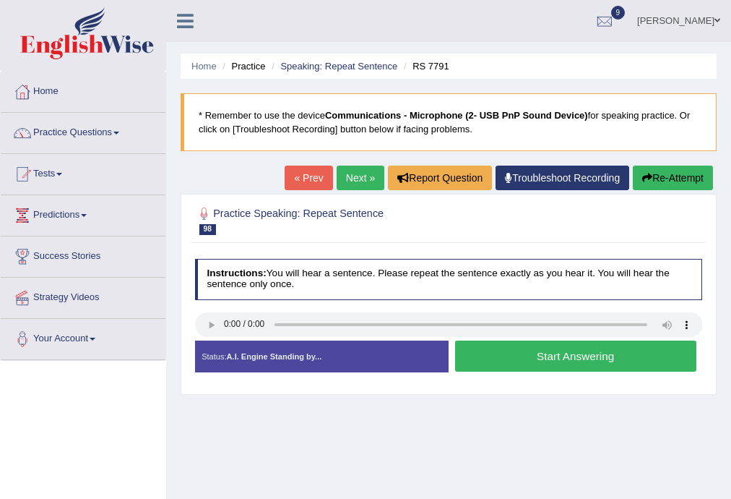
drag, startPoint x: 511, startPoint y: 356, endPoint x: 519, endPoint y: 353, distance: 8.5
click at [514, 356] on button "Start Answering" at bounding box center [575, 355] width 241 height 31
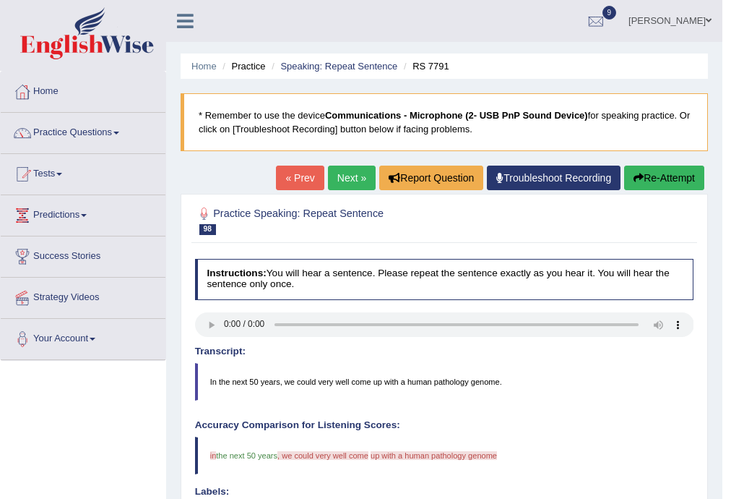
click at [336, 168] on link "Next »" at bounding box center [352, 177] width 48 height 25
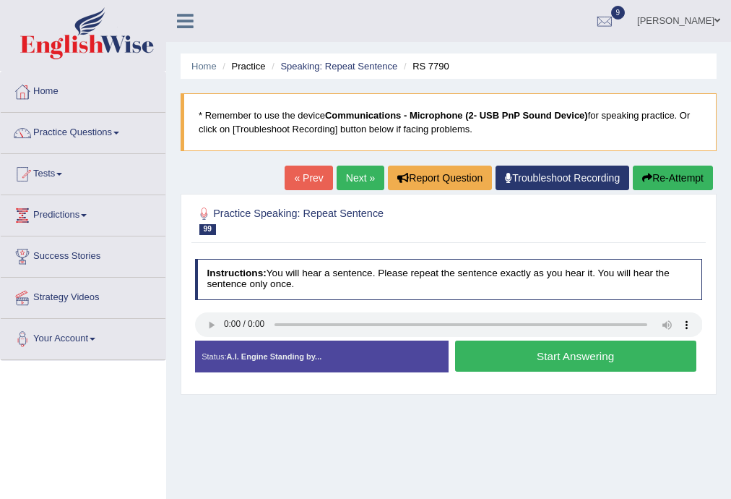
click at [517, 352] on button "Start Answering" at bounding box center [575, 355] width 241 height 31
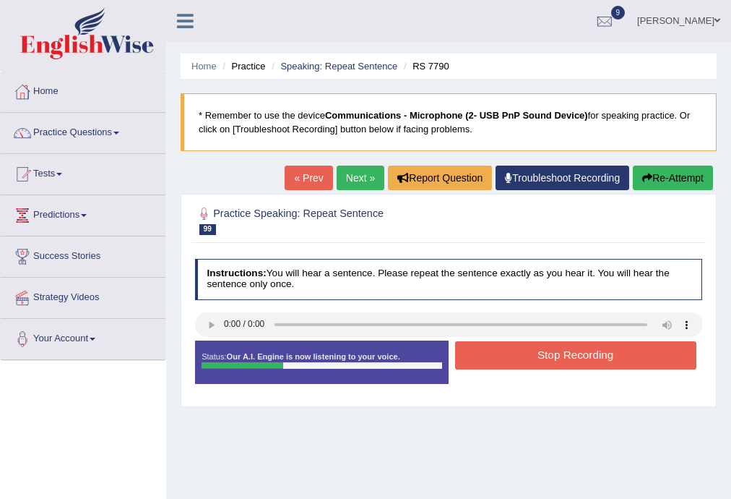
click at [573, 350] on button "Stop Recording" at bounding box center [575, 355] width 241 height 28
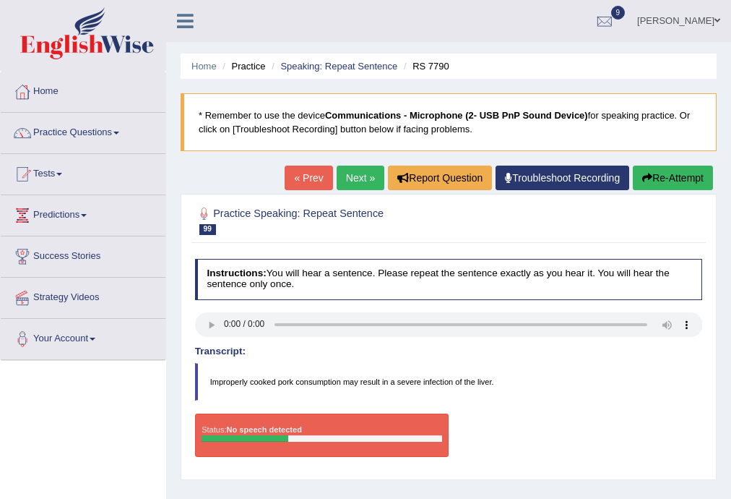
click at [665, 176] on button "Re-Attempt" at bounding box center [673, 177] width 80 height 25
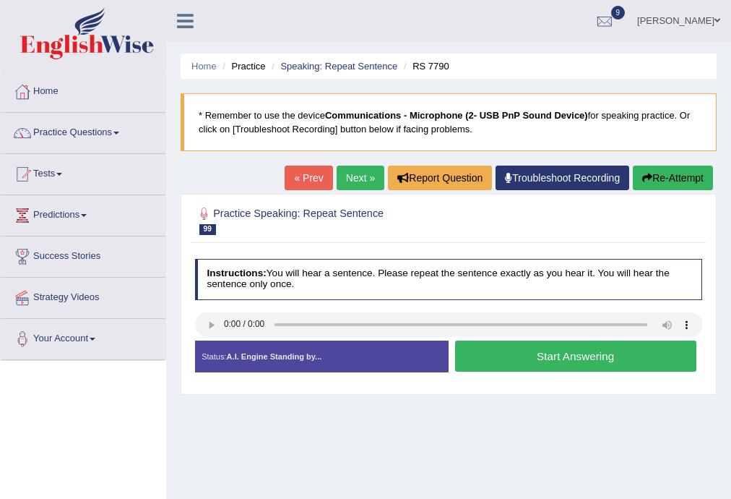
click at [524, 344] on button "Start Answering" at bounding box center [575, 355] width 241 height 31
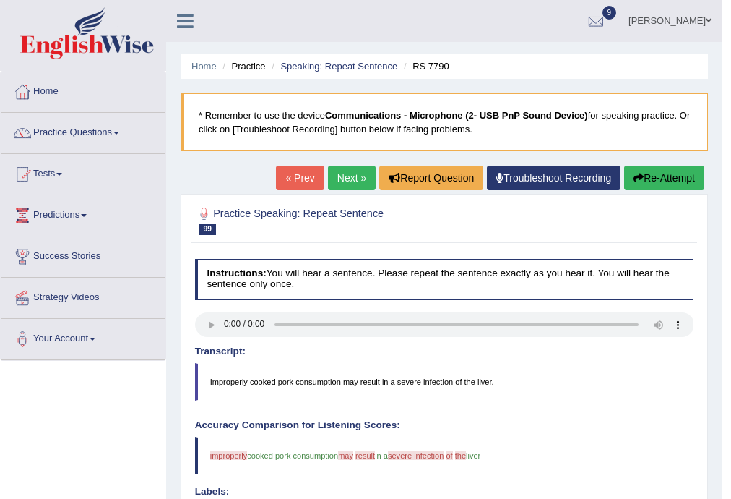
click at [344, 173] on link "Next »" at bounding box center [352, 177] width 48 height 25
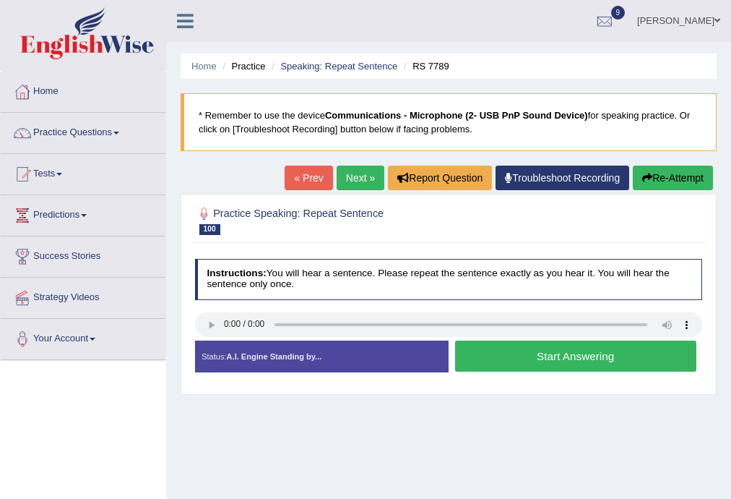
click at [490, 356] on button "Start Answering" at bounding box center [575, 355] width 241 height 31
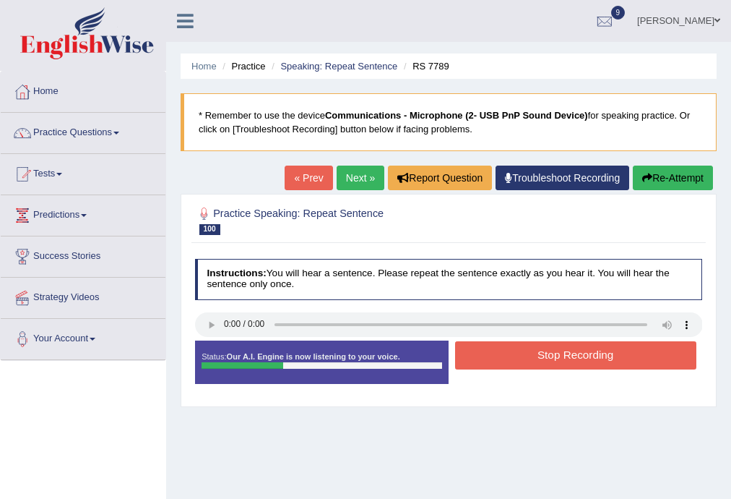
click at [536, 353] on button "Stop Recording" at bounding box center [575, 355] width 241 height 28
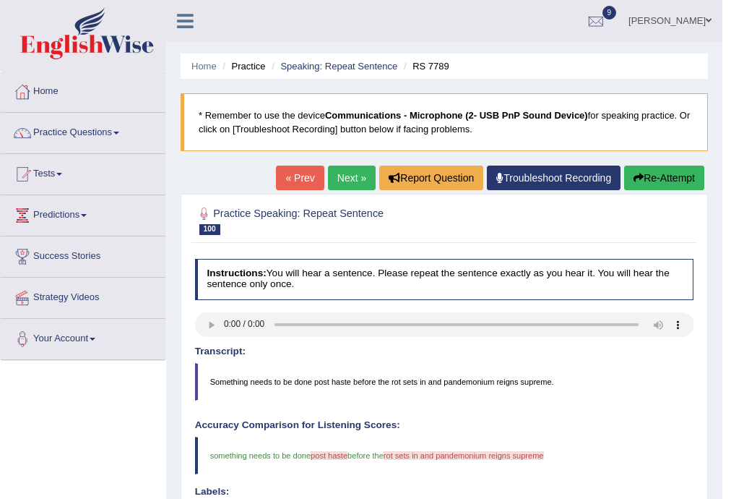
click at [335, 178] on link "Next »" at bounding box center [352, 177] width 48 height 25
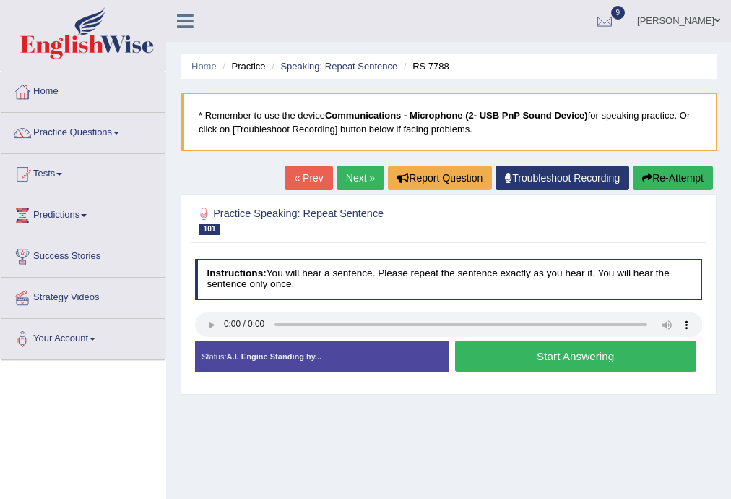
click at [486, 360] on button "Start Answering" at bounding box center [575, 355] width 241 height 31
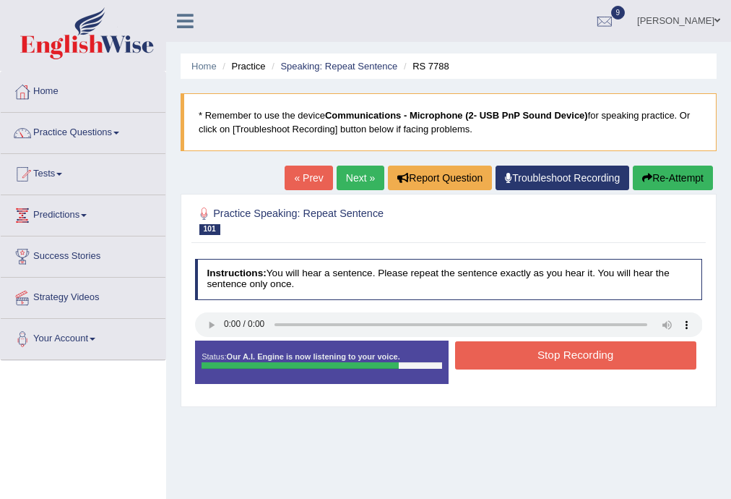
click at [508, 345] on button "Stop Recording" at bounding box center [575, 355] width 241 height 28
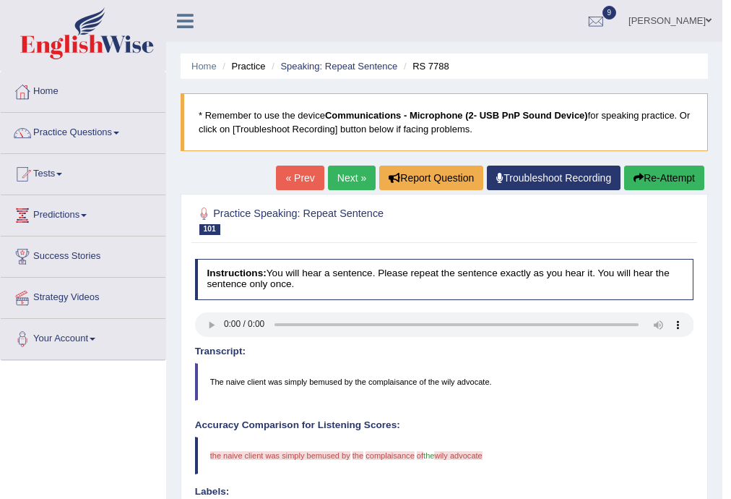
click at [335, 172] on link "Next »" at bounding box center [352, 177] width 48 height 25
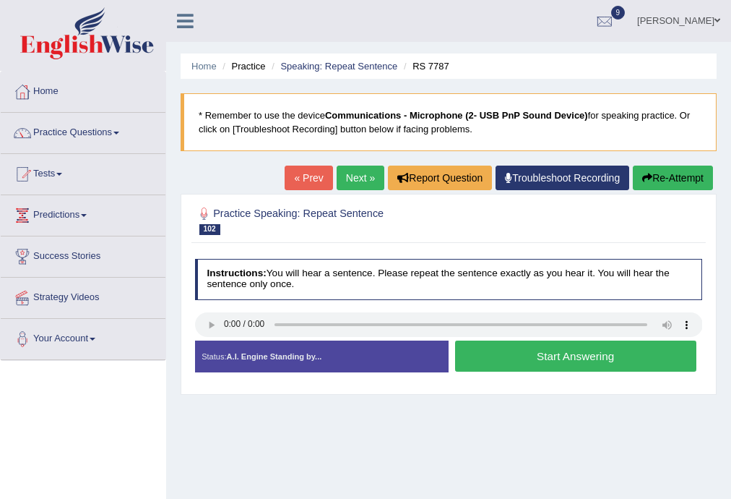
click at [573, 350] on button "Start Answering" at bounding box center [575, 355] width 241 height 31
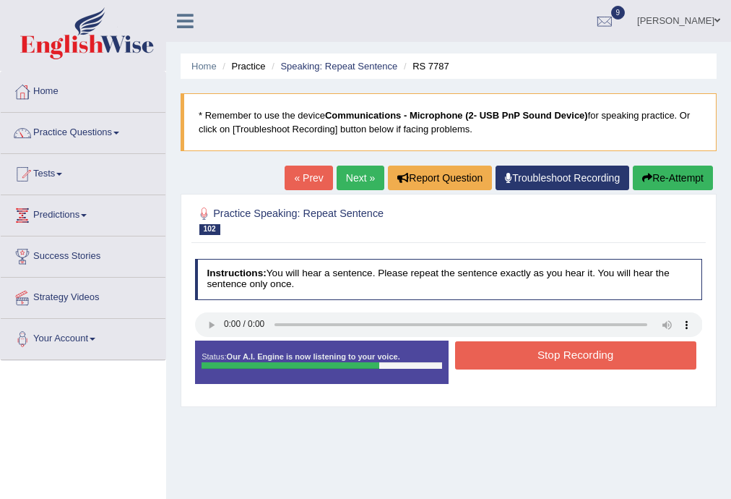
click at [578, 356] on button "Stop Recording" at bounding box center [575, 355] width 241 height 28
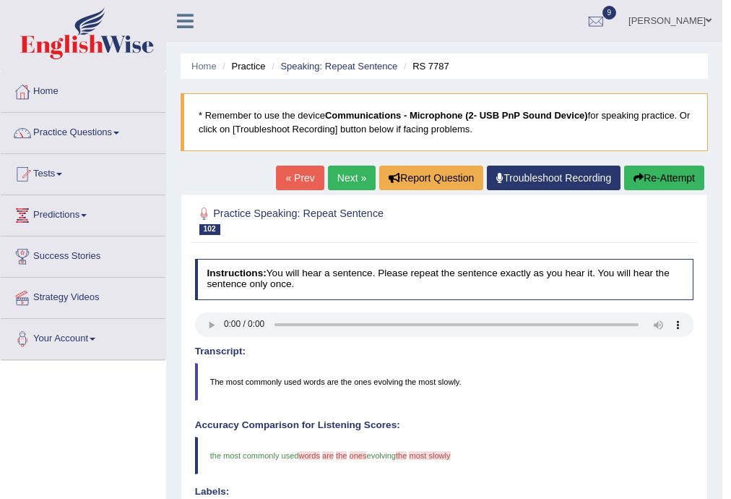
click at [342, 171] on link "Next »" at bounding box center [352, 177] width 48 height 25
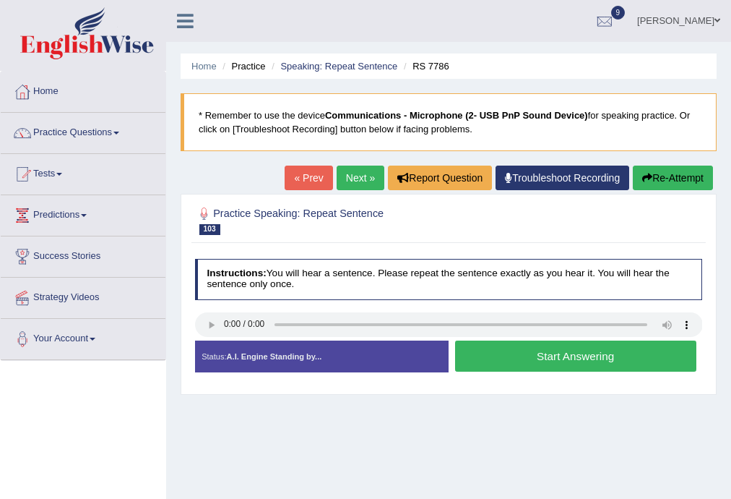
click at [358, 173] on link "Next »" at bounding box center [361, 177] width 48 height 25
click at [587, 350] on button "Start Answering" at bounding box center [575, 355] width 241 height 31
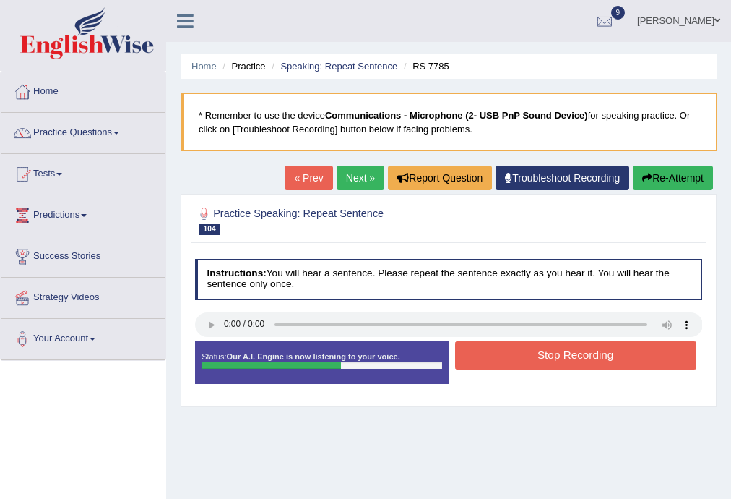
click at [590, 344] on button "Stop Recording" at bounding box center [575, 355] width 241 height 28
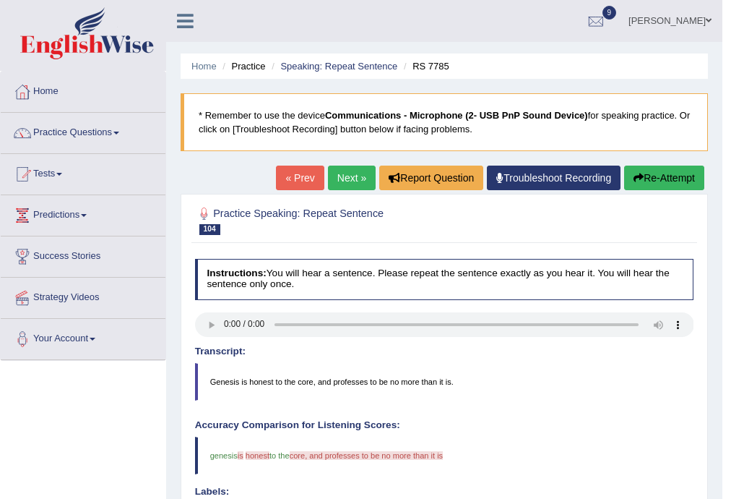
click at [348, 176] on link "Next »" at bounding box center [352, 177] width 48 height 25
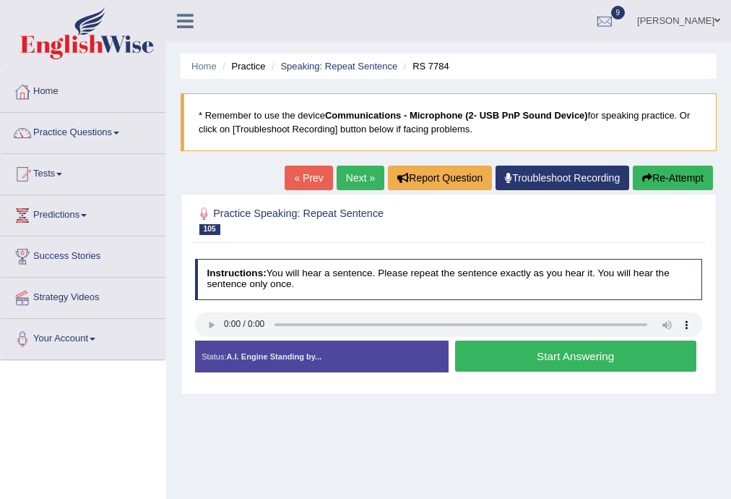
click at [627, 359] on button "Start Answering" at bounding box center [575, 355] width 241 height 31
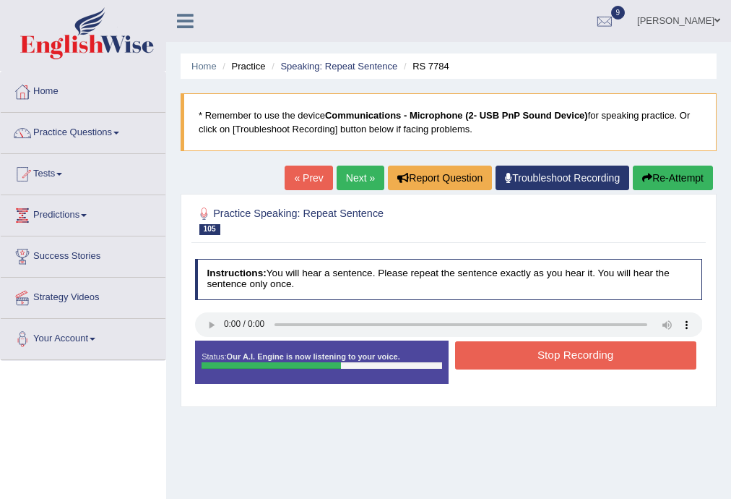
click at [630, 356] on button "Stop Recording" at bounding box center [575, 355] width 241 height 28
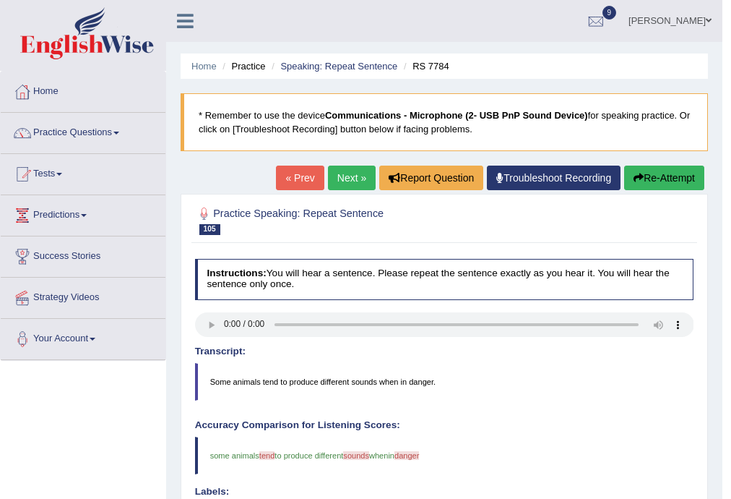
click at [352, 176] on link "Next »" at bounding box center [352, 177] width 48 height 25
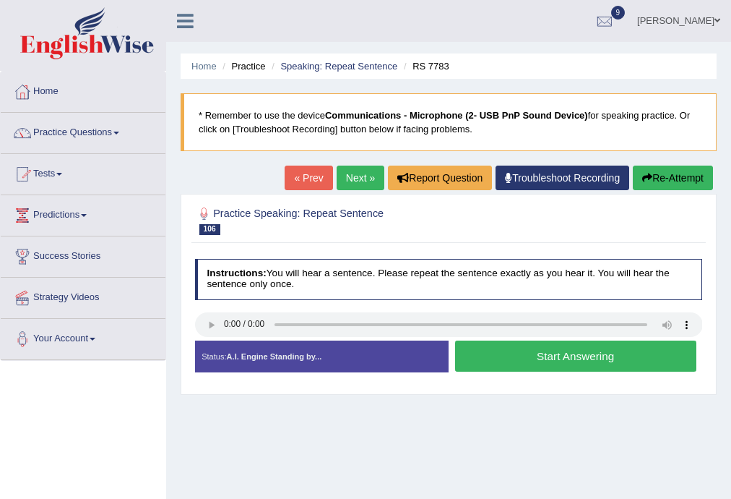
click at [527, 356] on button "Start Answering" at bounding box center [575, 355] width 241 height 31
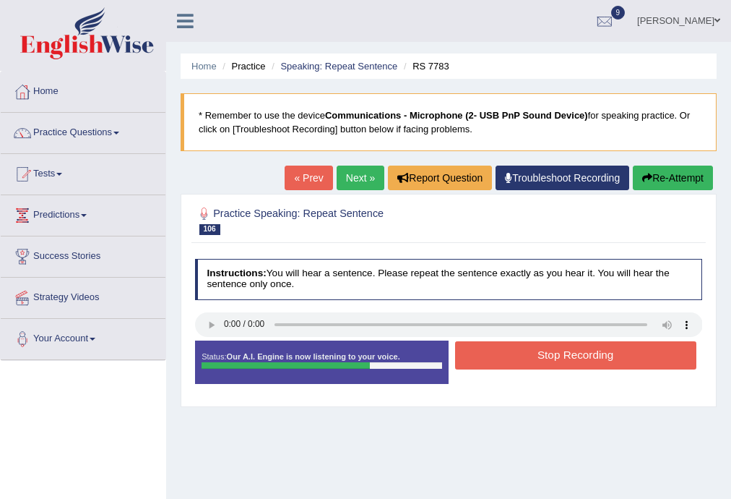
click at [564, 356] on button "Stop Recording" at bounding box center [575, 355] width 241 height 28
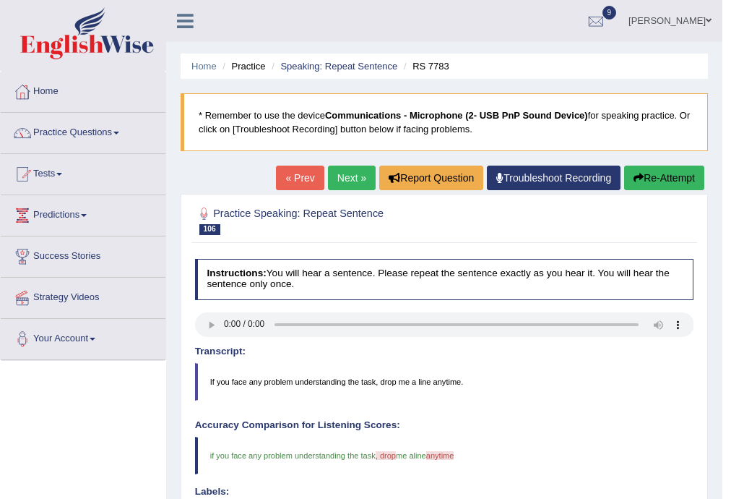
click at [352, 177] on link "Next »" at bounding box center [352, 177] width 48 height 25
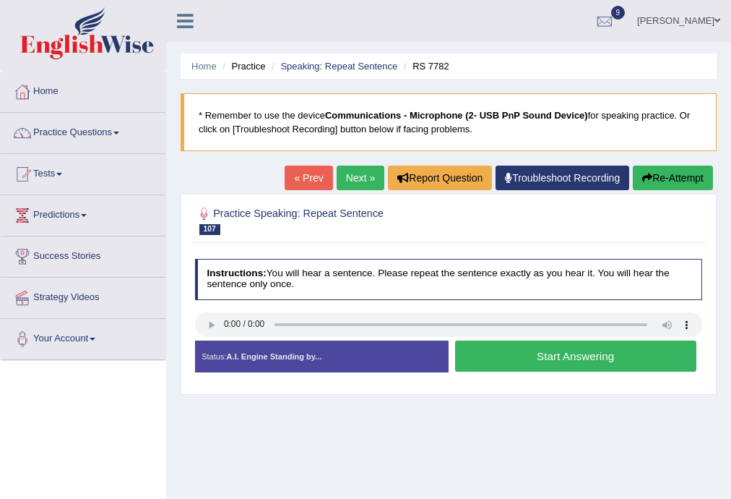
click at [356, 178] on link "Next »" at bounding box center [361, 177] width 48 height 25
click at [545, 348] on button "Start Answering" at bounding box center [575, 355] width 241 height 31
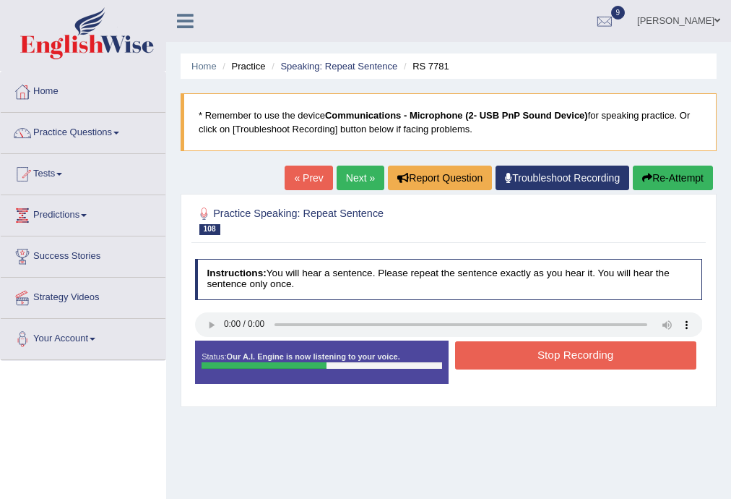
click at [542, 361] on button "Stop Recording" at bounding box center [575, 355] width 241 height 28
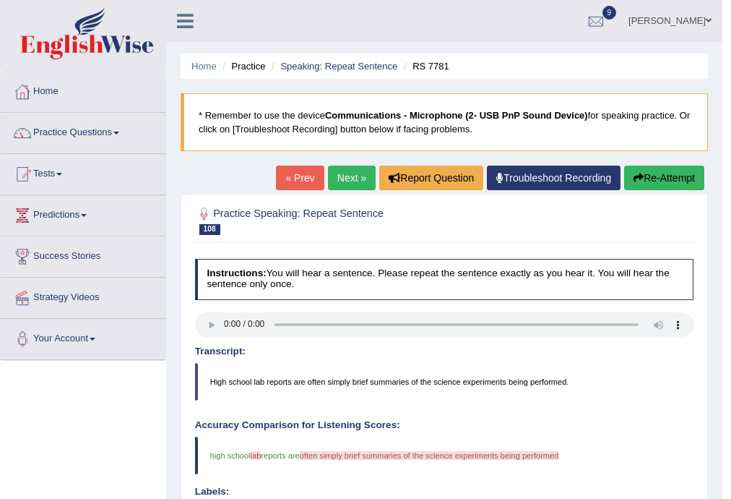
click at [338, 181] on link "Next »" at bounding box center [352, 177] width 48 height 25
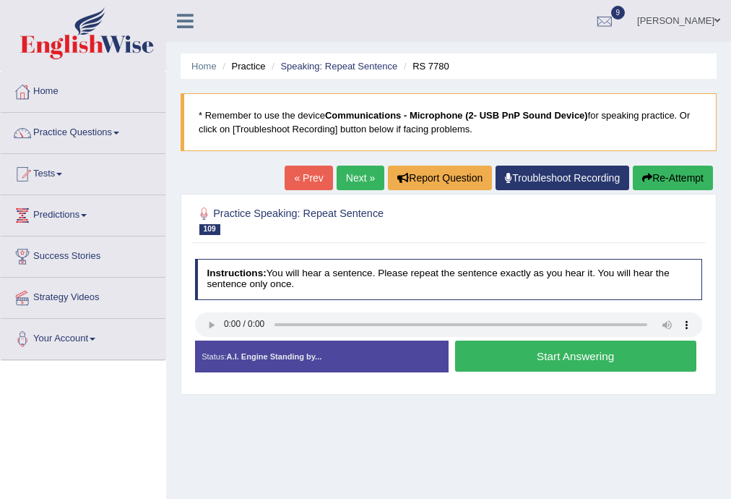
click at [477, 346] on button "Start Answering" at bounding box center [575, 355] width 241 height 31
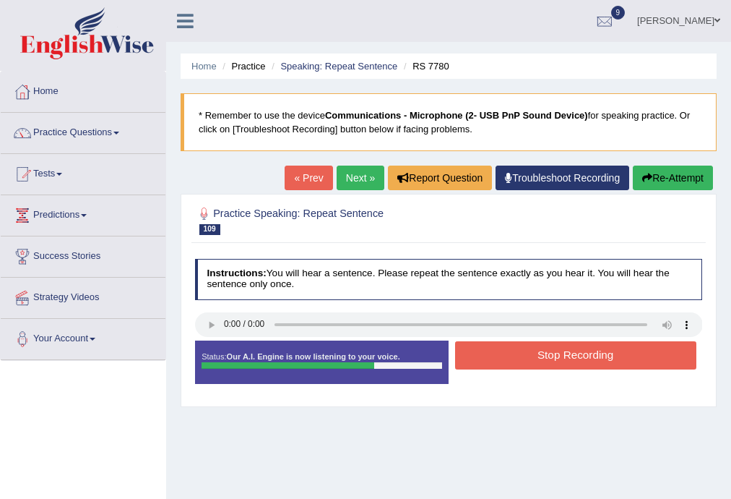
click at [532, 353] on button "Stop Recording" at bounding box center [575, 355] width 241 height 28
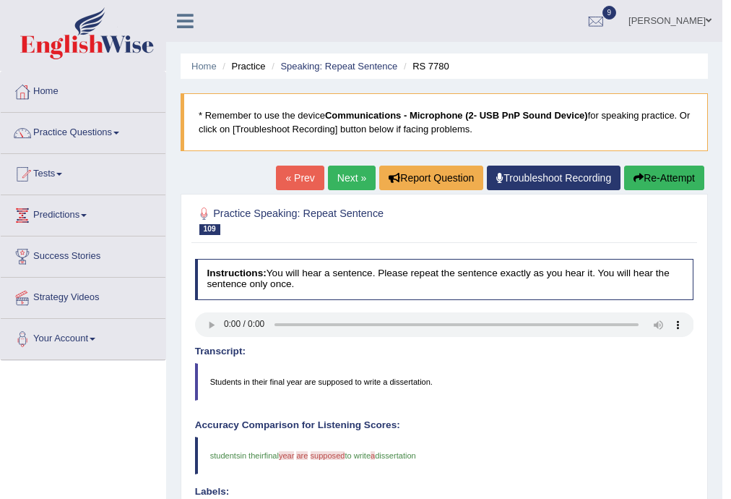
click at [351, 176] on link "Next »" at bounding box center [352, 177] width 48 height 25
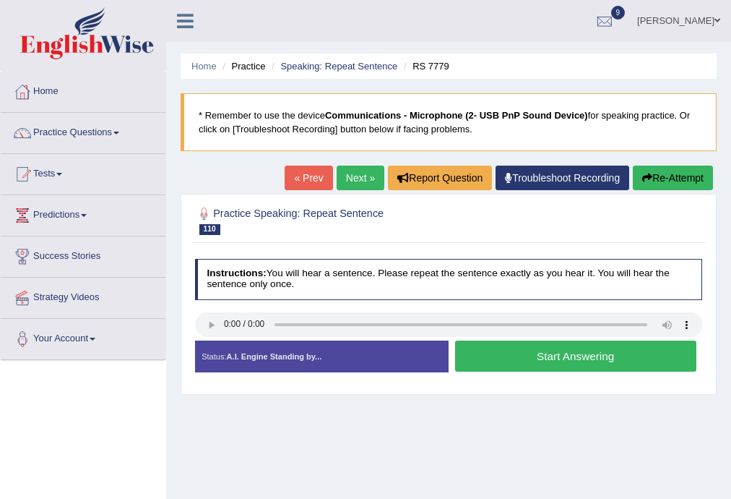
click at [494, 356] on button "Start Answering" at bounding box center [575, 355] width 241 height 31
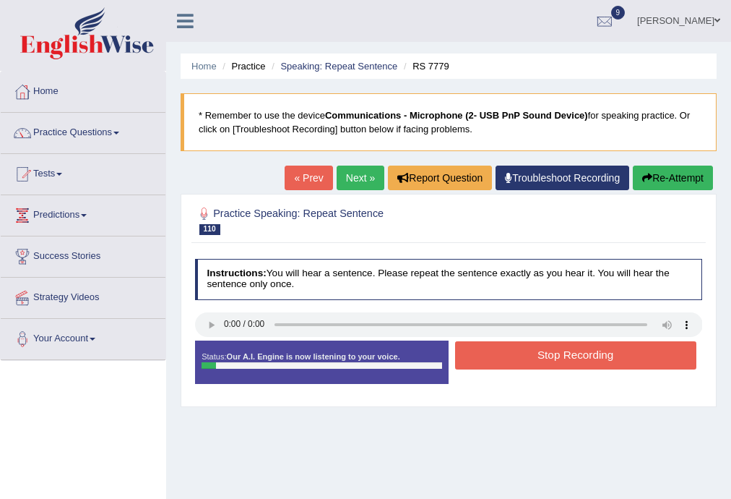
click at [494, 352] on button "Stop Recording" at bounding box center [575, 355] width 241 height 28
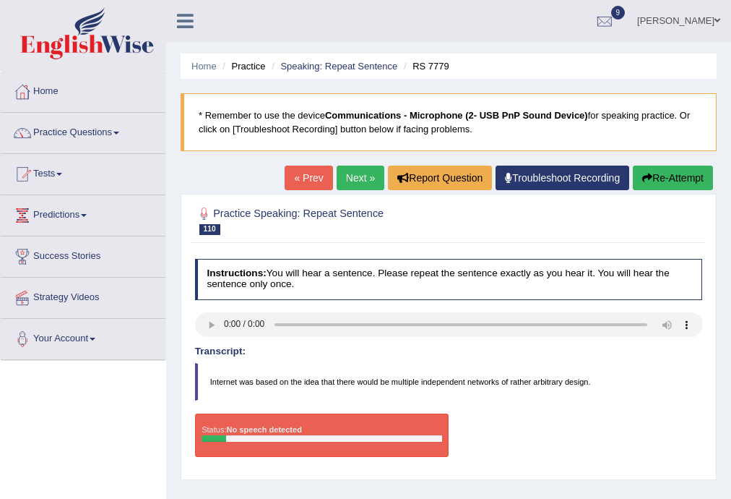
click at [357, 184] on link "Next »" at bounding box center [361, 177] width 48 height 25
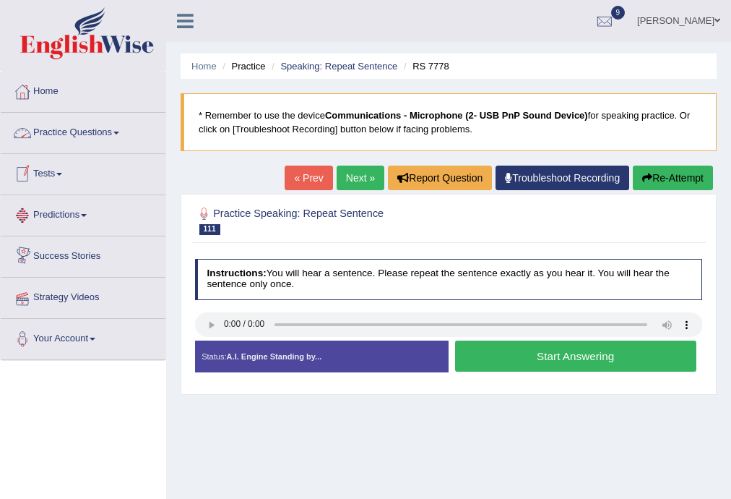
click at [75, 133] on link "Practice Questions" at bounding box center [83, 131] width 165 height 36
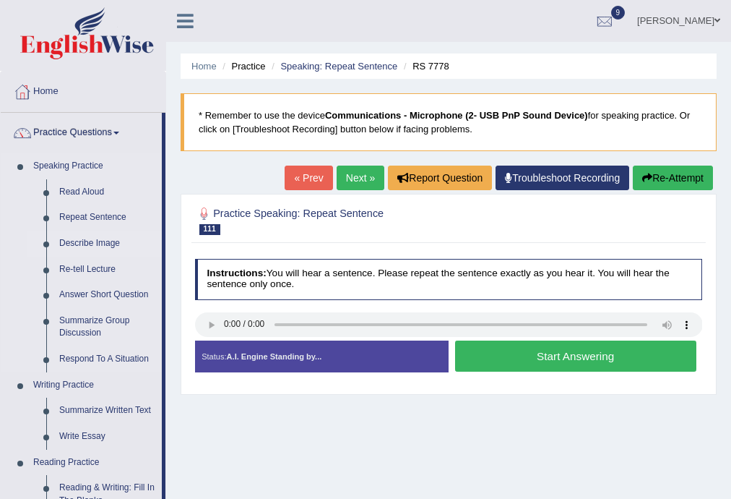
click at [101, 244] on link "Describe Image" at bounding box center [107, 244] width 109 height 26
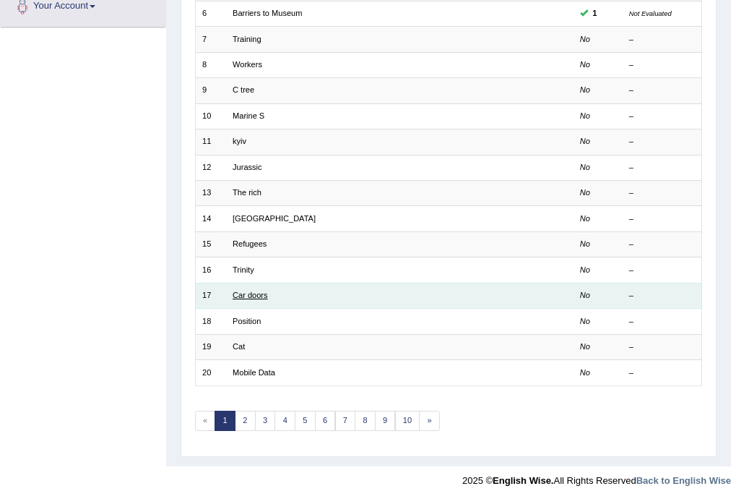
click at [249, 290] on link "Car doors" at bounding box center [250, 294] width 35 height 9
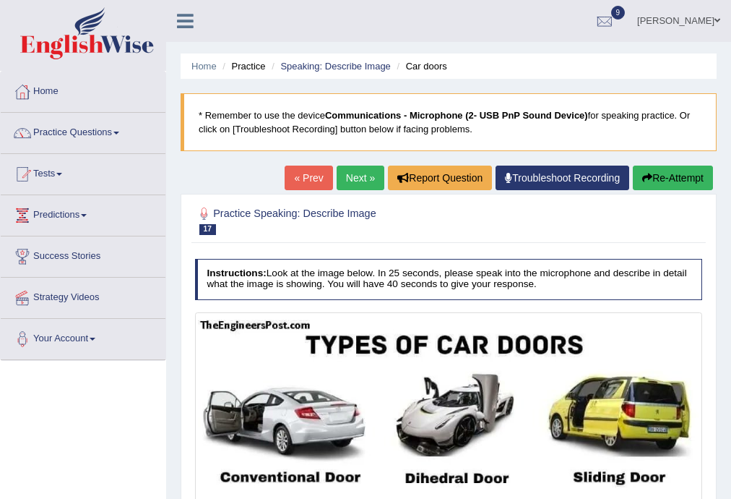
scroll to position [360, 0]
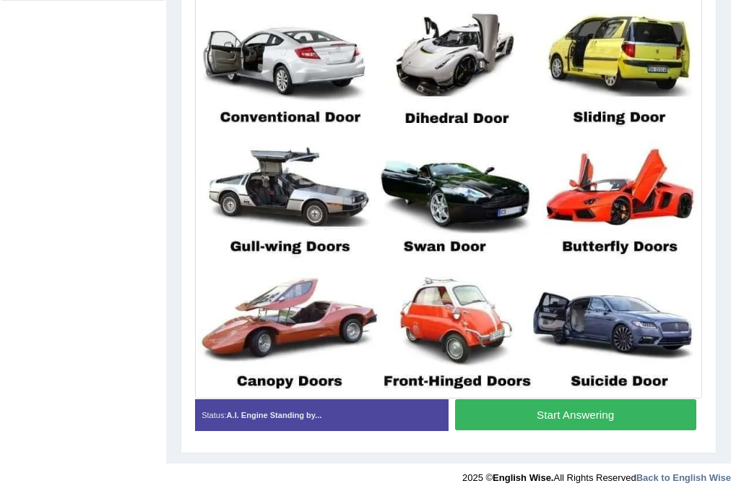
click at [562, 408] on button "Start Answering" at bounding box center [575, 414] width 241 height 31
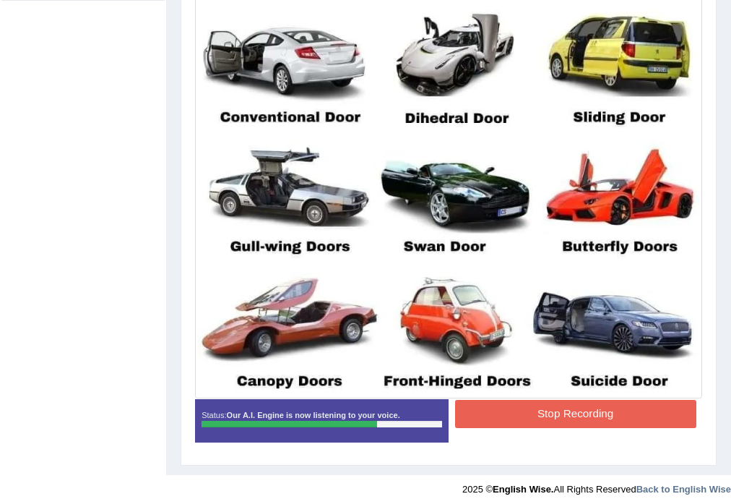
click at [532, 413] on button "Stop Recording" at bounding box center [575, 414] width 241 height 28
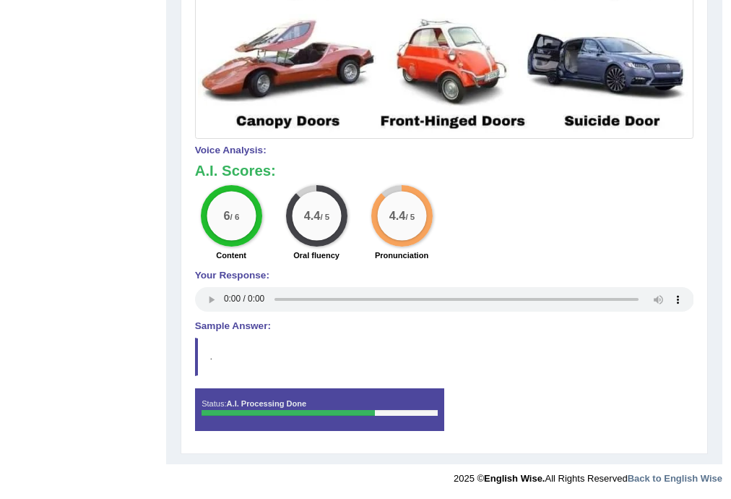
scroll to position [0, 0]
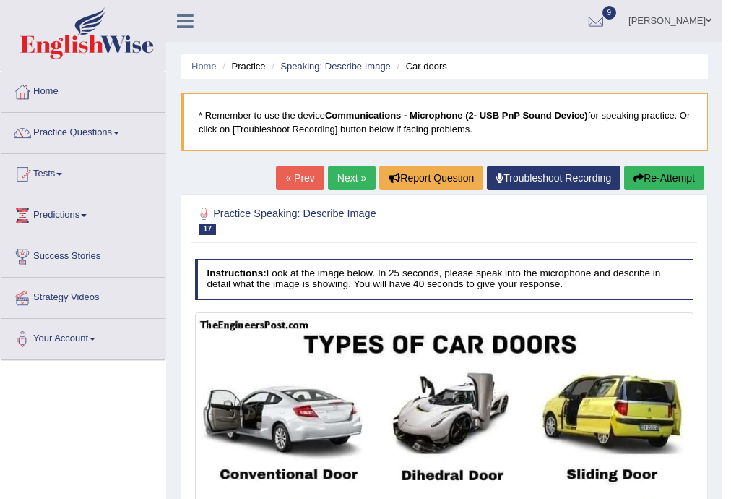
click at [341, 173] on link "Next »" at bounding box center [352, 177] width 48 height 25
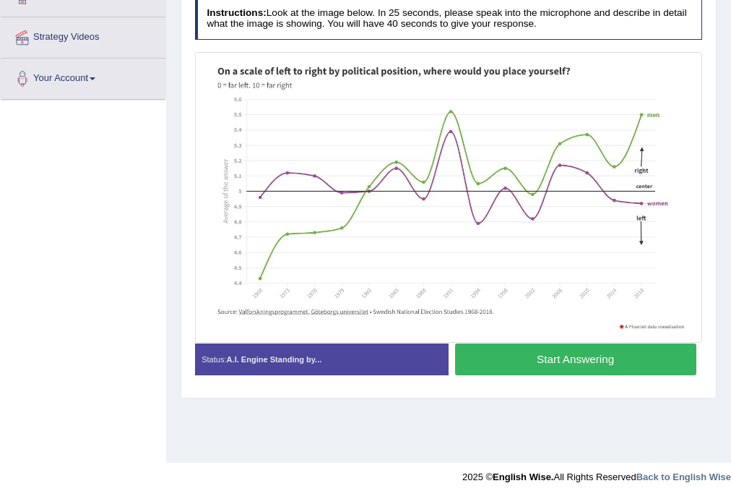
click at [534, 351] on button "Start Answering" at bounding box center [575, 358] width 241 height 31
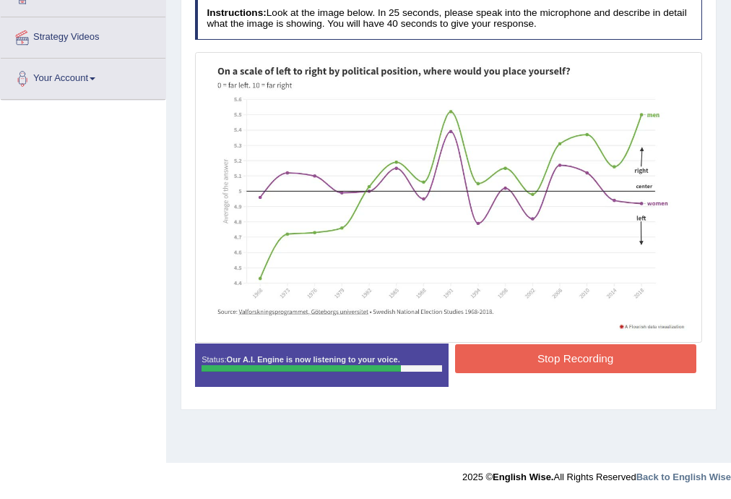
click at [569, 356] on button "Stop Recording" at bounding box center [575, 358] width 241 height 28
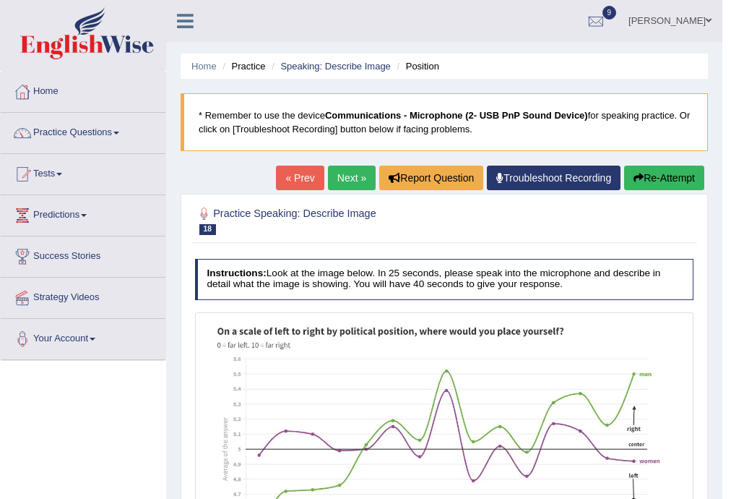
click at [335, 171] on link "Next »" at bounding box center [352, 177] width 48 height 25
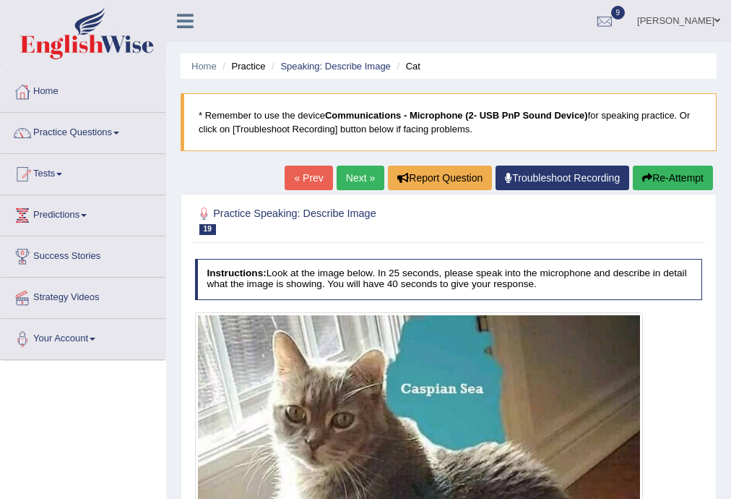
scroll to position [361, 0]
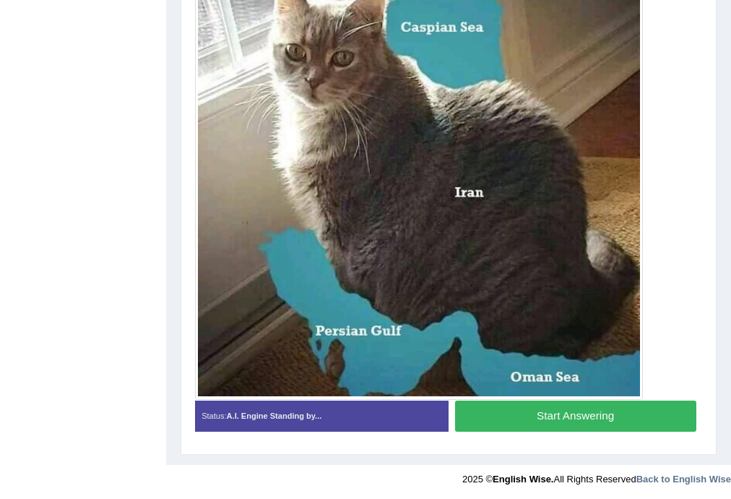
click at [561, 418] on button "Start Answering" at bounding box center [575, 415] width 241 height 31
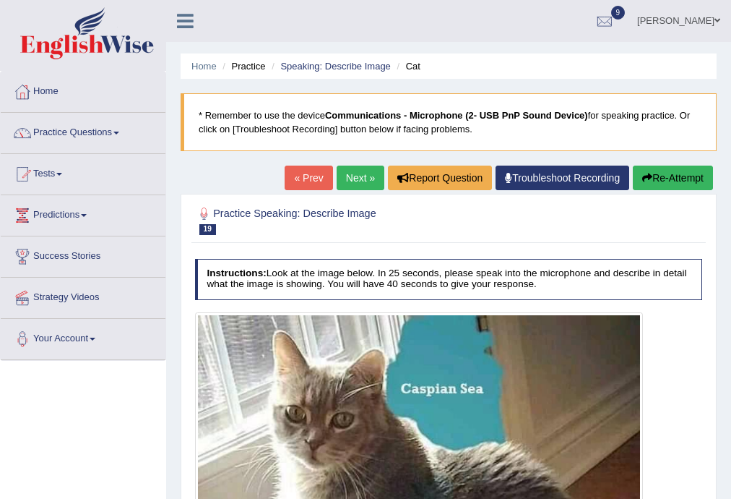
scroll to position [373, 0]
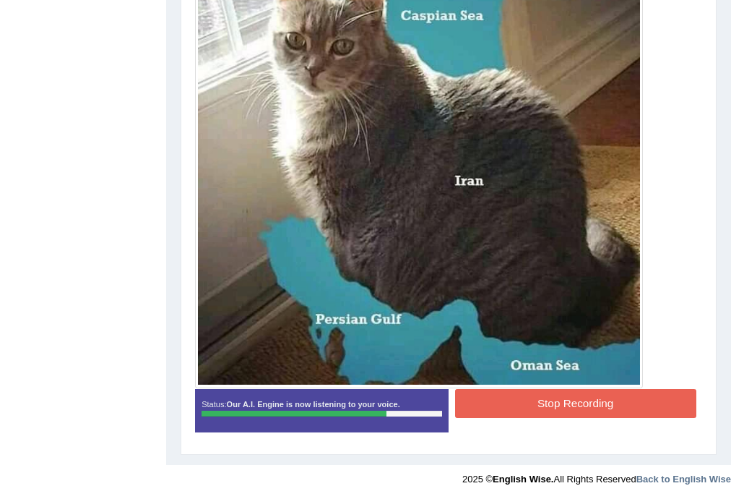
click at [514, 402] on button "Stop Recording" at bounding box center [575, 403] width 241 height 28
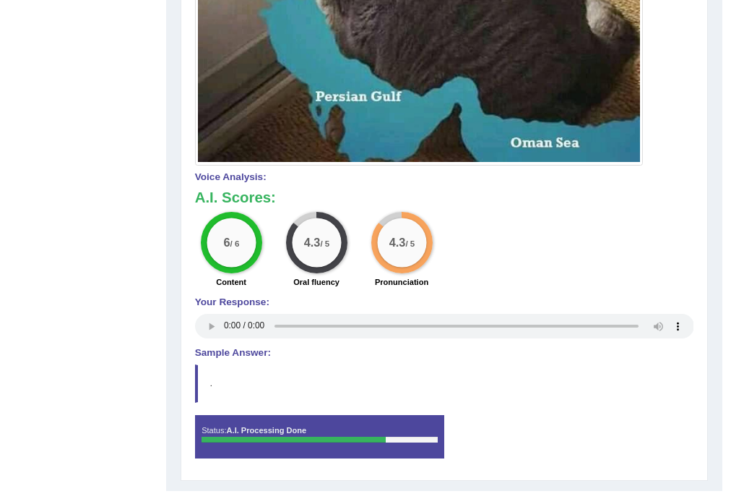
scroll to position [0, 0]
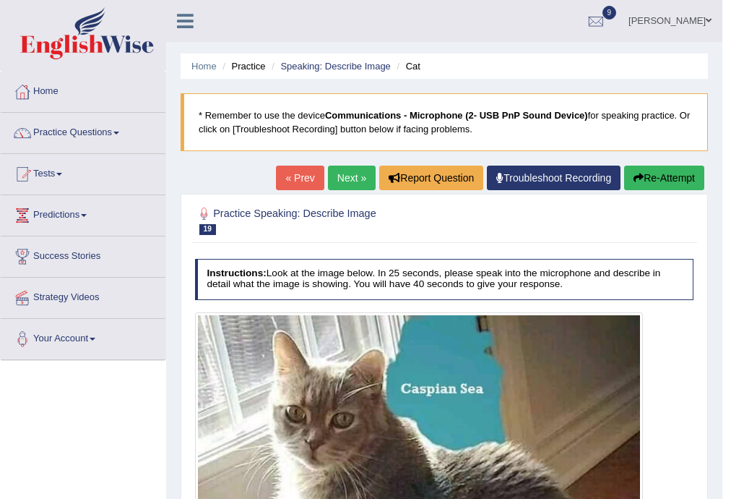
click at [335, 176] on link "Next »" at bounding box center [352, 177] width 48 height 25
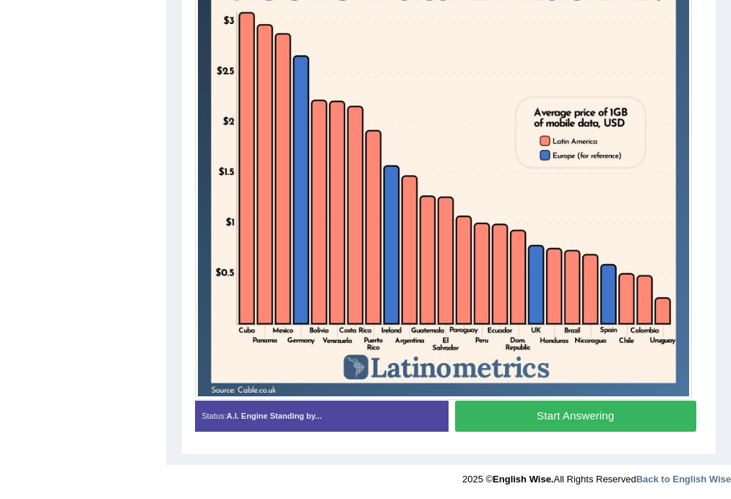
click at [561, 413] on button "Start Answering" at bounding box center [575, 415] width 241 height 31
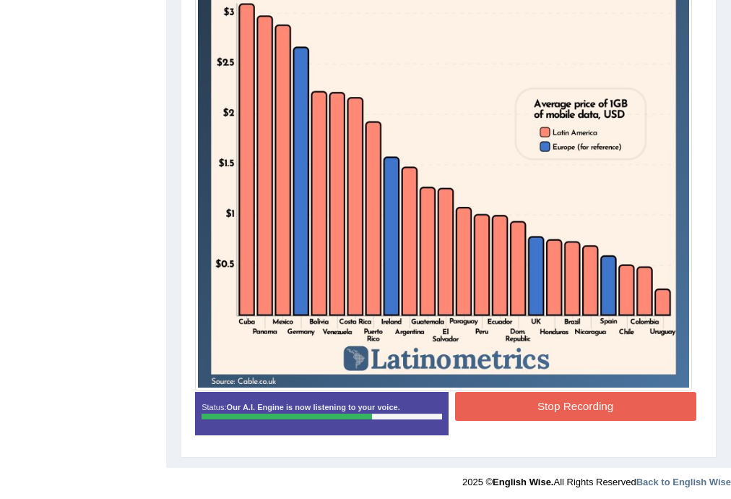
scroll to position [422, 0]
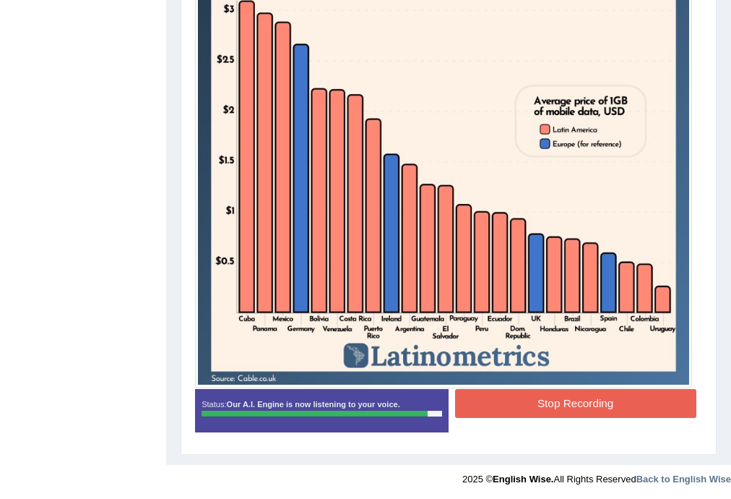
click at [568, 402] on button "Stop Recording" at bounding box center [575, 403] width 241 height 28
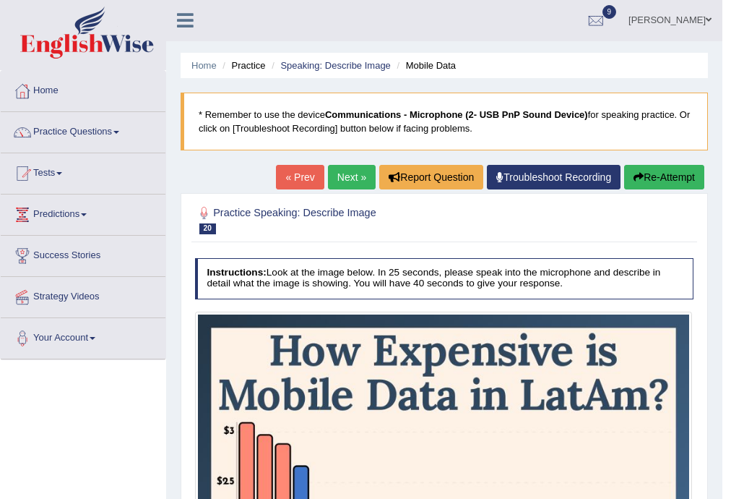
scroll to position [0, 0]
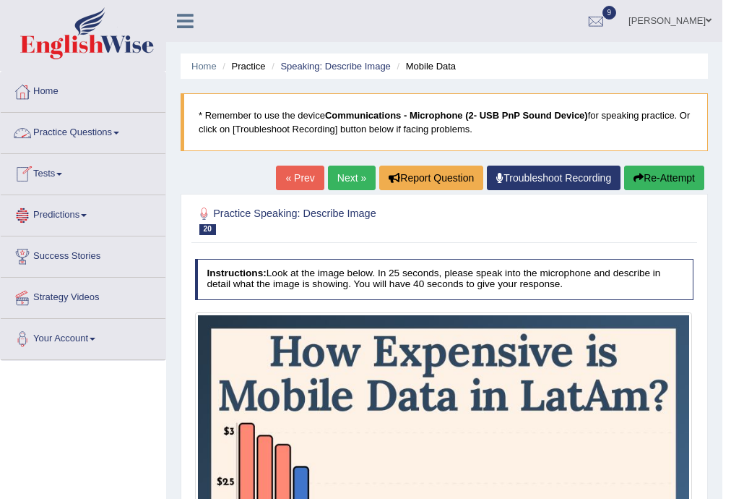
click at [52, 124] on link "Practice Questions" at bounding box center [83, 131] width 165 height 36
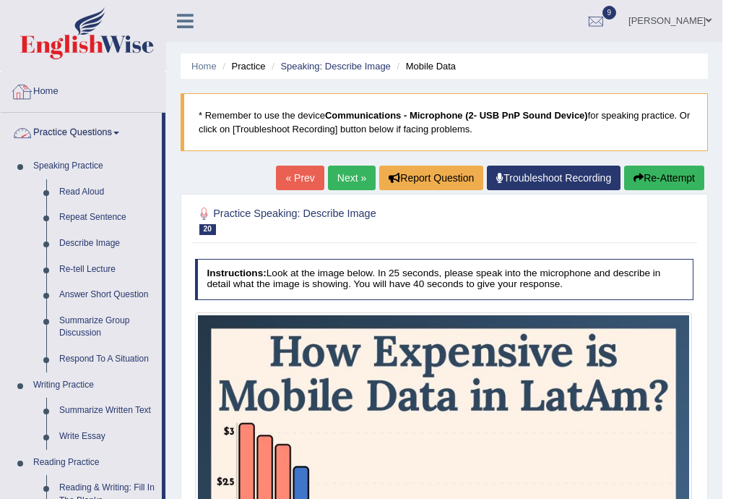
click at [59, 90] on link "Home" at bounding box center [83, 90] width 165 height 36
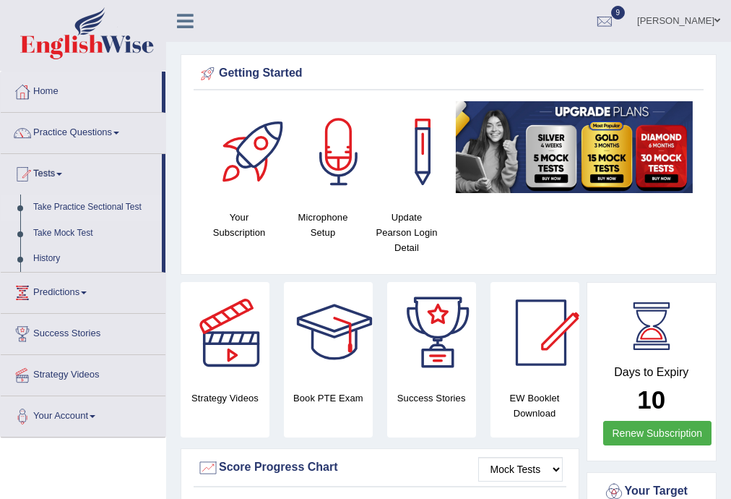
click at [62, 200] on link "Take Practice Sectional Test" at bounding box center [94, 207] width 135 height 26
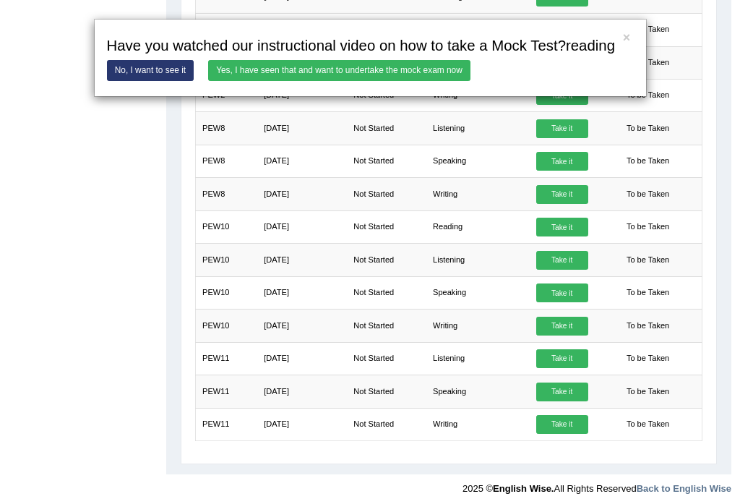
click at [287, 66] on link "Yes, I have seen that and want to undertake the mock exam now" at bounding box center [339, 70] width 262 height 21
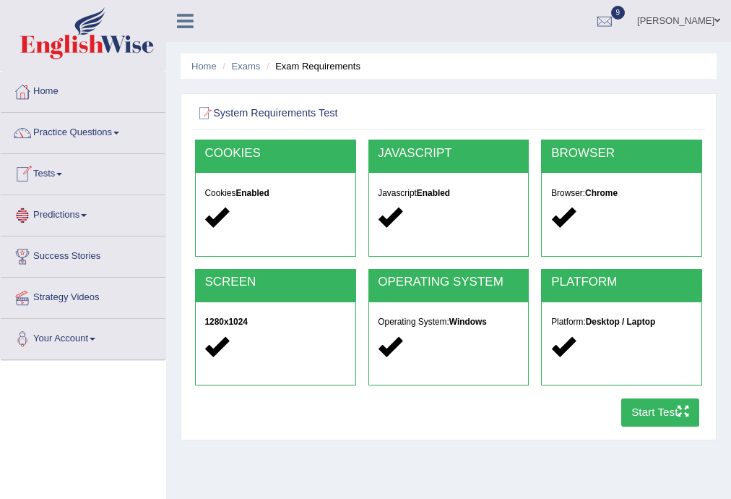
click at [674, 405] on button "Start Test" at bounding box center [660, 412] width 79 height 28
